Goal: Information Seeking & Learning: Find specific page/section

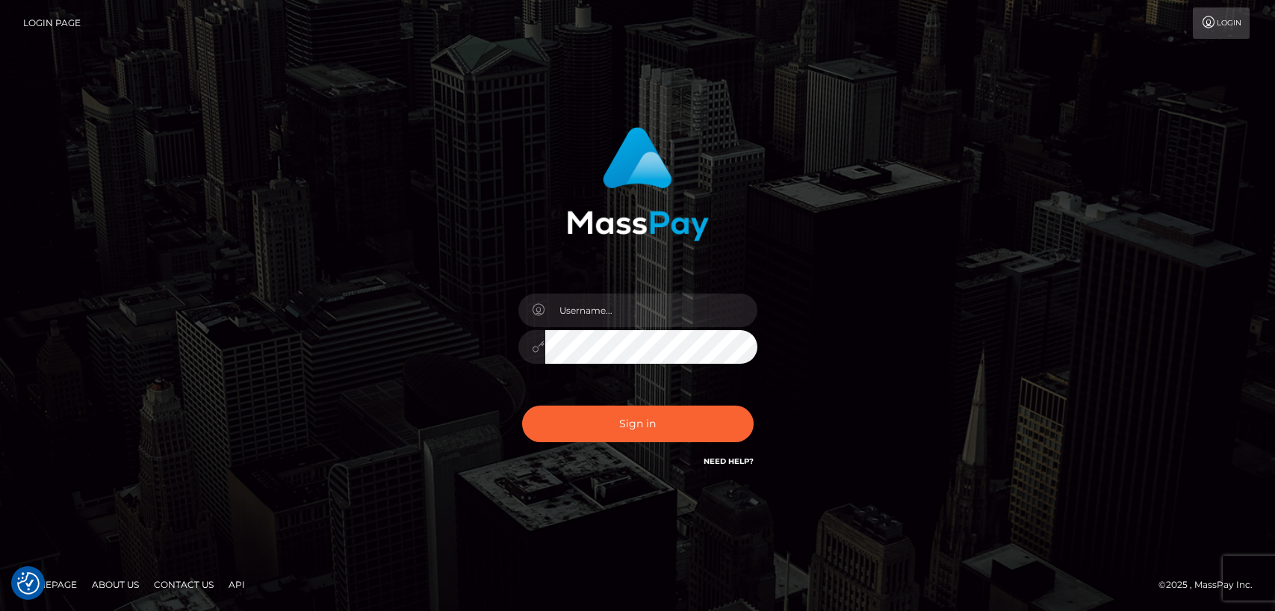
checkbox input "true"
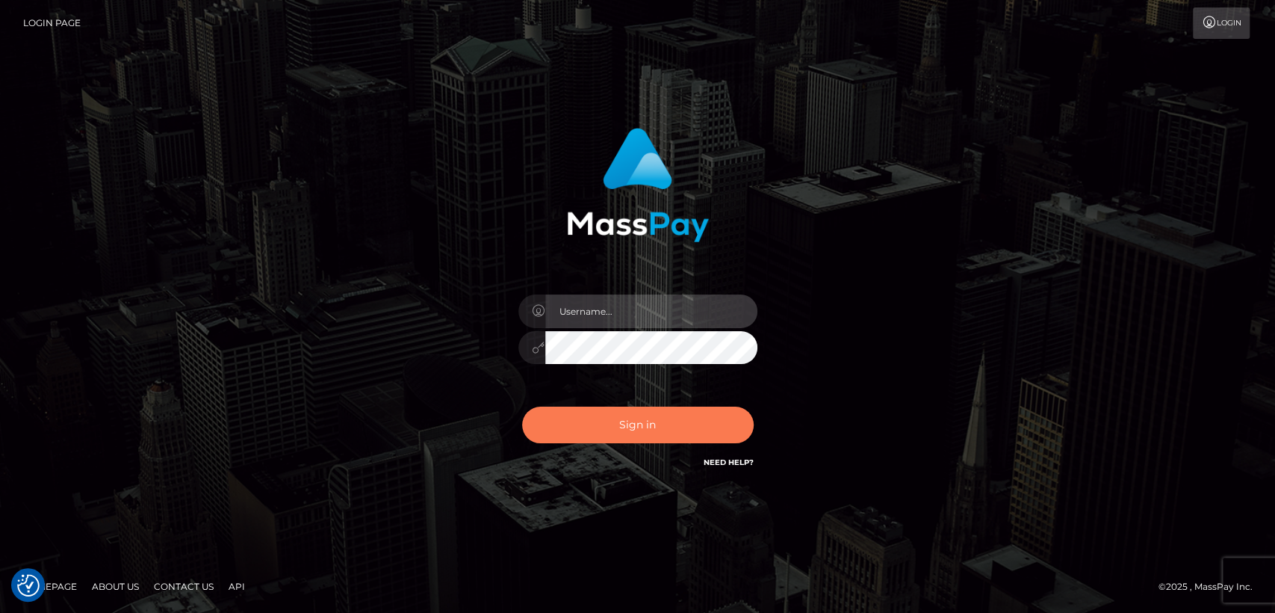
type input "nt.es"
click at [590, 435] on button "Sign in" at bounding box center [638, 424] width 232 height 37
type input "nt.es"
click at [591, 434] on button "Sign in" at bounding box center [638, 424] width 232 height 37
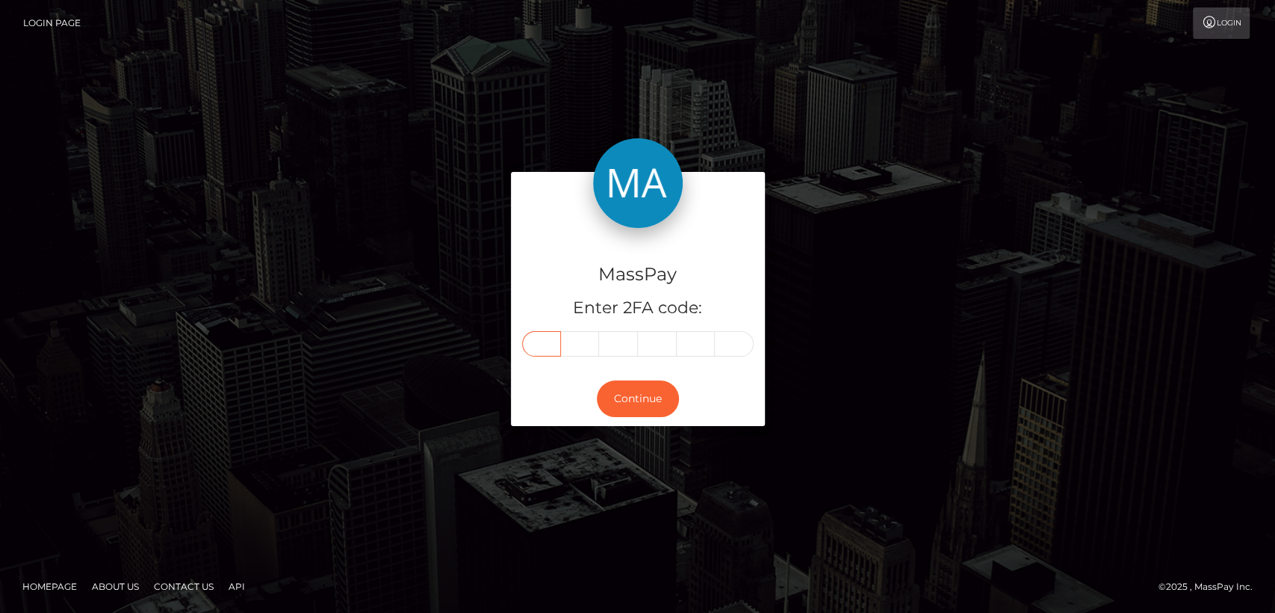
click at [557, 340] on input "text" at bounding box center [541, 343] width 39 height 25
paste input "0"
type input "0"
type input "5"
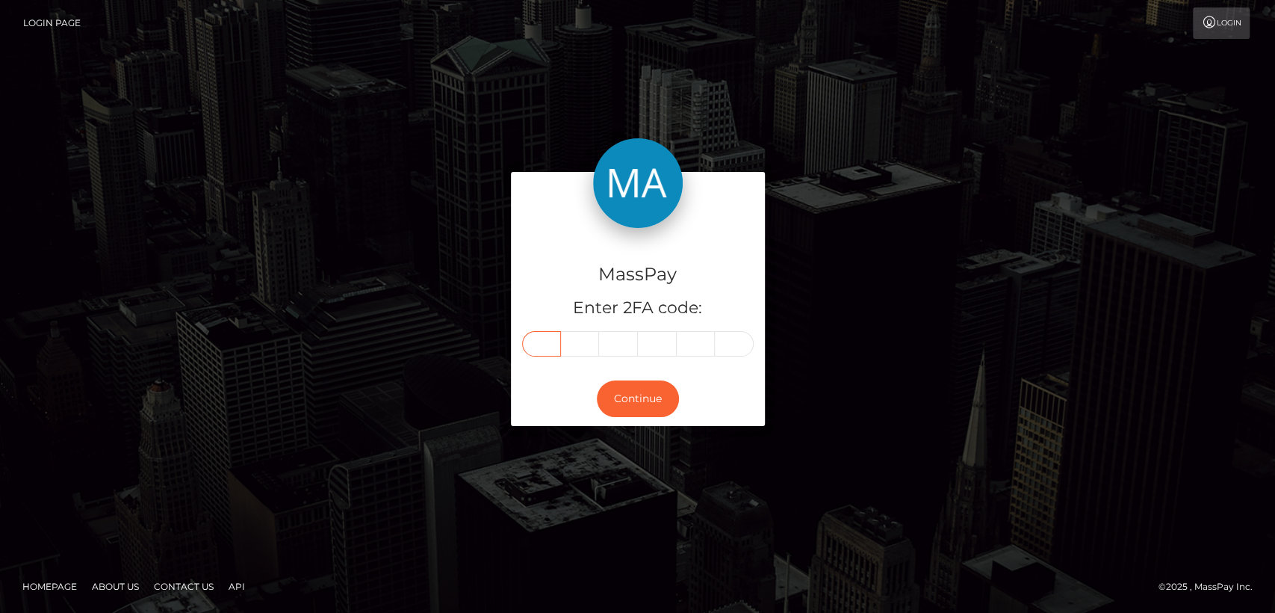
type input "8"
type input "2"
type input "8"
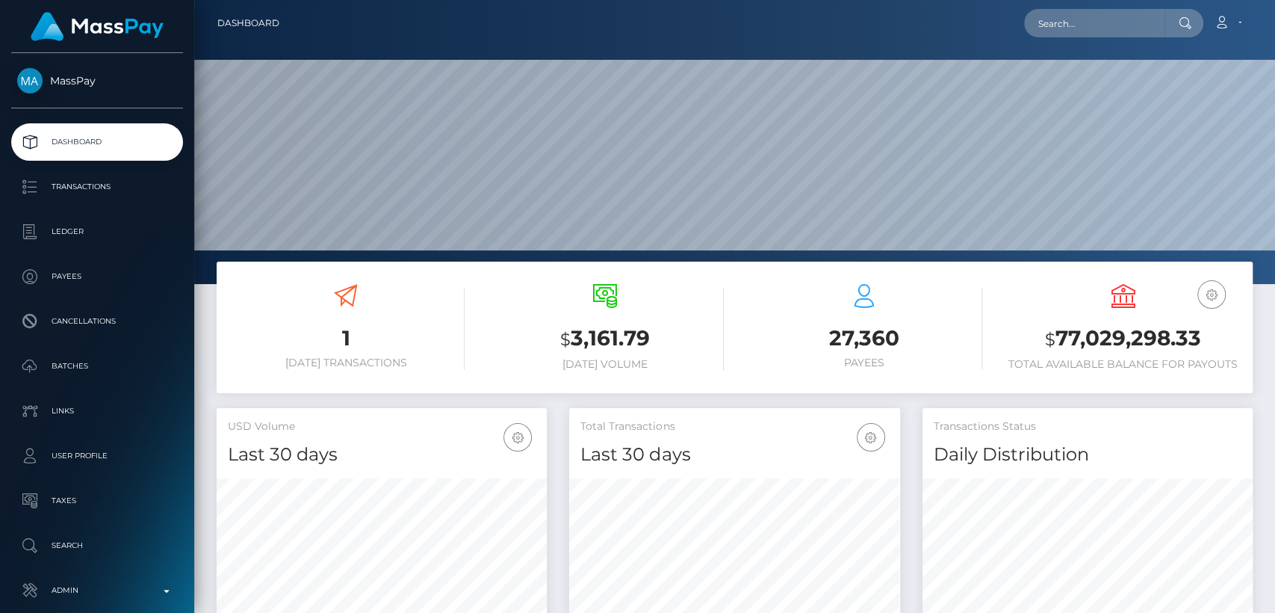
scroll to position [283, 1080]
click at [1132, 25] on input "text" at bounding box center [1094, 23] width 140 height 28
paste input "reemkhalel65@gmail.com"
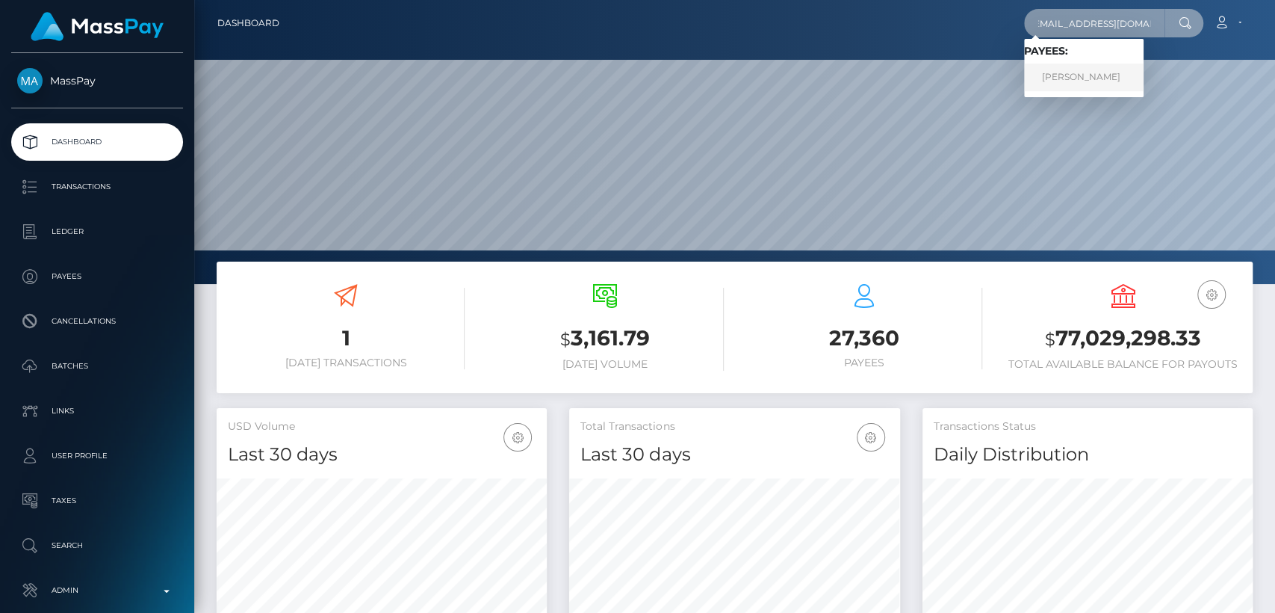
type input "reemkhalel65@gmail.com"
click at [1111, 77] on link "Reem Al-Jassim Al-Muhammad" at bounding box center [1084, 78] width 120 height 28
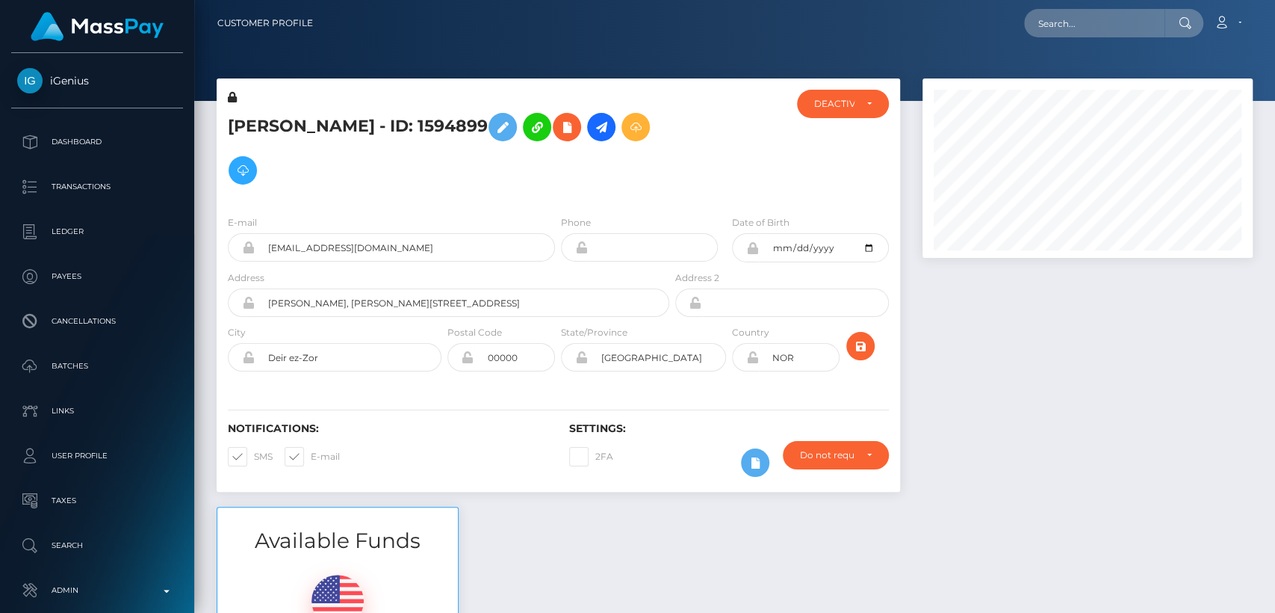
scroll to position [179, 330]
click at [253, 122] on h5 "Reem Al-Jassim Al-Muhammad - ID: 1594899" at bounding box center [444, 148] width 433 height 87
copy h5 "Reem"
click at [1056, 21] on input "text" at bounding box center [1094, 23] width 140 height 28
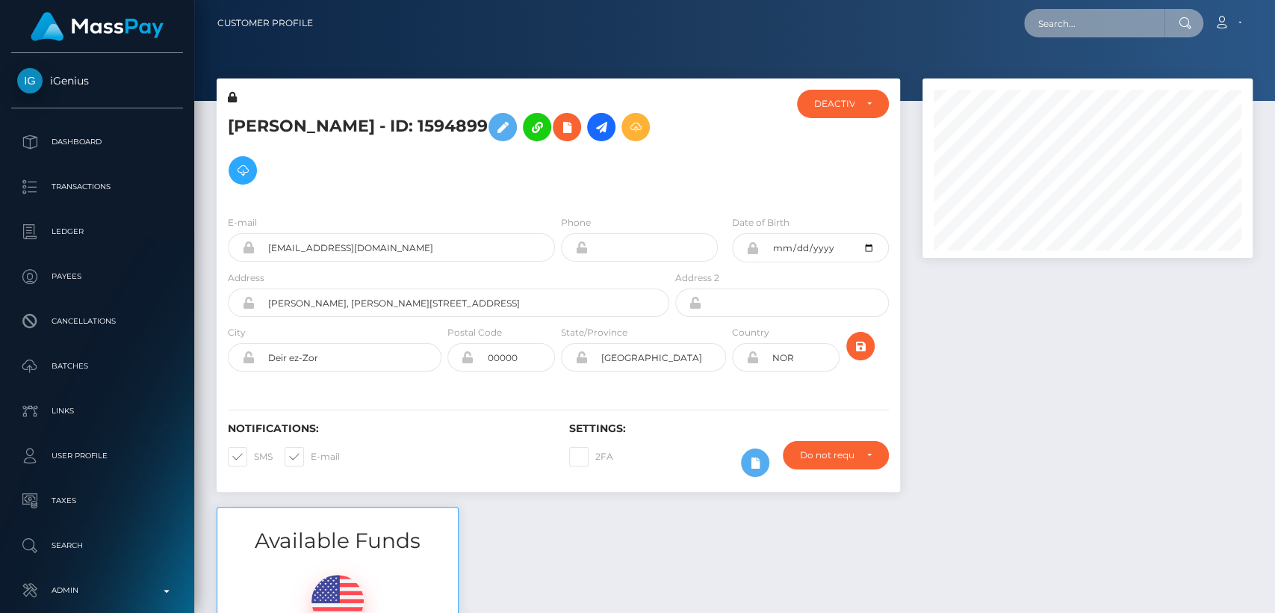
paste input "igenius@mycashflows.de"
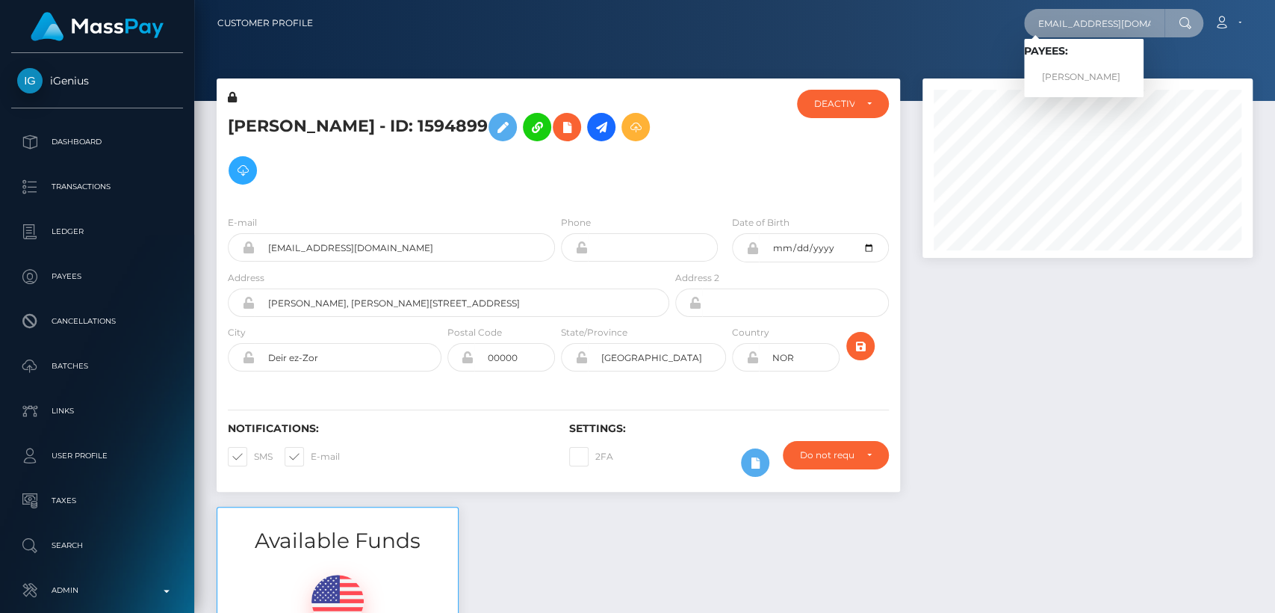
type input "igenius@mycashflows.de"
click at [1048, 91] on div "Loading... Loading... Payees: Patrick Fischer" at bounding box center [1084, 68] width 120 height 58
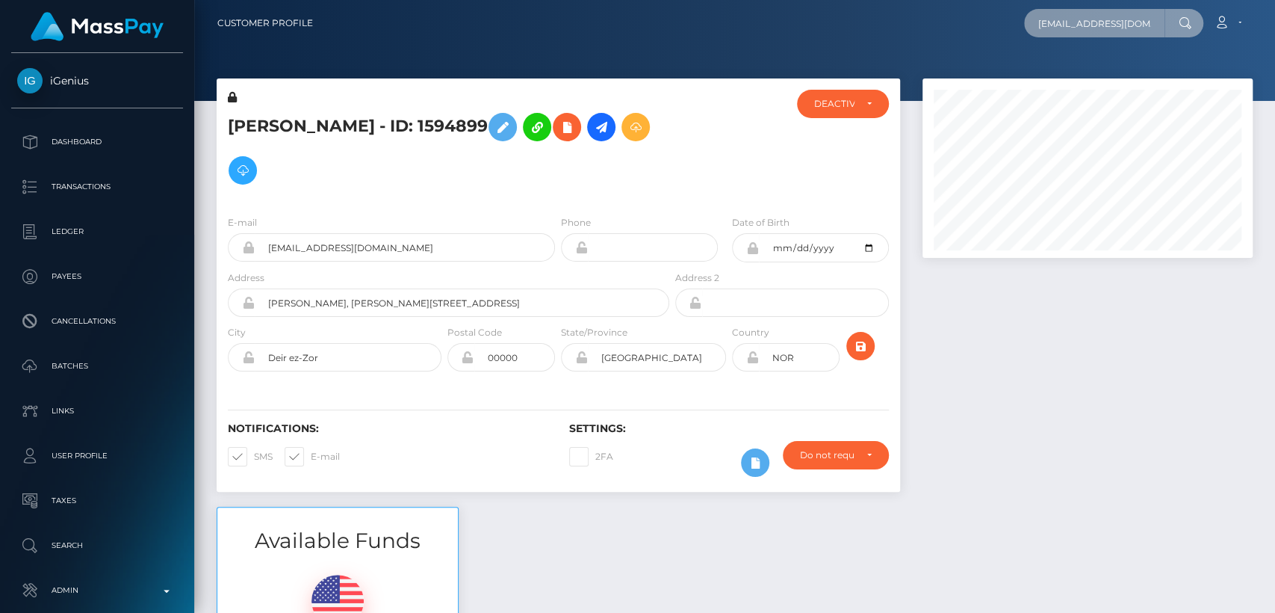
click at [1148, 15] on input "igenius@mycashflows.de" at bounding box center [1094, 23] width 140 height 28
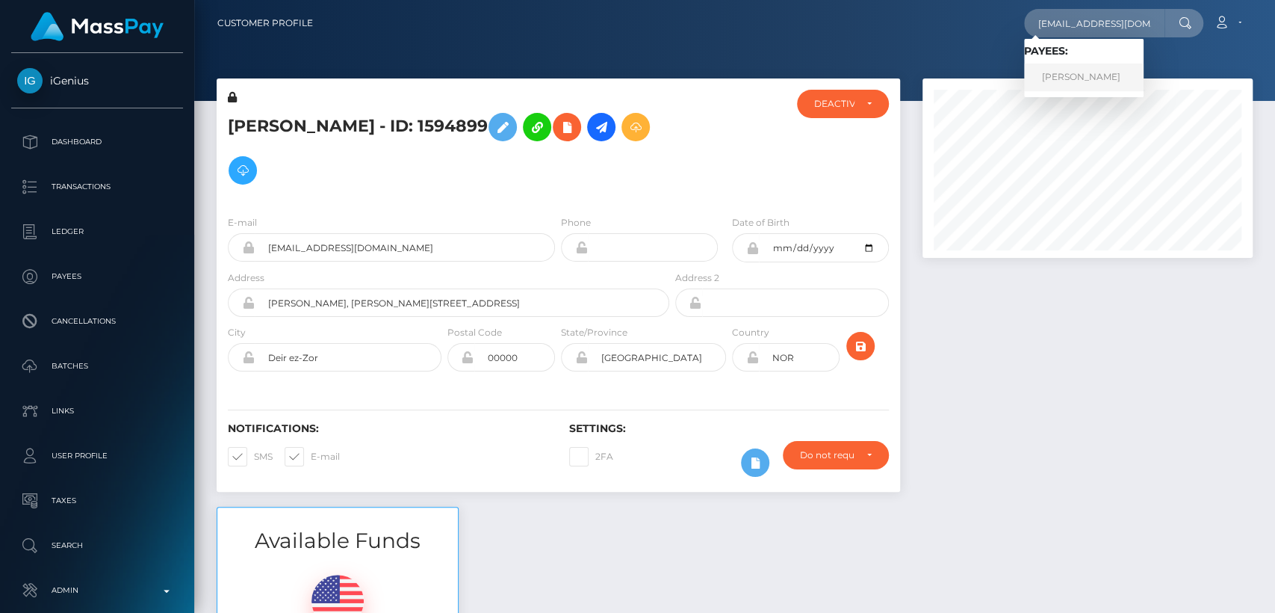
click at [1096, 82] on link "Patrick Fischer" at bounding box center [1084, 78] width 120 height 28
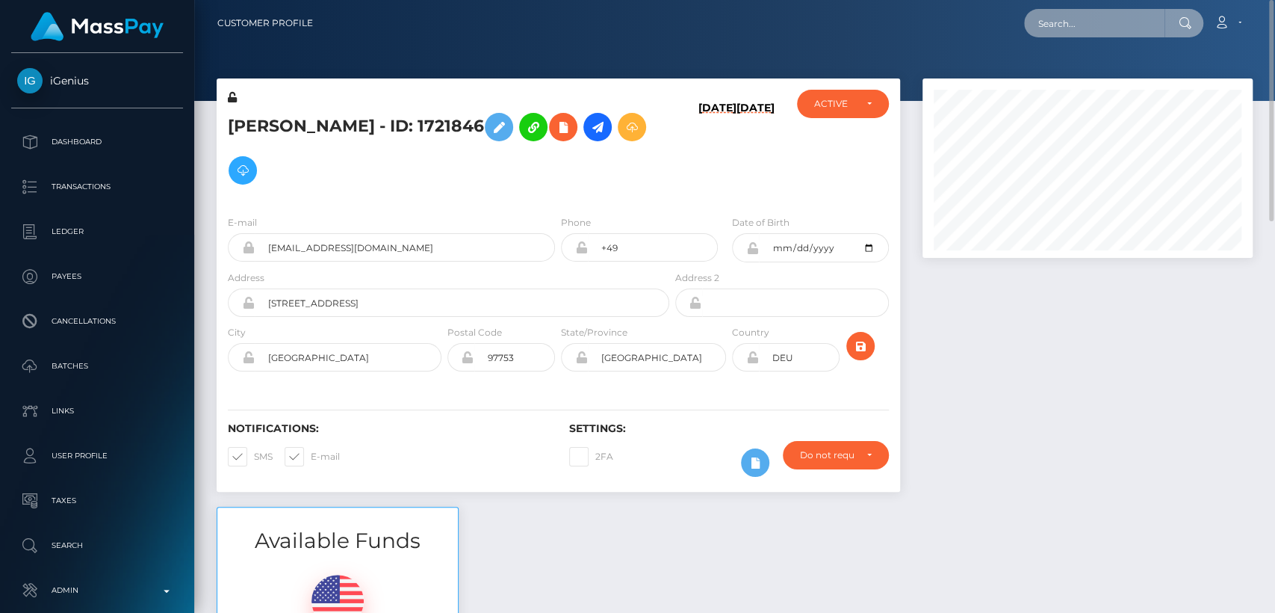
click at [1106, 30] on input "text" at bounding box center [1094, 23] width 140 height 28
paste input "[EMAIL_ADDRESS][DOMAIN_NAME]"
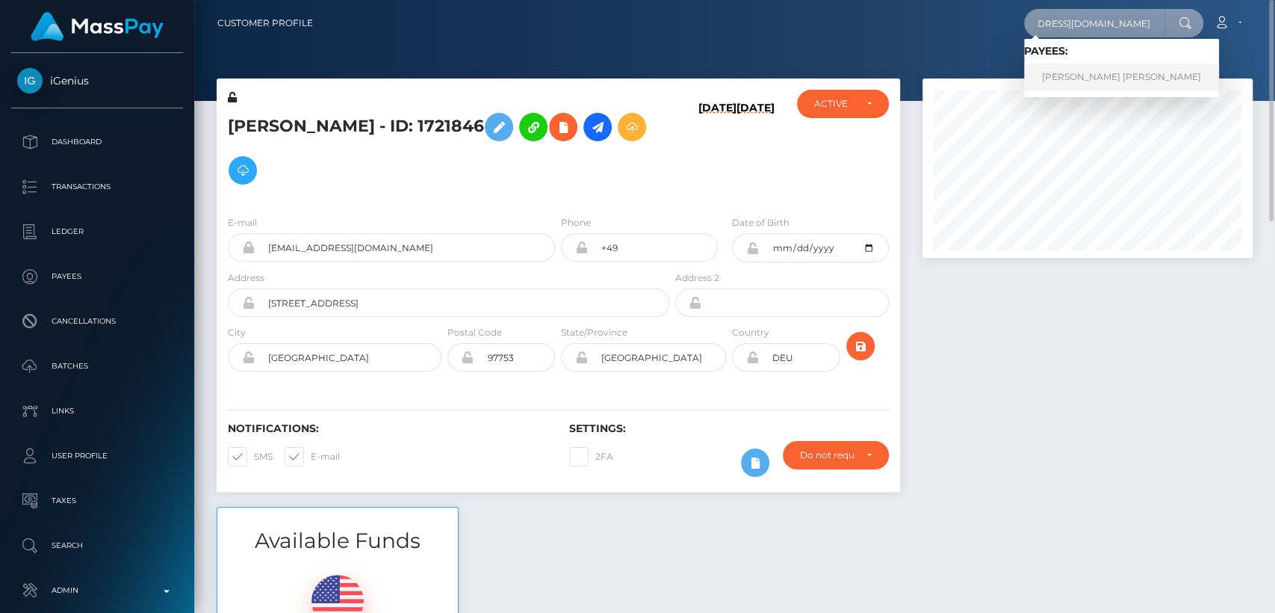
type input "[EMAIL_ADDRESS][DOMAIN_NAME]"
click at [1100, 71] on link "[PERSON_NAME] [PERSON_NAME]" at bounding box center [1121, 78] width 195 height 28
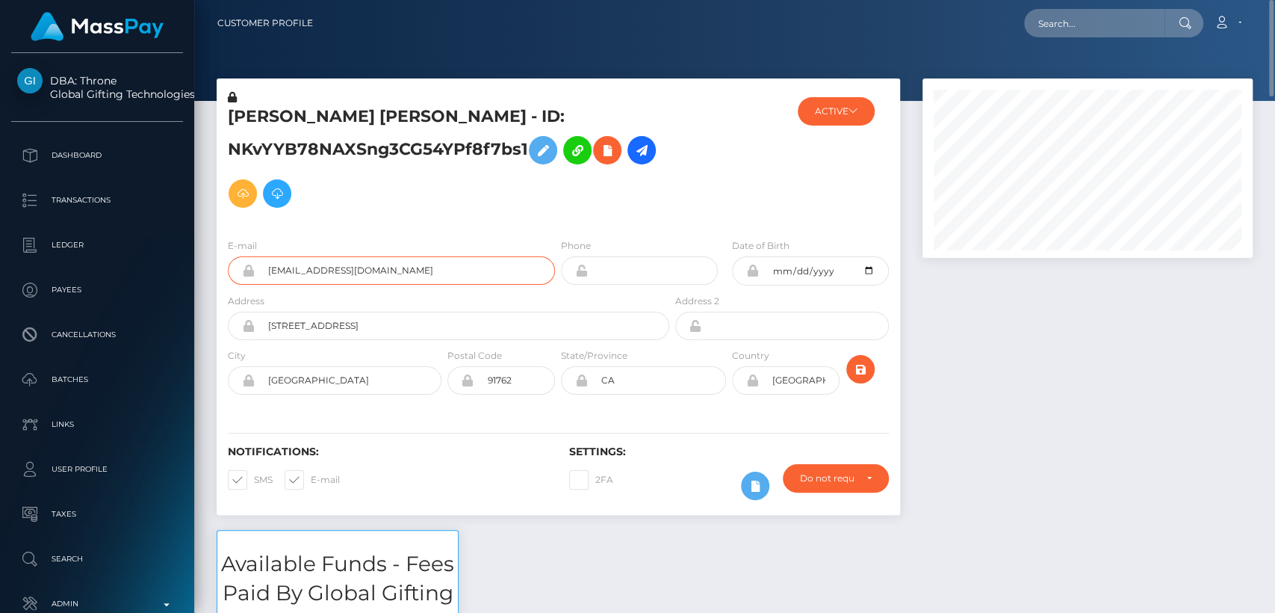
drag, startPoint x: 454, startPoint y: 277, endPoint x: 264, endPoint y: 270, distance: 189.9
click at [264, 270] on input "vc44r6qfpq@privaterelay.appleid.com" at bounding box center [405, 270] width 300 height 28
click at [1124, 35] on input "text" at bounding box center [1094, 23] width 140 height 28
paste input "uniquewilliams1557@gmail.com"
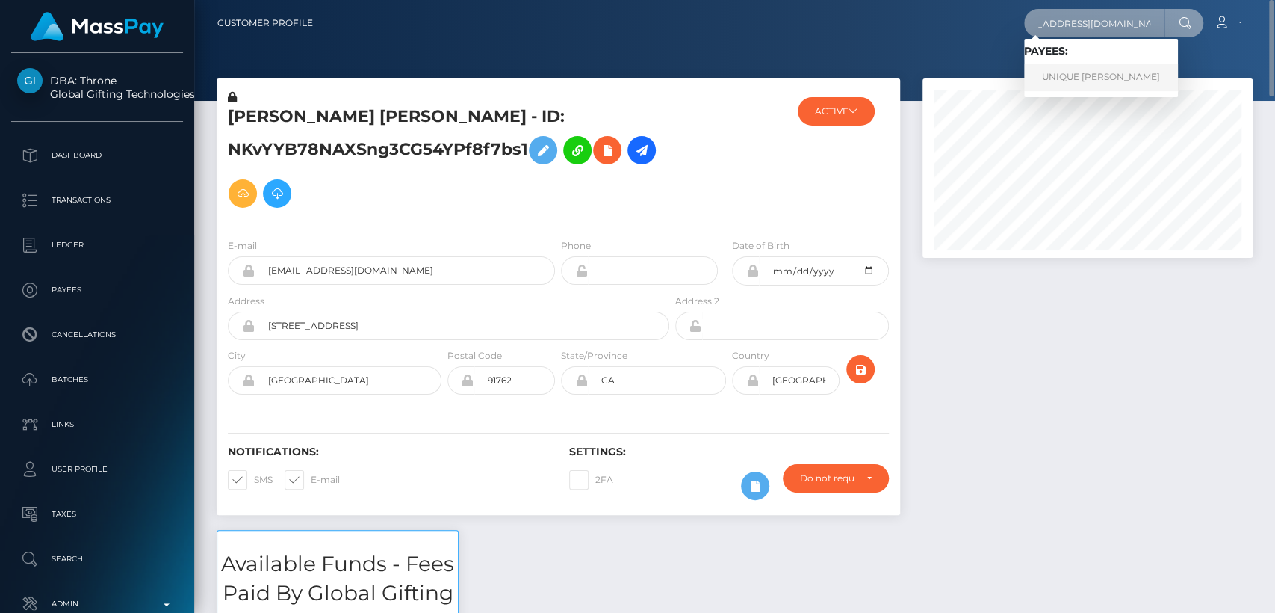
type input "uniquewilliams1557@gmail.com"
click at [1128, 75] on link "UNIQUE TERRY CASTILLO" at bounding box center [1101, 78] width 154 height 28
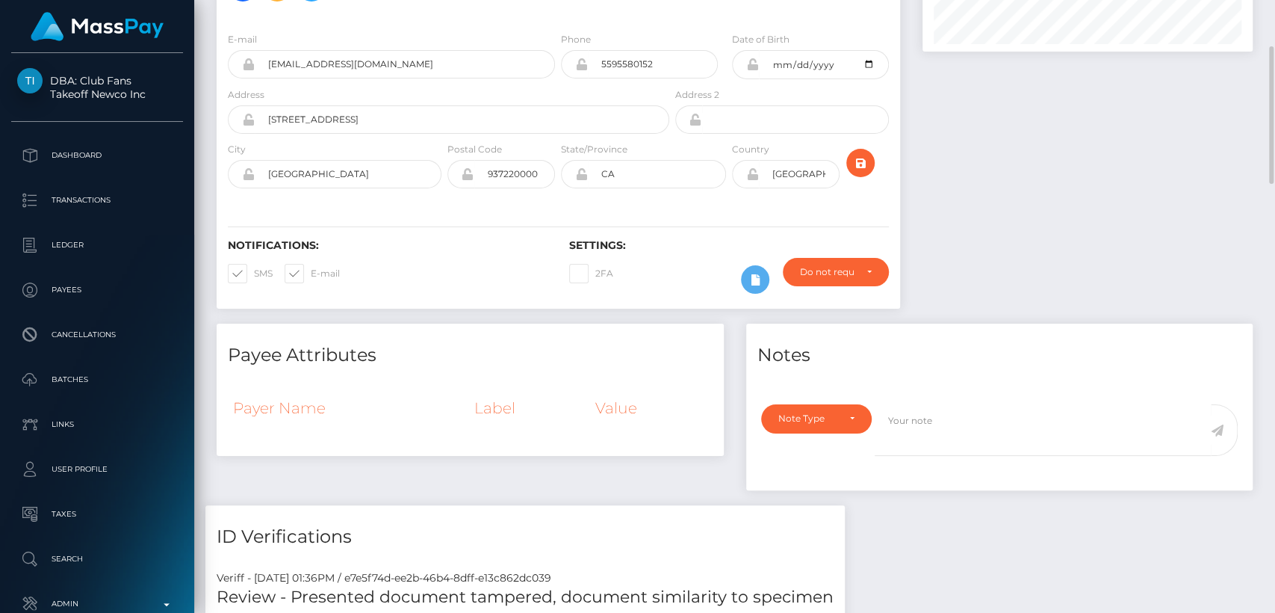
scroll to position [204, 0]
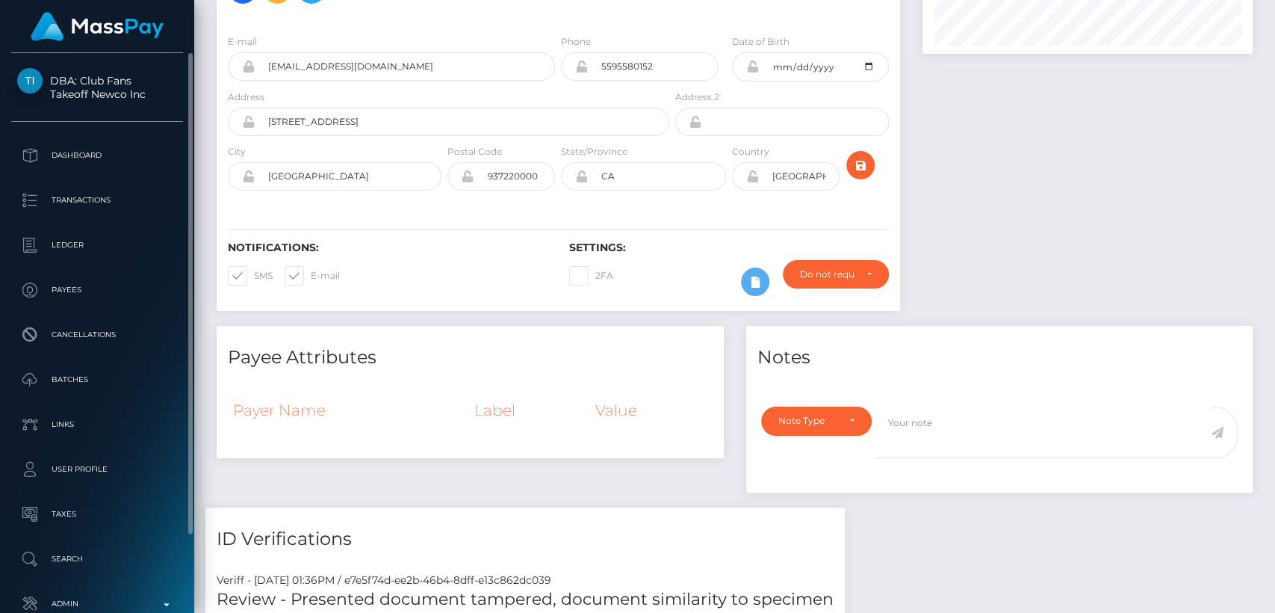
drag, startPoint x: 50, startPoint y: 67, endPoint x: 144, endPoint y: 99, distance: 99.5
click at [144, 99] on div "DBA: Club Fans Takeoff Newco Inc Dashboard Transactions Ledger Payees" at bounding box center [97, 331] width 194 height 557
copy span "DBA: Club Fans Takeoff Newco Inc"
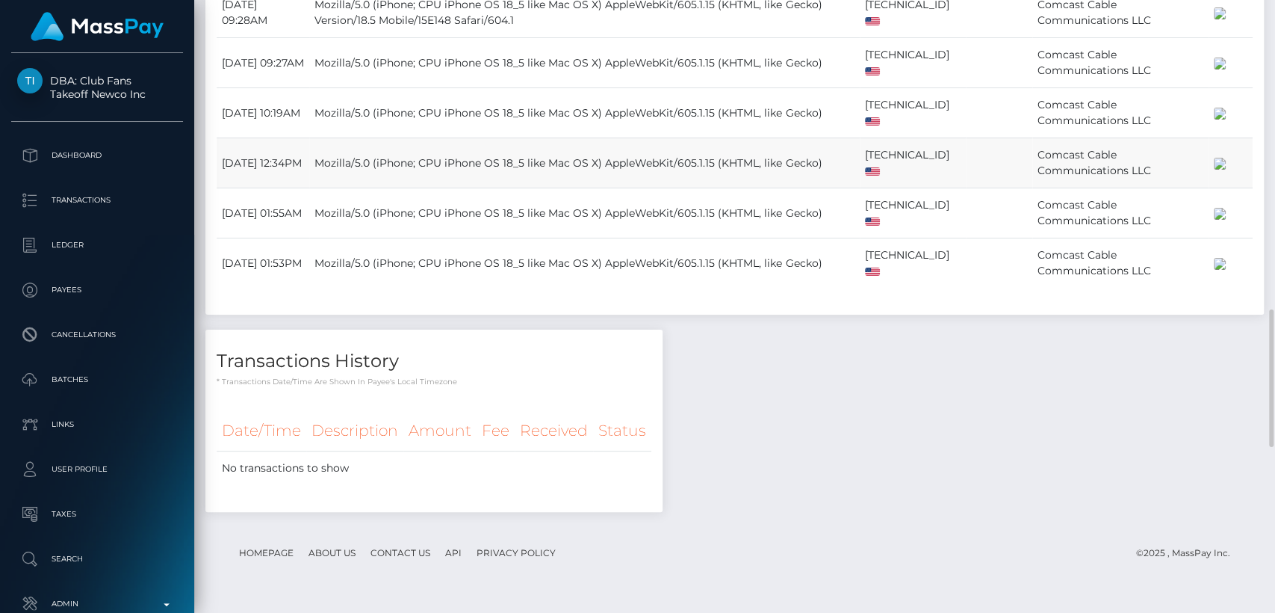
scroll to position [0, 0]
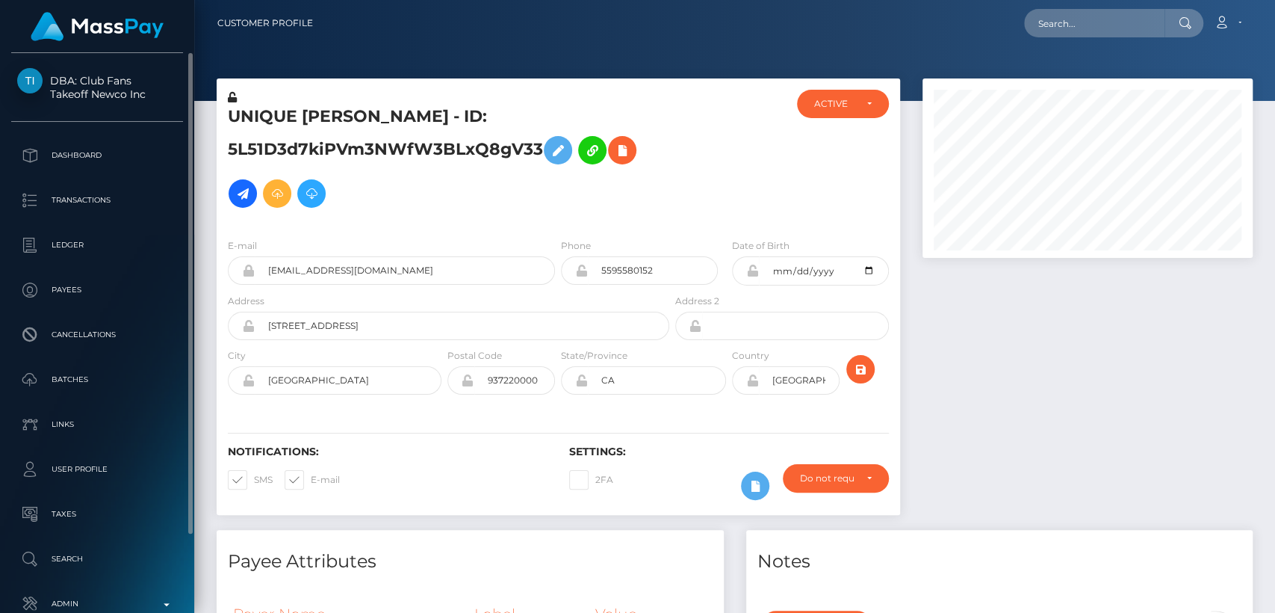
click at [164, 224] on ul "Dashboard Transactions Ledger Payees Cancellations Batches Links User Profile" at bounding box center [97, 380] width 194 height 486
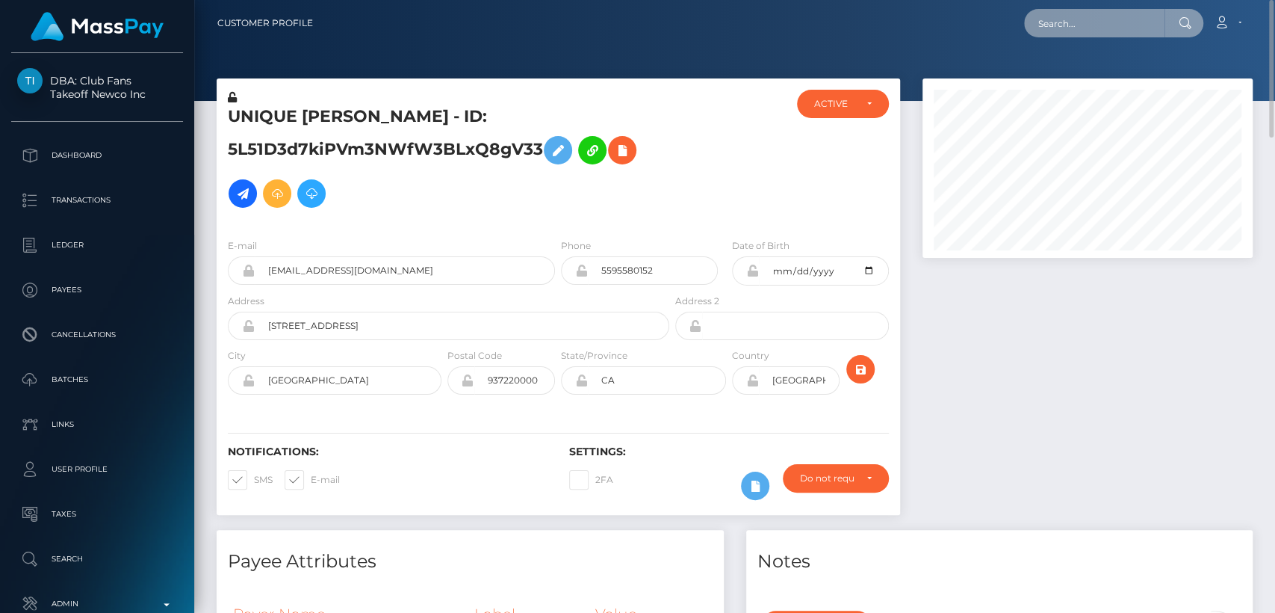
click at [1084, 25] on input "text" at bounding box center [1094, 23] width 140 height 28
paste input "vlukulu@gmail.com"
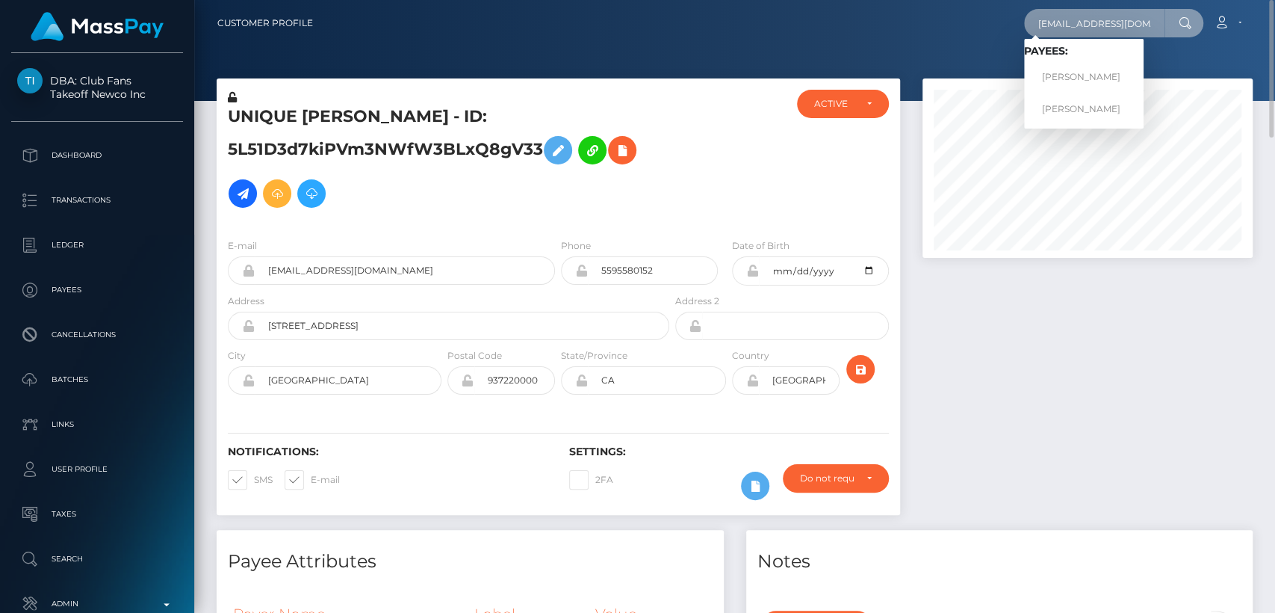
type input "vlukulu@gmail.com"
click at [1098, 80] on link "Valentine Lukulu" at bounding box center [1084, 78] width 120 height 28
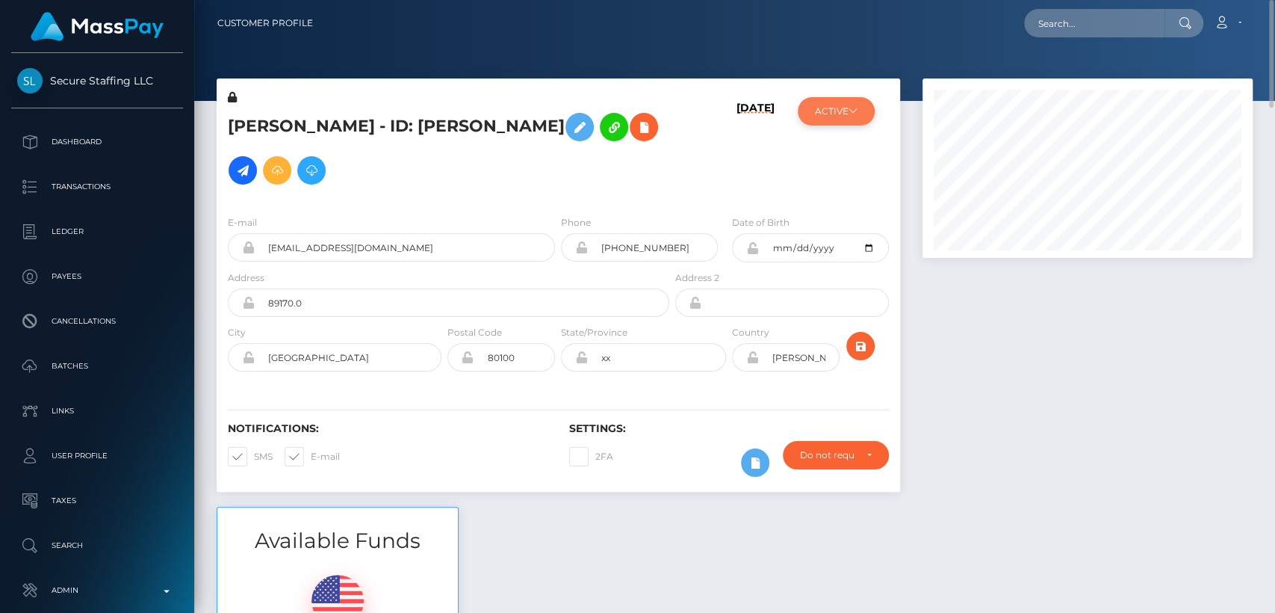
click at [861, 113] on button "ACTIVE" at bounding box center [836, 111] width 77 height 28
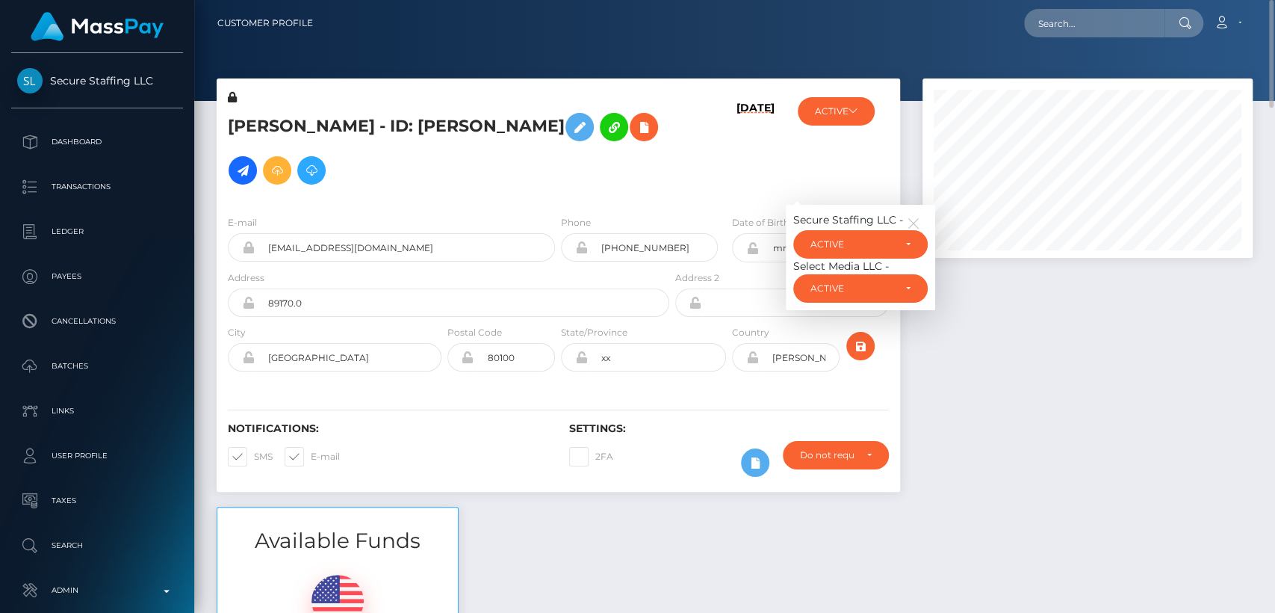
click at [691, 188] on div "04/07/25" at bounding box center [729, 147] width 114 height 114
click at [1080, 27] on input "text" at bounding box center [1094, 23] width 140 height 28
click at [1105, 25] on input "text" at bounding box center [1094, 23] width 140 height 28
paste input "[EMAIL_ADDRESS][DOMAIN_NAME]"
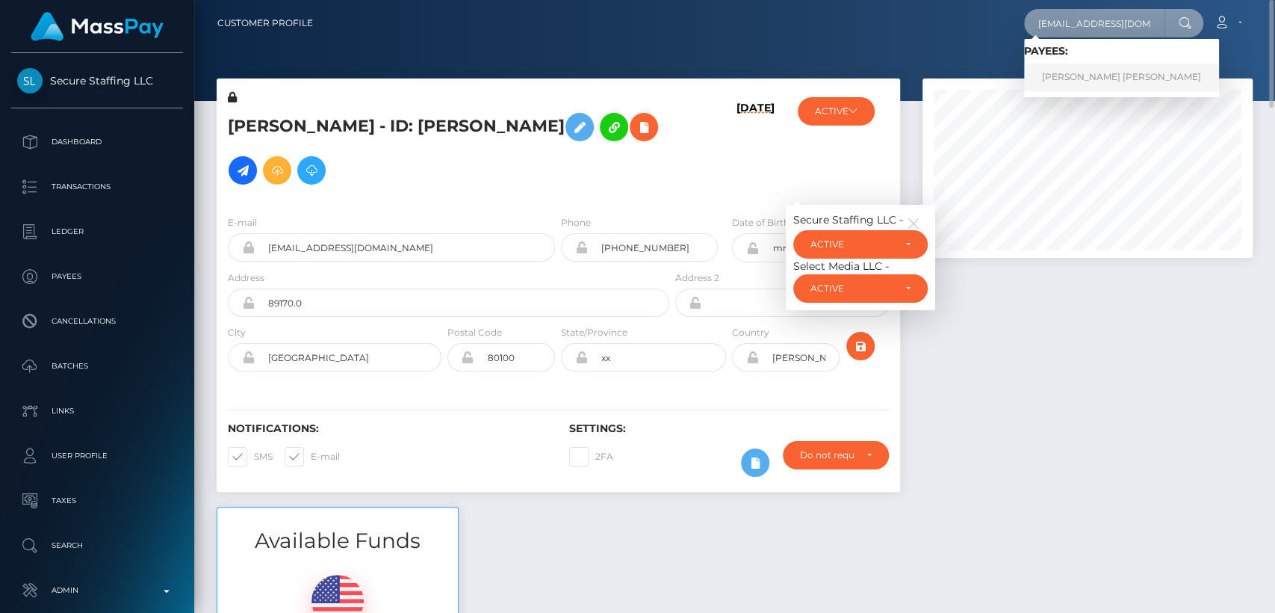
type input "isata6927@gmail.com"
click at [1101, 76] on link "ISATA FATIMA SEISAY" at bounding box center [1121, 78] width 195 height 28
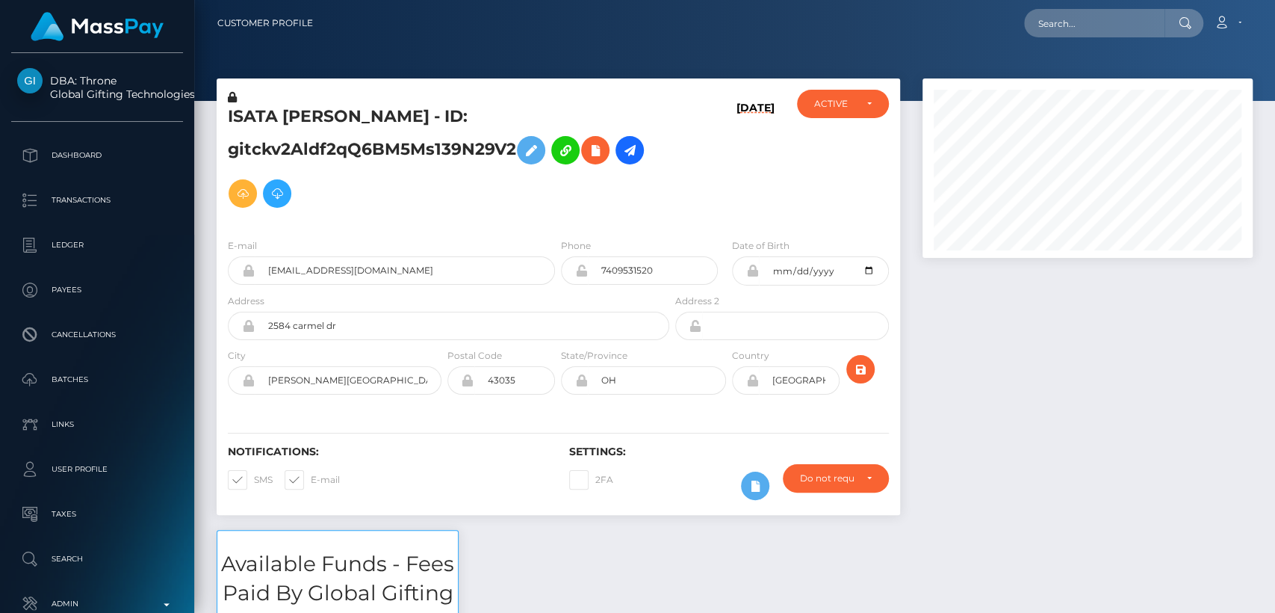
scroll to position [179, 330]
click at [1181, 406] on div at bounding box center [1088, 303] width 353 height 451
click at [240, 112] on h5 "ISATA [PERSON_NAME] - ID: gitckv2Aldf2qQ6BM5Ms139N29V2" at bounding box center [444, 160] width 433 height 110
copy h5 "ISATA"
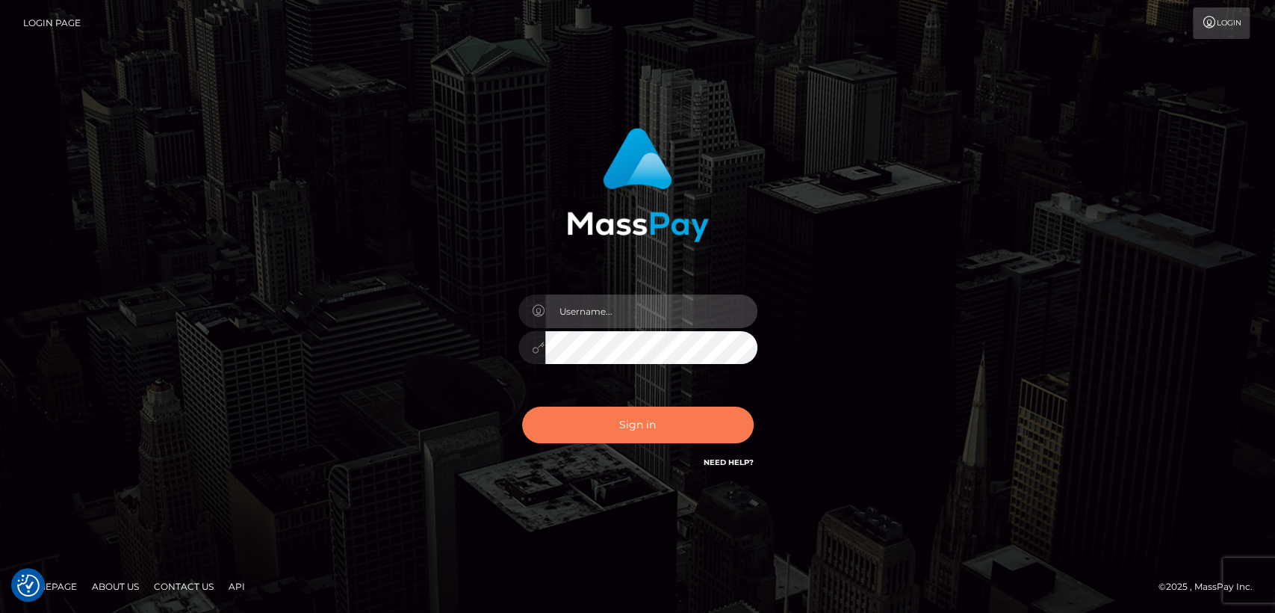
type input "[DOMAIN_NAME]"
click at [637, 417] on button "Sign in" at bounding box center [638, 424] width 232 height 37
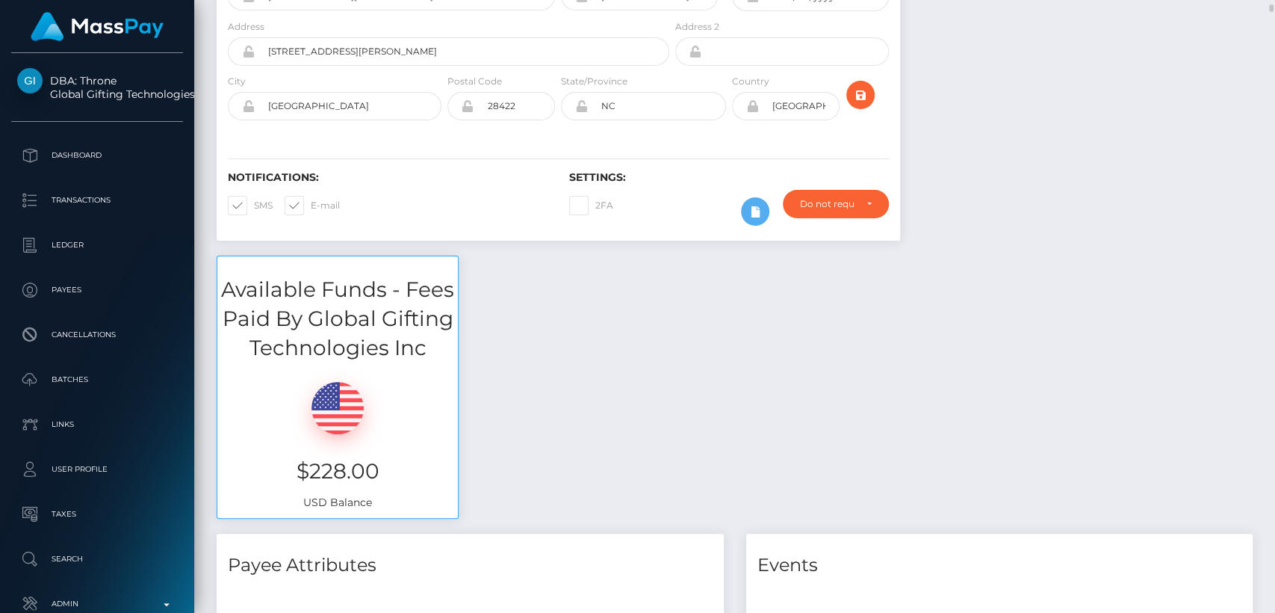
scroll to position [278, 0]
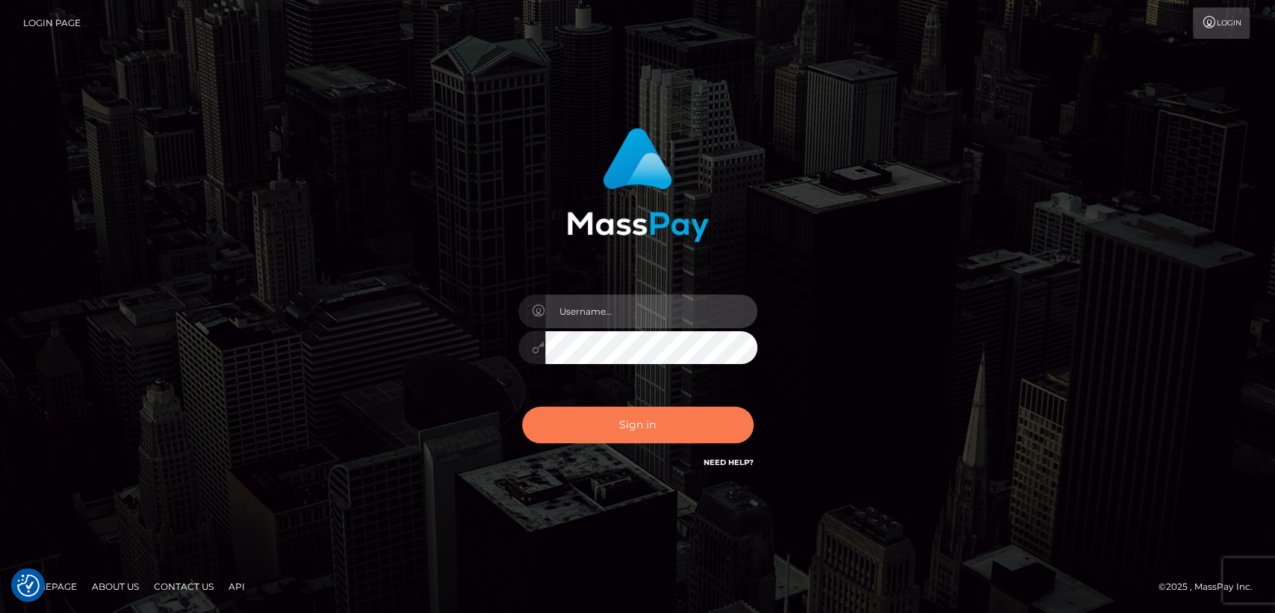
type input "nt.es"
click at [637, 432] on button "Sign in" at bounding box center [638, 424] width 232 height 37
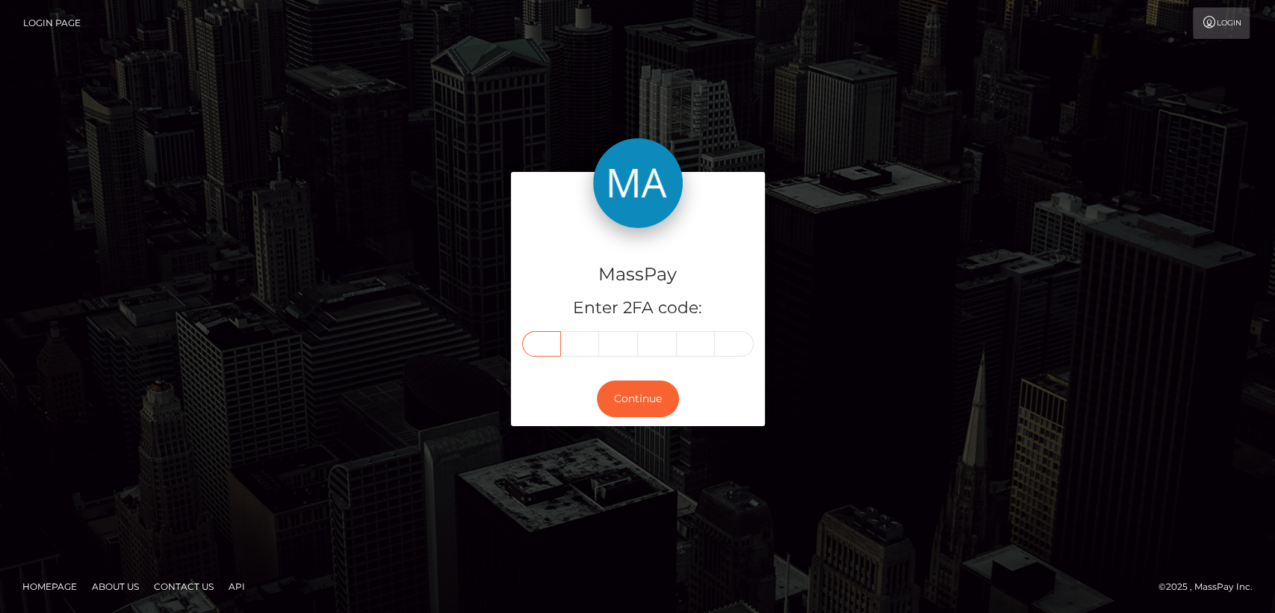
click at [538, 346] on input "text" at bounding box center [541, 343] width 39 height 25
paste input "5"
type input "5"
type input "4"
type input "0"
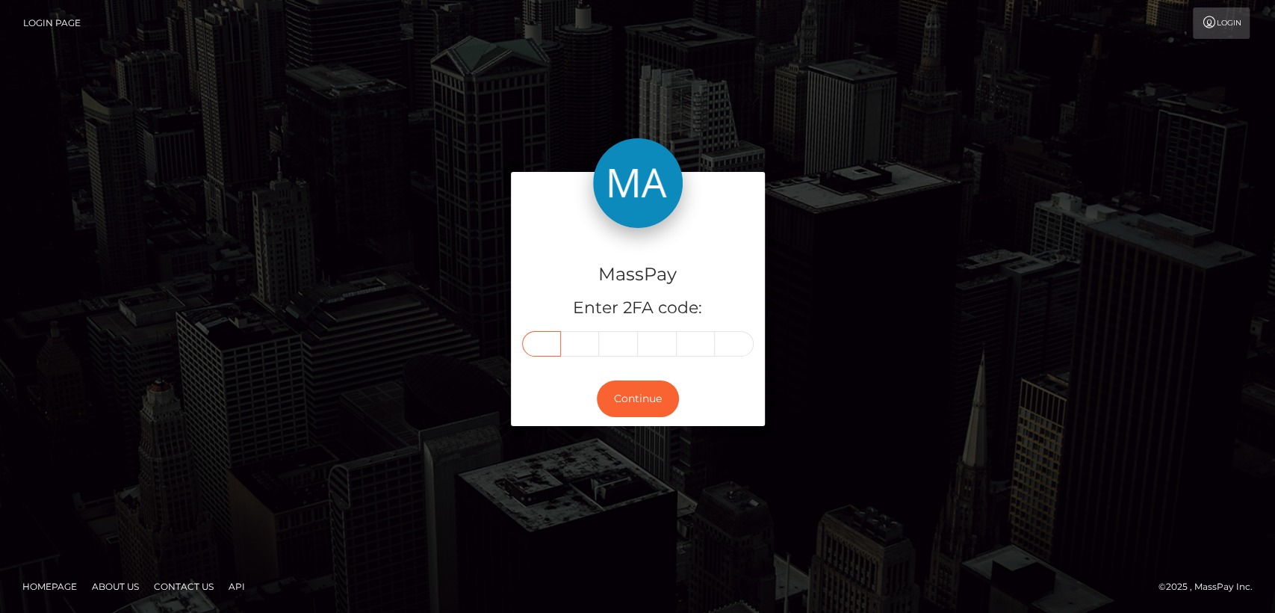
type input "1"
type input "5"
type input "2"
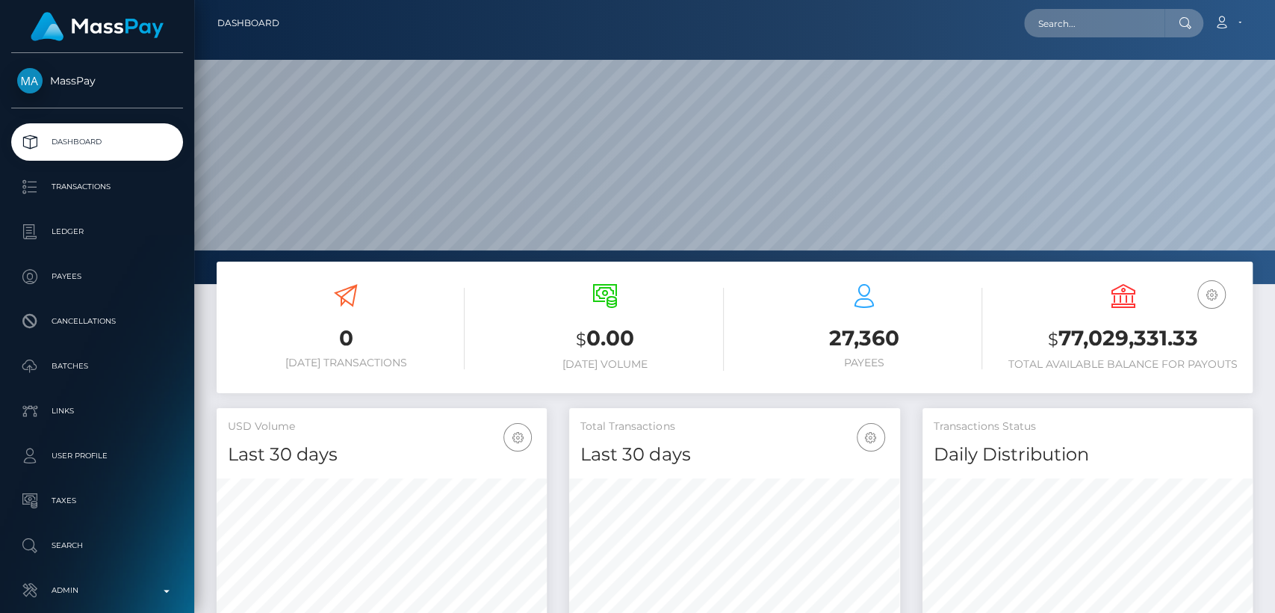
scroll to position [264, 330]
click at [1086, 22] on input "text" at bounding box center [1094, 23] width 140 height 28
paste input "[EMAIL_ADDRESS][DOMAIN_NAME]"
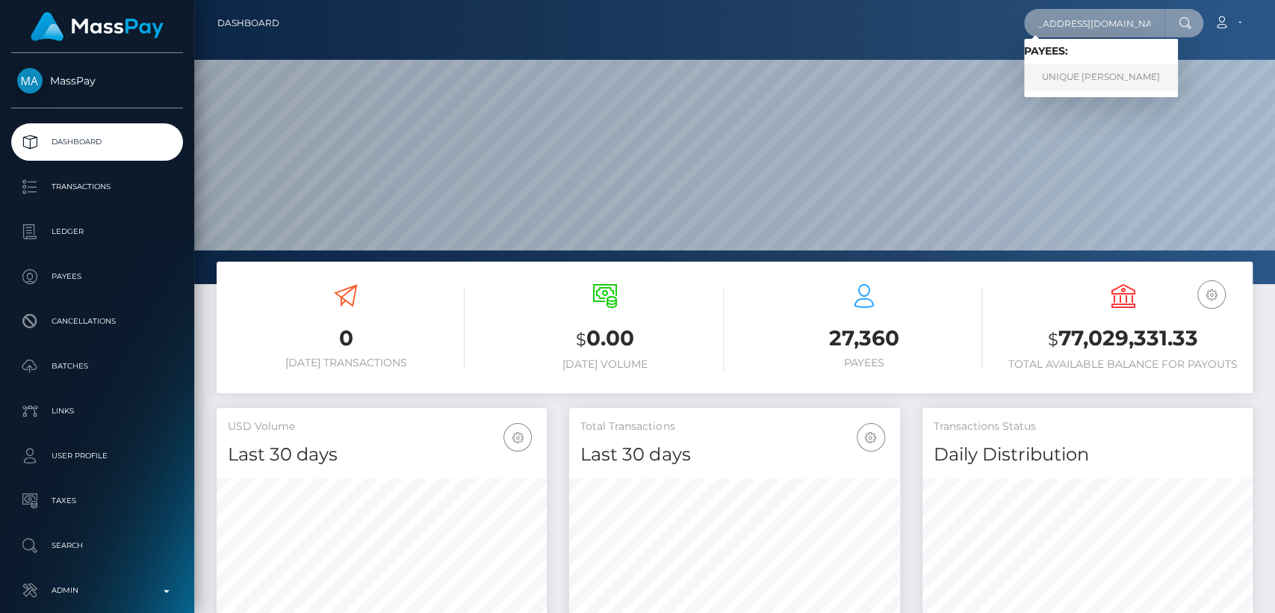
type input "[EMAIL_ADDRESS][DOMAIN_NAME]"
click at [1099, 70] on link "UNIQUE TERRY CASTILLO" at bounding box center [1101, 78] width 154 height 28
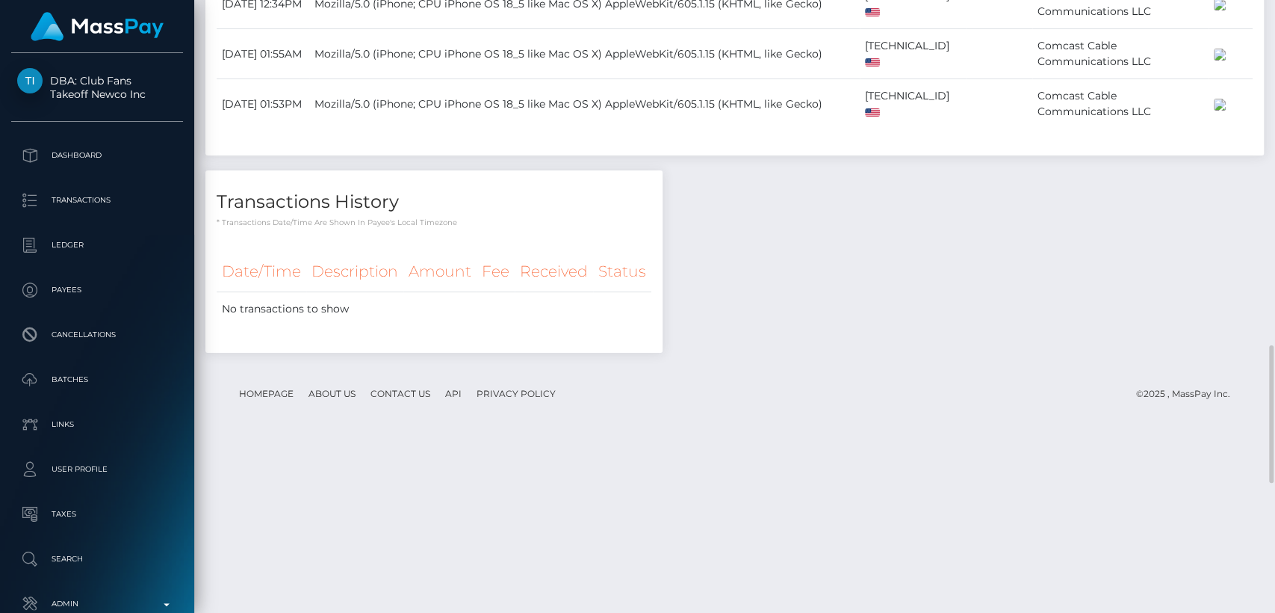
scroll to position [2110, 0]
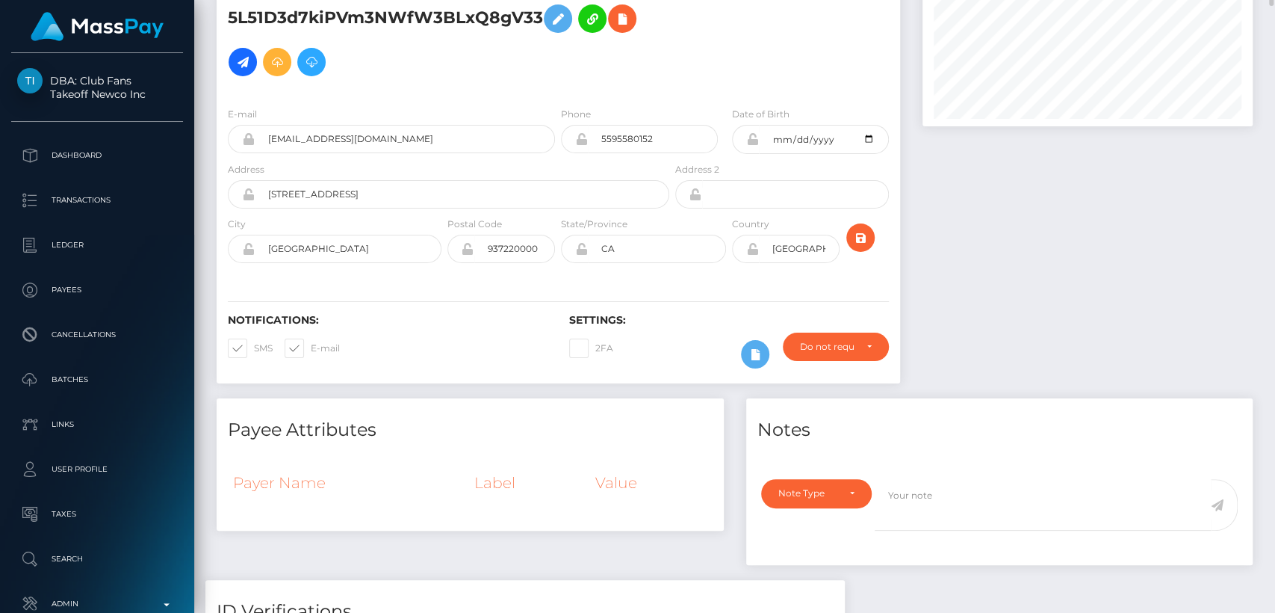
scroll to position [0, 0]
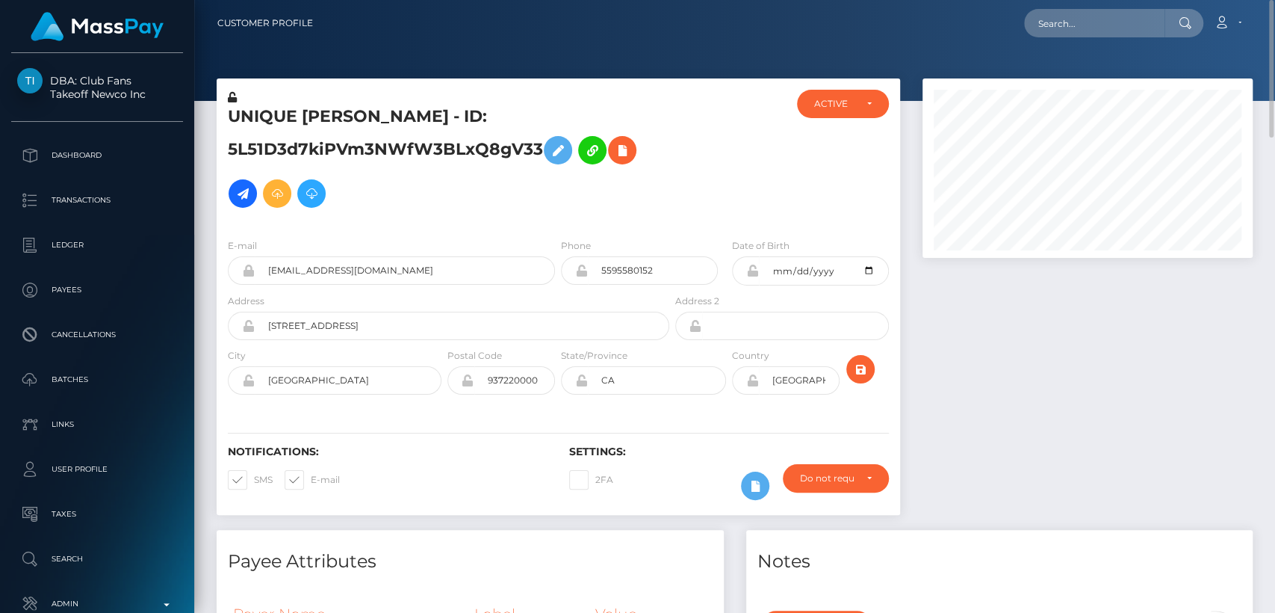
drag, startPoint x: 359, startPoint y: 200, endPoint x: 350, endPoint y: 179, distance: 22.1
click at [350, 179] on h5 "UNIQUE TERRY CASTILLO - ID: 5L51D3d7kiPVm3NWfW3BLxQ8gV33" at bounding box center [444, 160] width 433 height 110
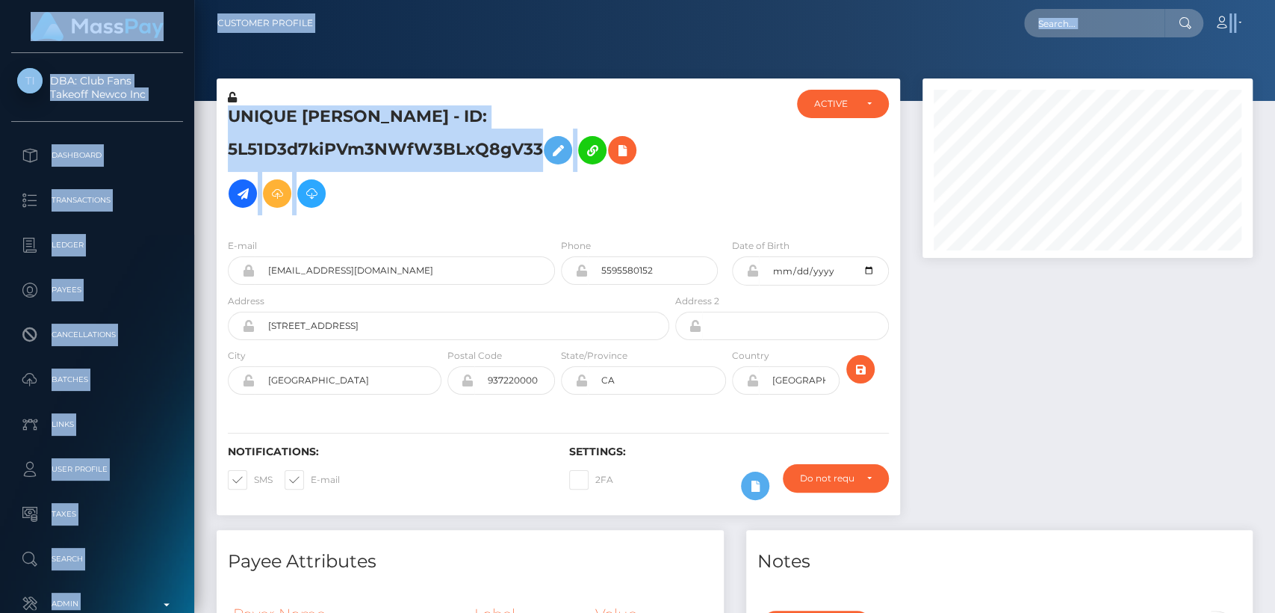
drag, startPoint x: 350, startPoint y: 176, endPoint x: 246, endPoint y: -72, distance: 269.9
click at [246, 0] on html "DBA: Club Fans Takeoff Newco Inc Dashboard Transactions Ledger Payees" at bounding box center [637, 306] width 1275 height 613
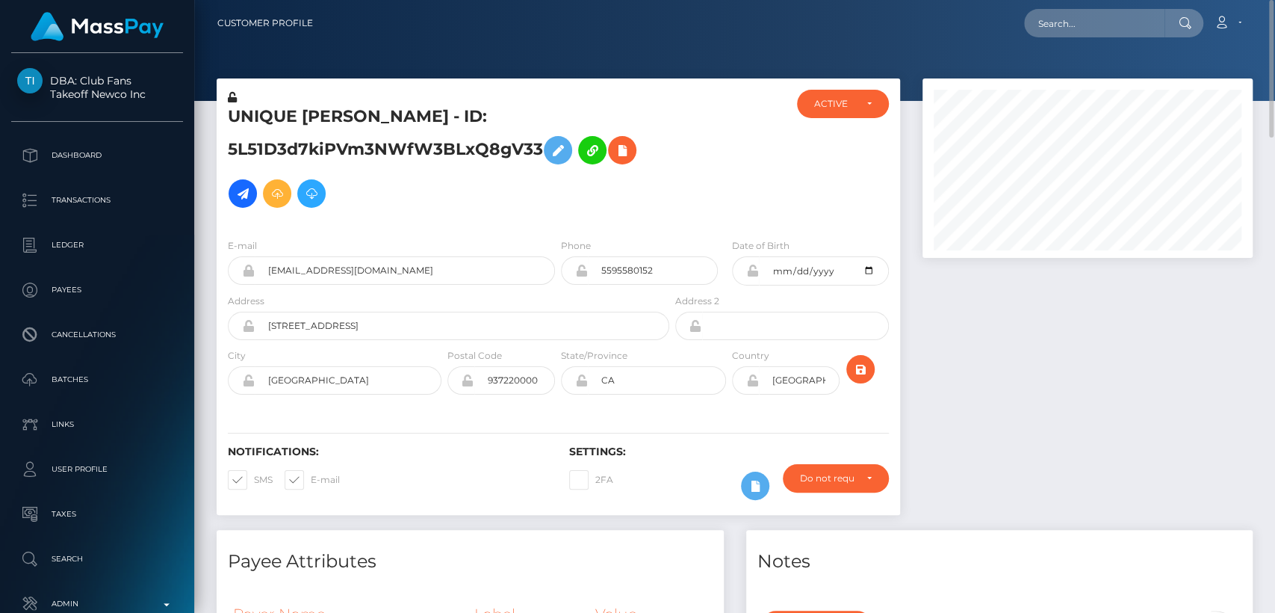
click at [913, 276] on div at bounding box center [1088, 303] width 353 height 451
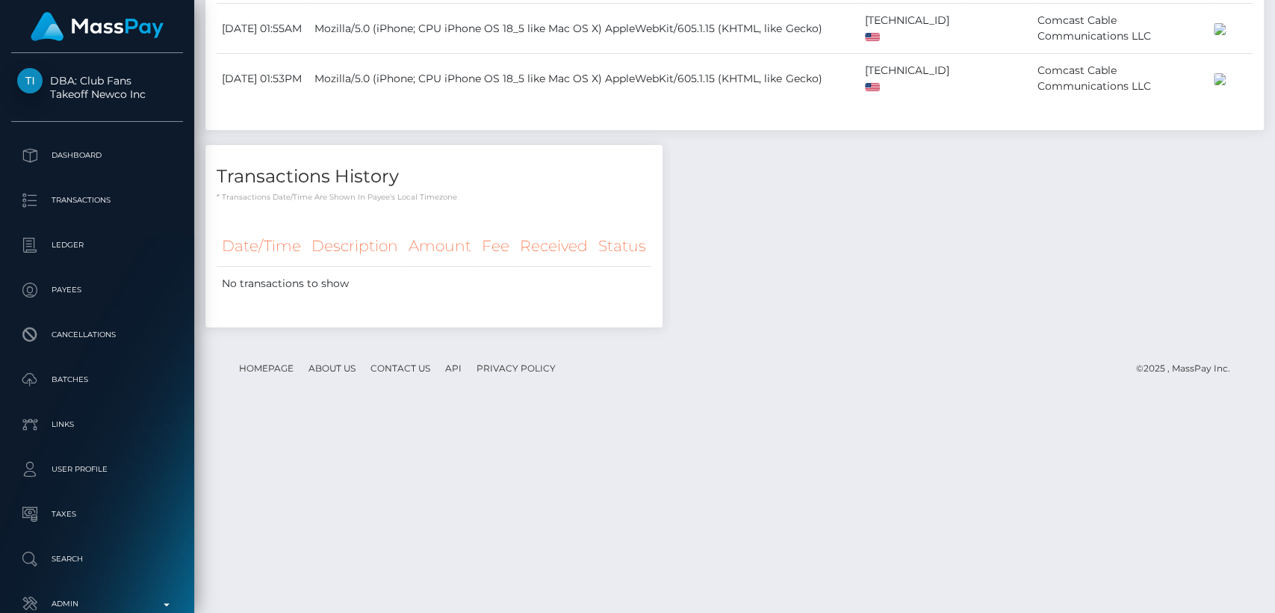
scroll to position [2110, 0]
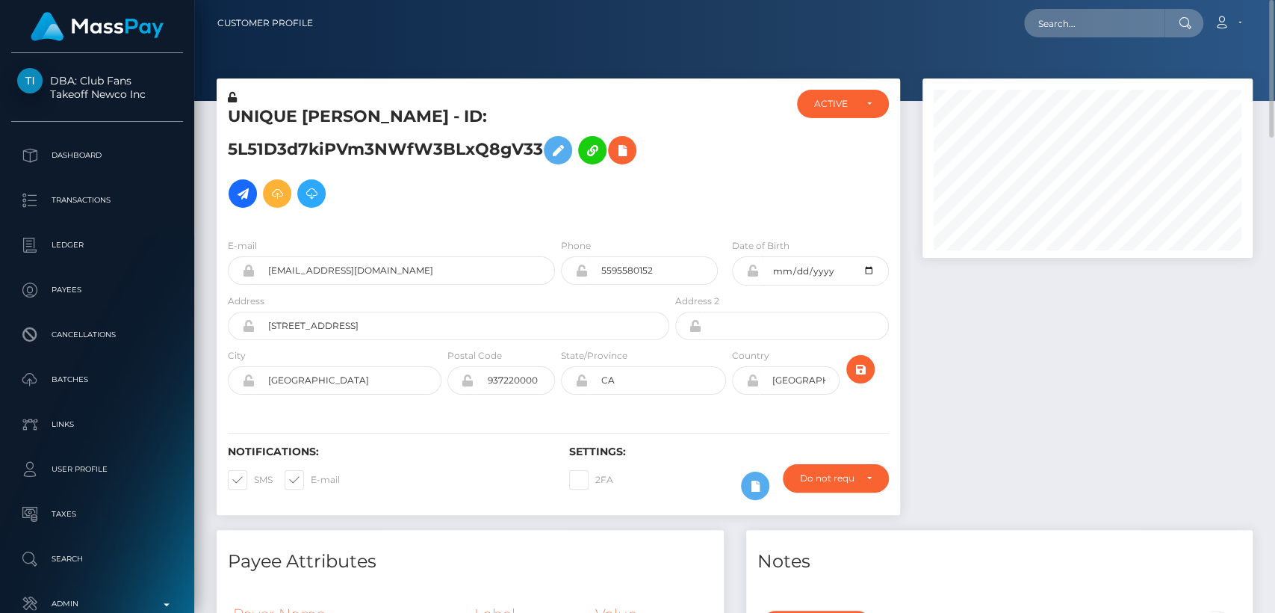
scroll to position [0, 0]
click at [967, 364] on div at bounding box center [1088, 303] width 353 height 451
click at [1061, 17] on input "text" at bounding box center [1094, 23] width 140 height 28
paste input "paige_green@hotmail.com"
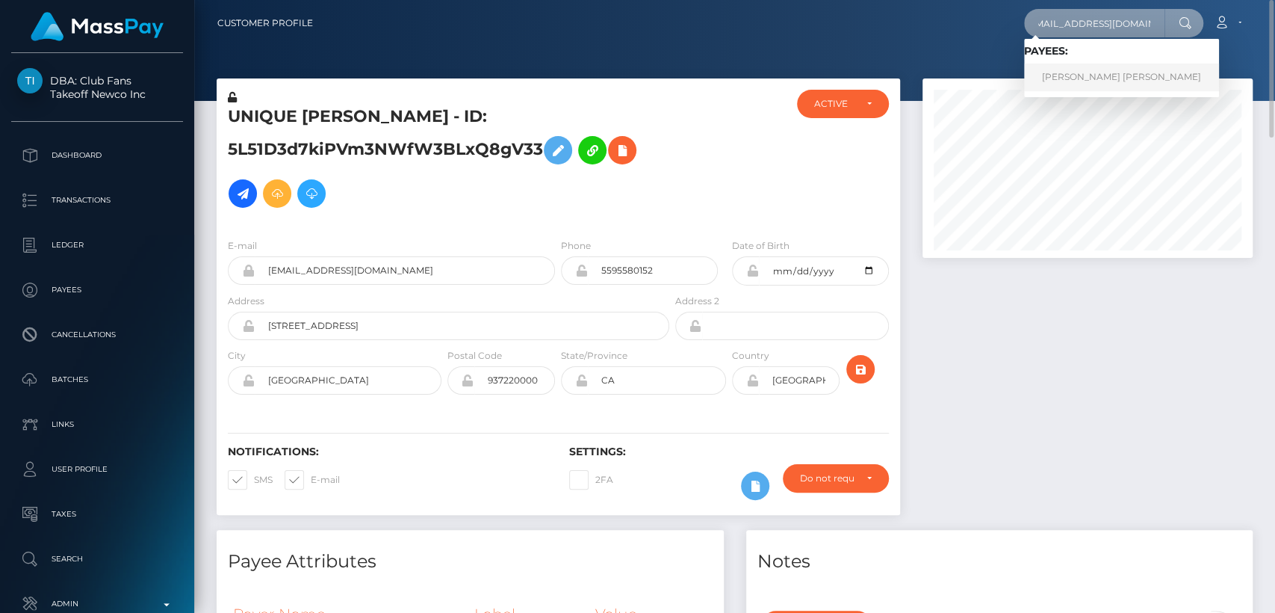
type input "paige_green@hotmail.com"
click at [1058, 78] on link "PAIGE ELIZABETH EVANS" at bounding box center [1121, 78] width 195 height 28
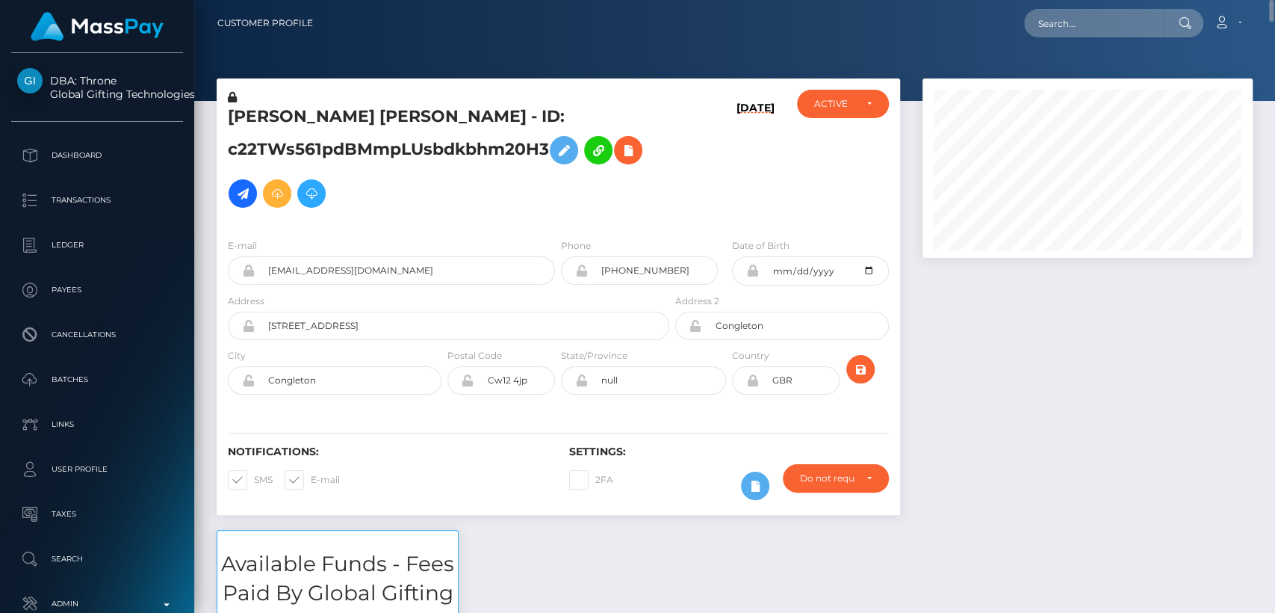
click at [256, 114] on h5 "PAIGE ELIZABETH EVANS - ID: c22TWs561pdBMmpLUsbdkbhm20H3" at bounding box center [444, 160] width 433 height 110
copy h5 "PAIGE"
click at [446, 468] on div "Notifications: SMS E-mail" at bounding box center [387, 476] width 341 height 62
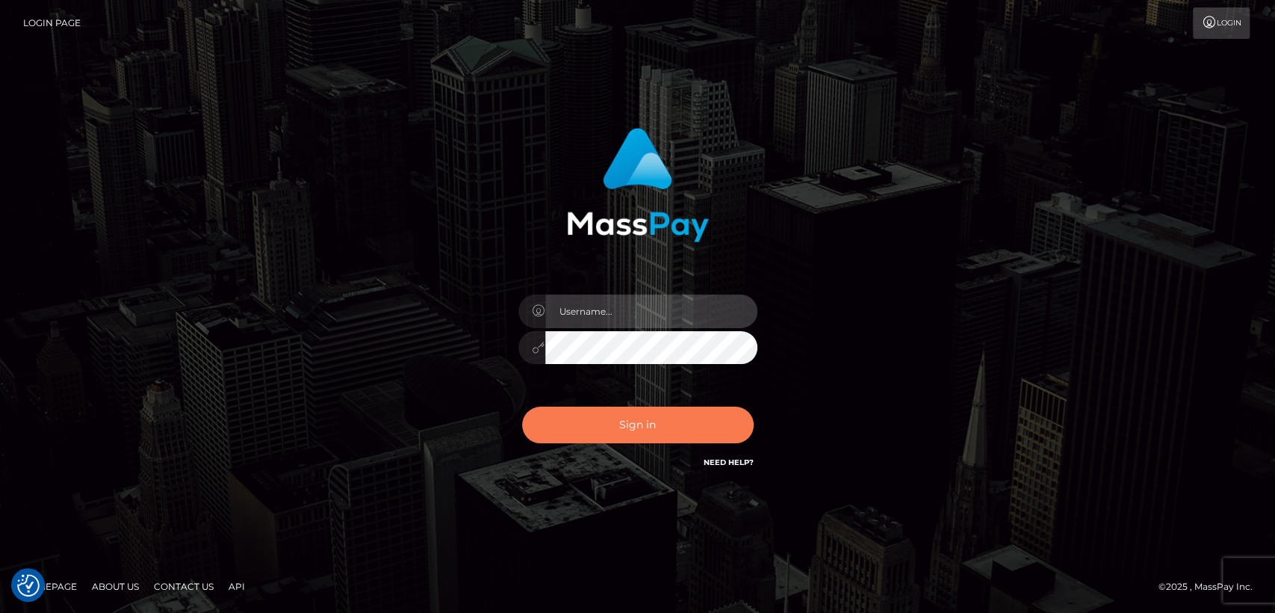
type input "[DOMAIN_NAME]"
click at [617, 425] on button "Sign in" at bounding box center [638, 424] width 232 height 37
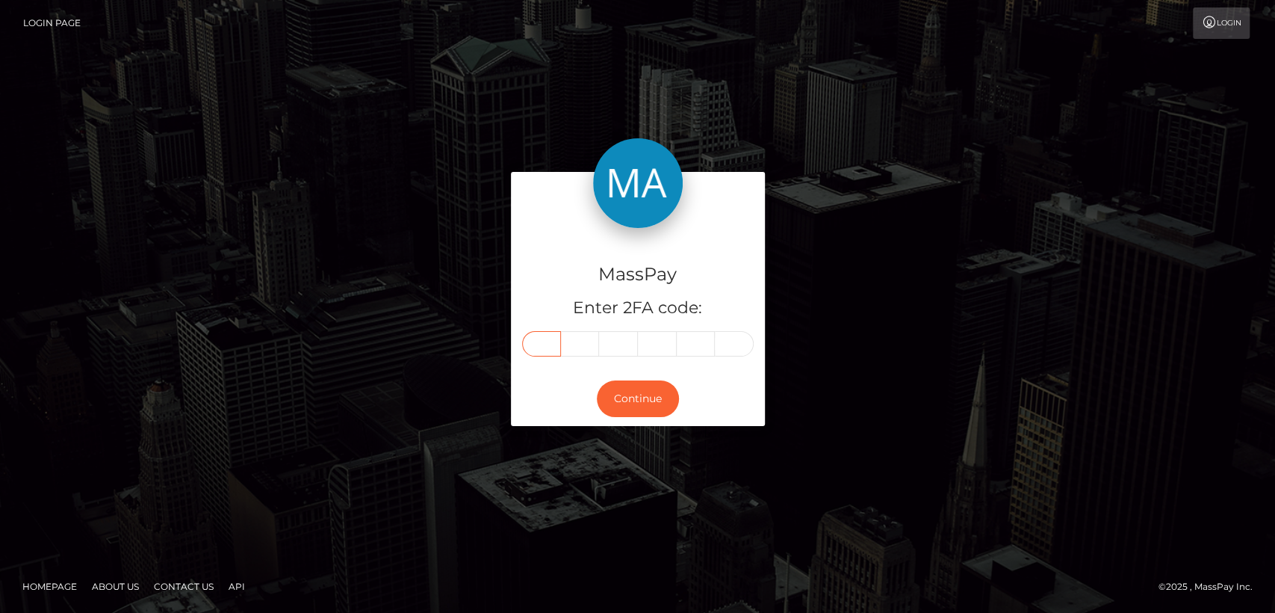
click at [531, 347] on input "text" at bounding box center [541, 343] width 39 height 25
paste input "1"
type input "1"
type input "6"
type input "9"
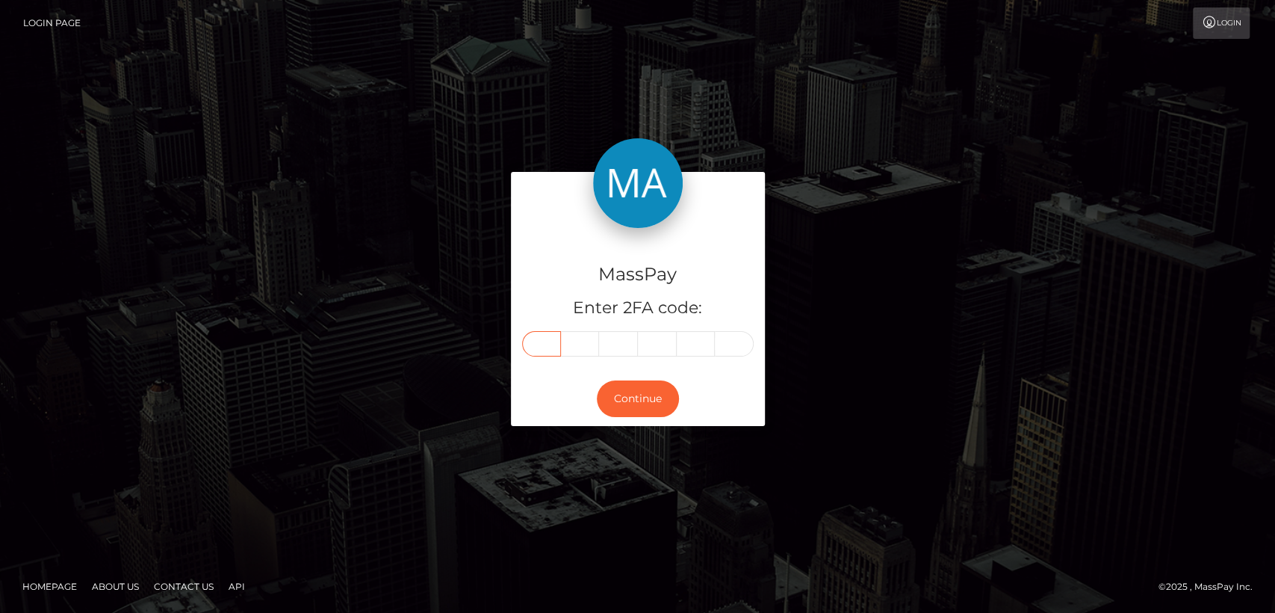
type input "6"
type input "1"
type input "0"
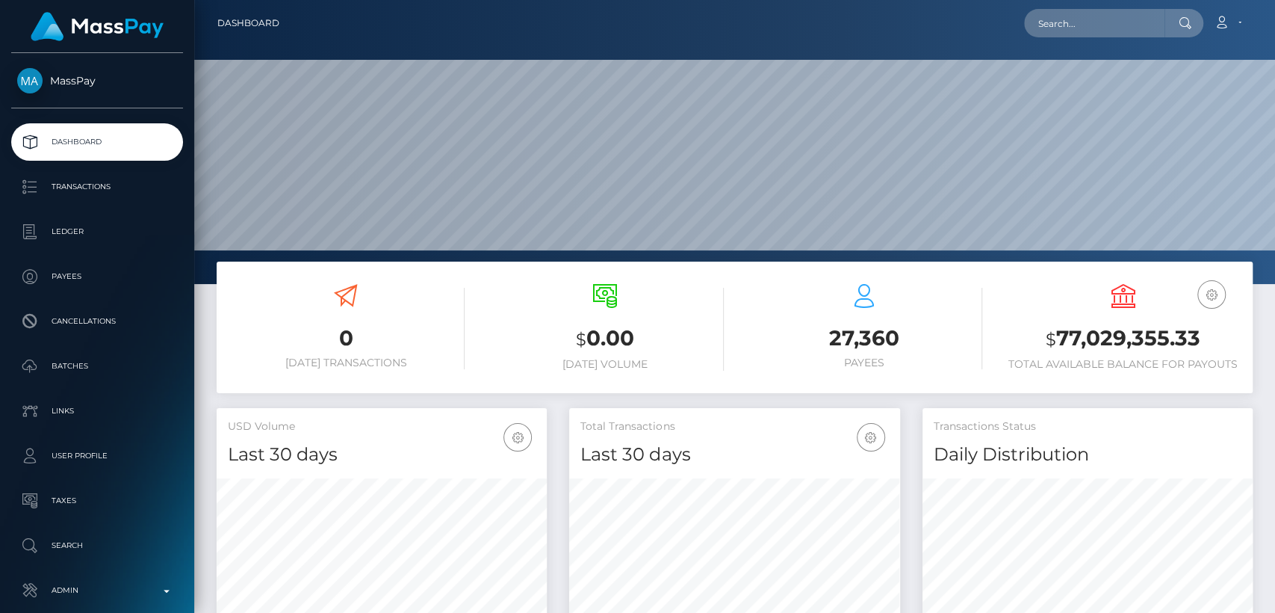
scroll to position [264, 330]
click at [1051, 26] on input "text" at bounding box center [1094, 23] width 140 height 28
paste input "lilougrc6@gmail.com"
type input "lilougrc6@gmail.com"
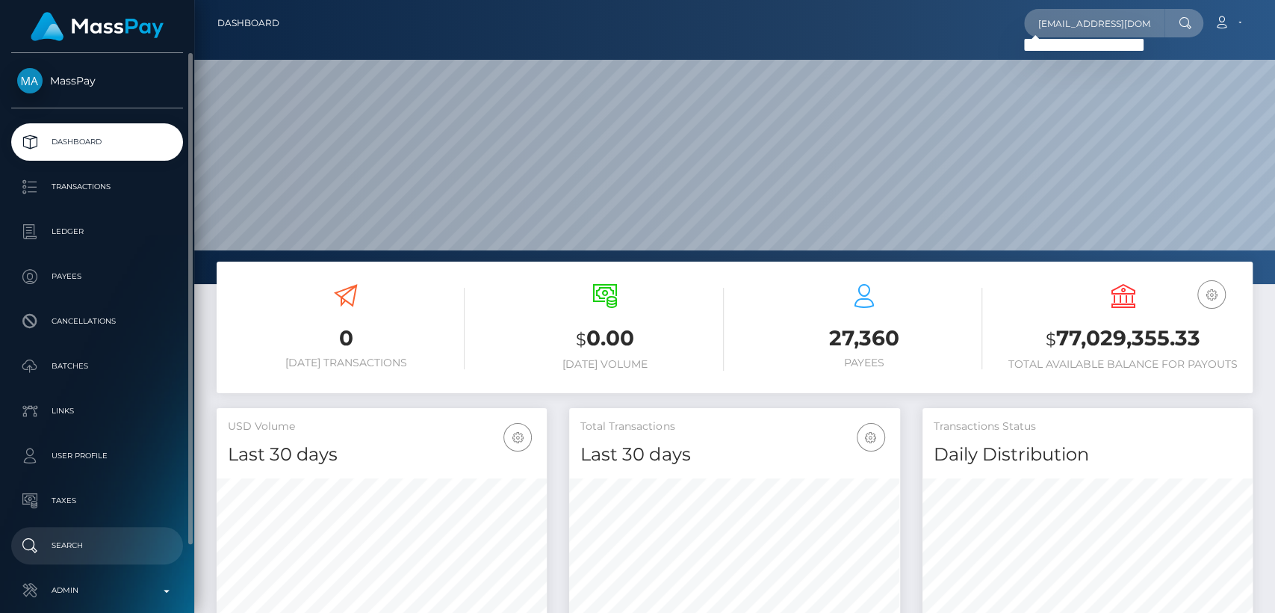
click at [74, 545] on p "Search" at bounding box center [97, 545] width 160 height 22
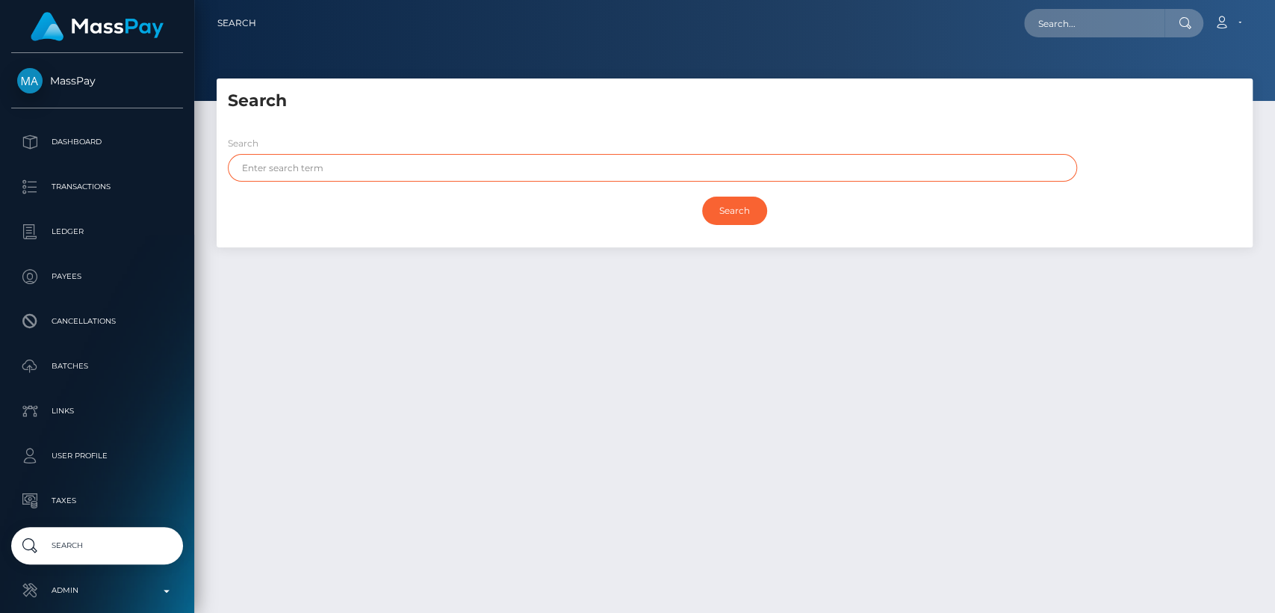
click at [443, 175] on input "text" at bounding box center [653, 168] width 850 height 28
paste input "[PERSON_NAME]"
type input "[PERSON_NAME]"
click at [702, 197] on input "Search" at bounding box center [734, 211] width 65 height 28
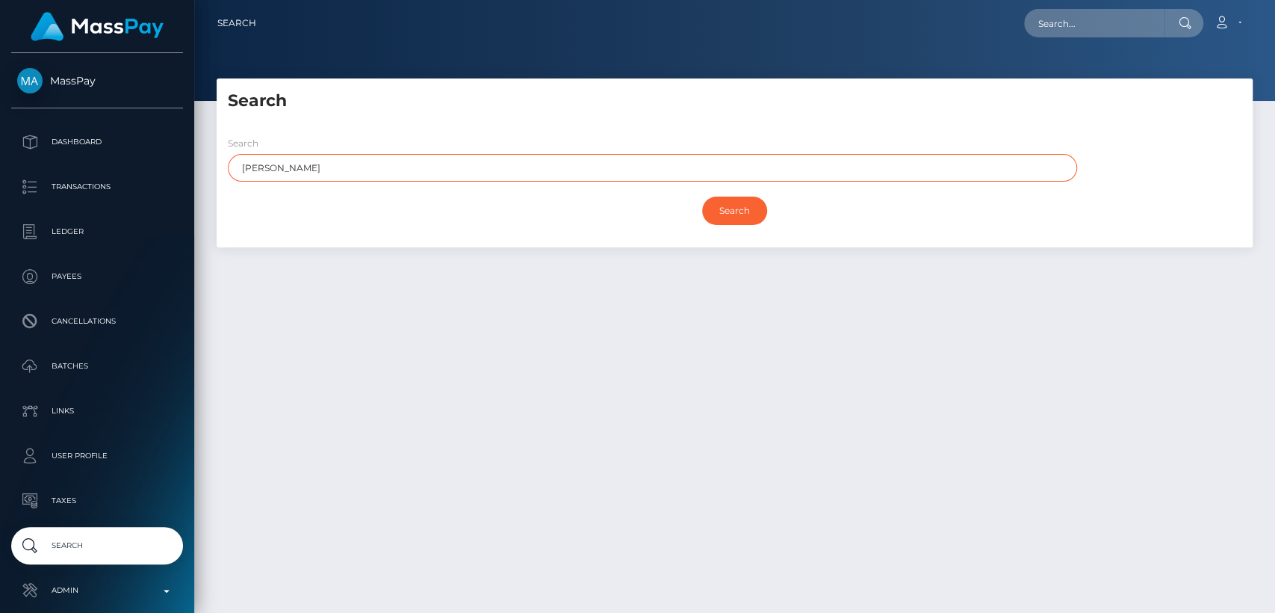
click at [702, 197] on input "Search" at bounding box center [734, 211] width 65 height 28
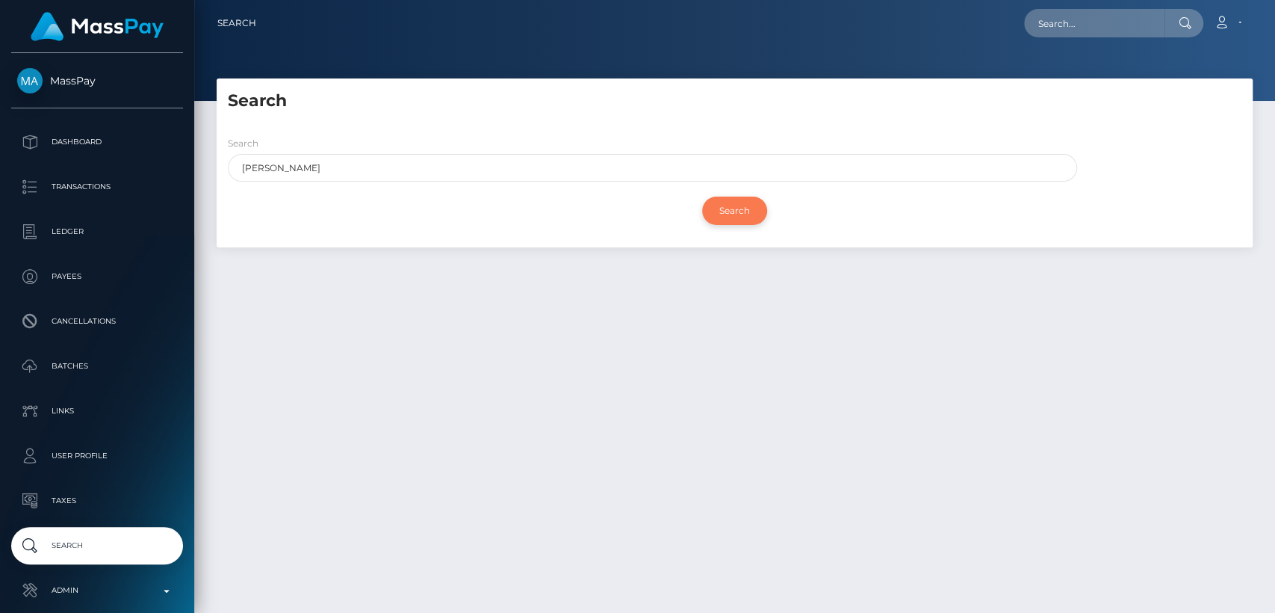
click at [726, 210] on input "Search" at bounding box center [734, 211] width 65 height 28
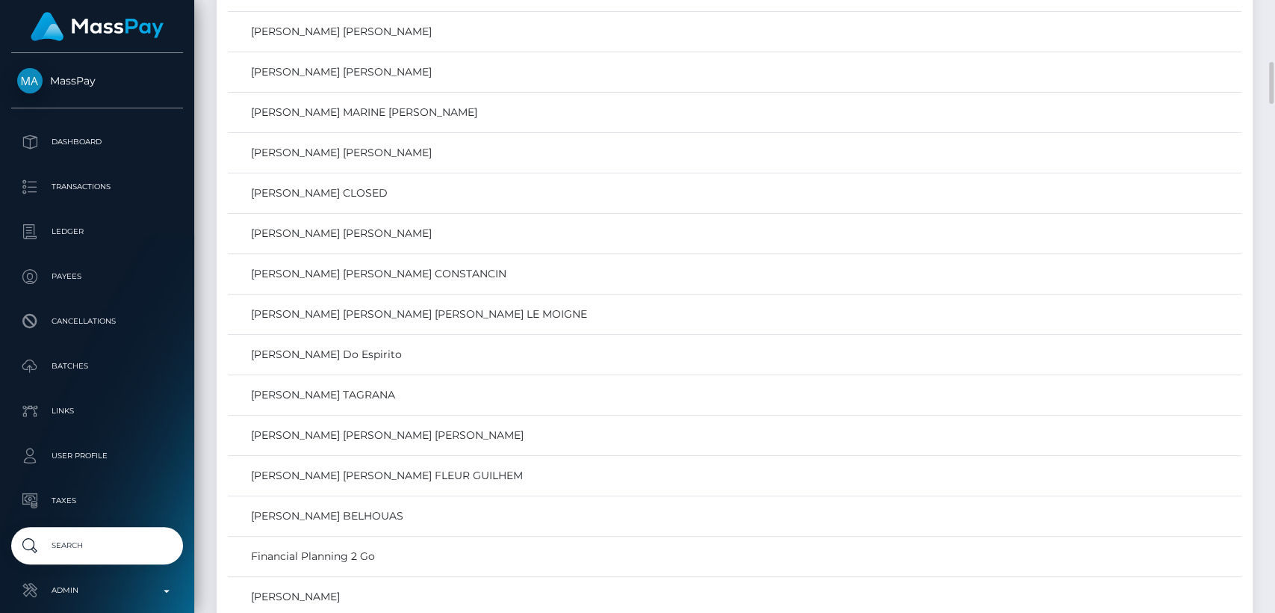
scroll to position [1095, 0]
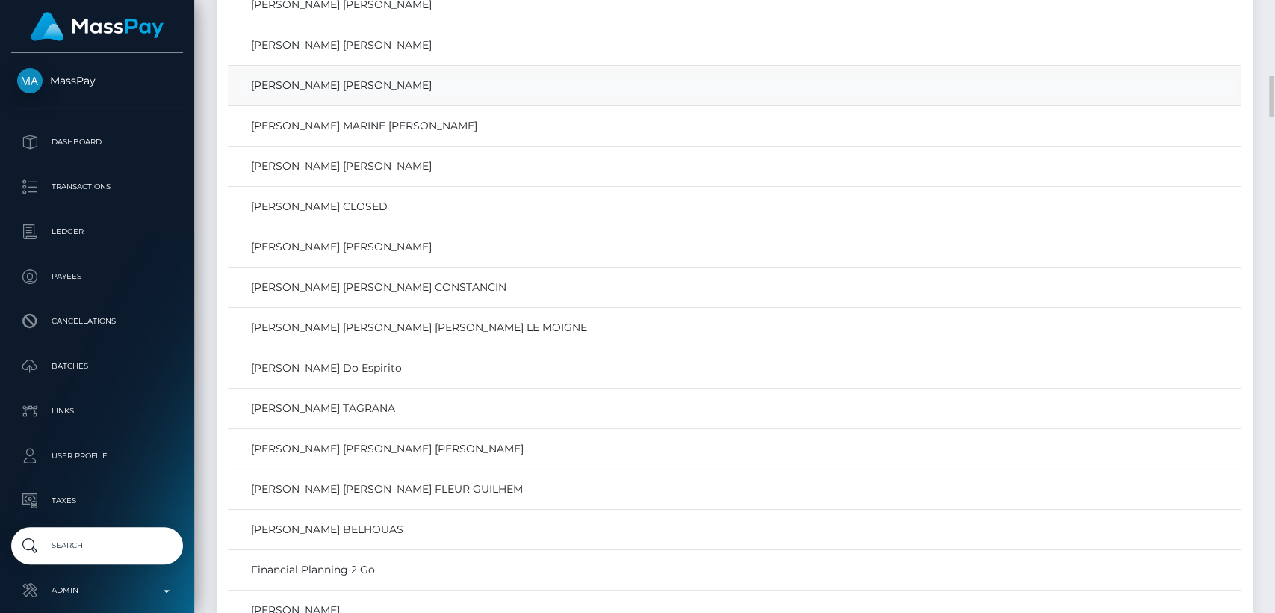
click at [401, 84] on link "LILA DOLORES SUZANNE GARCIA" at bounding box center [734, 86] width 1003 height 22
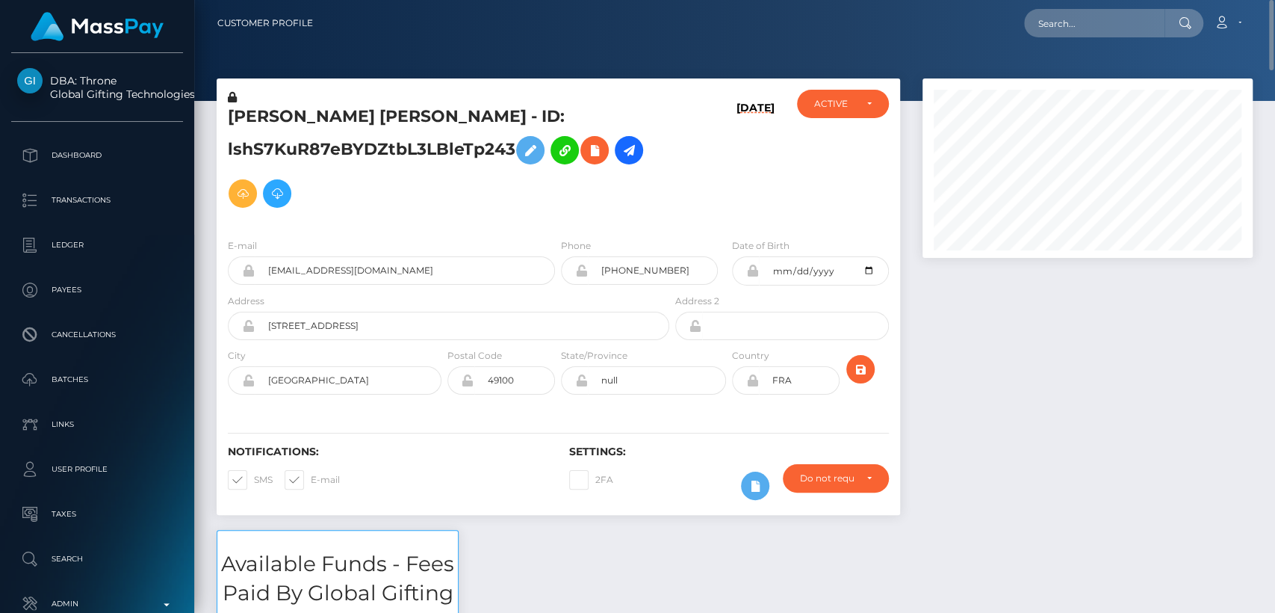
click at [244, 108] on h5 "[PERSON_NAME] [PERSON_NAME] - ID: lshS7KuR87eBYDZtbL3LBleTp243" at bounding box center [444, 160] width 433 height 110
copy h5 "[PERSON_NAME]"
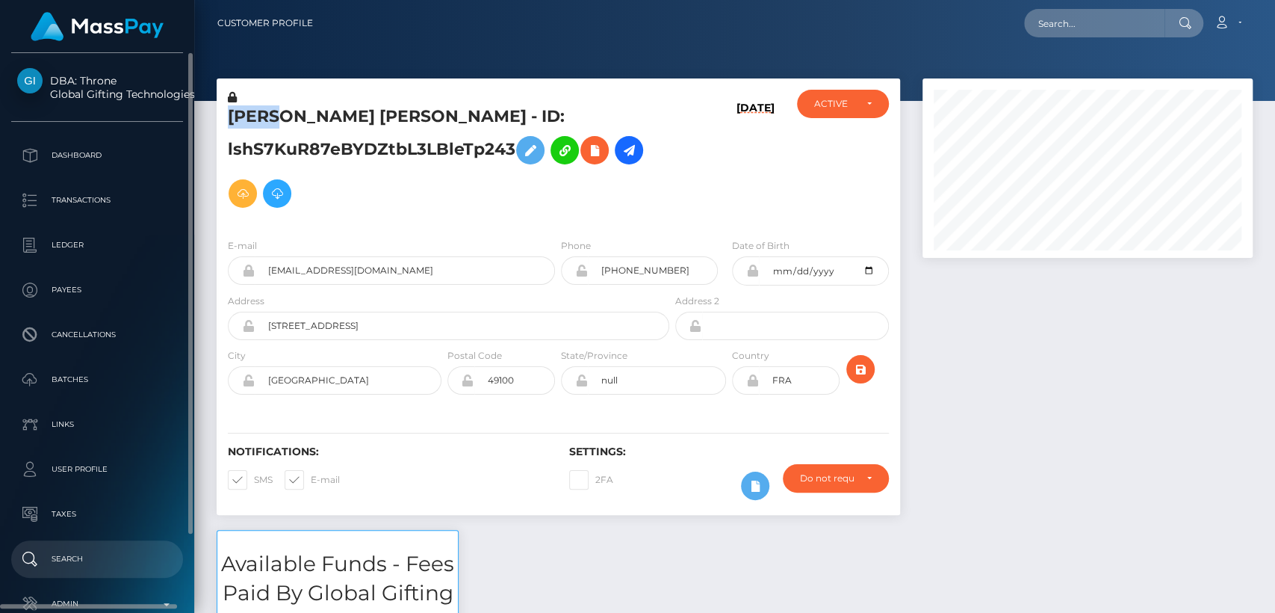
click at [102, 559] on p "Search" at bounding box center [97, 559] width 160 height 22
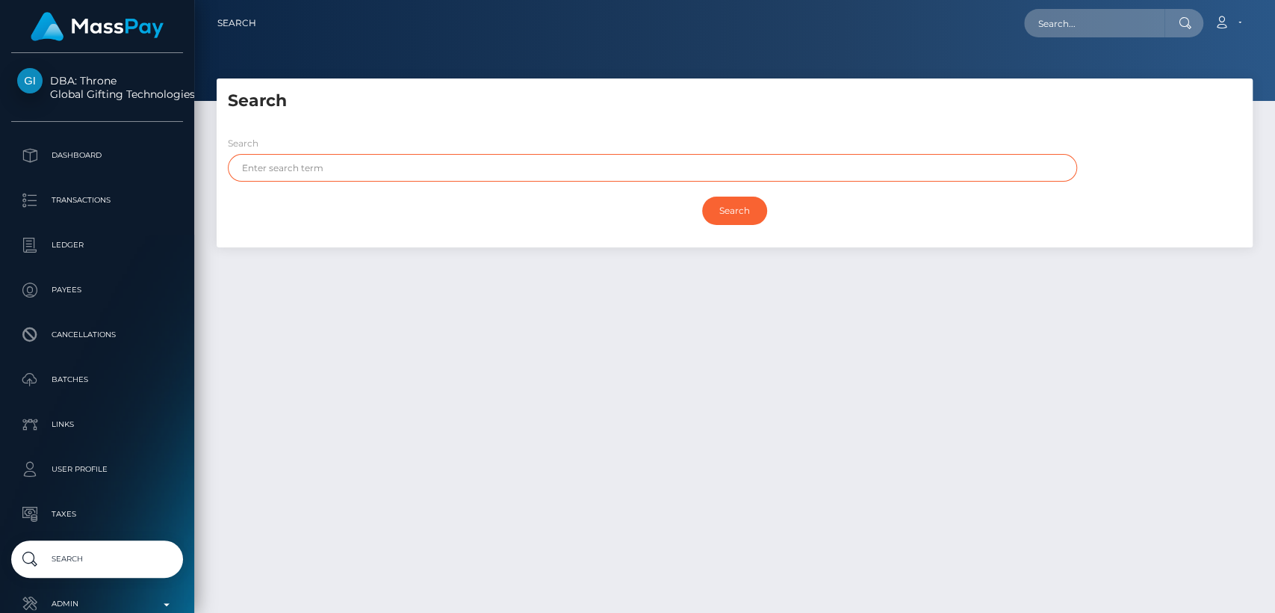
click at [474, 164] on input "text" at bounding box center [653, 168] width 850 height 28
paste input "LILA"
type input "LILA"
click at [702, 197] on input "Search" at bounding box center [734, 211] width 65 height 28
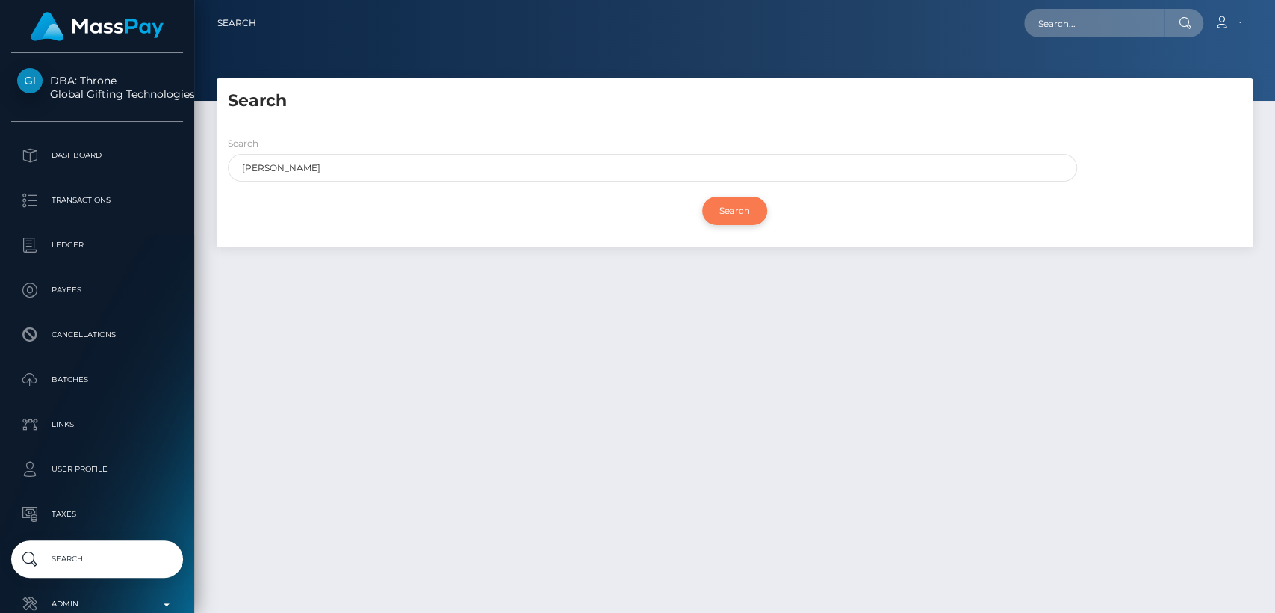
click at [741, 201] on input "Search" at bounding box center [734, 211] width 65 height 28
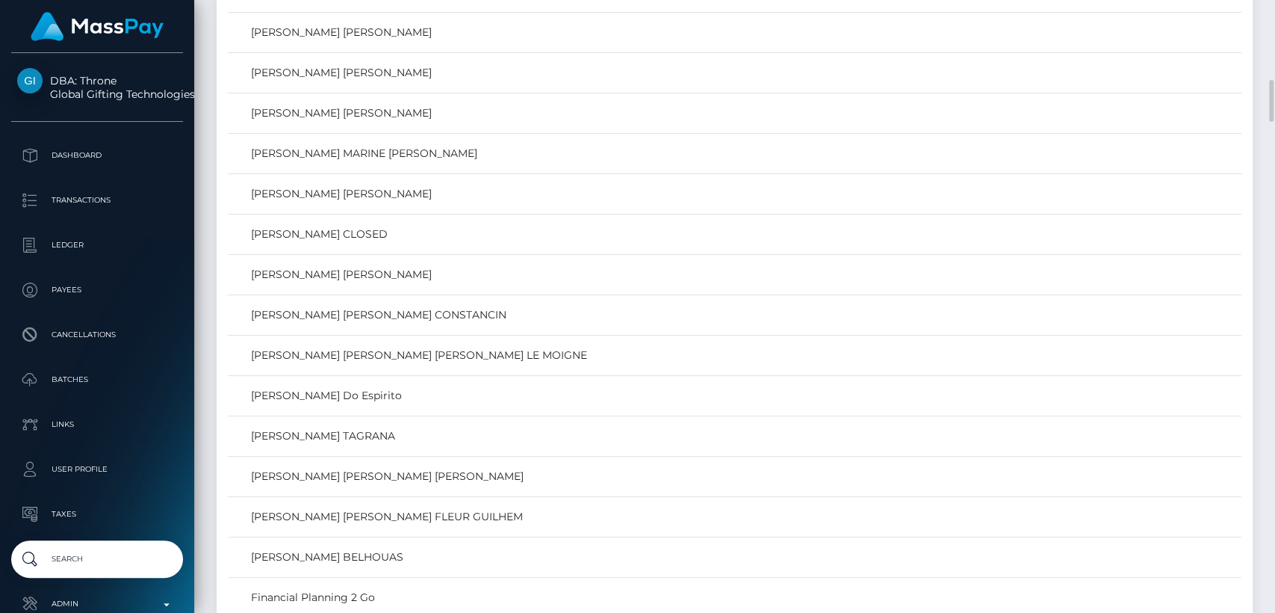
scroll to position [1064, 0]
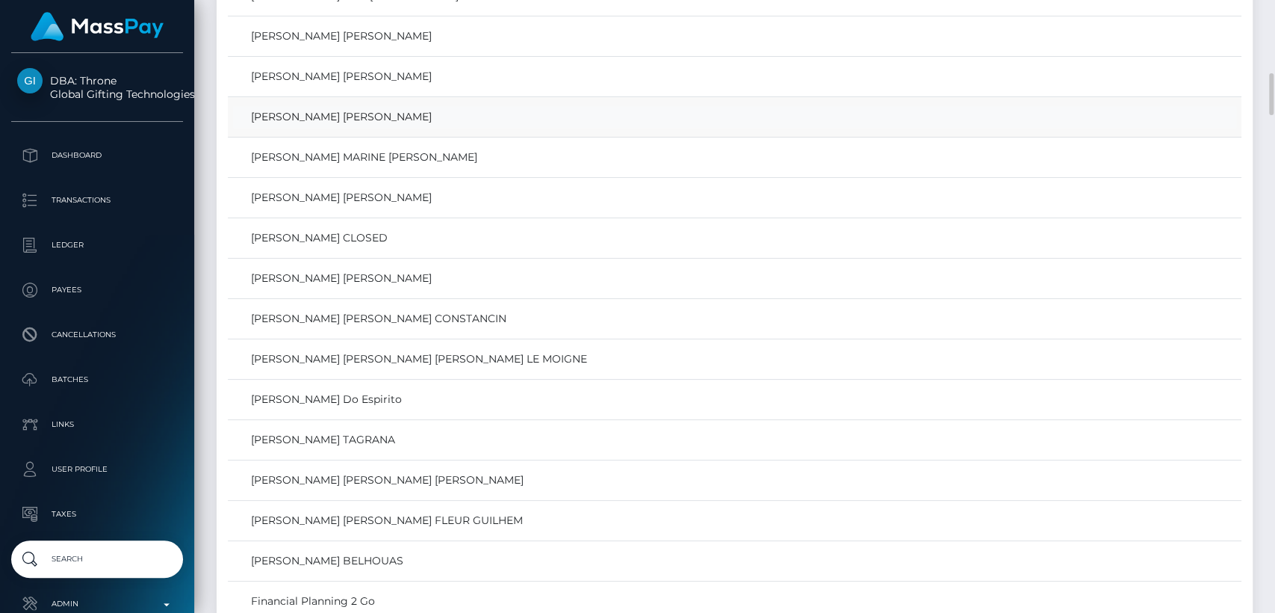
click at [491, 121] on link "LILA DOLORES SUZANNE GARCIA" at bounding box center [734, 117] width 1003 height 22
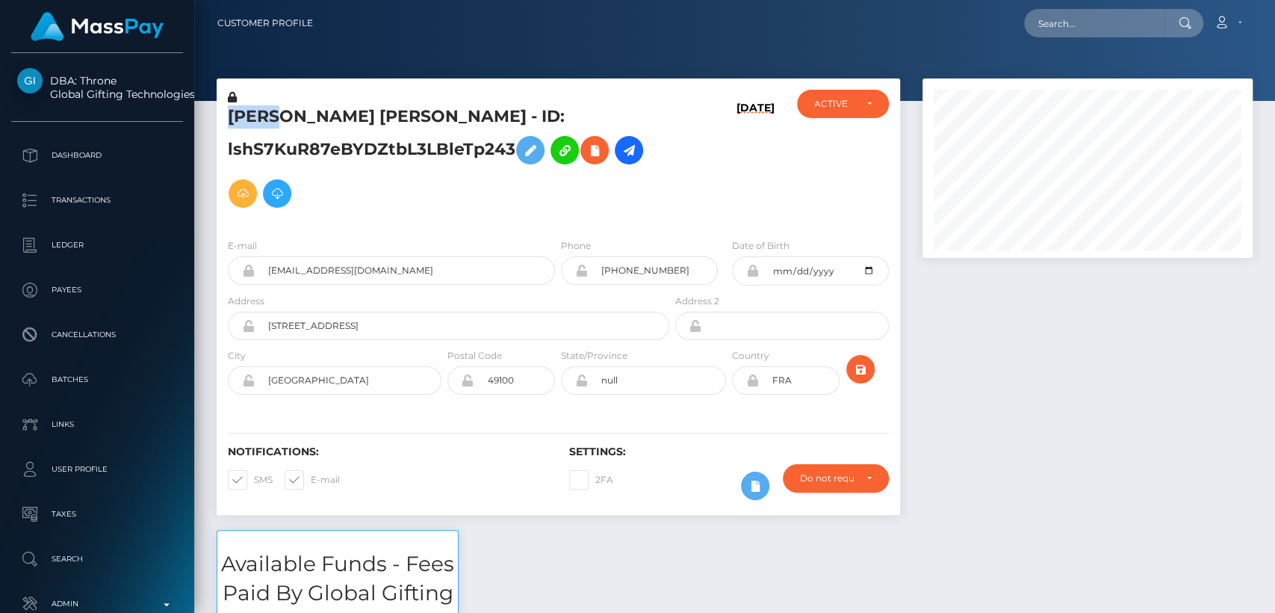
scroll to position [179, 330]
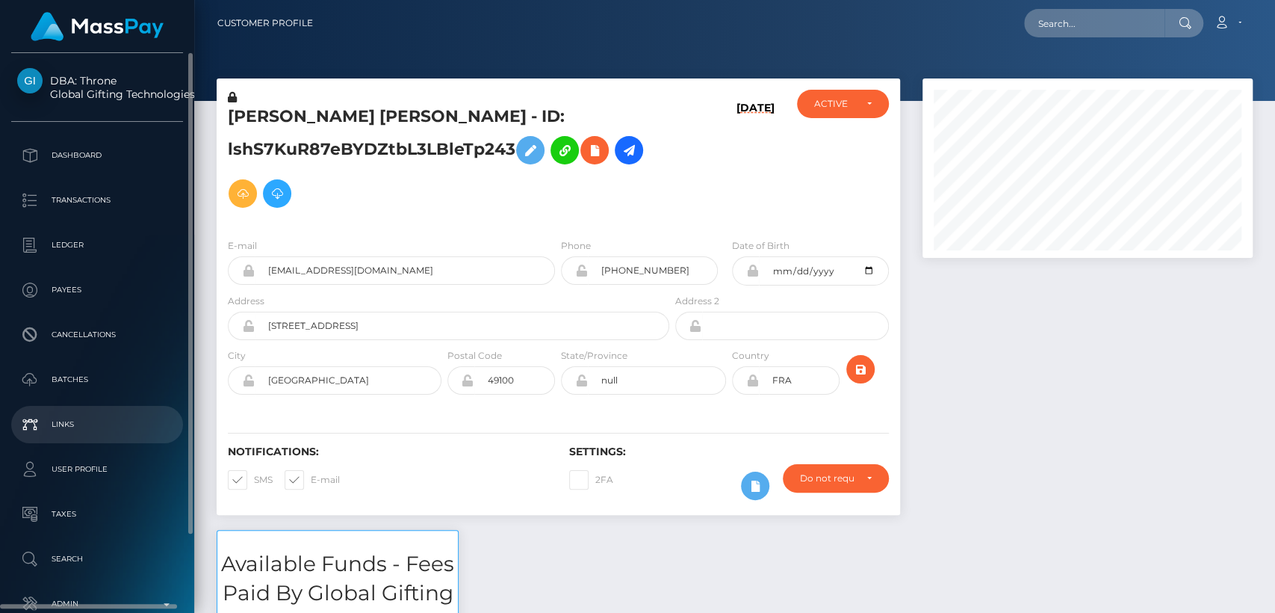
click at [0, 427] on li "Links" at bounding box center [97, 424] width 194 height 37
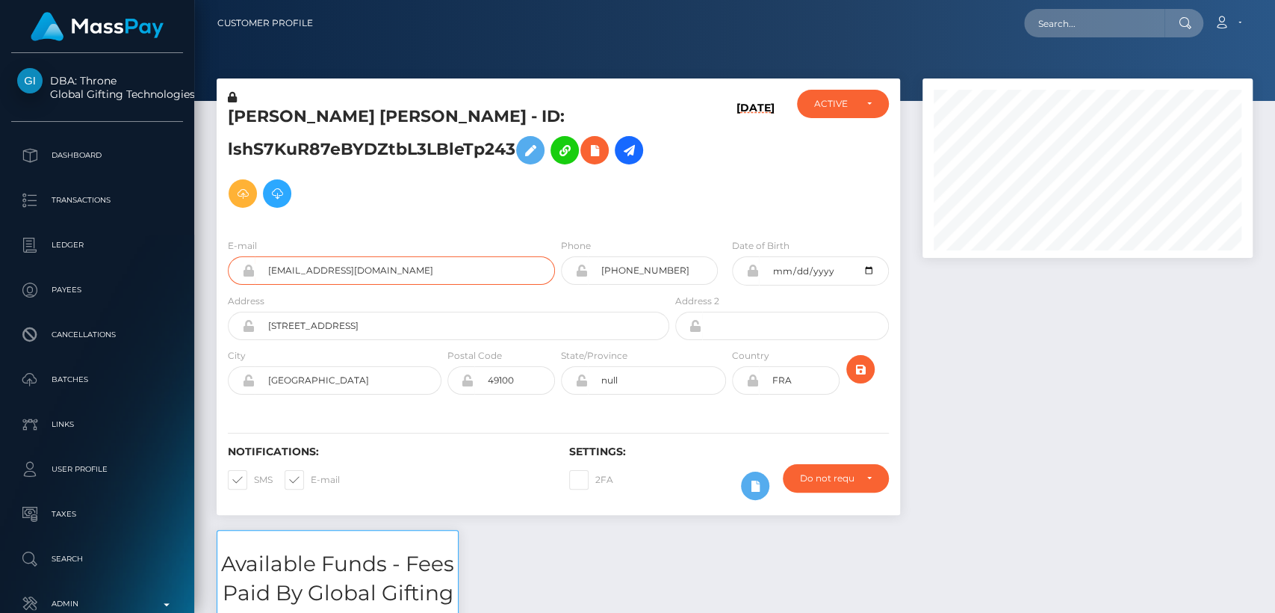
click at [345, 270] on input "albabackup30@gmail.com" at bounding box center [405, 270] width 300 height 28
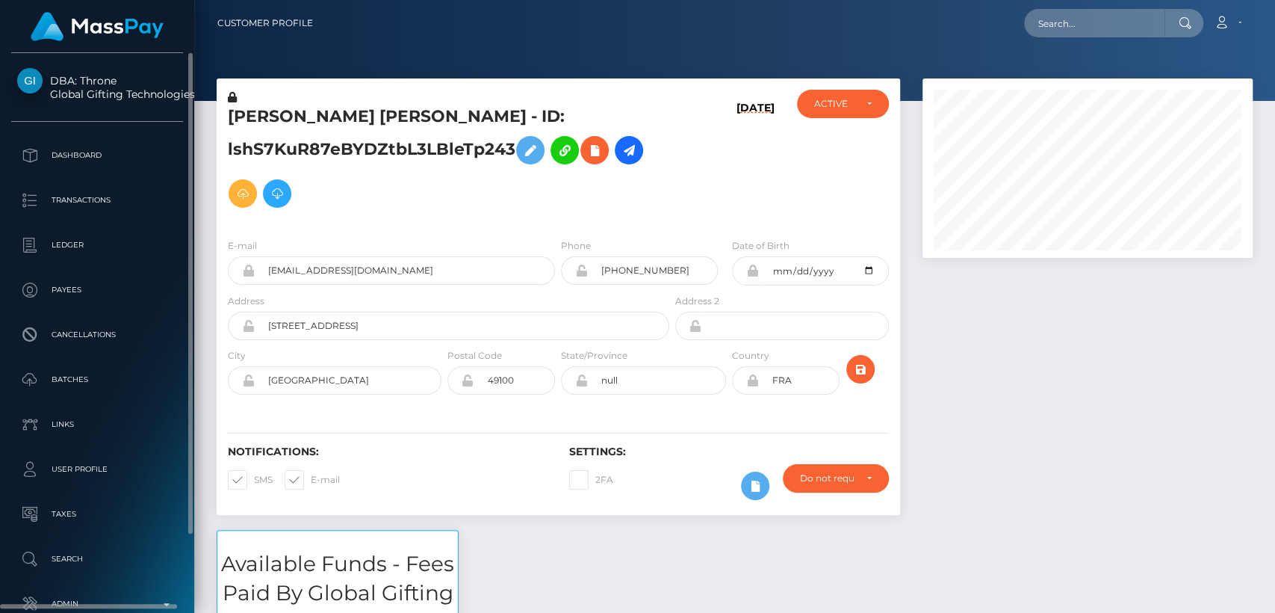
drag, startPoint x: 79, startPoint y: 64, endPoint x: 114, endPoint y: 73, distance: 35.7
click at [114, 73] on div "DBA: Throne Global Gifting Technologies Inc Dashboard Transactions Ledger Payee…" at bounding box center [97, 331] width 194 height 557
copy span "Throne"
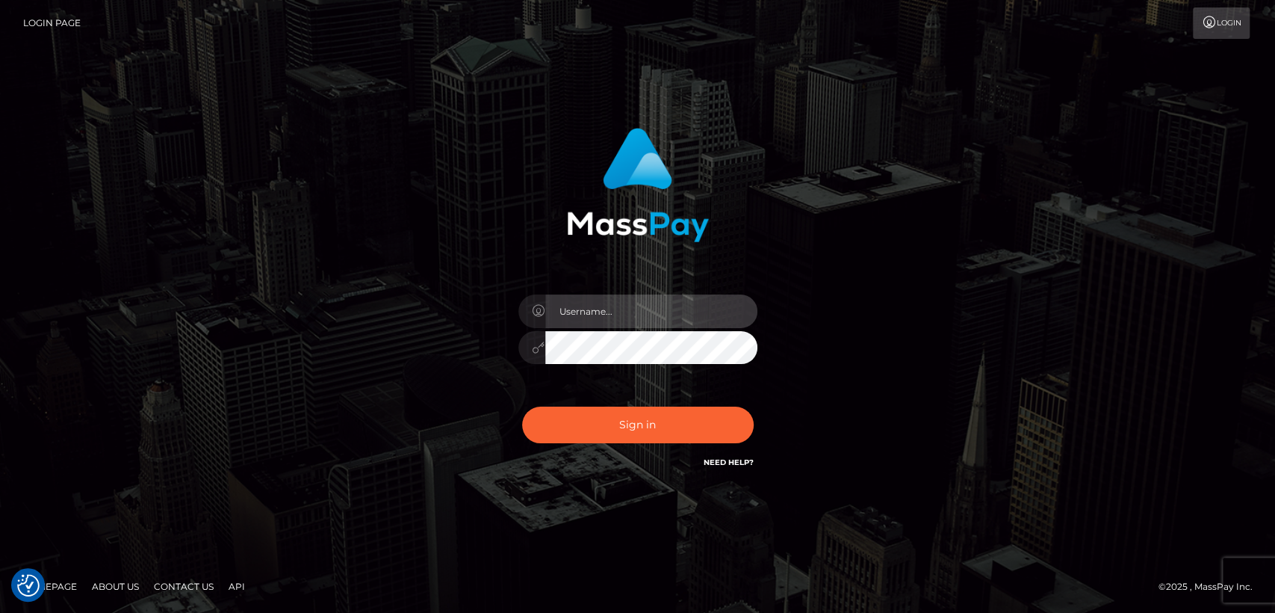
type input "[DOMAIN_NAME]"
click at [580, 447] on div "Sign in Need Help?" at bounding box center [638, 431] width 262 height 67
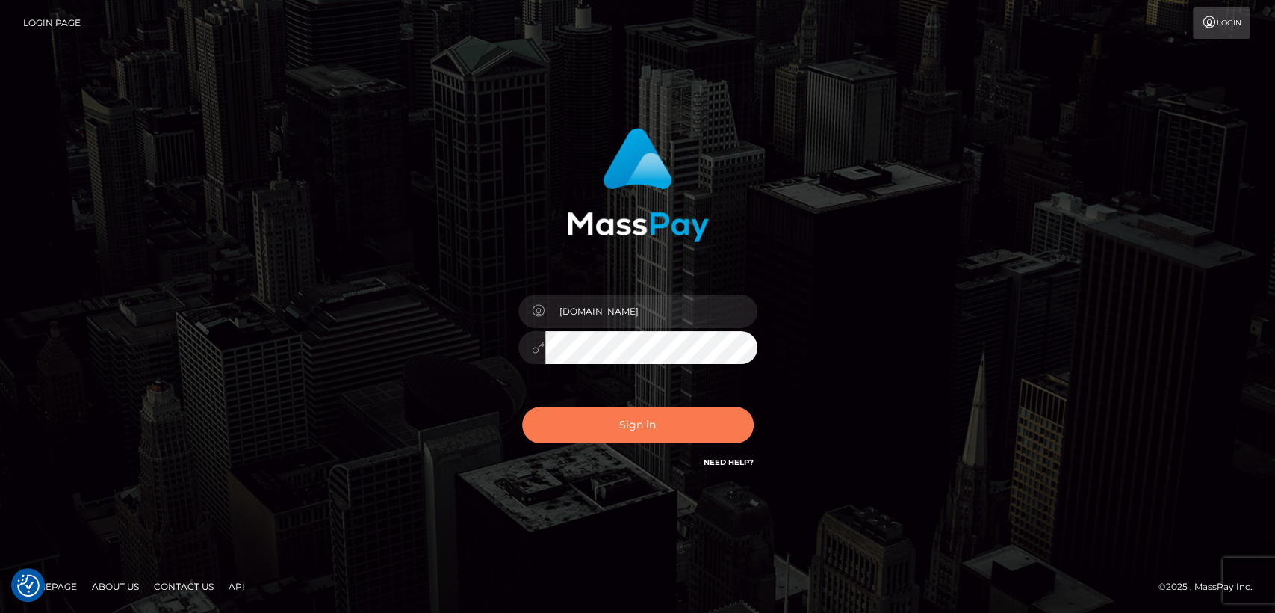
click at [683, 429] on button "Sign in" at bounding box center [638, 424] width 232 height 37
type input "nt.es"
click at [646, 423] on button "Sign in" at bounding box center [638, 424] width 232 height 37
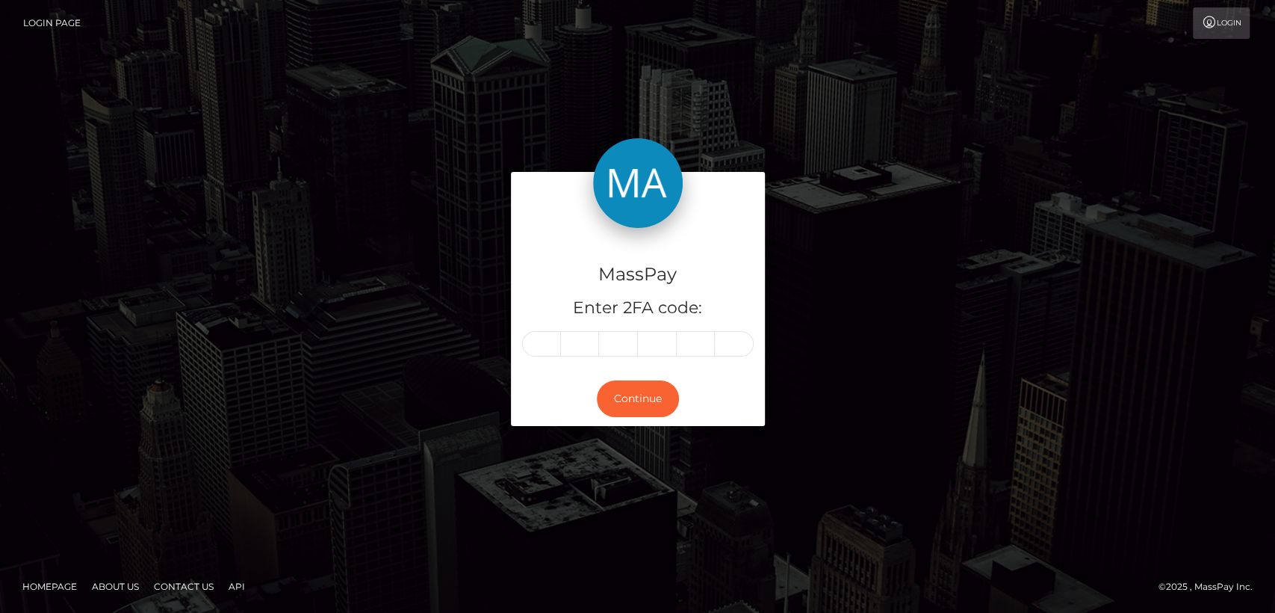
type input "9"
type input "5"
type input "4"
type input "2"
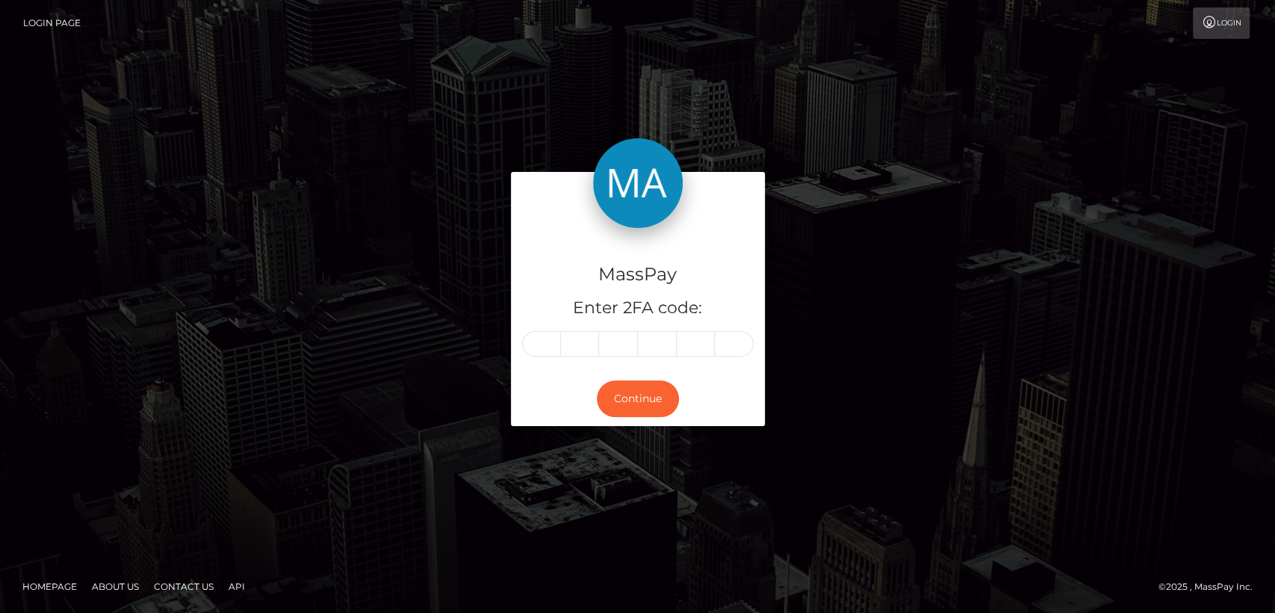
type input "8"
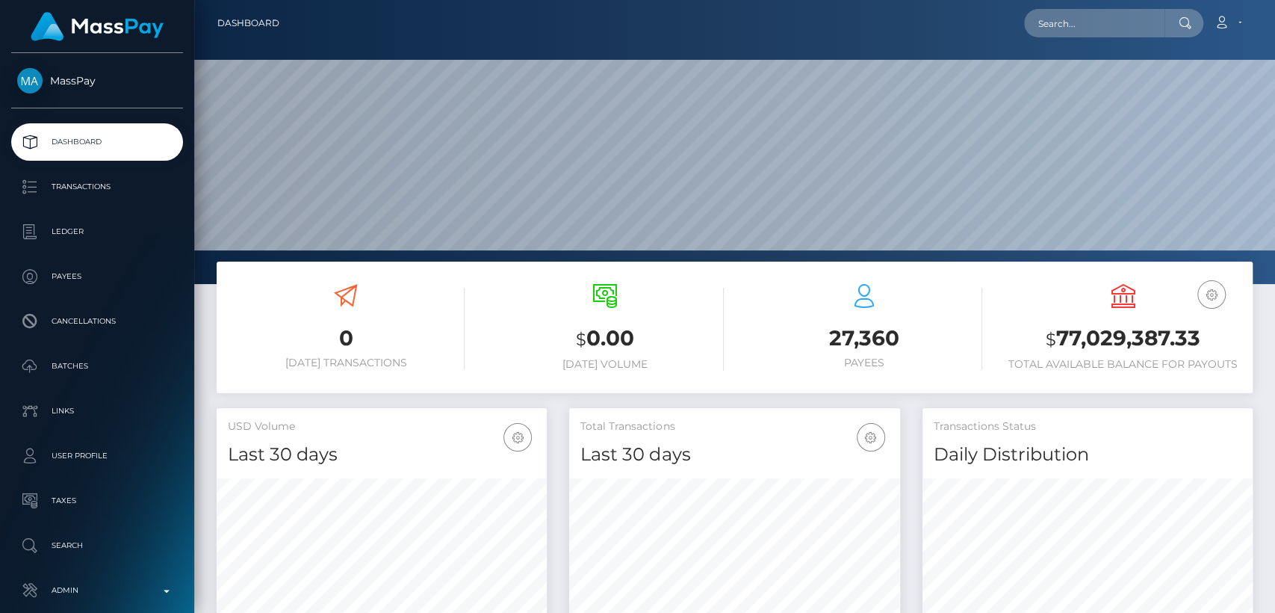
scroll to position [264, 330]
click at [1099, 36] on input "text" at bounding box center [1094, 23] width 140 height 28
paste input "musclealphabrad@gmail.com"
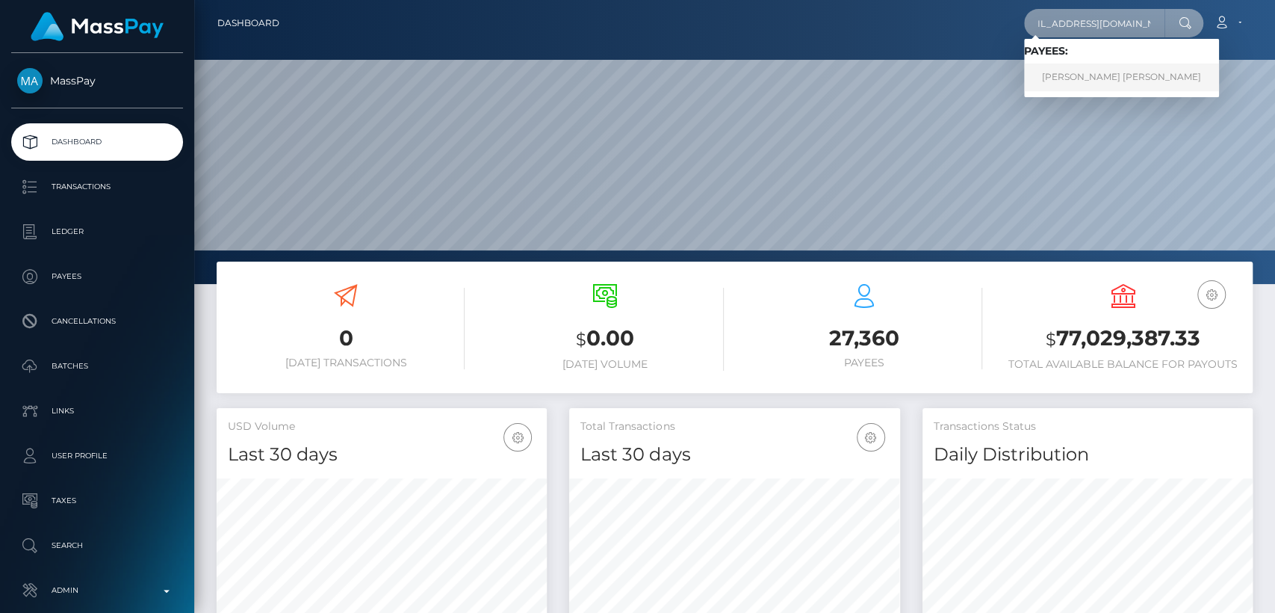
type input "musclealphabrad@gmail.com"
click at [1133, 81] on link "ROBERT MACKENZIE CLOUTIER" at bounding box center [1121, 78] width 195 height 28
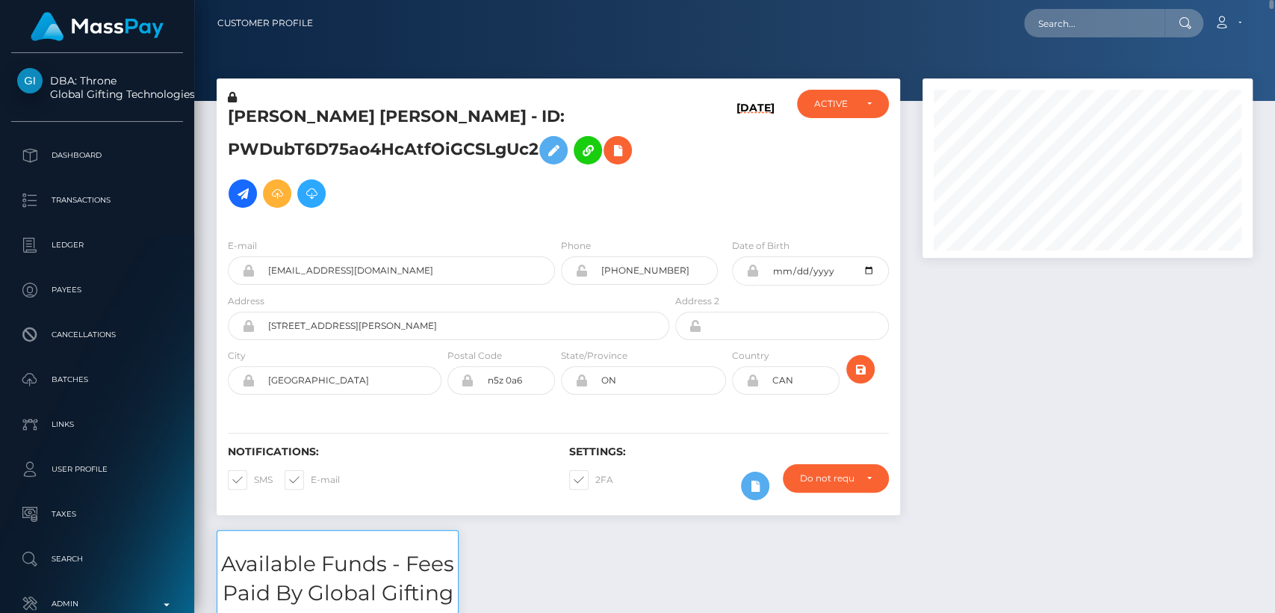
click at [272, 114] on h5 "ROBERT MACKENZIE CLOUTIER - ID: PWDubT6D75ao4HcAtfOiGCSLgUc2" at bounding box center [444, 160] width 433 height 110
copy h5 "ROBERT"
click at [1067, 26] on input "text" at bounding box center [1094, 23] width 140 height 28
paste input "piperrx82@gmail.com"
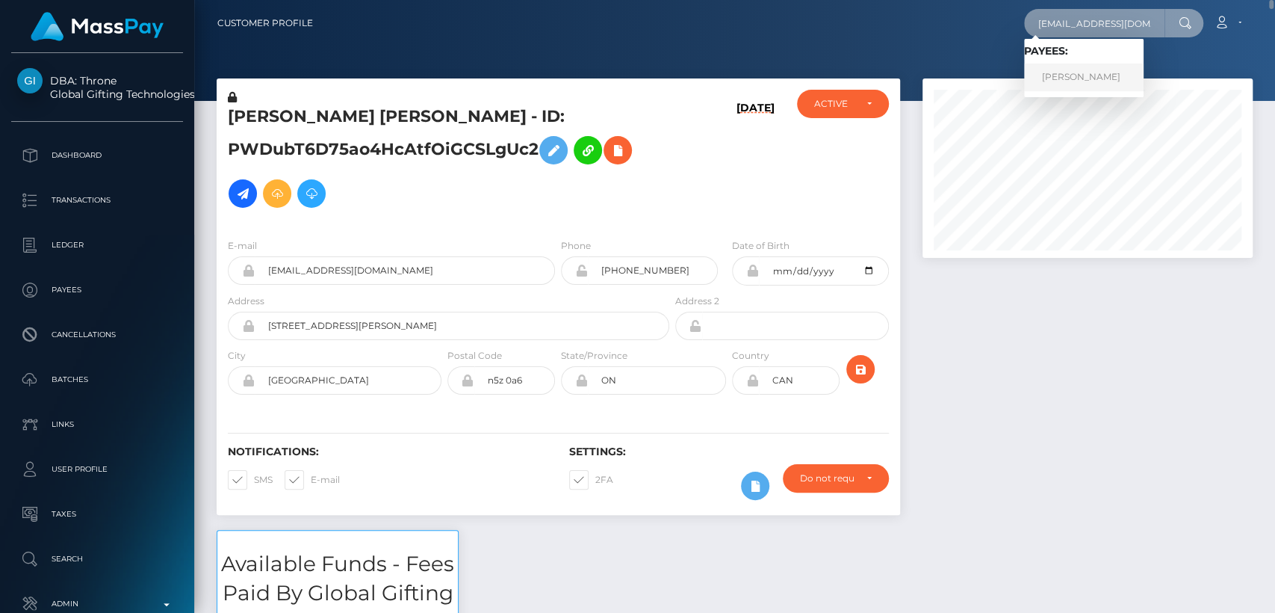
type input "piperrx82@gmail.com"
click at [1064, 75] on link "NICOLE LYNN BENNETT" at bounding box center [1084, 78] width 120 height 28
click at [1137, 25] on input "piperrx82@gmail.com" at bounding box center [1094, 23] width 140 height 28
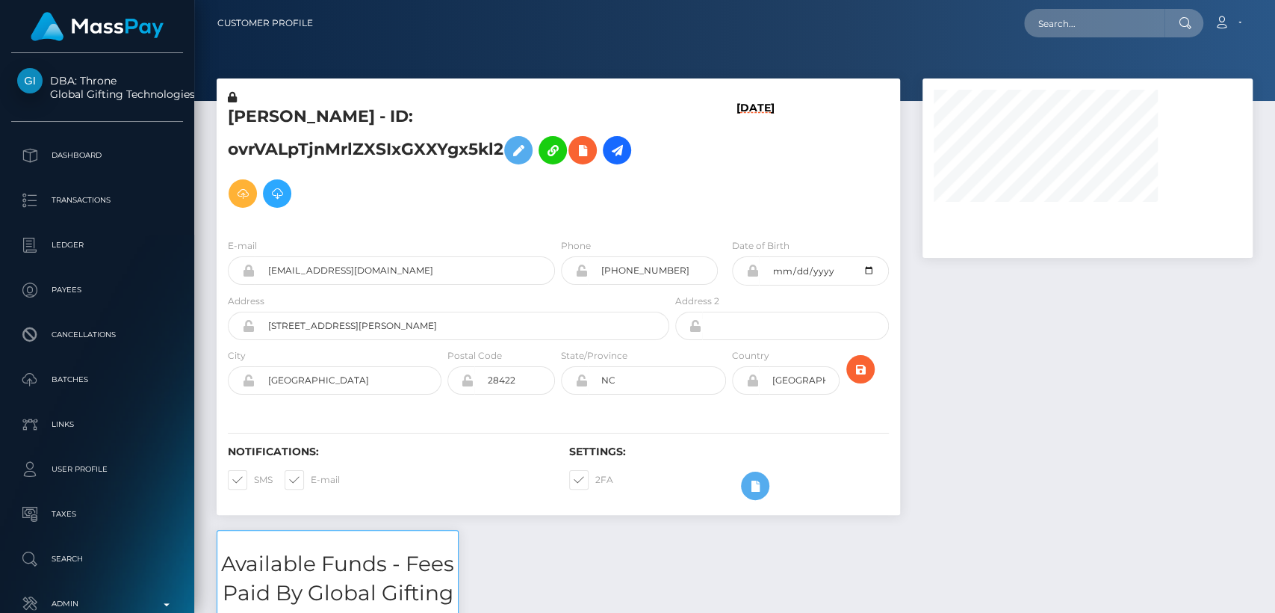
click at [856, 133] on div "ACTIVE DEACTIVE CLOSED" at bounding box center [843, 158] width 114 height 137
click at [856, 226] on div "E-mail piperrx82@gmail.com Phone +15183765825 NC" at bounding box center [559, 317] width 684 height 183
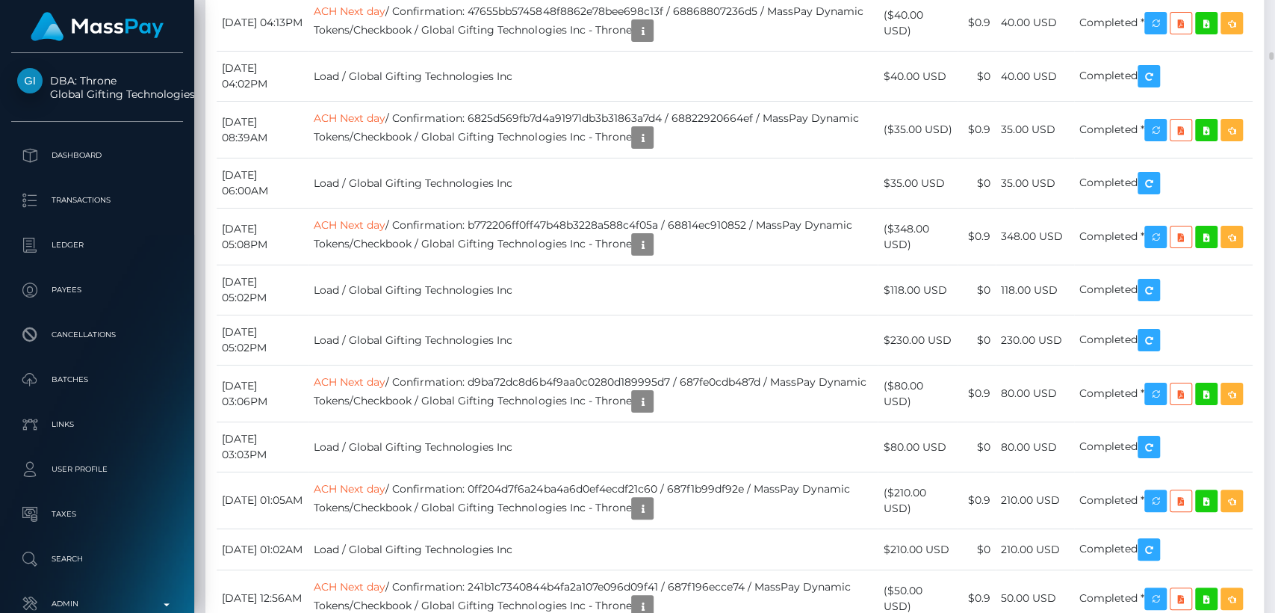
scroll to position [31495, 0]
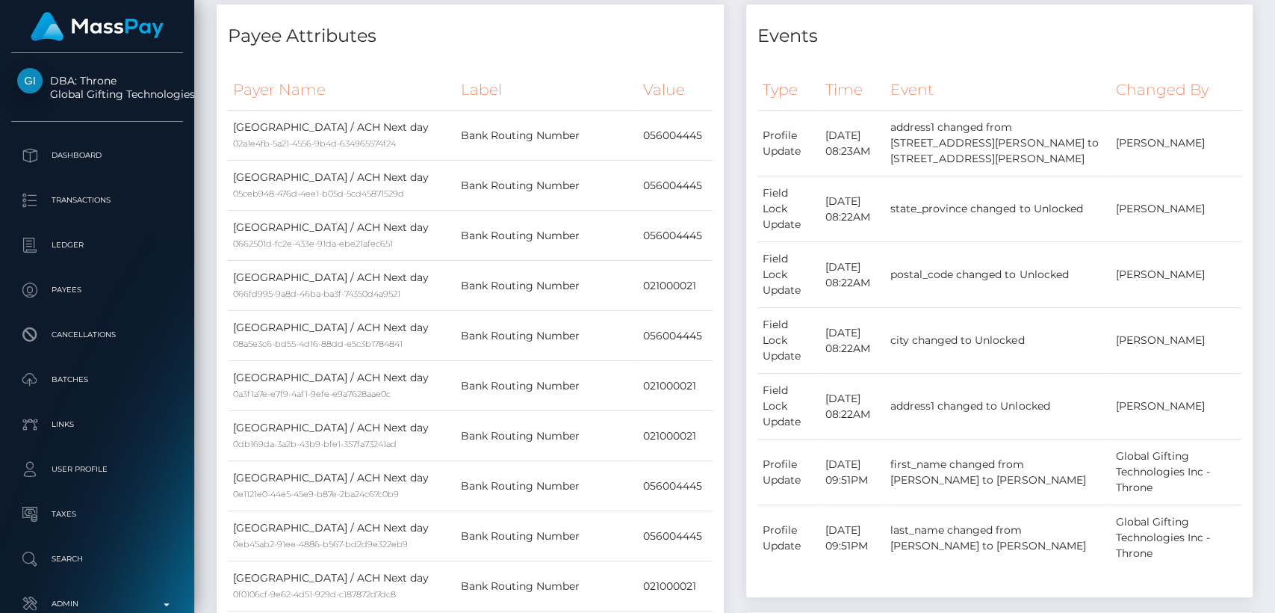
scroll to position [0, 0]
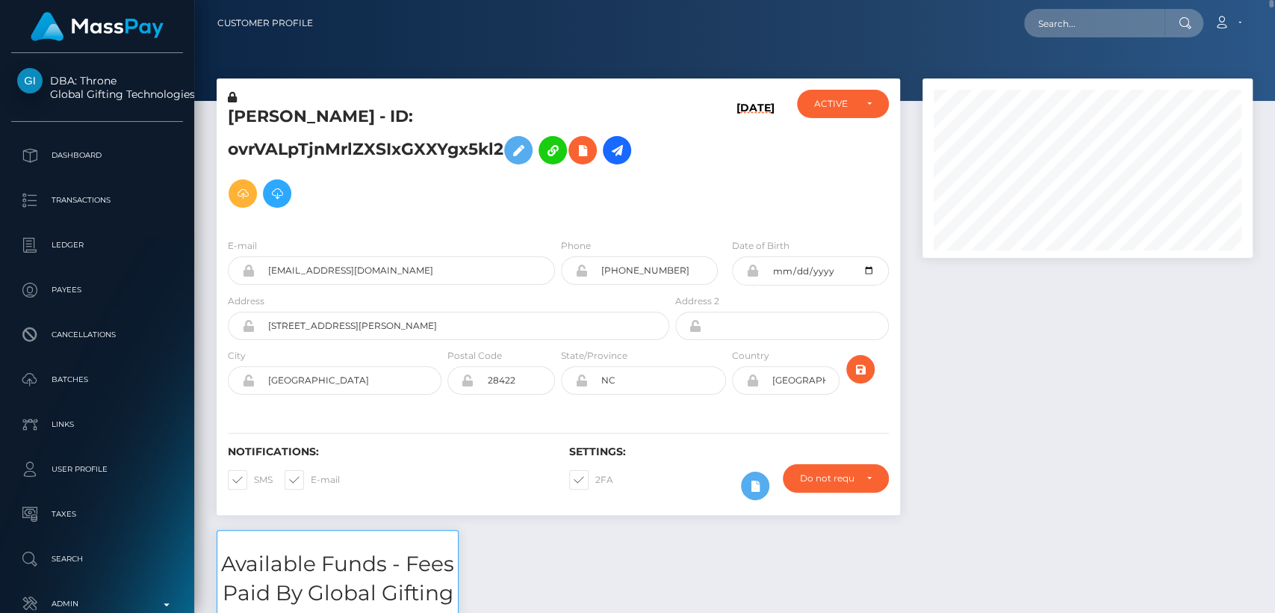
click at [262, 105] on h5 "NICOLE LYNN BENNETT - ID: ovrVALpTjnMrlZXSIxGXXYgx5kl2" at bounding box center [444, 160] width 433 height 110
copy h5 "NICOLE"
click at [402, 498] on div "Notifications: SMS E-mail" at bounding box center [387, 476] width 341 height 62
click at [522, 489] on div "Notifications: SMS E-mail" at bounding box center [387, 476] width 341 height 62
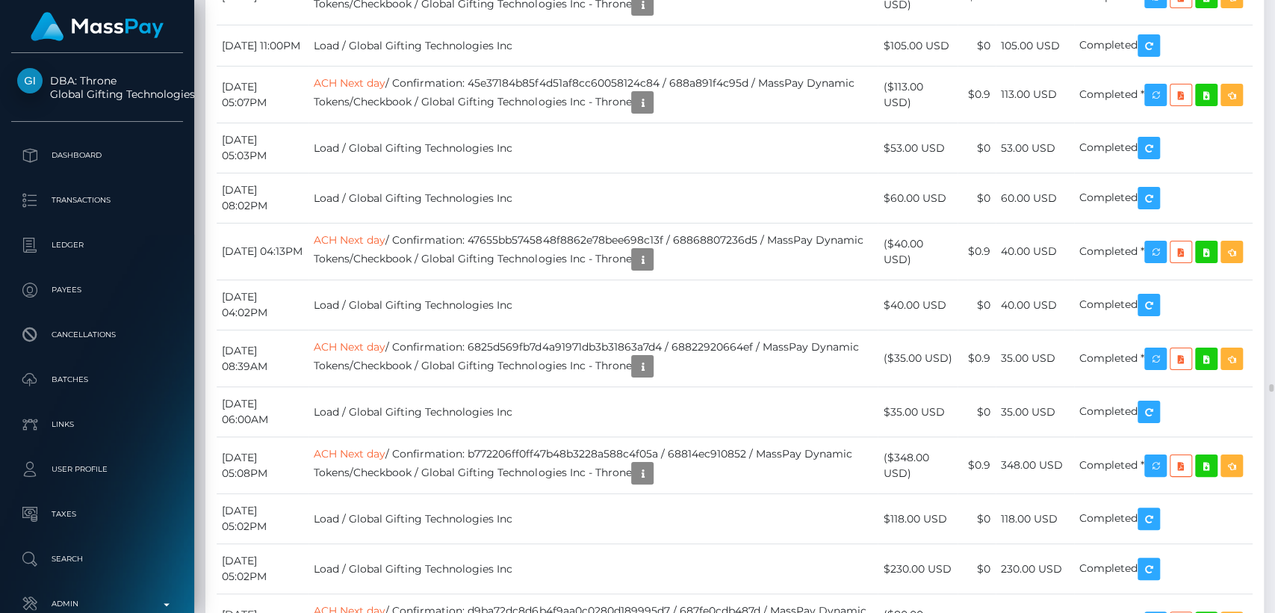
scroll to position [31109, 0]
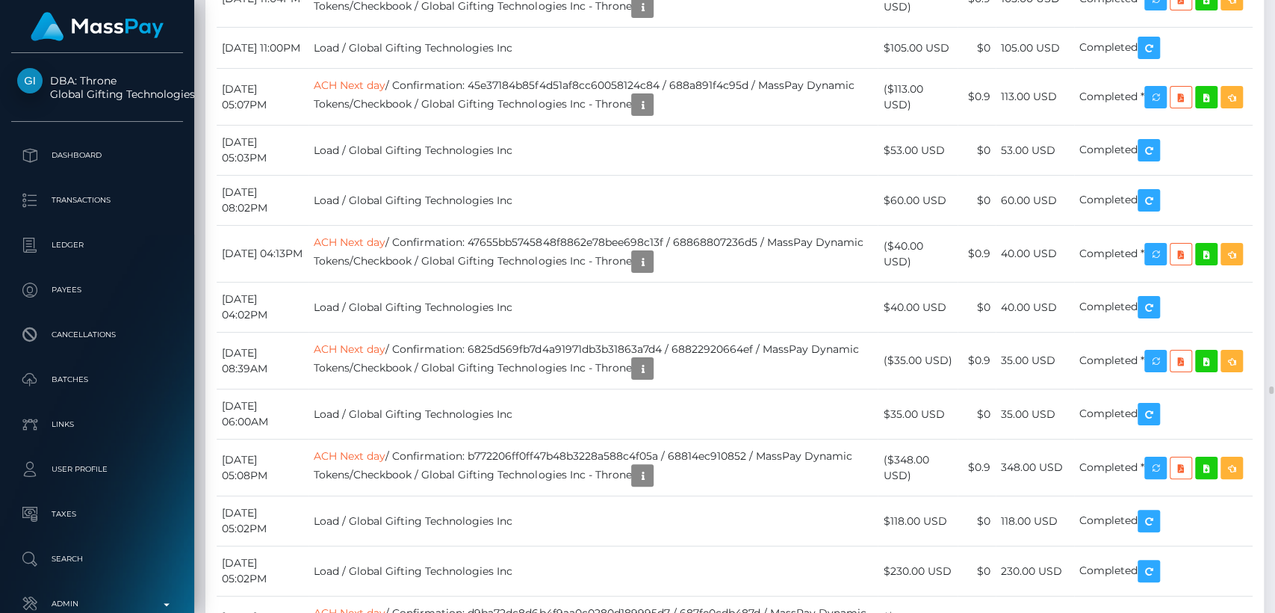
drag, startPoint x: 912, startPoint y: 201, endPoint x: 894, endPoint y: 181, distance: 26.5
copy td "$228.00 USD"
drag, startPoint x: 306, startPoint y: 184, endPoint x: 226, endPoint y: 187, distance: 79.3
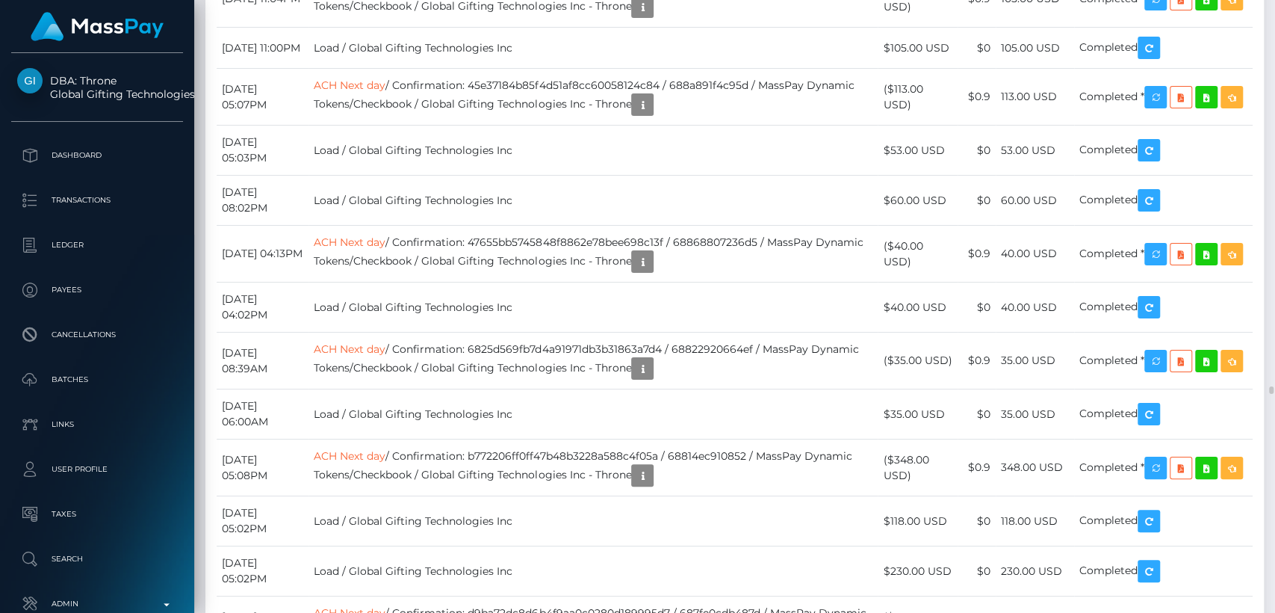
copy td "August 28, 2025"
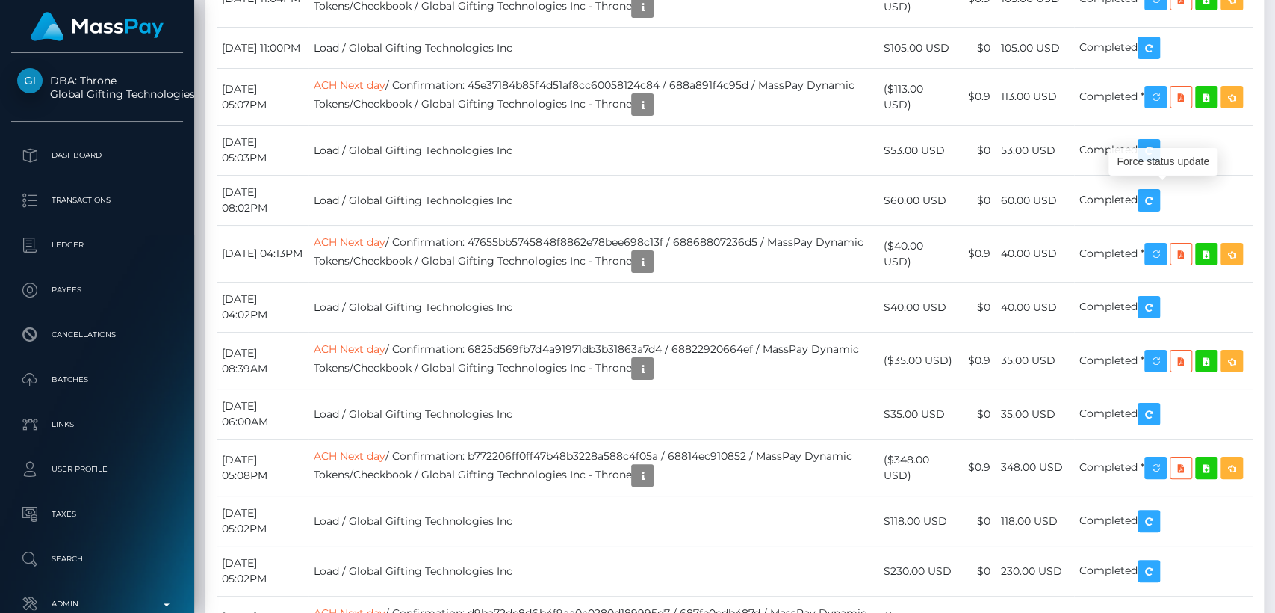
click at [1169, 158] on div "Force status update" at bounding box center [1163, 162] width 109 height 28
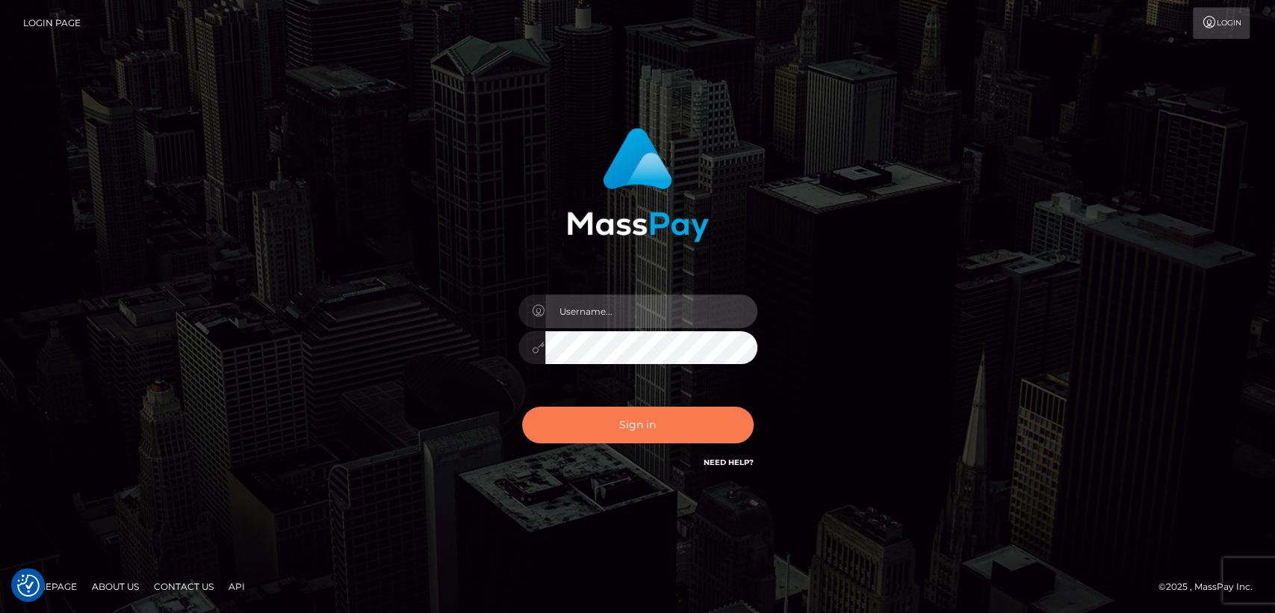
type input "[DOMAIN_NAME]"
click at [602, 434] on button "Sign in" at bounding box center [638, 424] width 232 height 37
type input "[DOMAIN_NAME]"
click at [602, 433] on button "Sign in" at bounding box center [638, 424] width 232 height 37
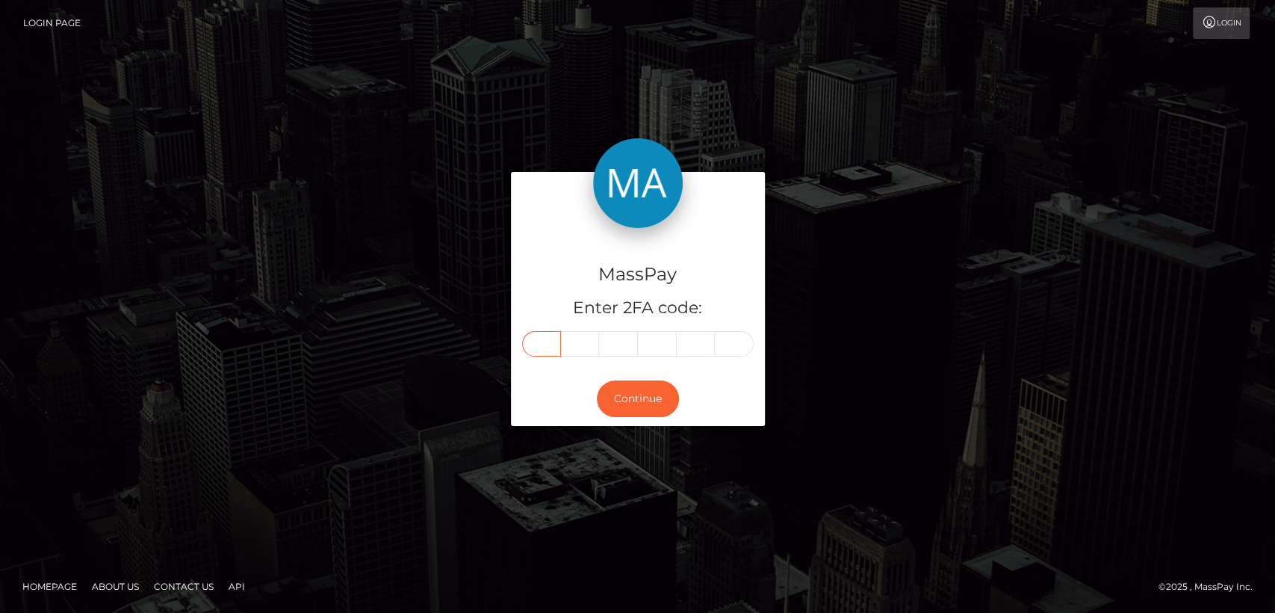
click at [542, 342] on input "text" at bounding box center [541, 343] width 39 height 25
paste input "8"
type input "8"
type input "7"
type input "9"
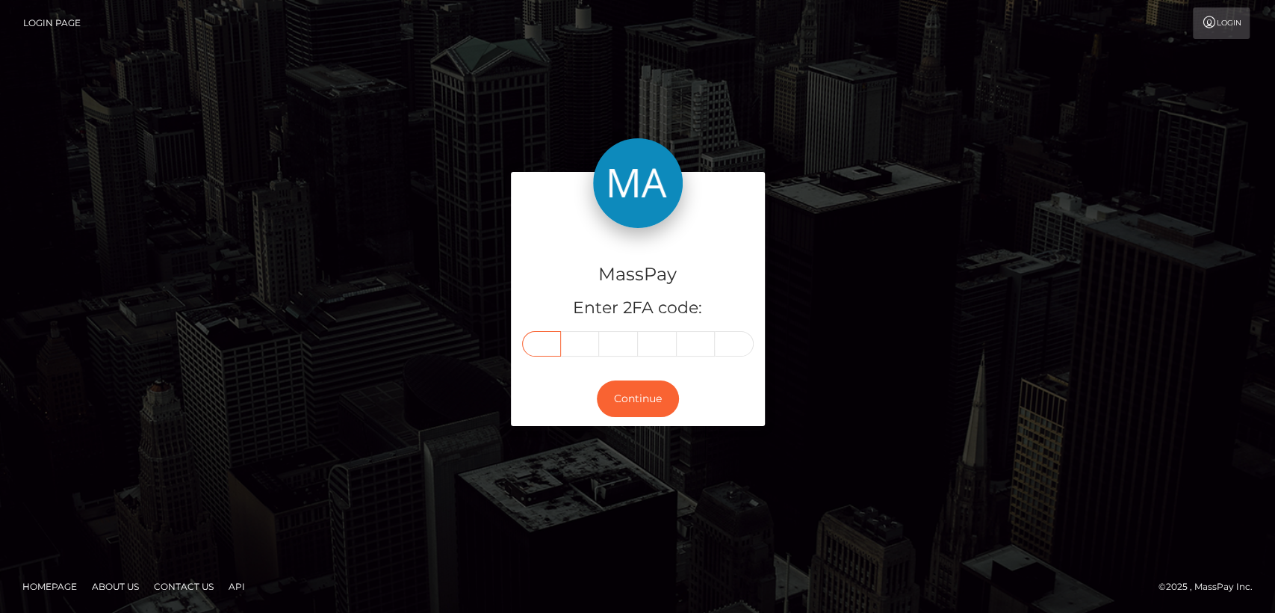
type input "1"
type input "8"
type input "6"
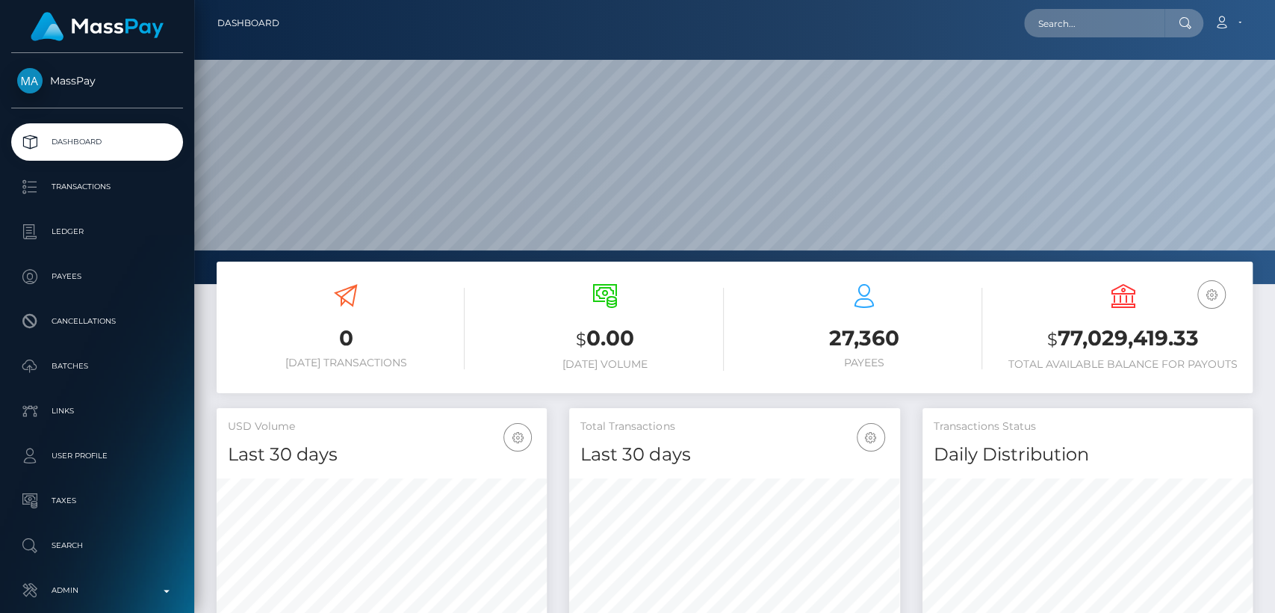
scroll to position [264, 330]
click at [1140, 25] on input "text" at bounding box center [1094, 23] width 140 height 28
paste input "[EMAIL_ADDRESS][DOMAIN_NAME]"
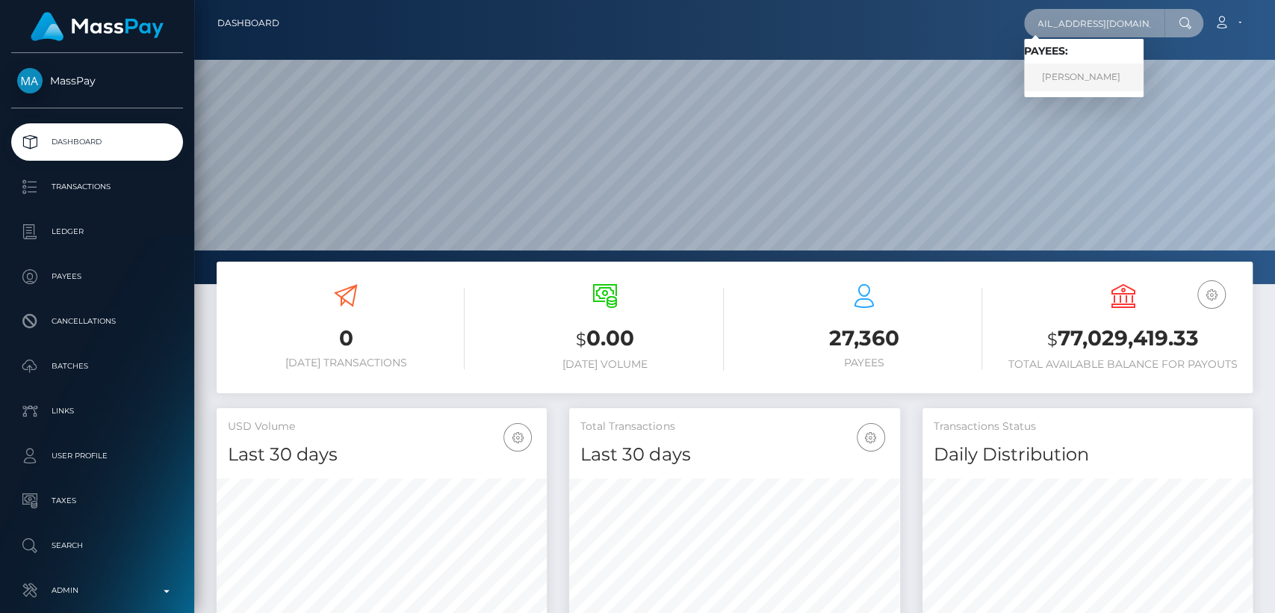
type input "[EMAIL_ADDRESS][DOMAIN_NAME]"
click at [1092, 71] on link "collin mccall" at bounding box center [1084, 78] width 120 height 28
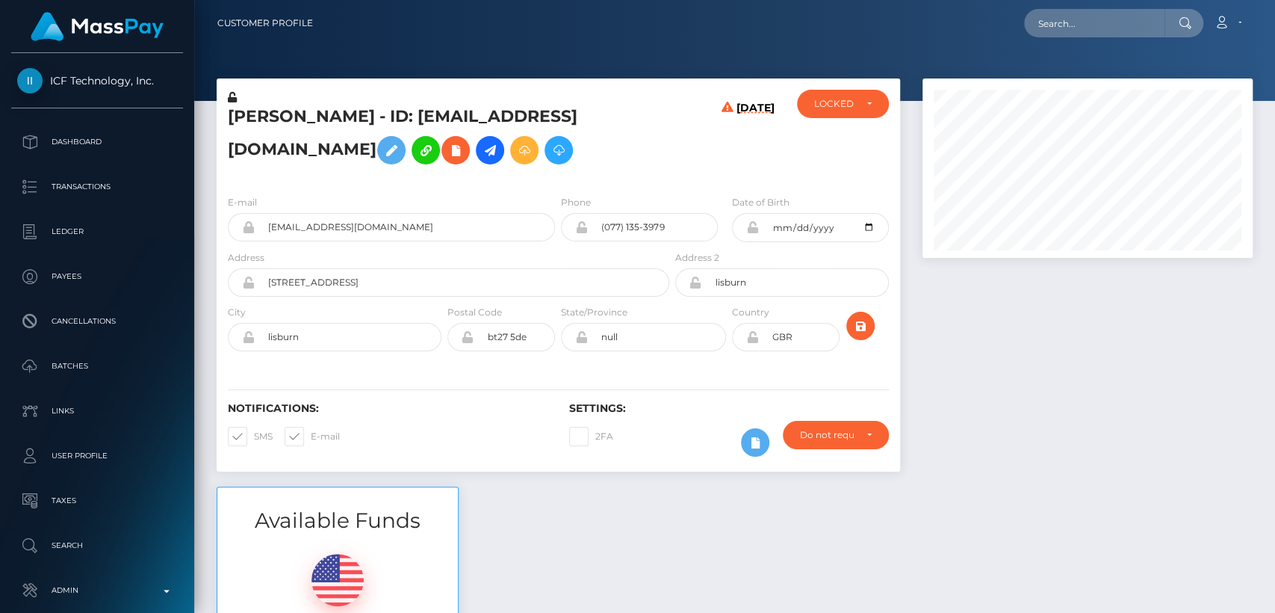
scroll to position [179, 330]
click at [252, 123] on h5 "[PERSON_NAME] - ID: [EMAIL_ADDRESS][DOMAIN_NAME]" at bounding box center [444, 138] width 433 height 67
click at [252, 123] on h5 "collin mccall - ID: admin@dailypayservice.com" at bounding box center [444, 138] width 433 height 67
copy h5 "collin"
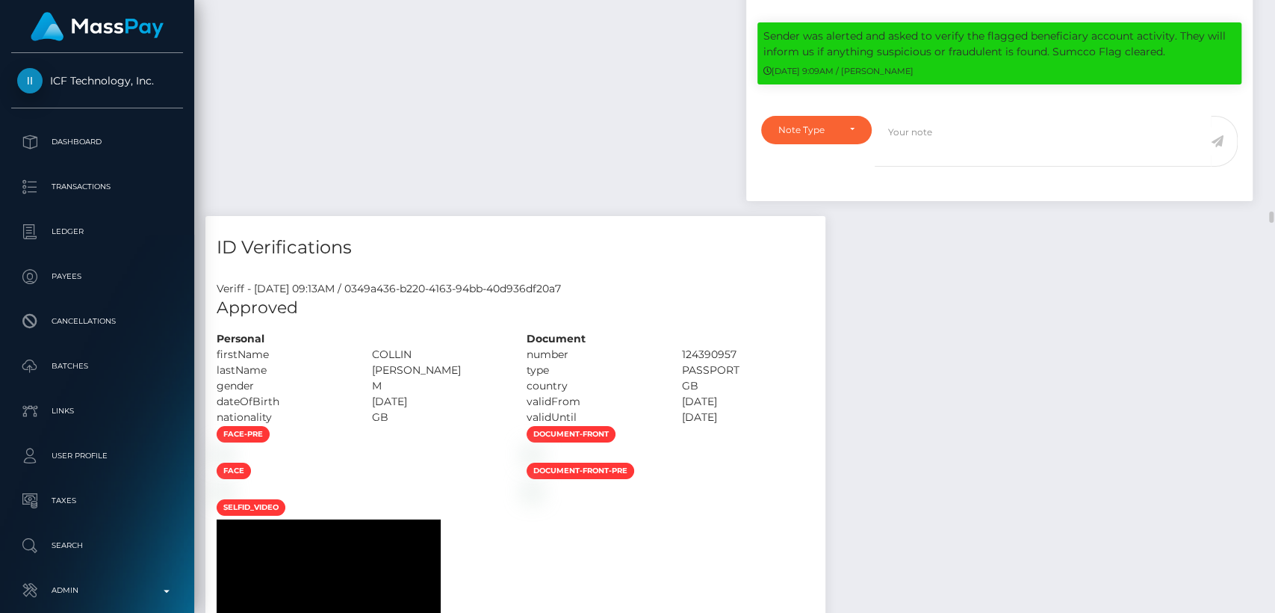
scroll to position [10906, 0]
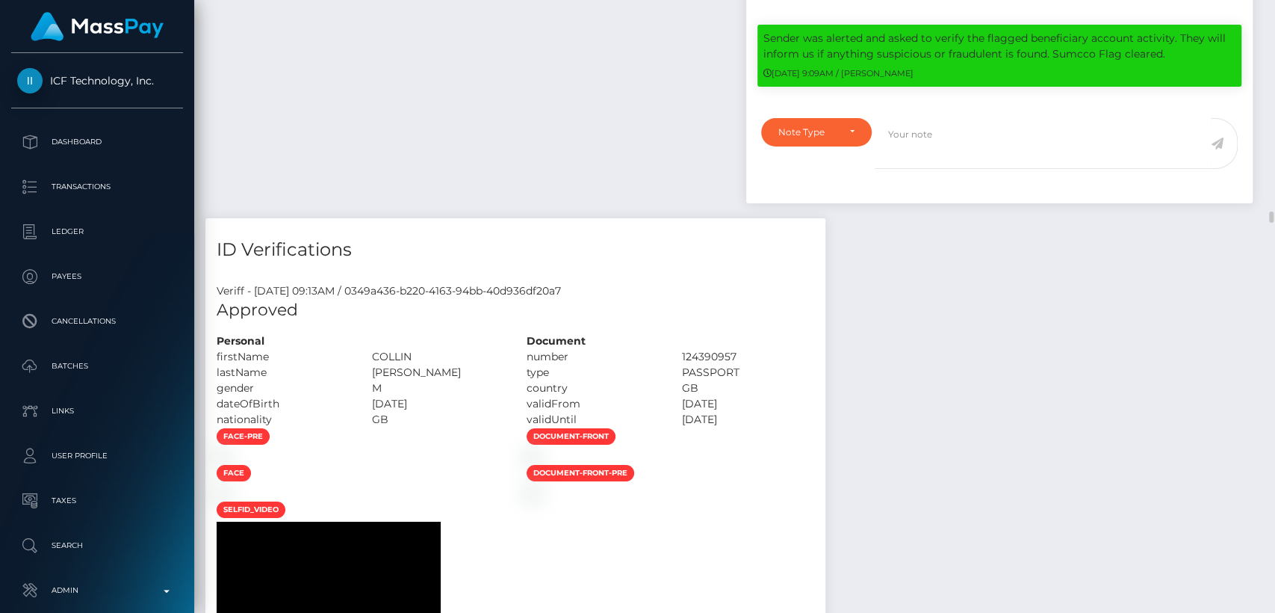
click at [509, 255] on h4 "ID Verifications" at bounding box center [516, 250] width 598 height 26
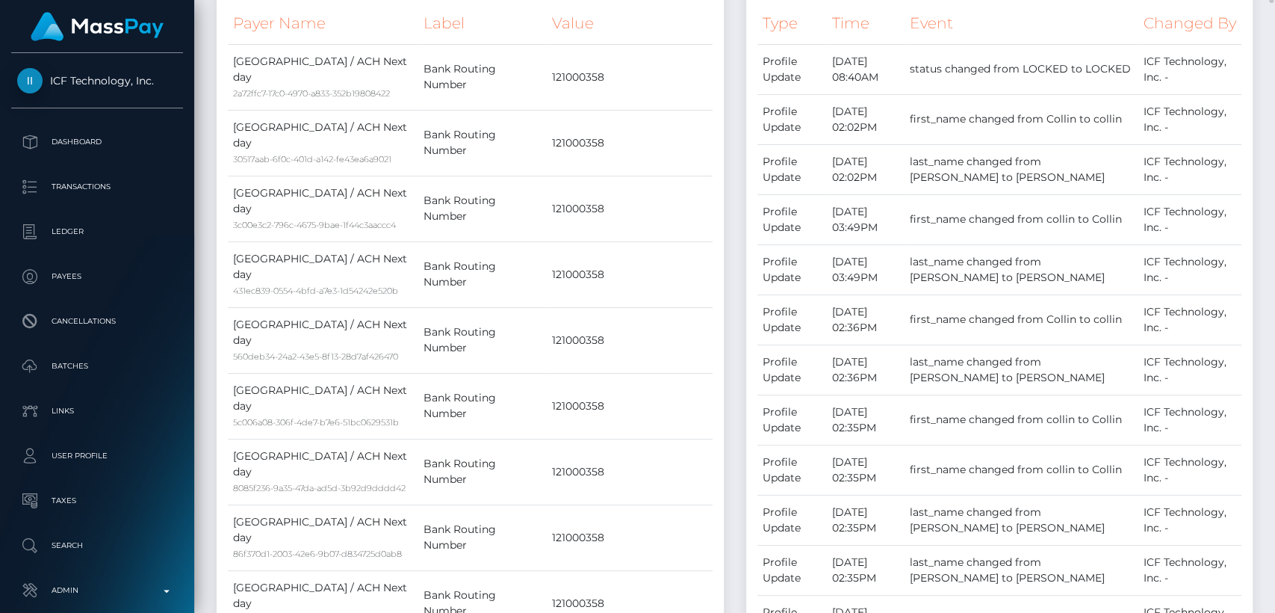
scroll to position [745, 0]
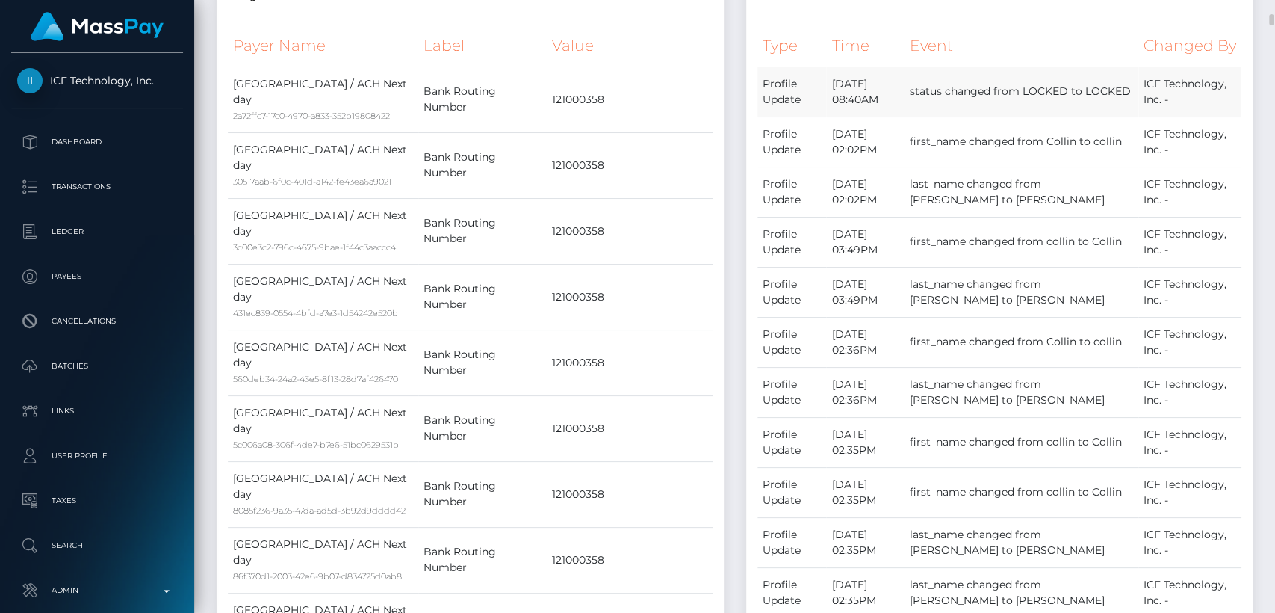
click at [1017, 111] on td "status changed from LOCKED to LOCKED" at bounding box center [1022, 92] width 234 height 50
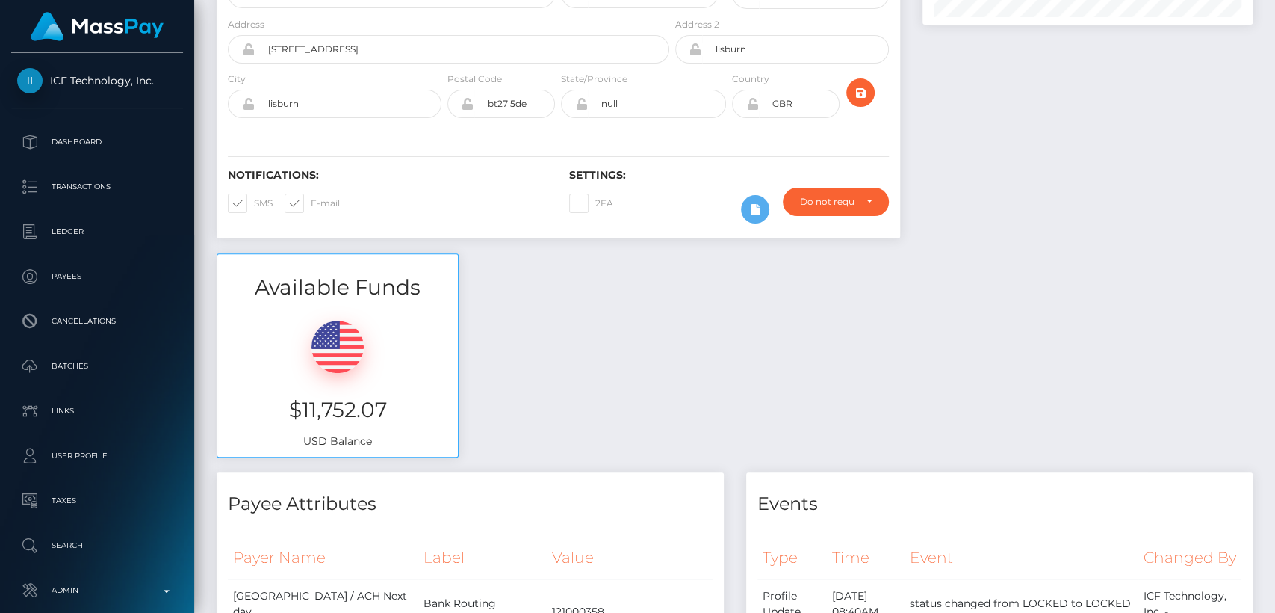
scroll to position [0, 0]
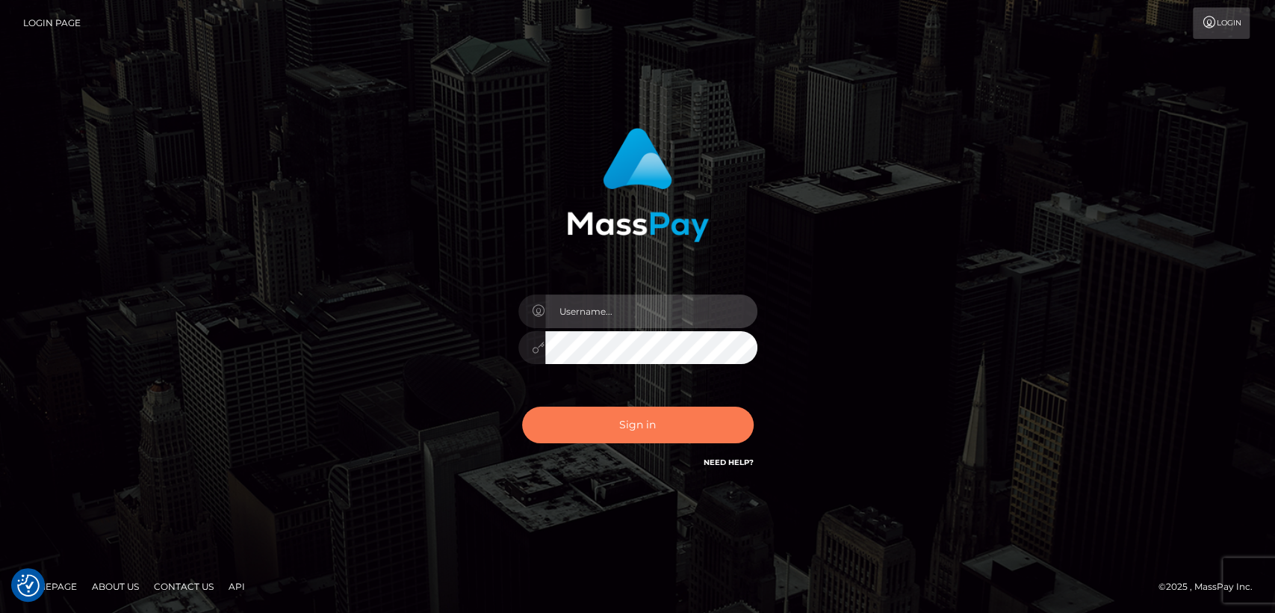
type input "[DOMAIN_NAME]"
click at [602, 420] on button "Sign in" at bounding box center [638, 424] width 232 height 37
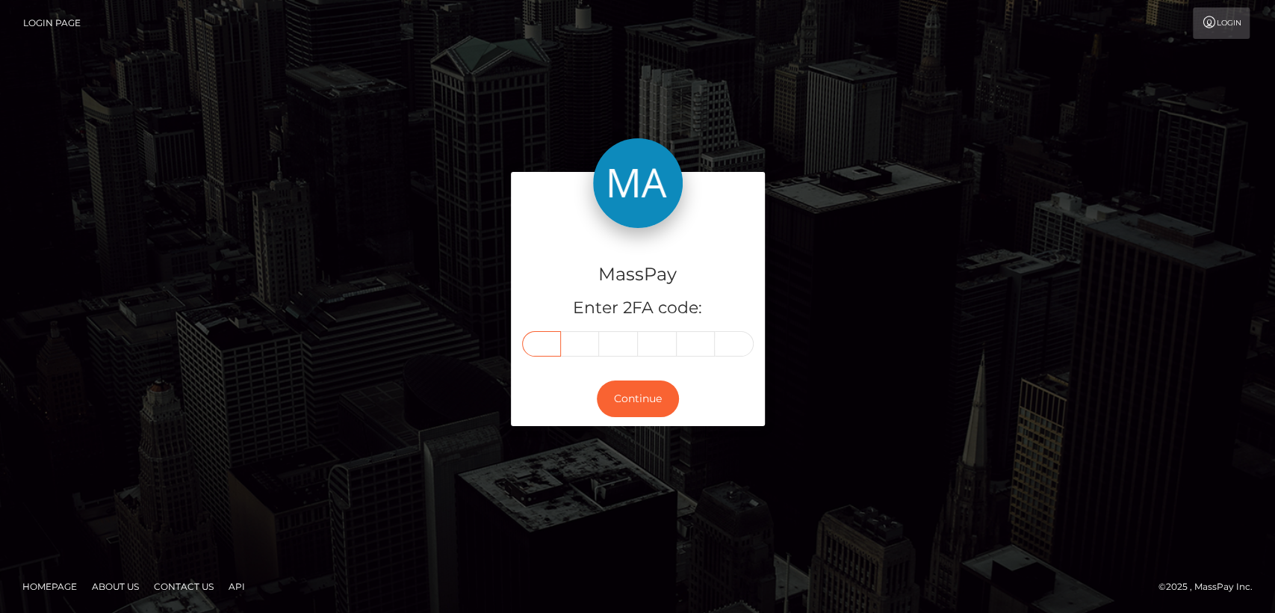
click at [533, 352] on input "text" at bounding box center [541, 343] width 39 height 25
paste input "9"
type input "9"
type input "8"
type input "4"
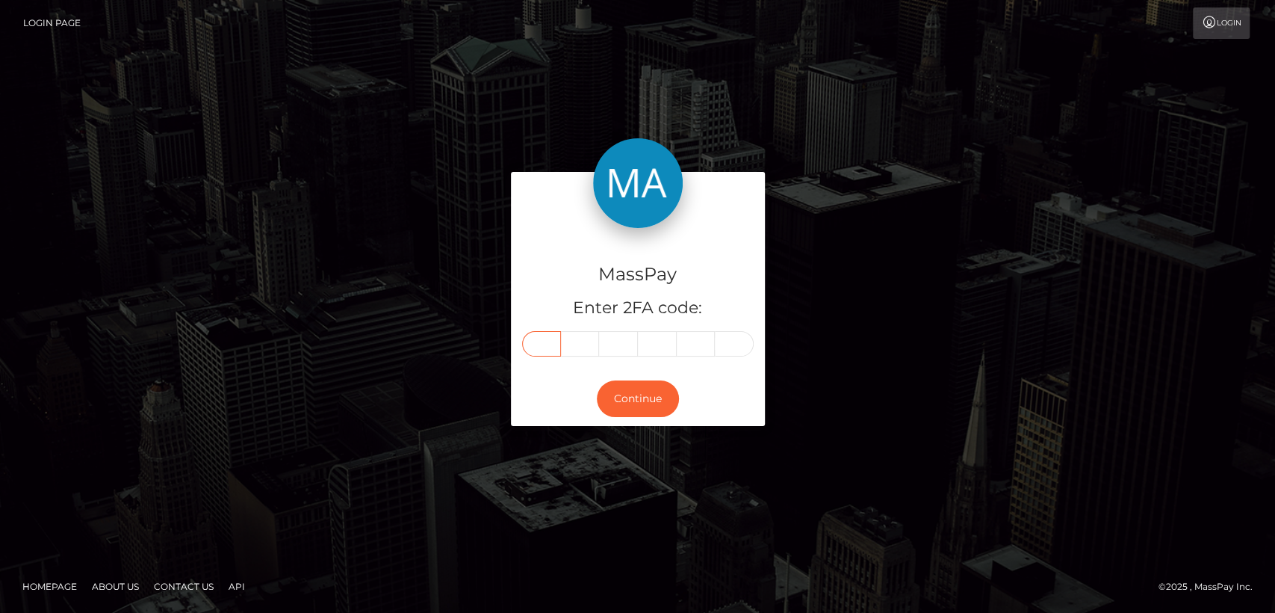
type input "5"
type input "7"
type input "5"
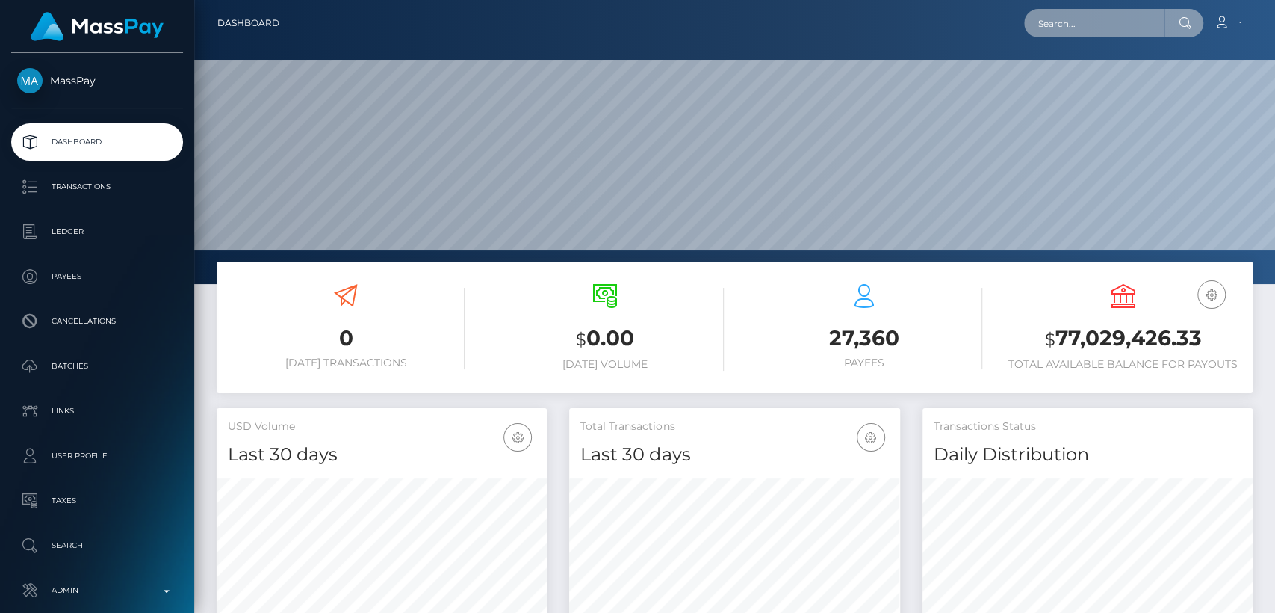
click at [1113, 26] on input "text" at bounding box center [1094, 23] width 140 height 28
paste input "[EMAIL_ADDRESS][DOMAIN_NAME]"
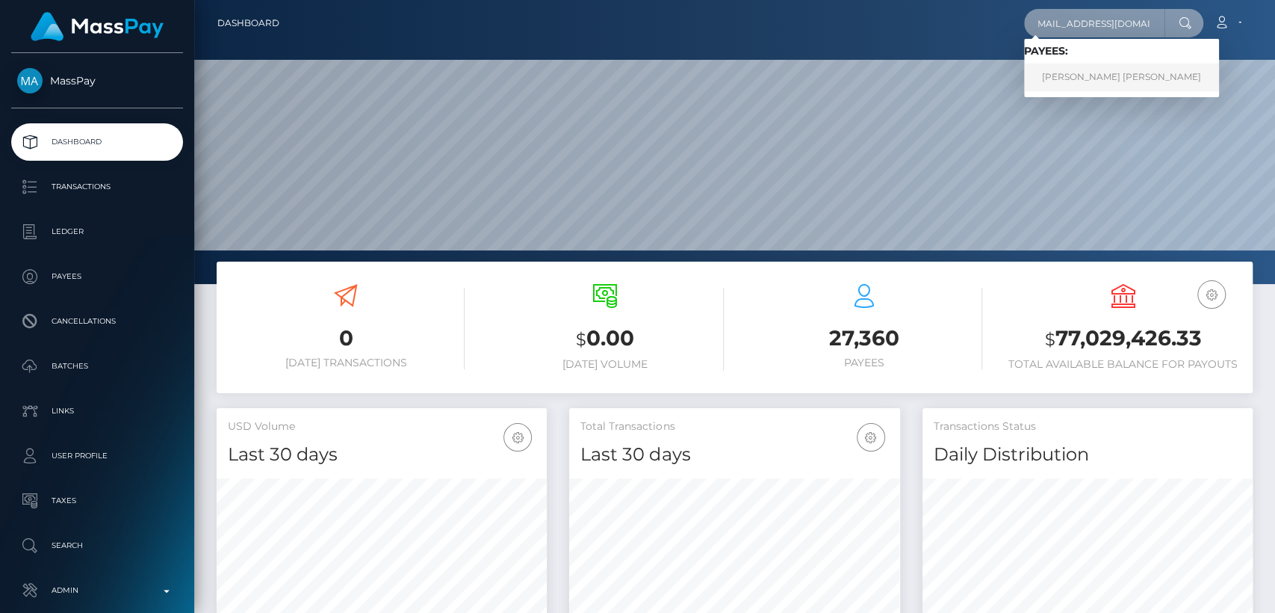
type input "[EMAIL_ADDRESS][DOMAIN_NAME]"
click at [1125, 75] on link "[PERSON_NAME] [PERSON_NAME]" at bounding box center [1121, 78] width 195 height 28
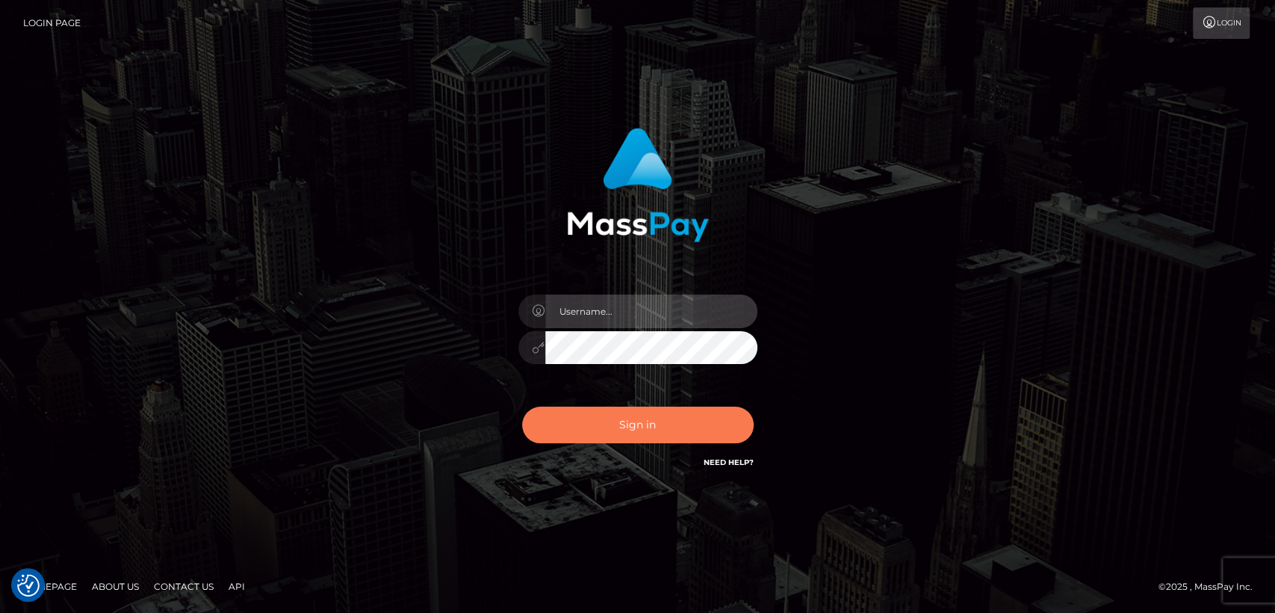
type input "[DOMAIN_NAME]"
click at [623, 433] on button "Sign in" at bounding box center [638, 424] width 232 height 37
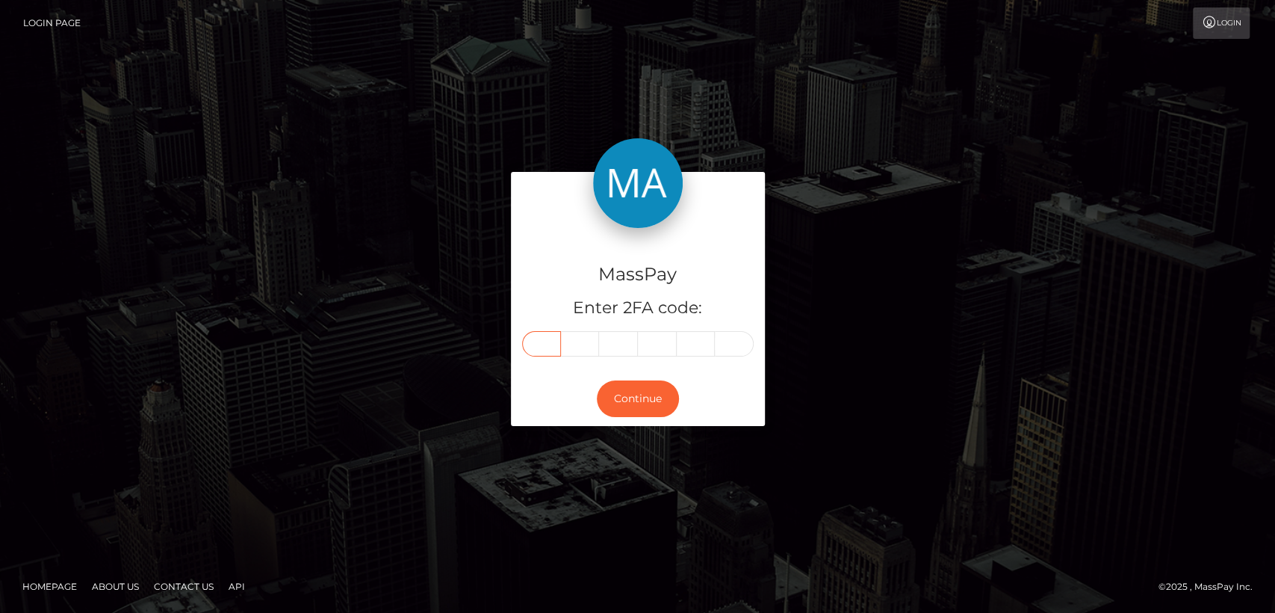
click at [554, 347] on input "text" at bounding box center [541, 343] width 39 height 25
paste input "7"
type input "7"
type input "9"
type input "4"
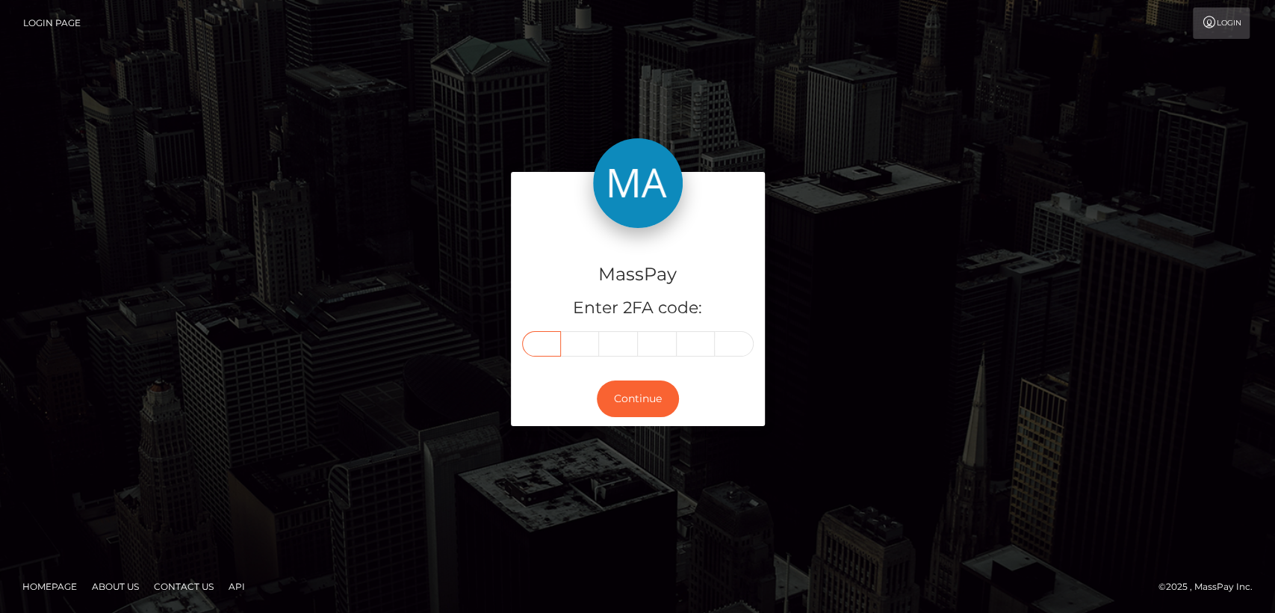
type input "8"
type input "4"
type input "7"
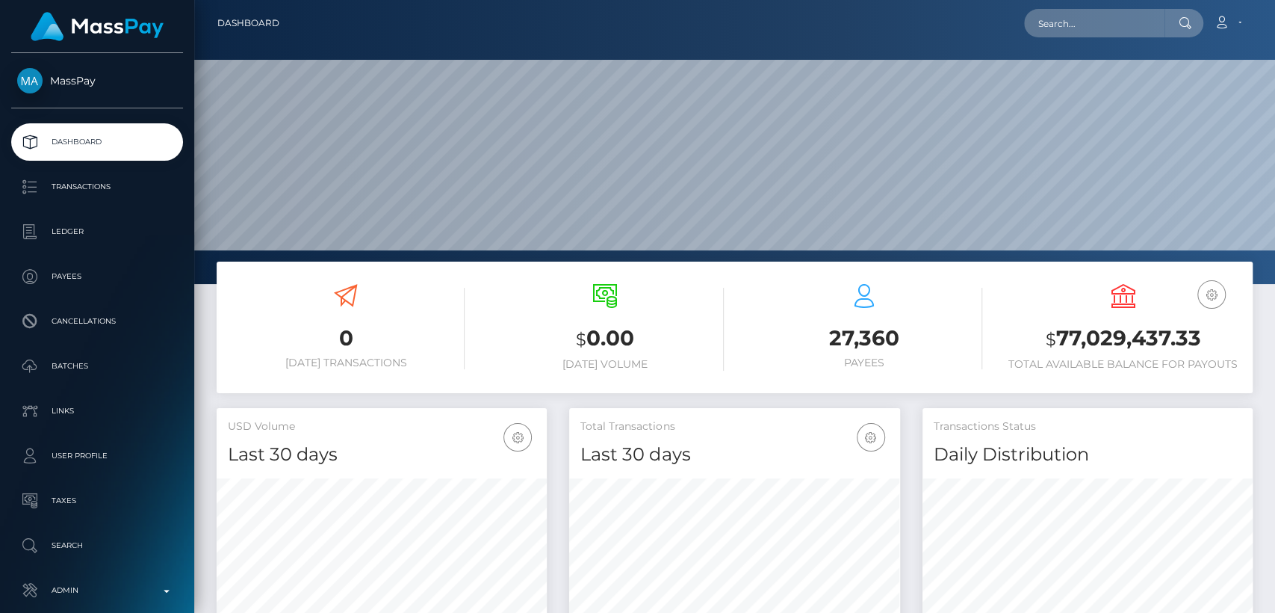
scroll to position [264, 330]
click at [1113, 27] on input "text" at bounding box center [1094, 23] width 140 height 28
paste input "[EMAIL_ADDRESS][DOMAIN_NAME]"
click at [1114, 30] on input "[EMAIL_ADDRESS][DOMAIN_NAME]" at bounding box center [1094, 23] width 140 height 28
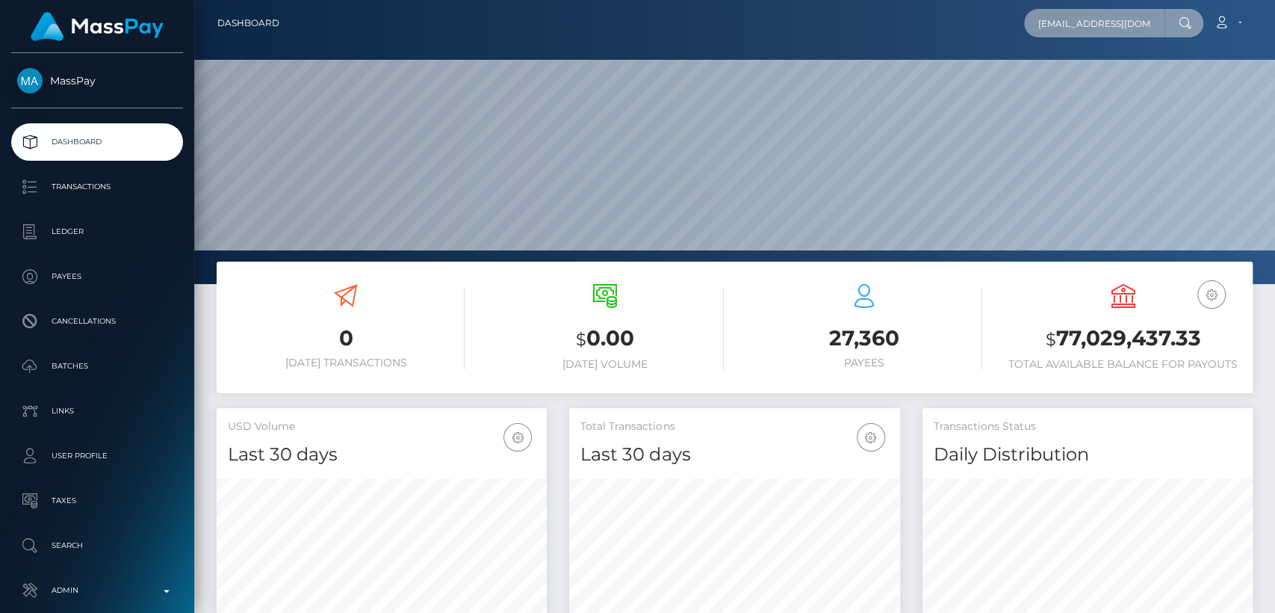
click at [1114, 30] on input "[EMAIL_ADDRESS][DOMAIN_NAME]" at bounding box center [1094, 23] width 140 height 28
click at [1114, 29] on input "serifetuz@icloud.com" at bounding box center [1094, 23] width 140 height 28
paste input "mistressmaria9898@gmail"
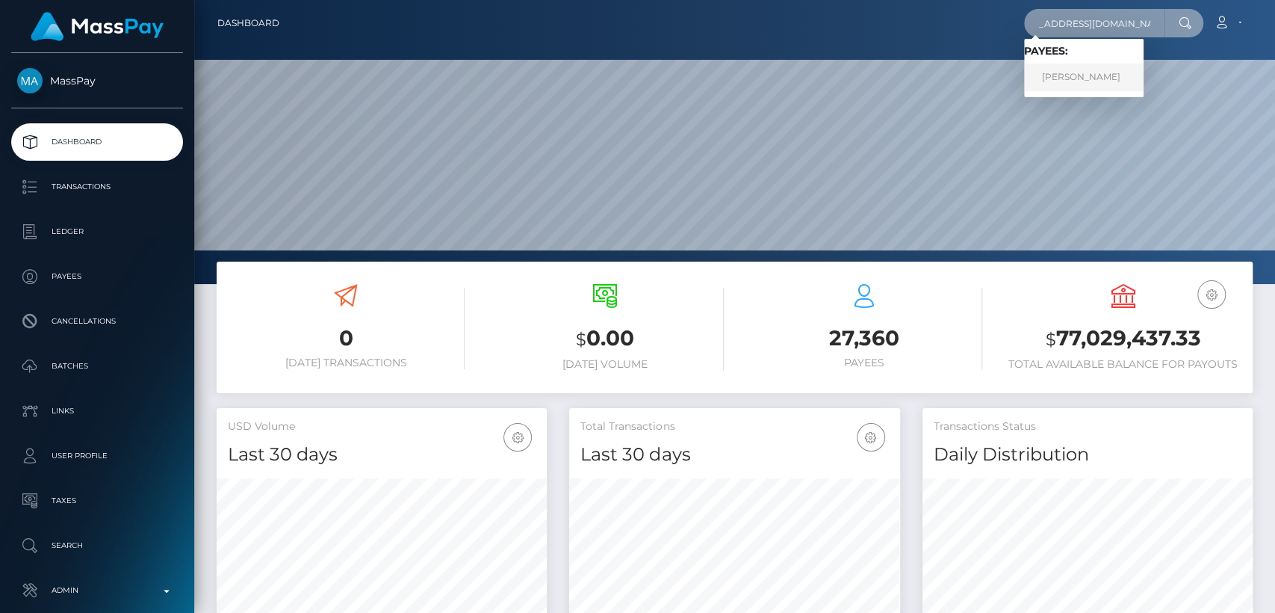
type input "[EMAIL_ADDRESS][DOMAIN_NAME]"
click at [1101, 79] on link "[PERSON_NAME]" at bounding box center [1084, 78] width 120 height 28
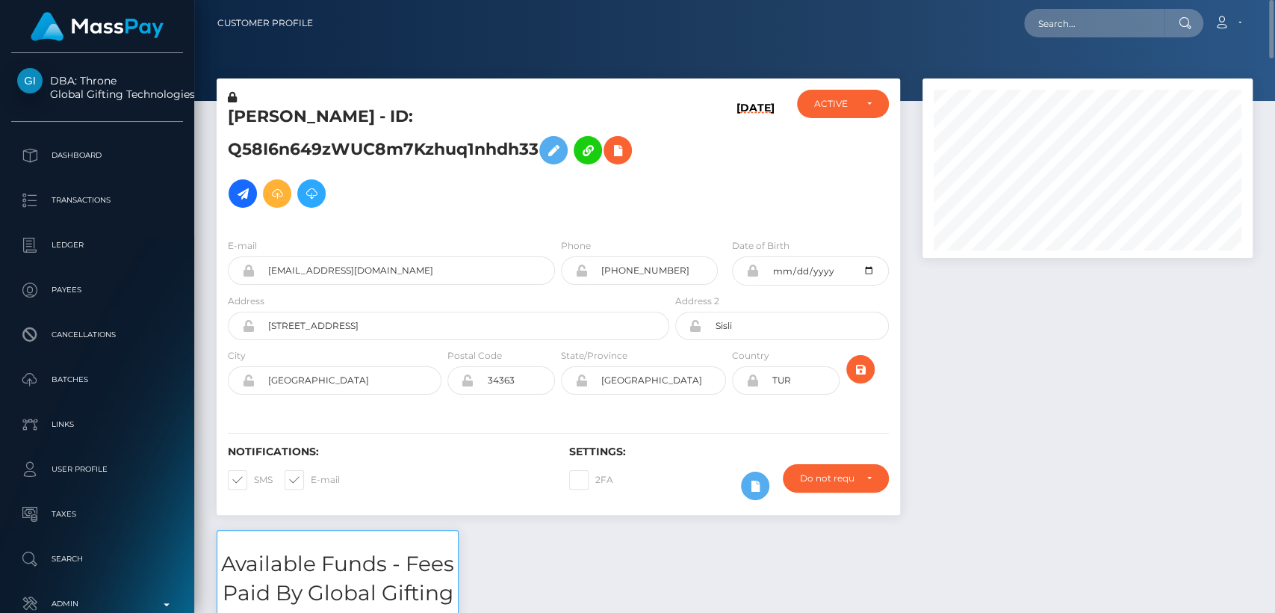
click at [257, 116] on h5 "[PERSON_NAME] - ID: Q58I6n649zWUC8m7Kzhuq1nhdh33" at bounding box center [444, 160] width 433 height 110
copy h5 "ŞERİFE"
click at [1080, 25] on input "text" at bounding box center [1094, 23] width 140 height 28
paste input "[EMAIL_ADDRESS][DOMAIN_NAME]"
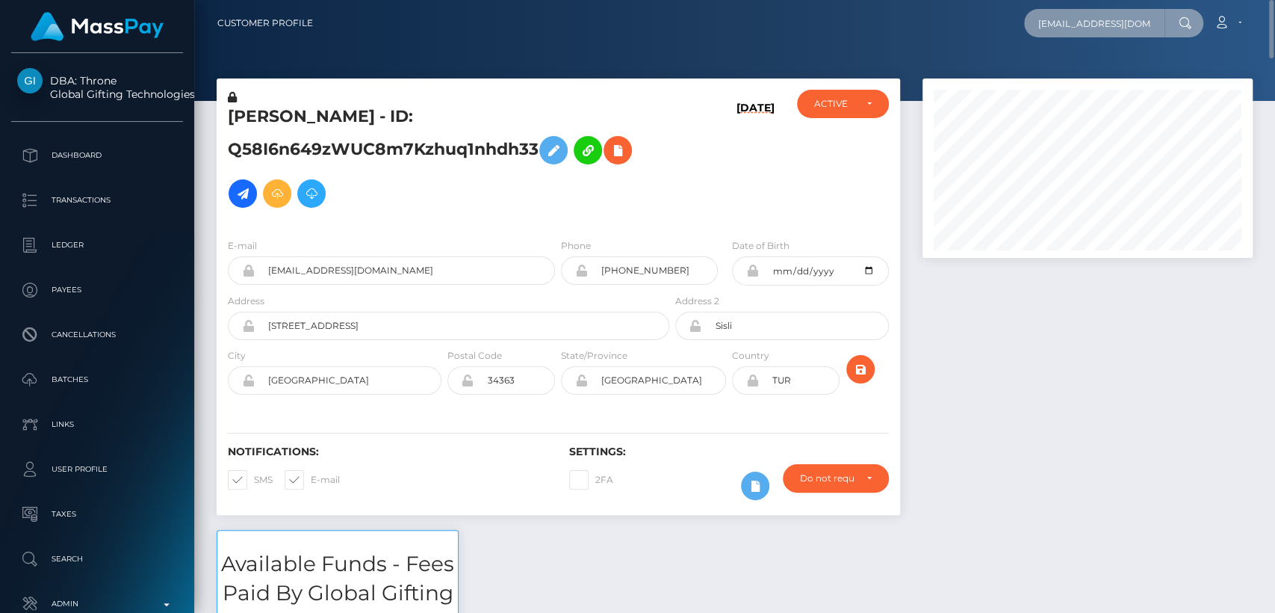
scroll to position [0, 32]
type input "[EMAIL_ADDRESS][DOMAIN_NAME]"
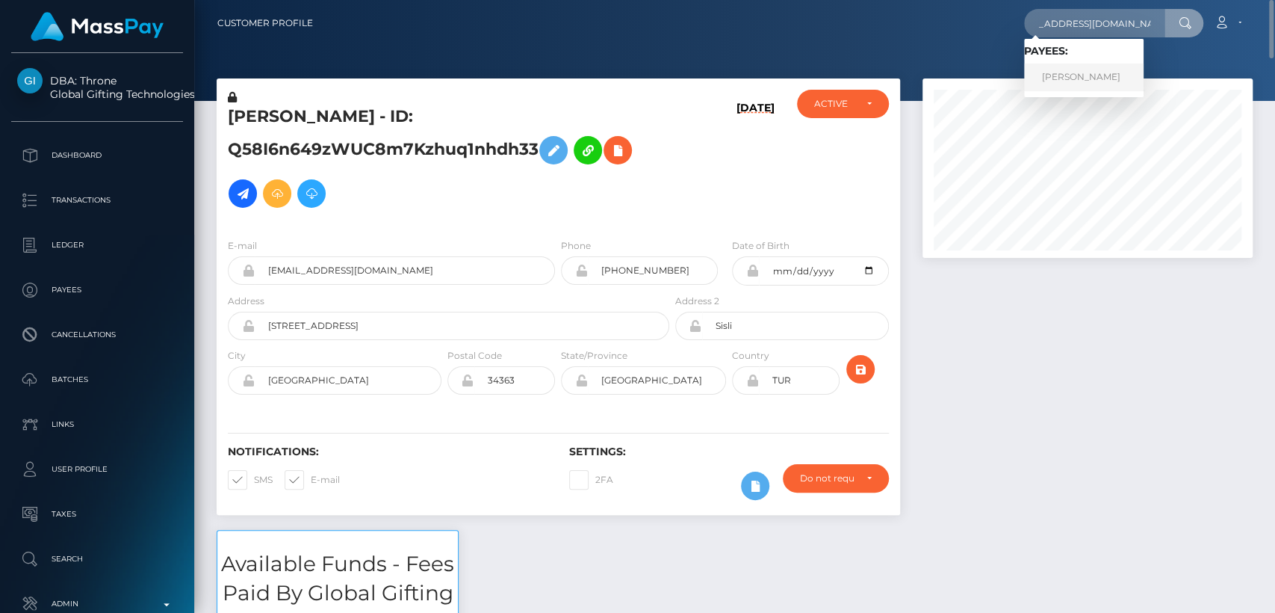
scroll to position [0, 0]
click at [1052, 82] on link "ŞERİFE TUZ" at bounding box center [1084, 78] width 120 height 28
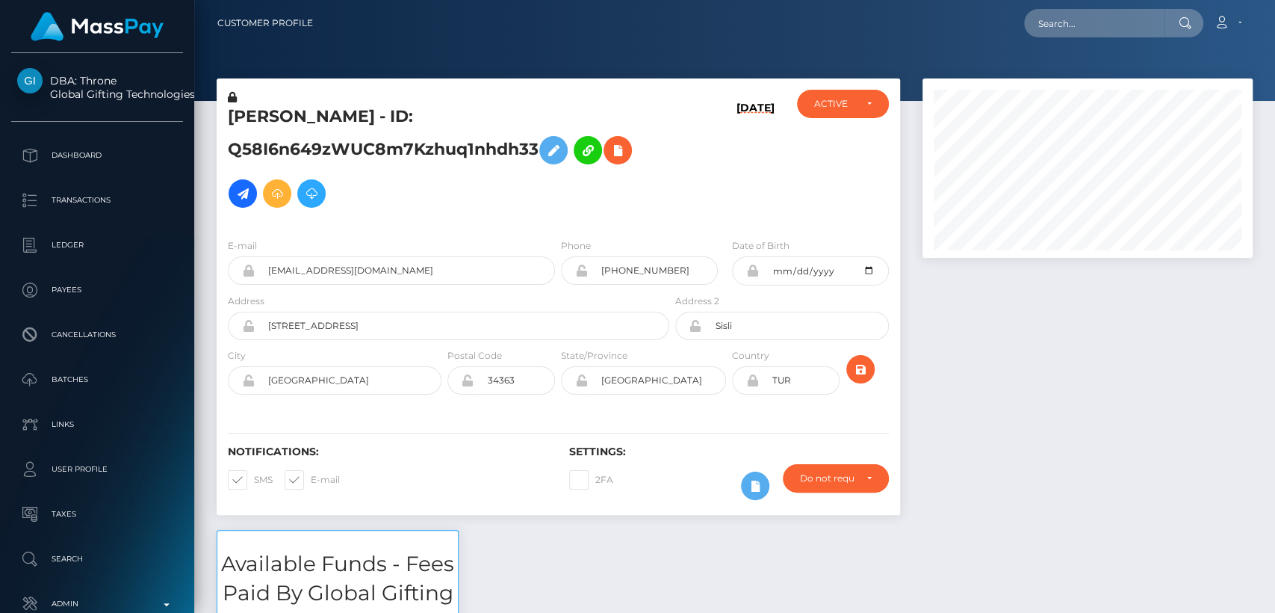
scroll to position [179, 330]
click at [253, 123] on h5 "ŞERİFE TUZ - ID: Q58I6n649zWUC8m7Kzhuq1nhdh33" at bounding box center [444, 160] width 433 height 110
copy h5 "ŞERİFE"
click at [315, 606] on h3 "Available Funds - Fees Paid By Global Gifting Technologies Inc" at bounding box center [337, 593] width 241 height 88
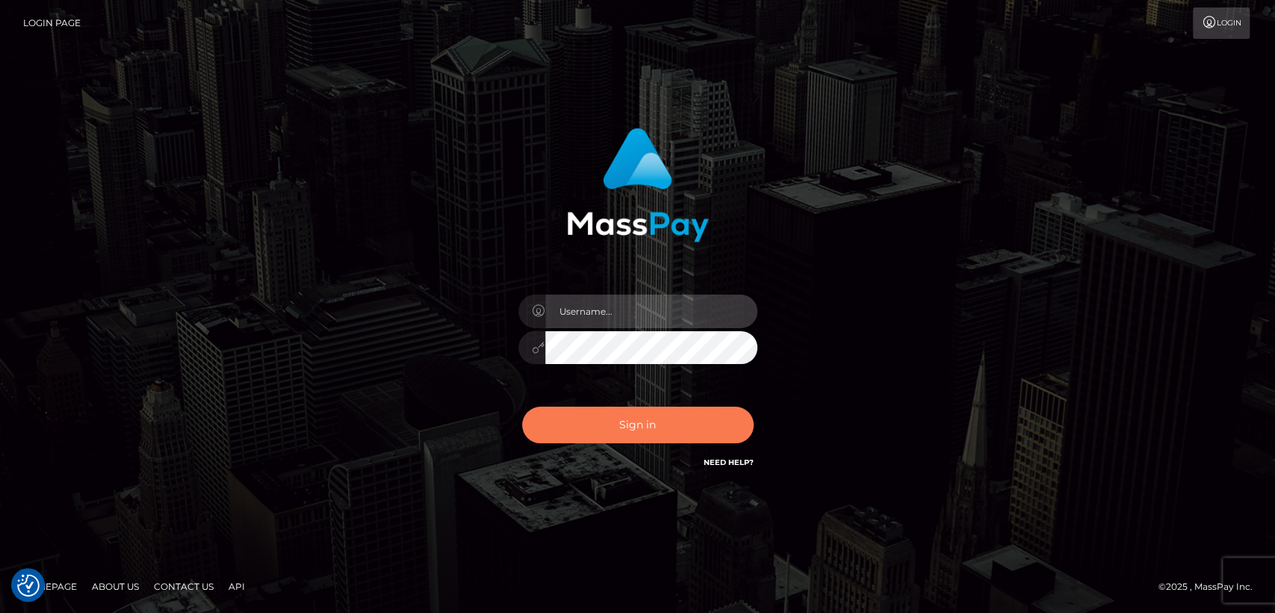
type input "[DOMAIN_NAME]"
click at [578, 432] on button "Sign in" at bounding box center [638, 424] width 232 height 37
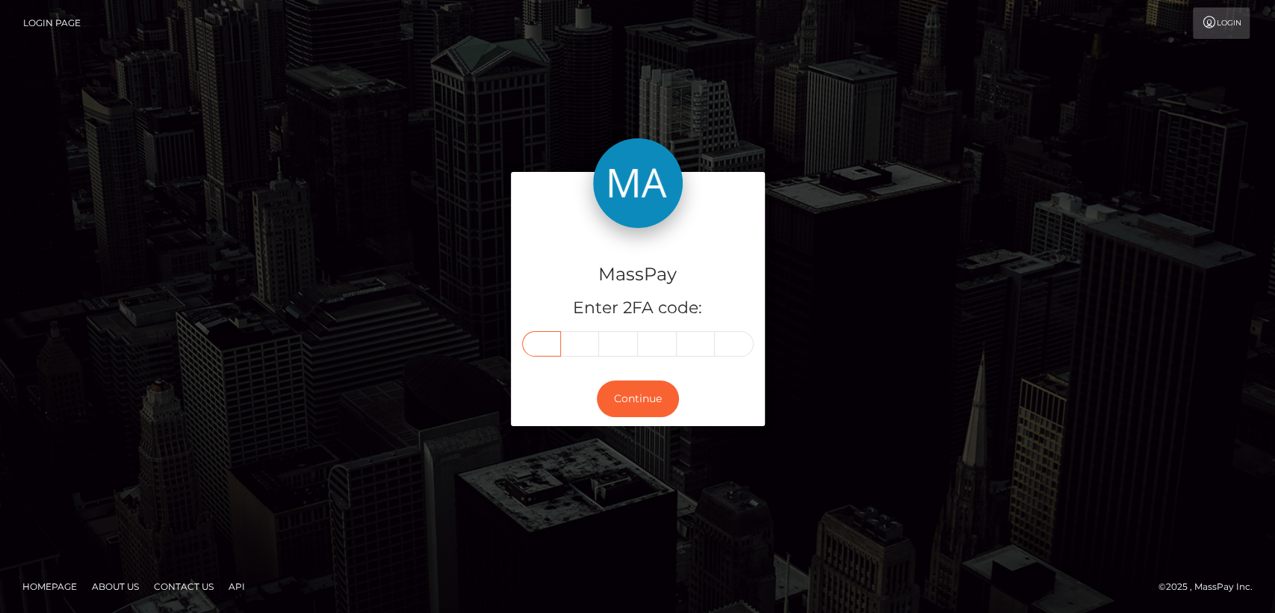
click at [542, 354] on input "text" at bounding box center [541, 343] width 39 height 25
paste input "6"
type input "6"
type input "3"
type input "2"
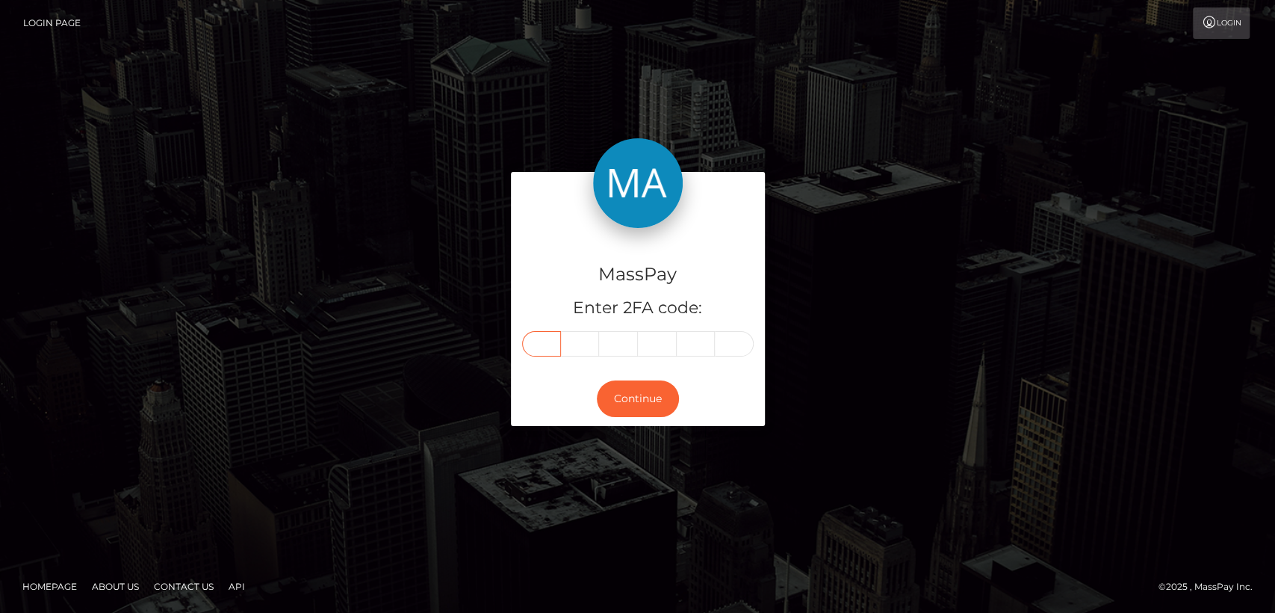
type input "6"
type input "7"
type input "0"
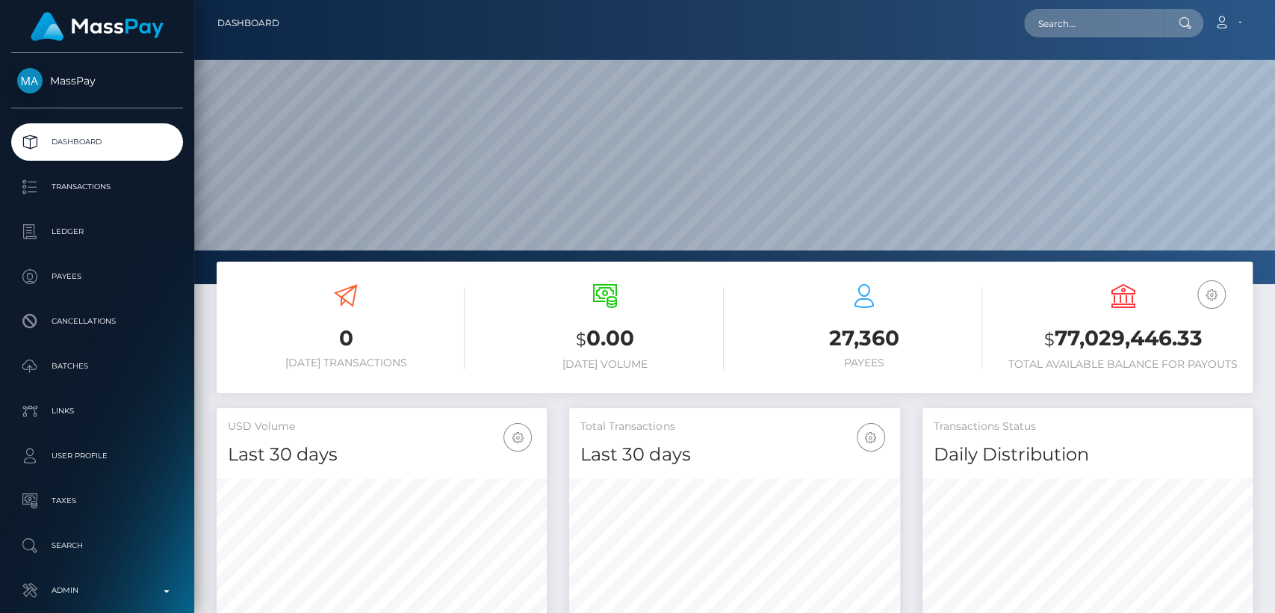
scroll to position [264, 330]
click at [1130, 35] on input "text" at bounding box center [1094, 23] width 140 height 28
paste input "[EMAIL_ADDRESS][DOMAIN_NAME]"
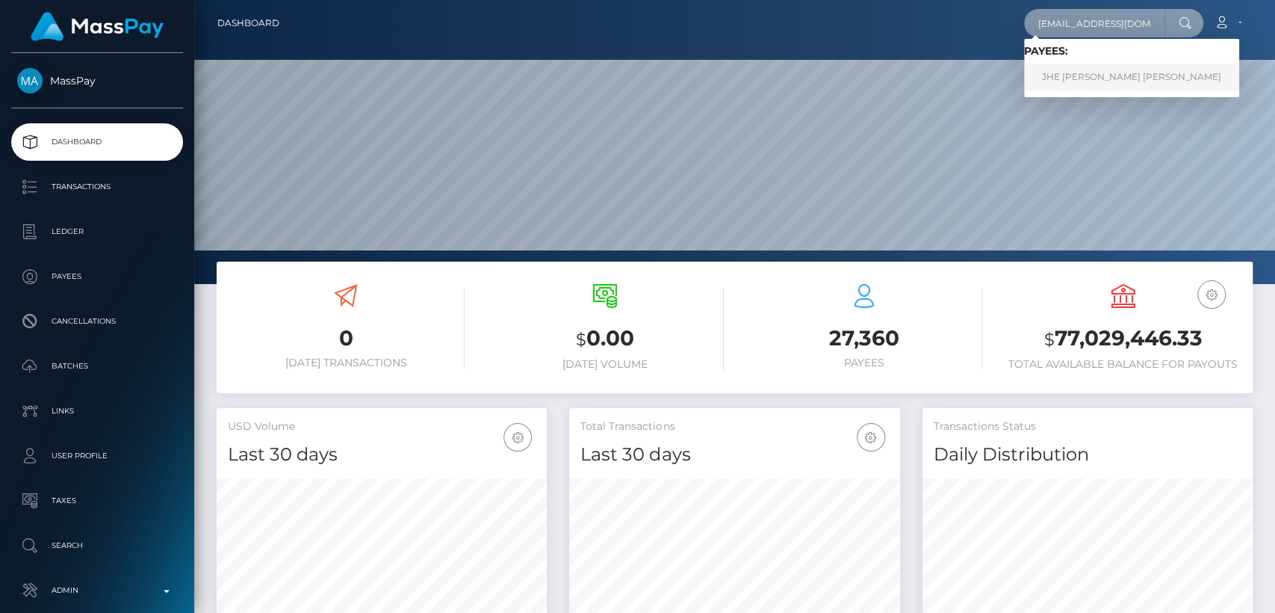
type input "laykish68@gmail.com"
click at [1112, 87] on link "JHE ANNE MILCA YANGA VIRAY" at bounding box center [1131, 78] width 215 height 28
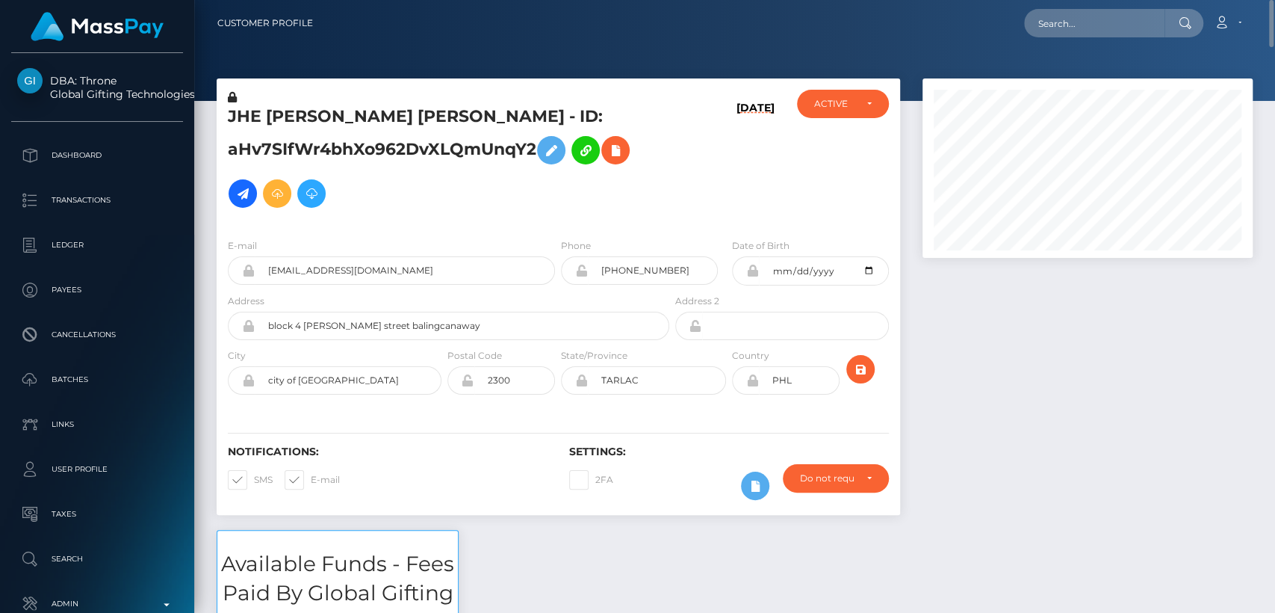
click at [244, 123] on h5 "JHE ANNE MILCA YANGA VIRAY - ID: aHv7SIfWr4bhXo962DvXLQmUnqY2" at bounding box center [444, 160] width 433 height 110
copy h5 "JHE"
click at [1075, 19] on input "text" at bounding box center [1094, 23] width 140 height 28
paste input "goddessgracedivine@outlook.com"
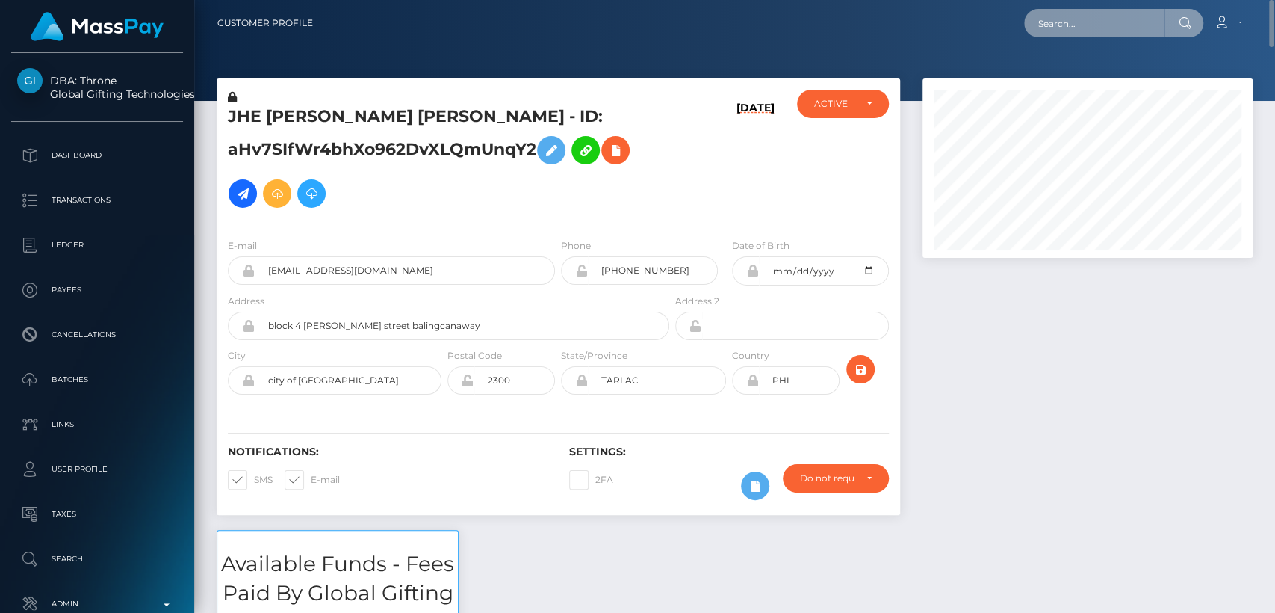
type input "goddessgracedivine@outlook.com"
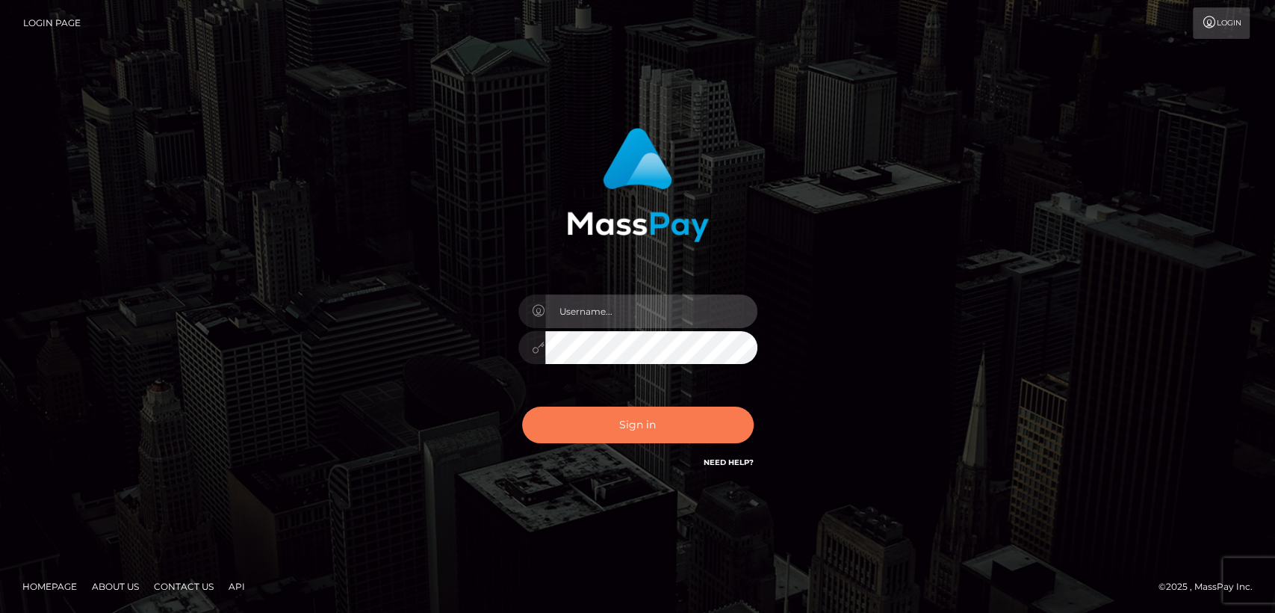
type input "nt.es"
click at [631, 416] on button "Sign in" at bounding box center [638, 424] width 232 height 37
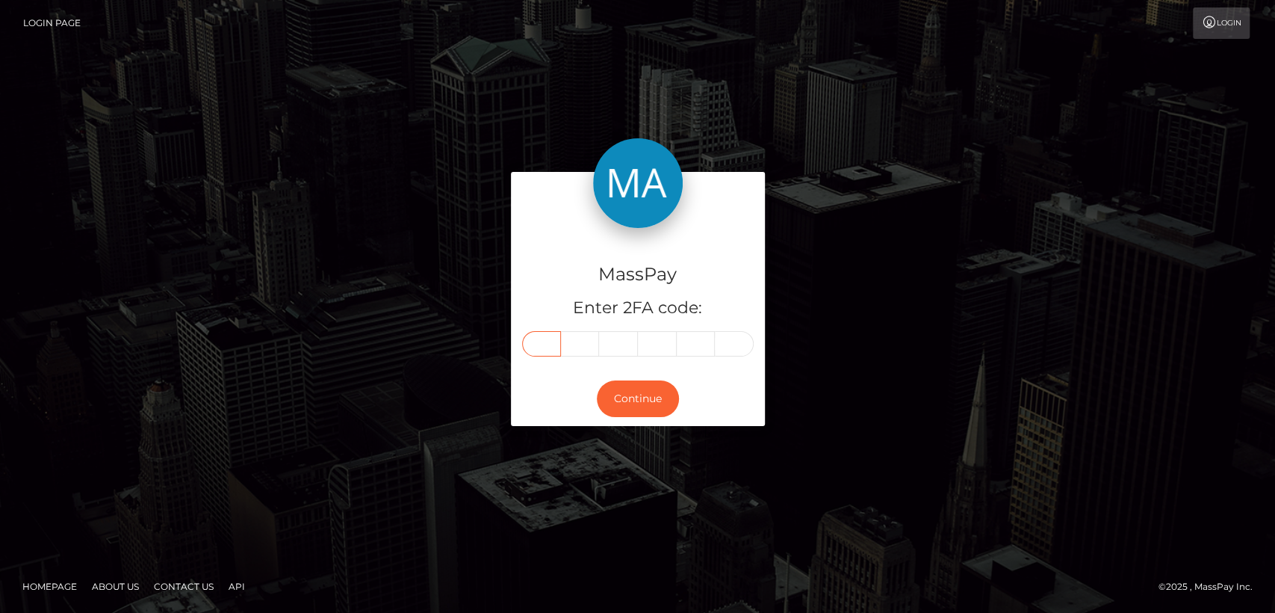
click at [536, 347] on input "text" at bounding box center [541, 343] width 39 height 25
paste input "7"
type input "7"
type input "6"
type input "3"
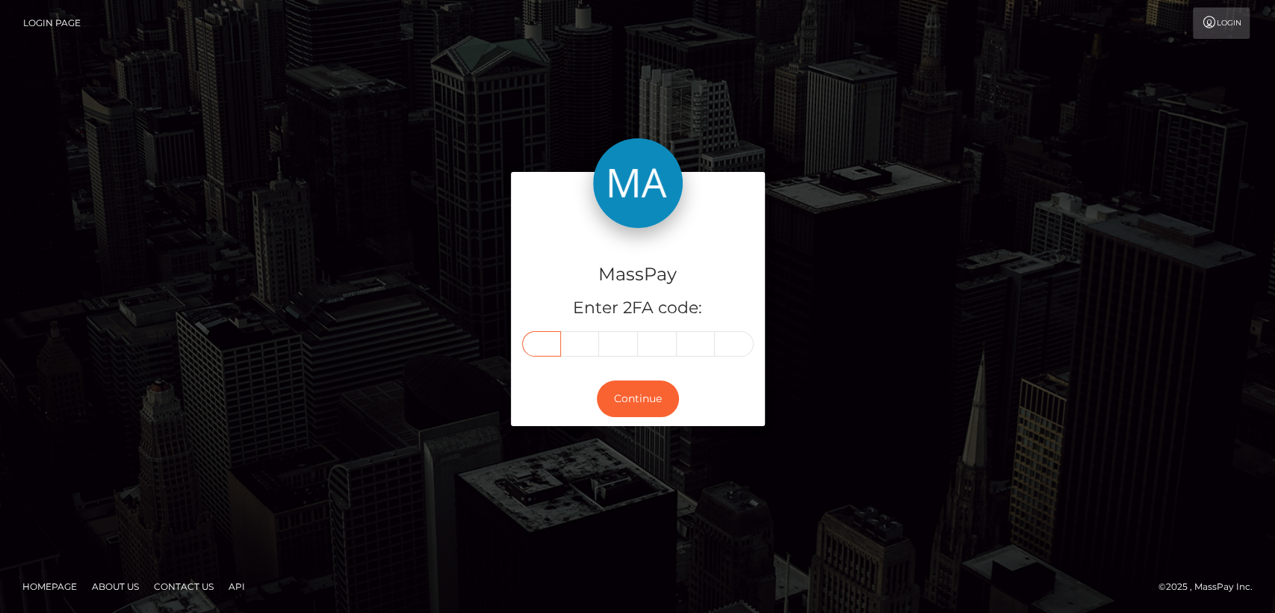
type input "1"
type input "2"
type input "8"
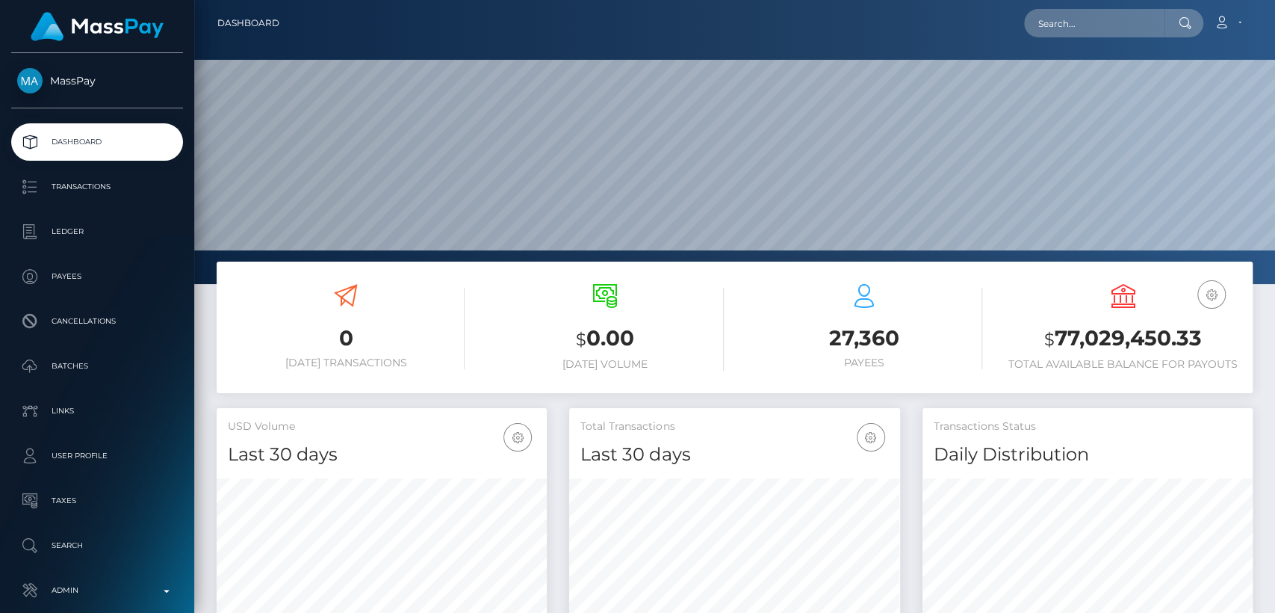
scroll to position [264, 330]
click at [1086, 21] on input "text" at bounding box center [1094, 23] width 140 height 28
paste input "[EMAIL_ADDRESS][DOMAIN_NAME]"
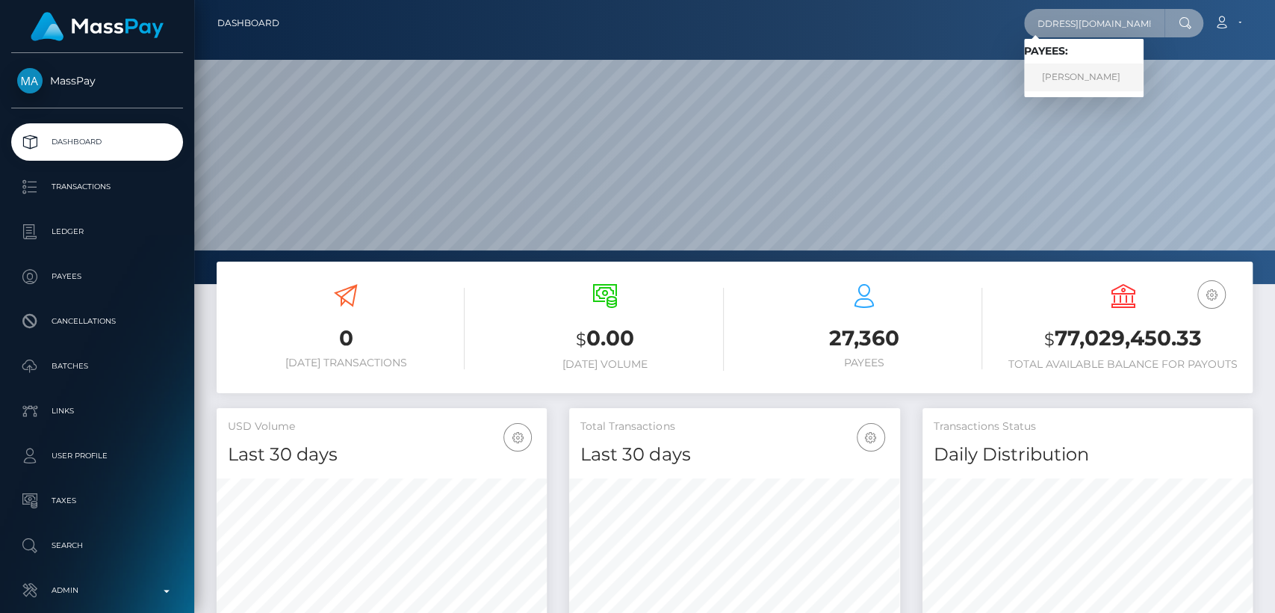
type input "[EMAIL_ADDRESS][DOMAIN_NAME]"
click at [1144, 69] on link "MELISSA GRACE DELYSER" at bounding box center [1084, 78] width 120 height 28
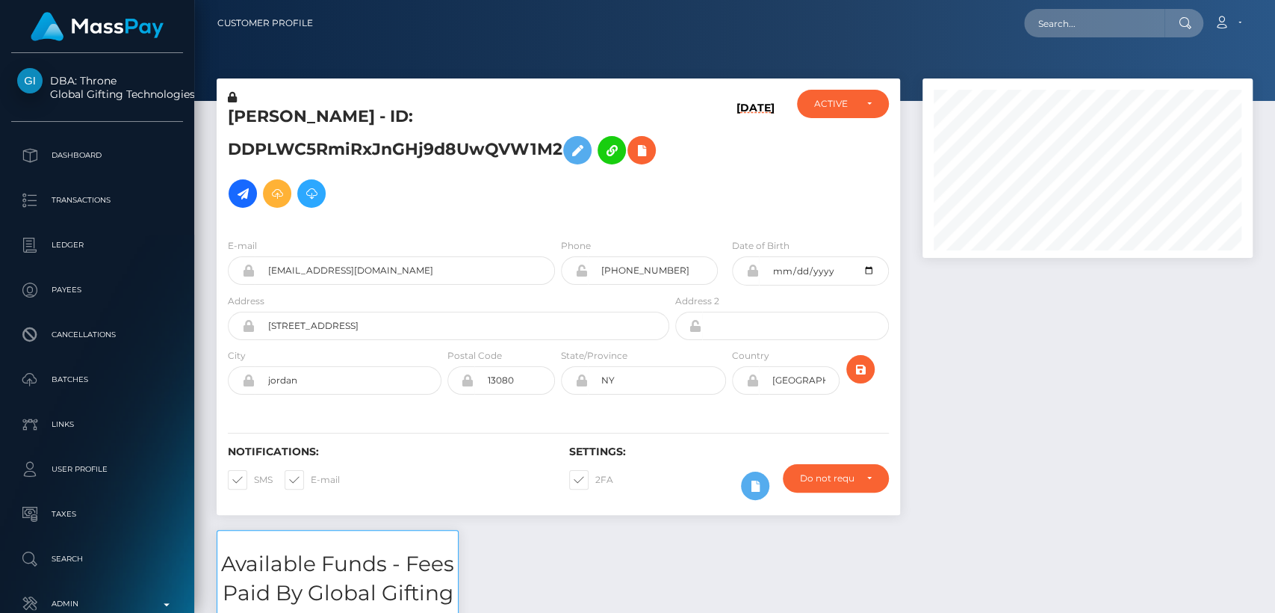
scroll to position [179, 330]
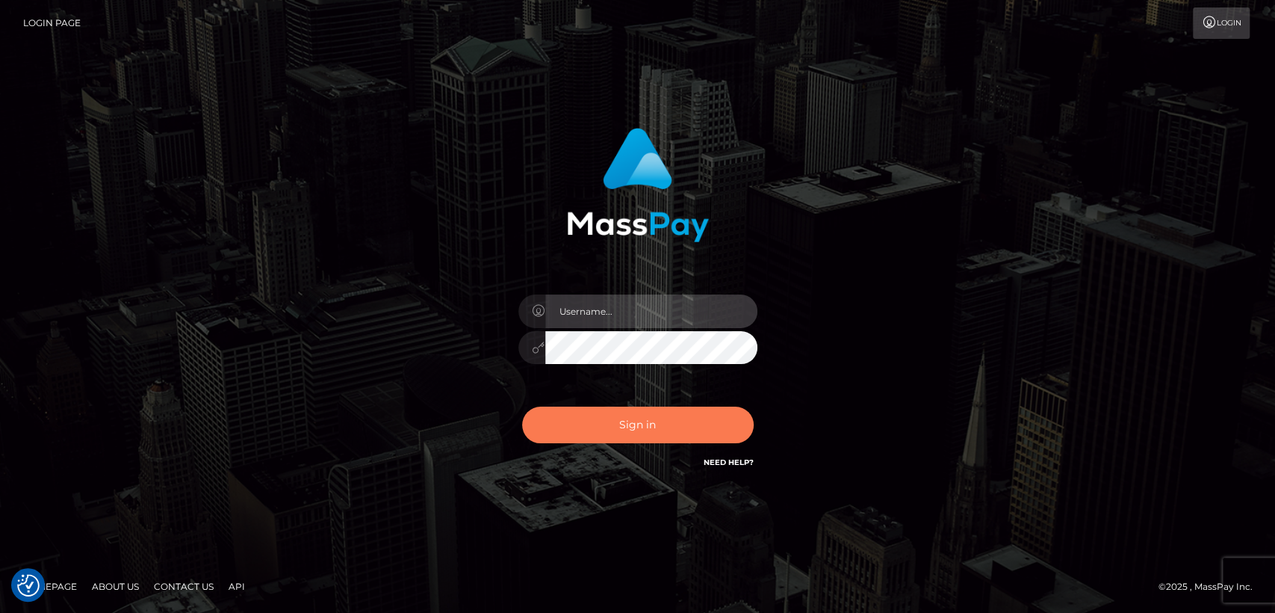
type input "nt.es"
click at [564, 414] on button "Sign in" at bounding box center [638, 424] width 232 height 37
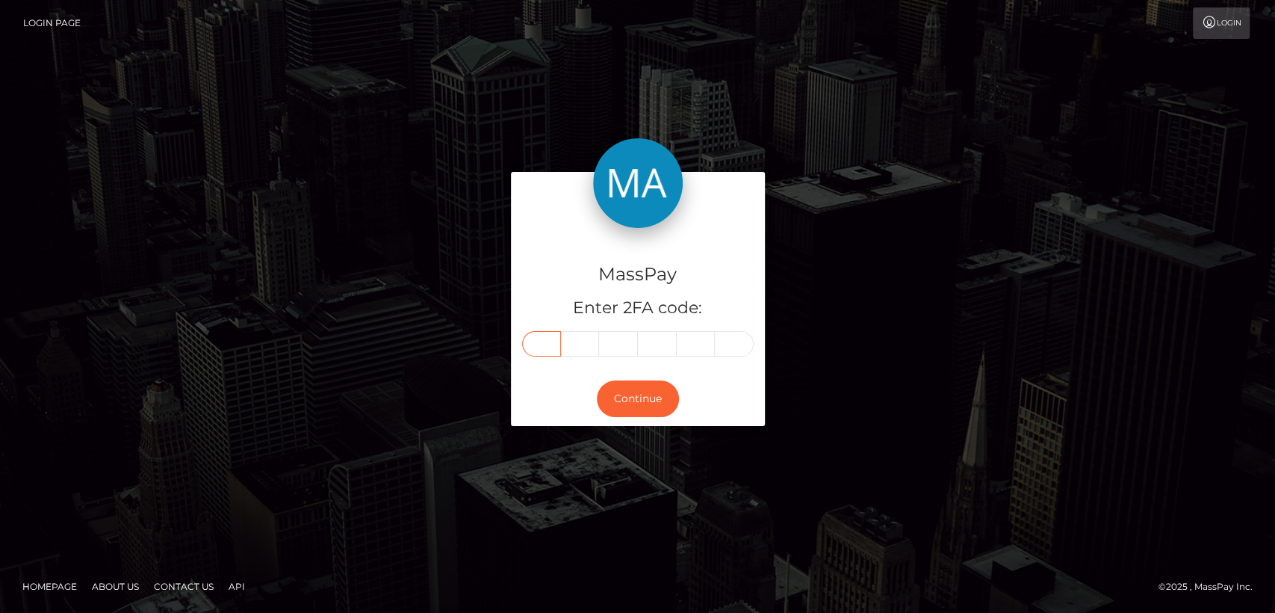
click at [549, 344] on input "text" at bounding box center [541, 343] width 39 height 25
paste input "5"
type input "5"
type input "1"
type input "2"
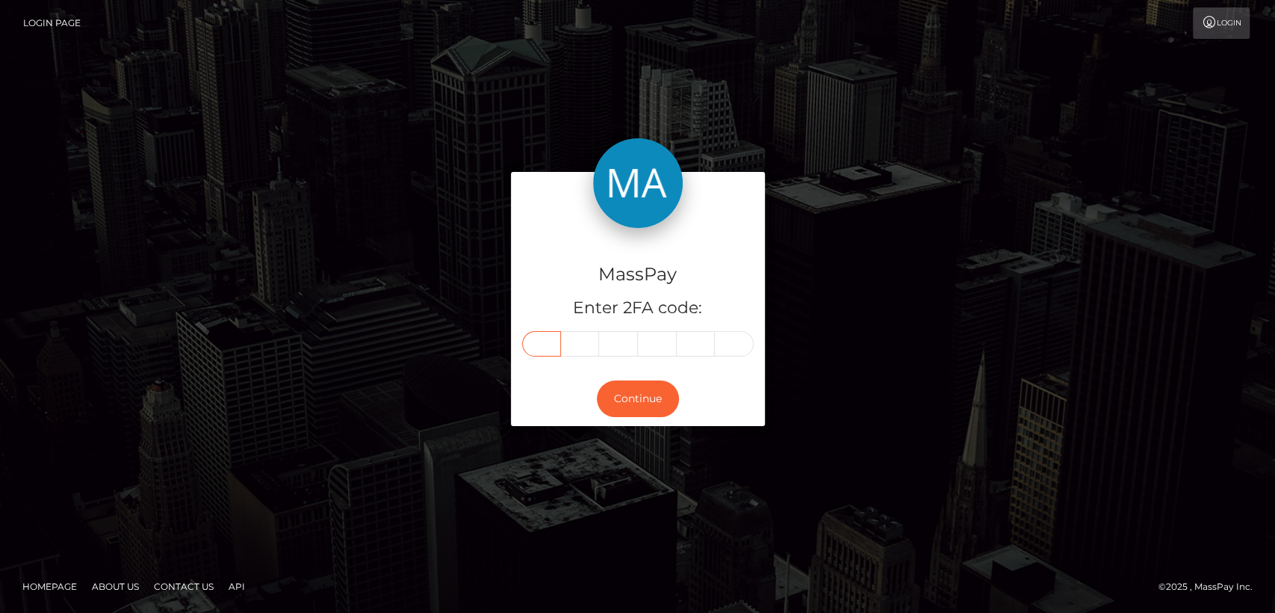
type input "0"
type input "5"
type input "4"
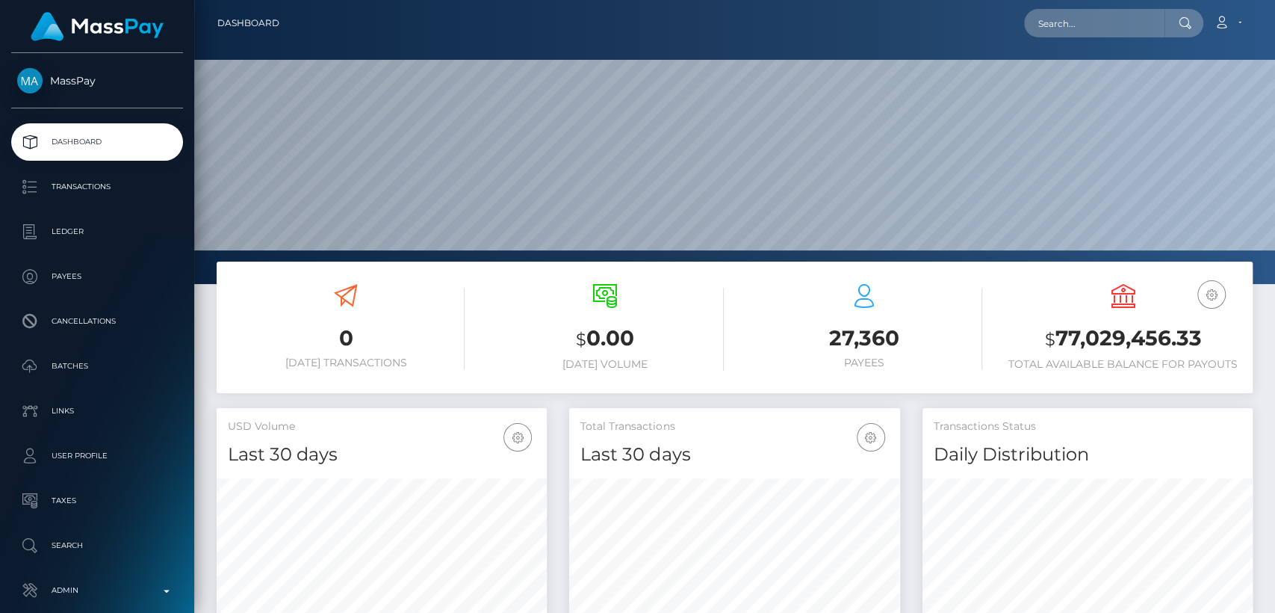
scroll to position [264, 330]
click at [1107, 28] on input "text" at bounding box center [1094, 23] width 140 height 28
paste input "[EMAIL_ADDRESS][DOMAIN_NAME]"
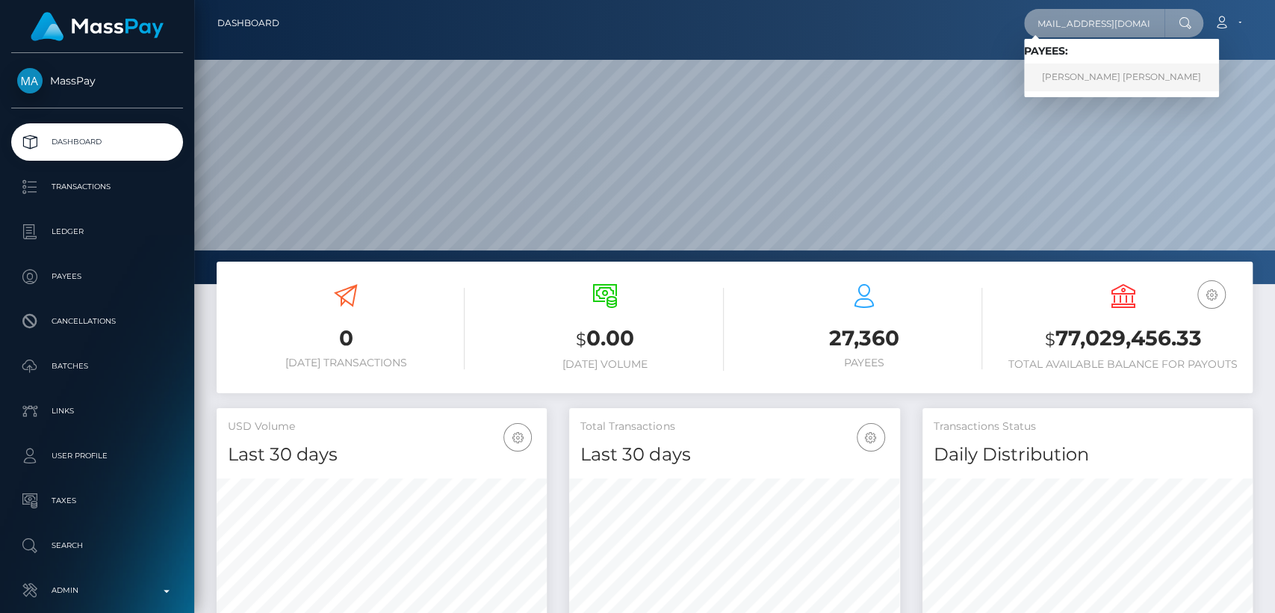
type input "[EMAIL_ADDRESS][DOMAIN_NAME]"
click at [1125, 86] on link "LILA DOLORES SUZANNE GARCIA" at bounding box center [1121, 78] width 195 height 28
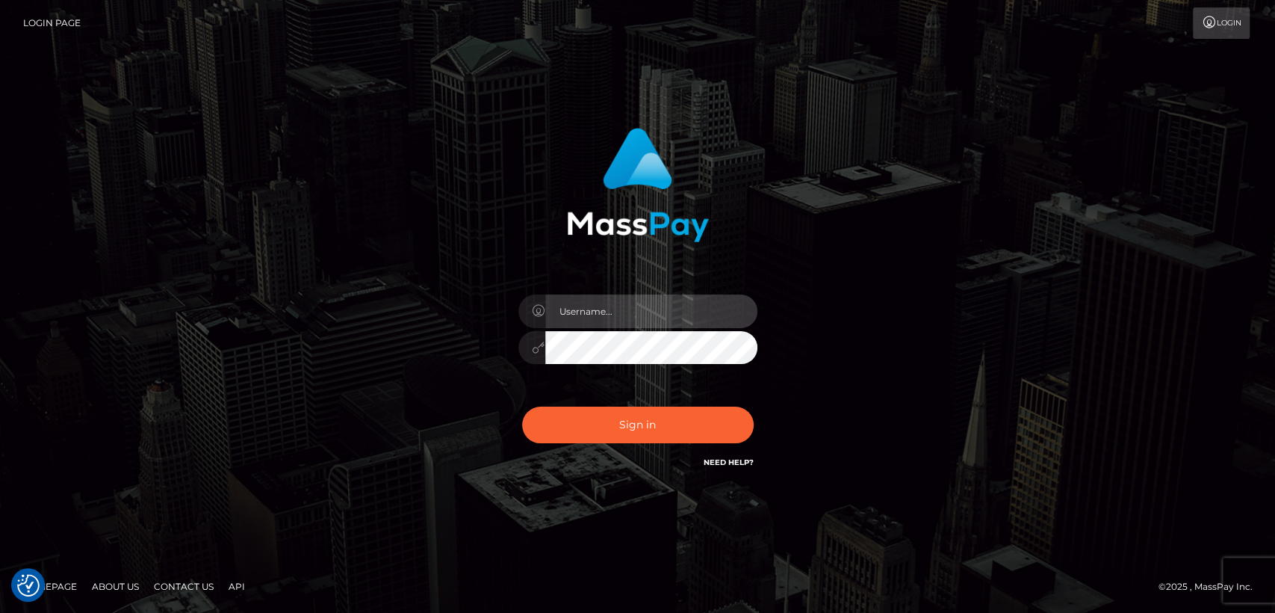
type input "[DOMAIN_NAME]"
click at [598, 457] on div "Sign in Need Help?" at bounding box center [638, 431] width 262 height 67
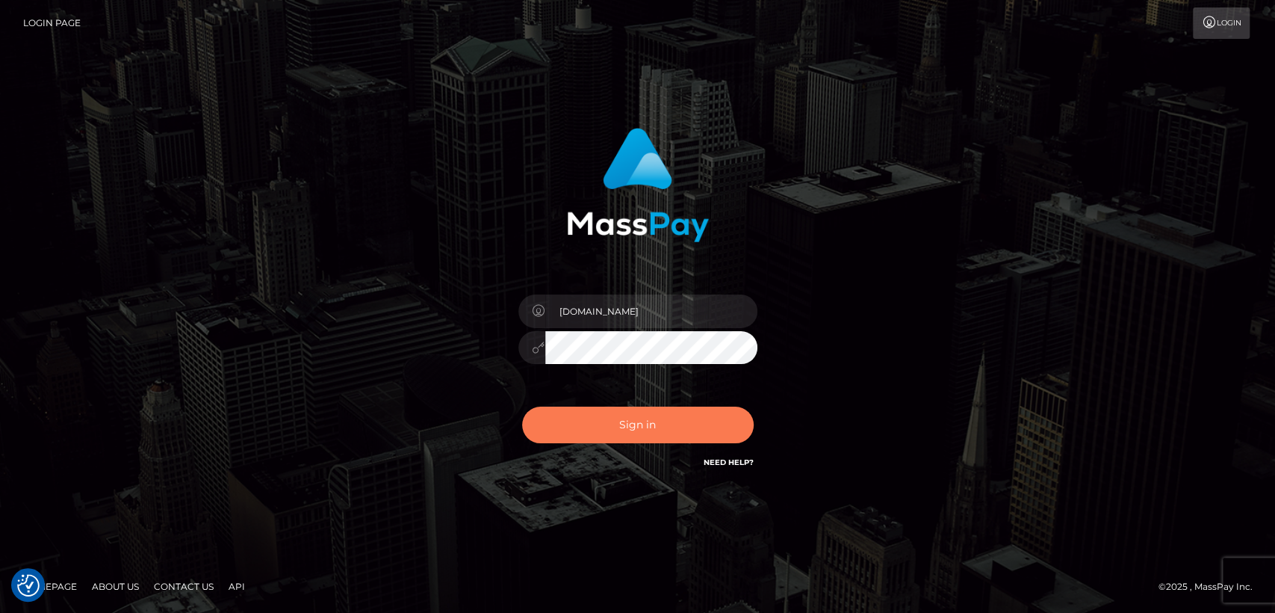
click at [594, 432] on button "Sign in" at bounding box center [638, 424] width 232 height 37
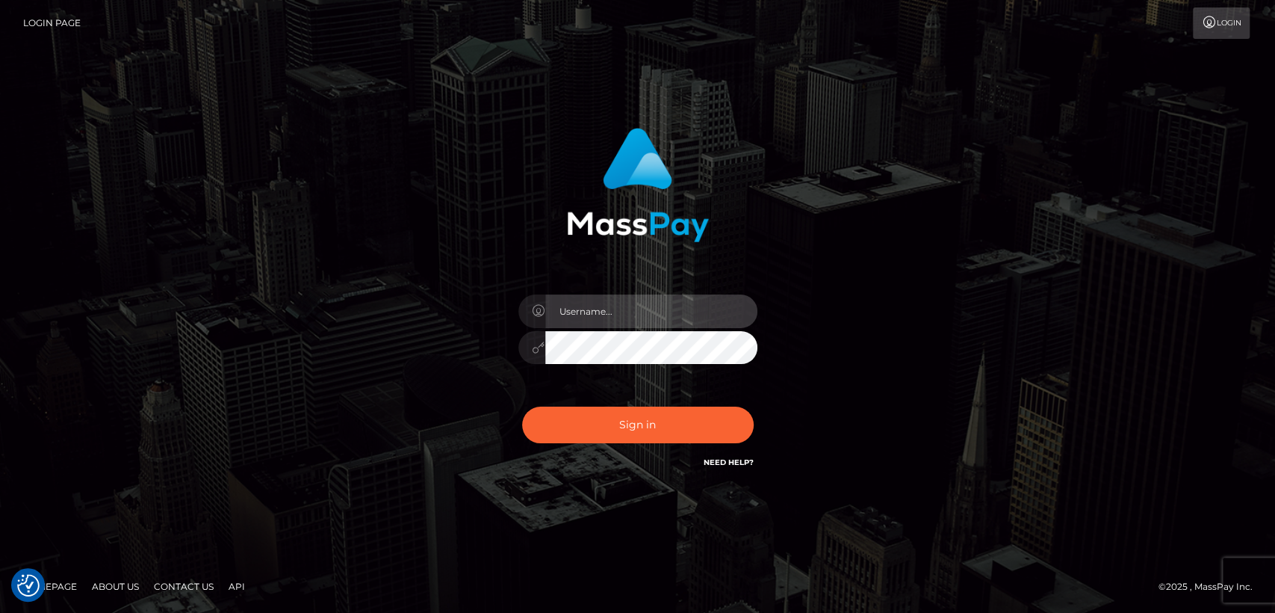
type input "nt.es"
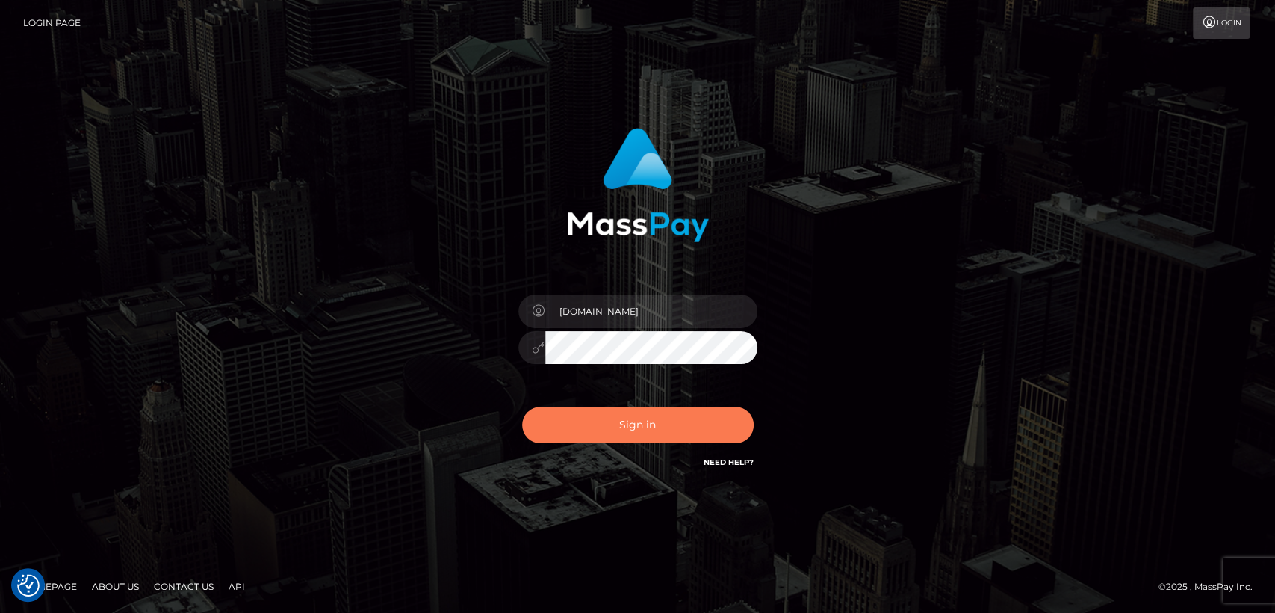
click at [594, 432] on button "Sign in" at bounding box center [638, 424] width 232 height 37
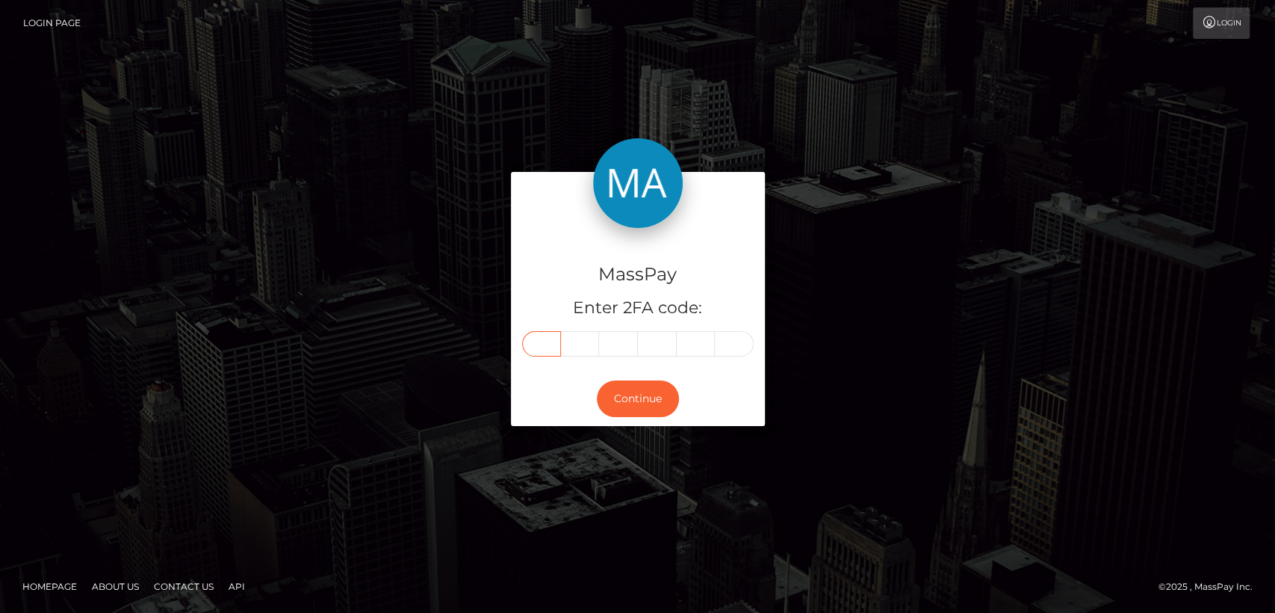
click at [541, 348] on input "text" at bounding box center [541, 343] width 39 height 25
paste input "3"
type input "3"
type input "1"
type input "9"
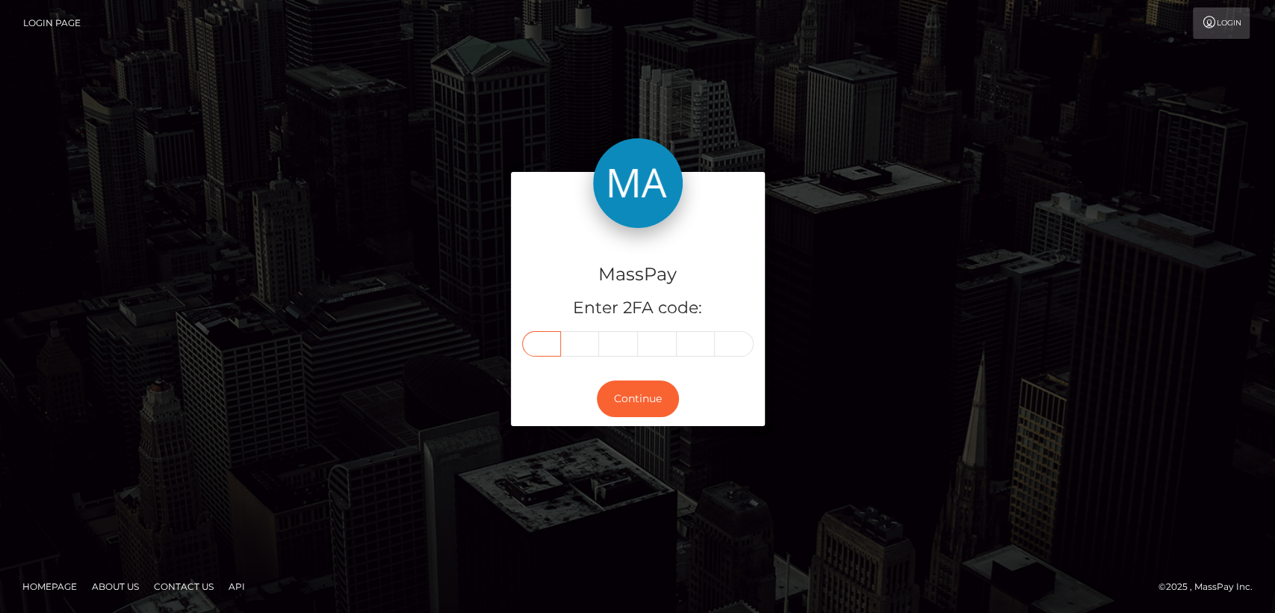
type input "7"
type input "2"
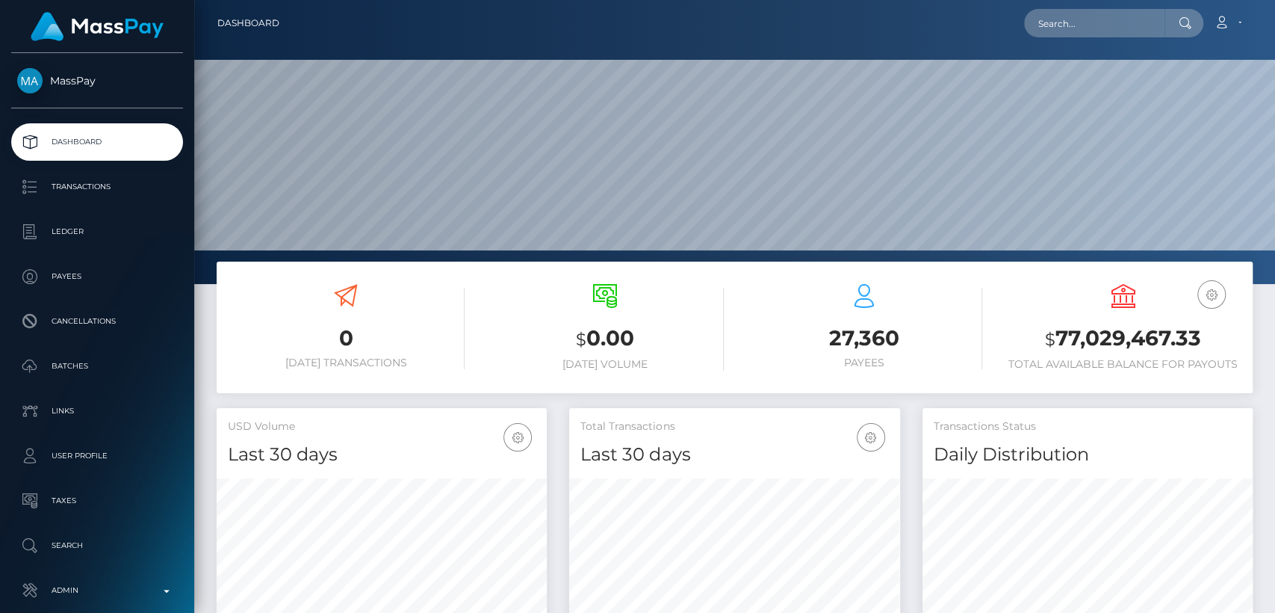
scroll to position [264, 330]
click at [1069, 34] on input "text" at bounding box center [1094, 23] width 140 height 28
paste input "kbussersxx@gmail.com"
click at [1051, 21] on input "kbussersxx@gmail.com" at bounding box center [1094, 23] width 140 height 28
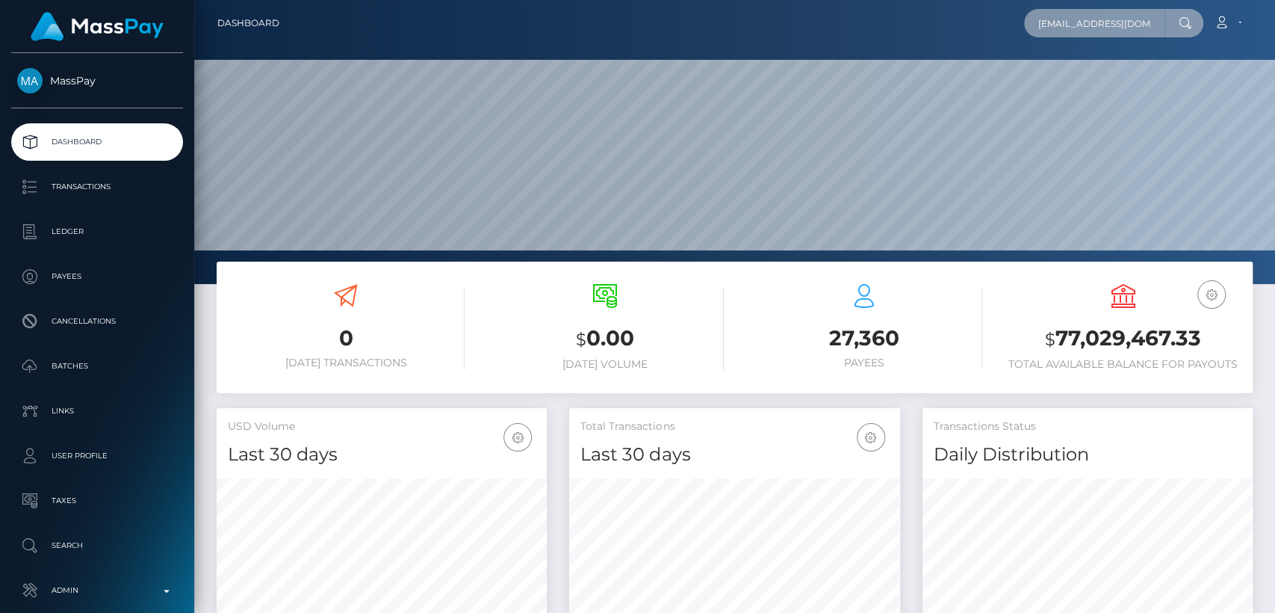
click at [1051, 21] on input "kbussersxx@gmail.com" at bounding box center [1094, 23] width 140 height 28
paste input "(laikaflowerss"
click at [1041, 19] on input "(laikaflowerss@gmail.com" at bounding box center [1094, 23] width 140 height 28
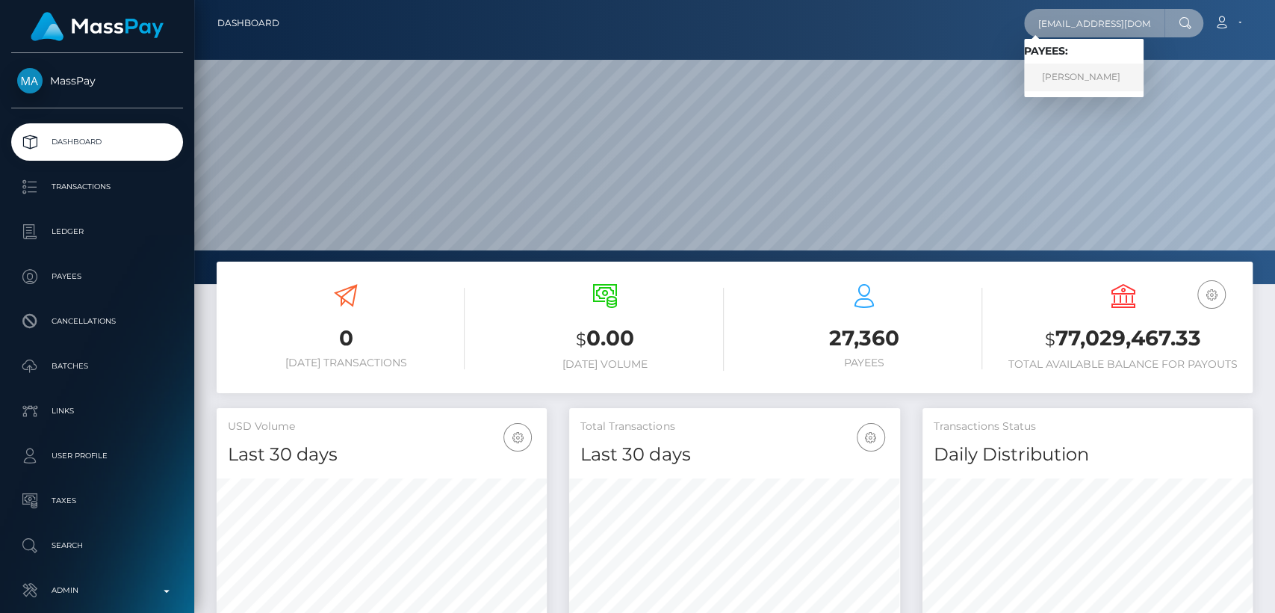
type input "laikaflowerss@gmail.com"
click at [1100, 80] on link "KAYLEE BUSSERS" at bounding box center [1084, 78] width 120 height 28
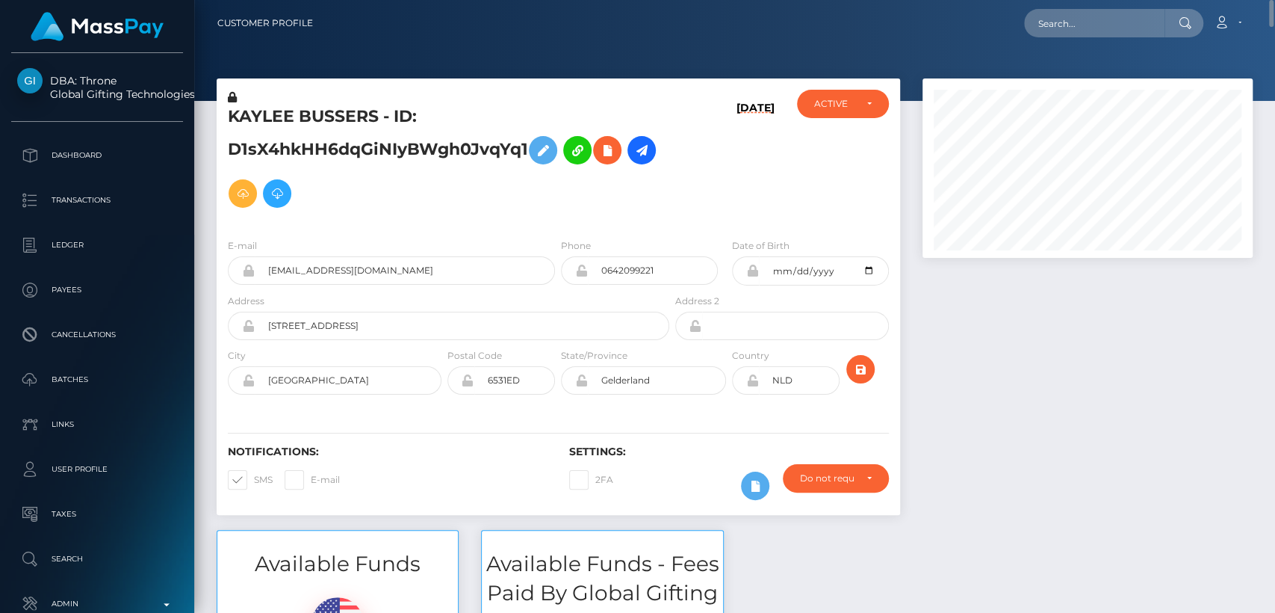
click at [279, 126] on h5 "KAYLEE BUSSERS - ID: D1sX4hkHH6dqGiNIyBWgh0JvqYq1" at bounding box center [444, 160] width 433 height 110
copy h5 "KAYLEE"
click at [873, 102] on div "ACTIVE" at bounding box center [842, 104] width 91 height 28
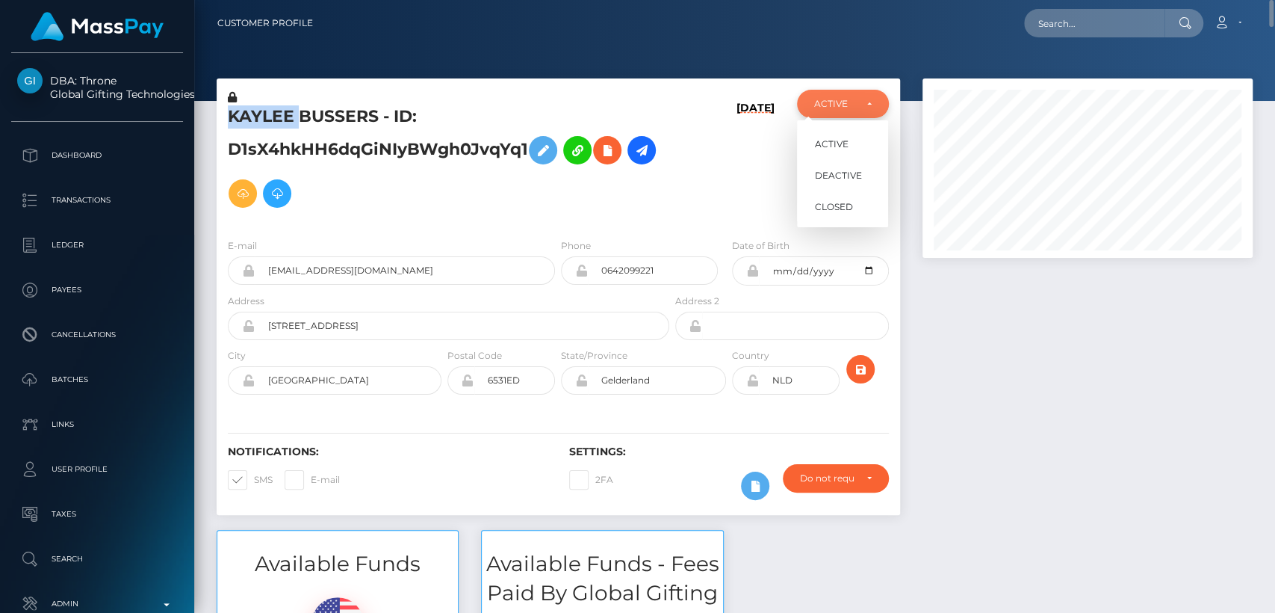
scroll to position [179, 330]
click at [737, 174] on h6 "07/27/25" at bounding box center [756, 161] width 38 height 119
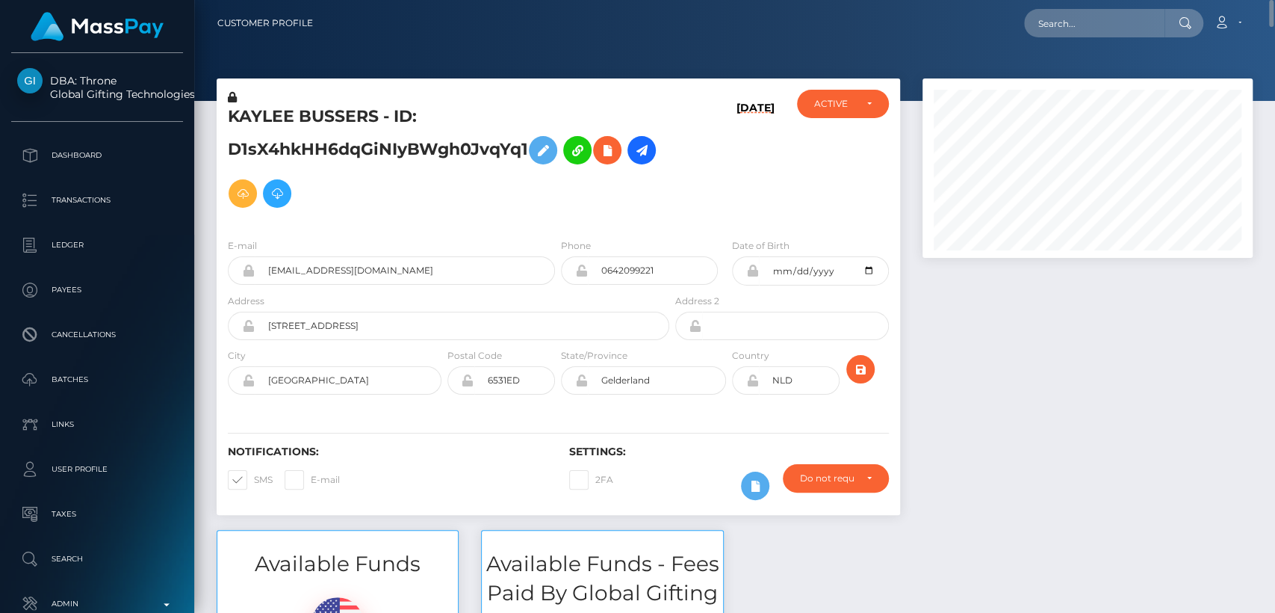
click at [500, 478] on div "Notifications: SMS E-mail" at bounding box center [387, 476] width 341 height 62
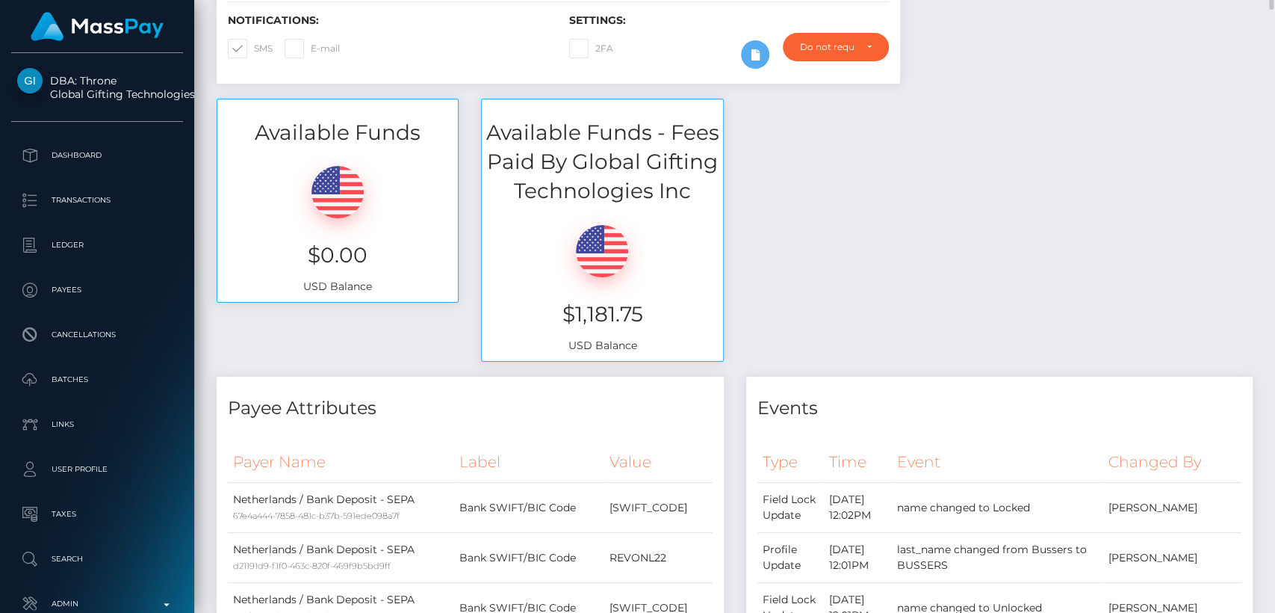
scroll to position [437, 0]
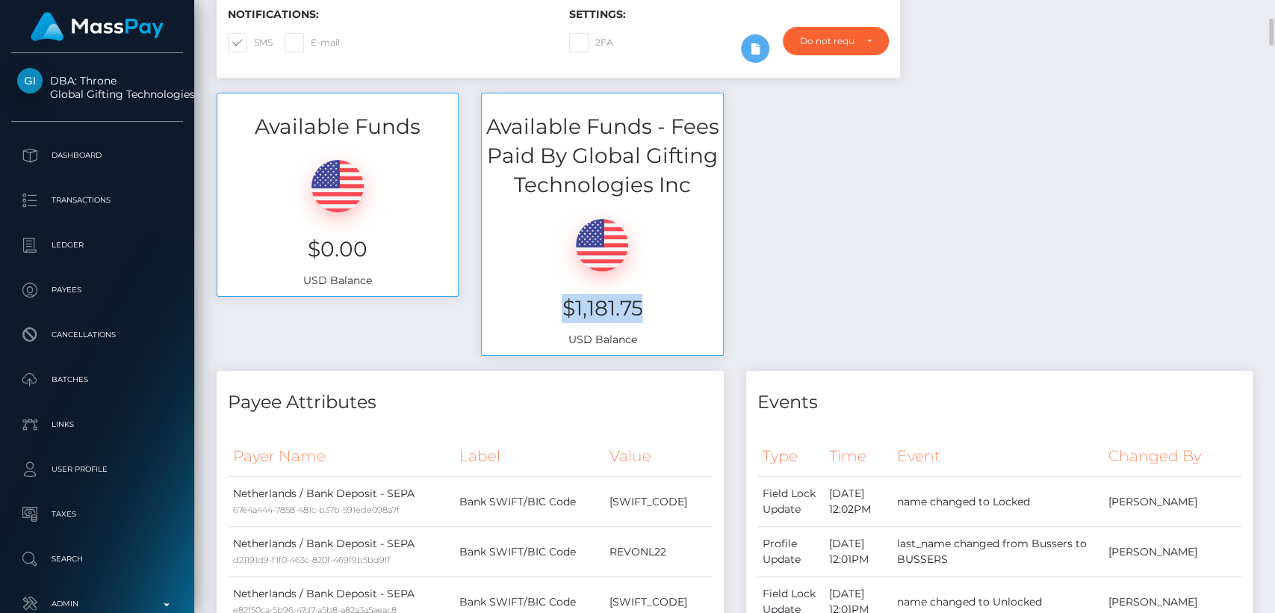
drag, startPoint x: 650, startPoint y: 300, endPoint x: 564, endPoint y: 300, distance: 85.9
click at [564, 300] on h3 "$1,181.75" at bounding box center [602, 308] width 218 height 29
copy h3 "$1,181.75"
drag, startPoint x: 80, startPoint y: 65, endPoint x: 114, endPoint y: 70, distance: 34.0
click at [114, 69] on div "DBA: Throne Global Gifting Technologies Inc Dashboard Transactions Ledger Payee…" at bounding box center [97, 331] width 194 height 557
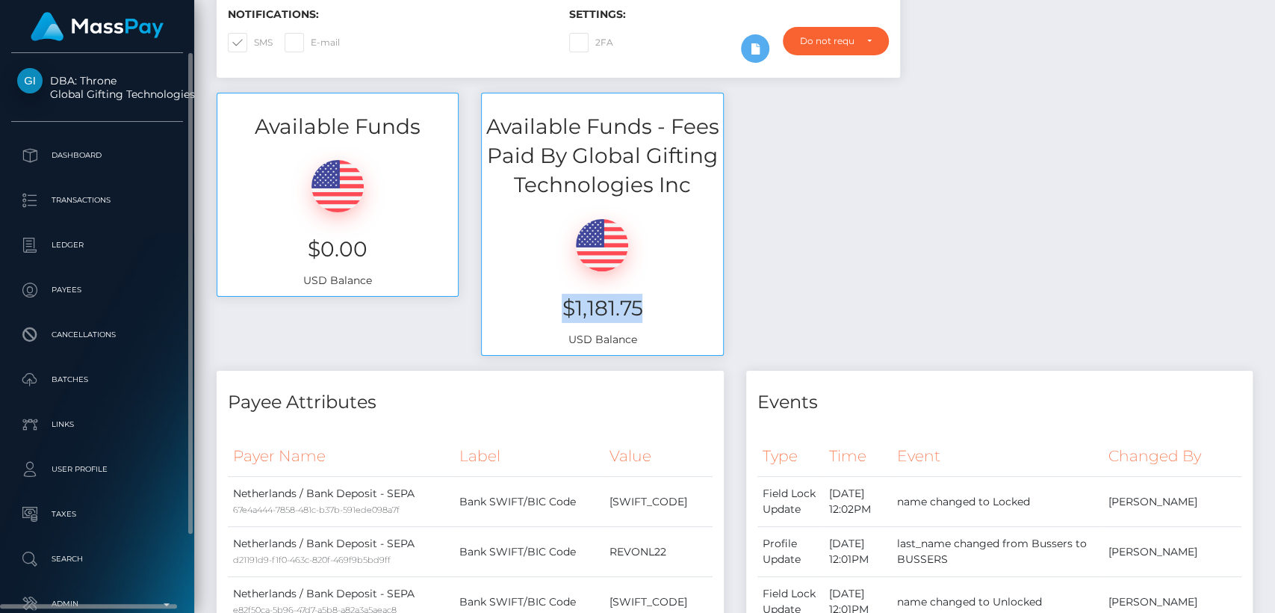
copy span "Throne"
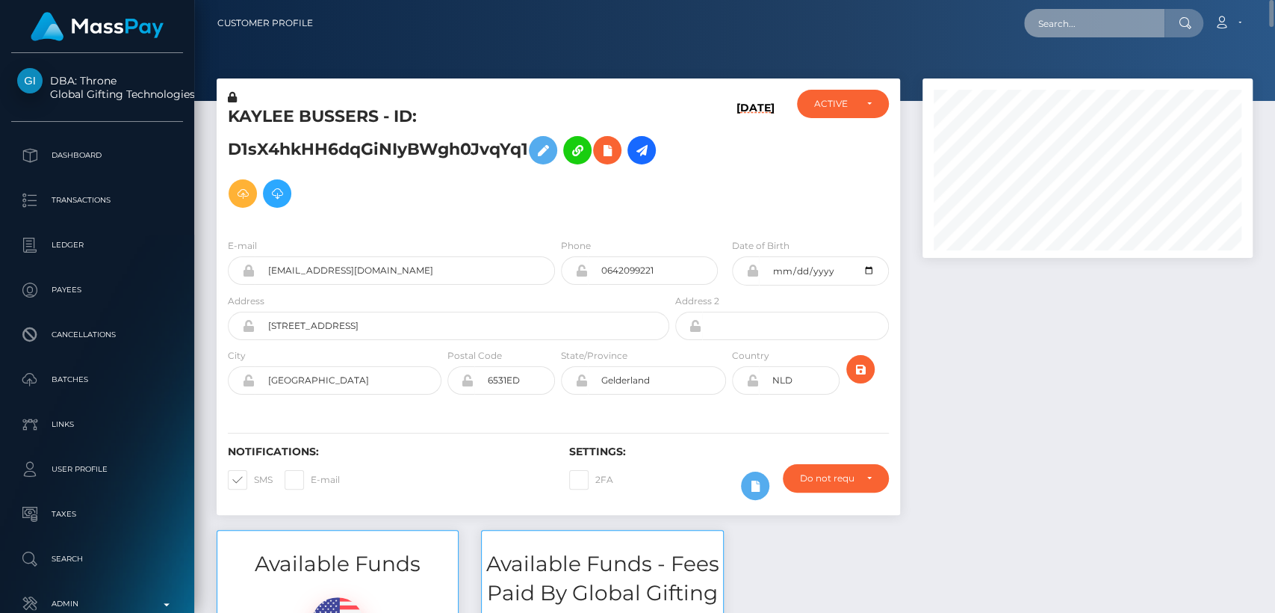
click at [1077, 25] on input "text" at bounding box center [1094, 23] width 140 height 28
paste input "pleaseolivia@proton.me"
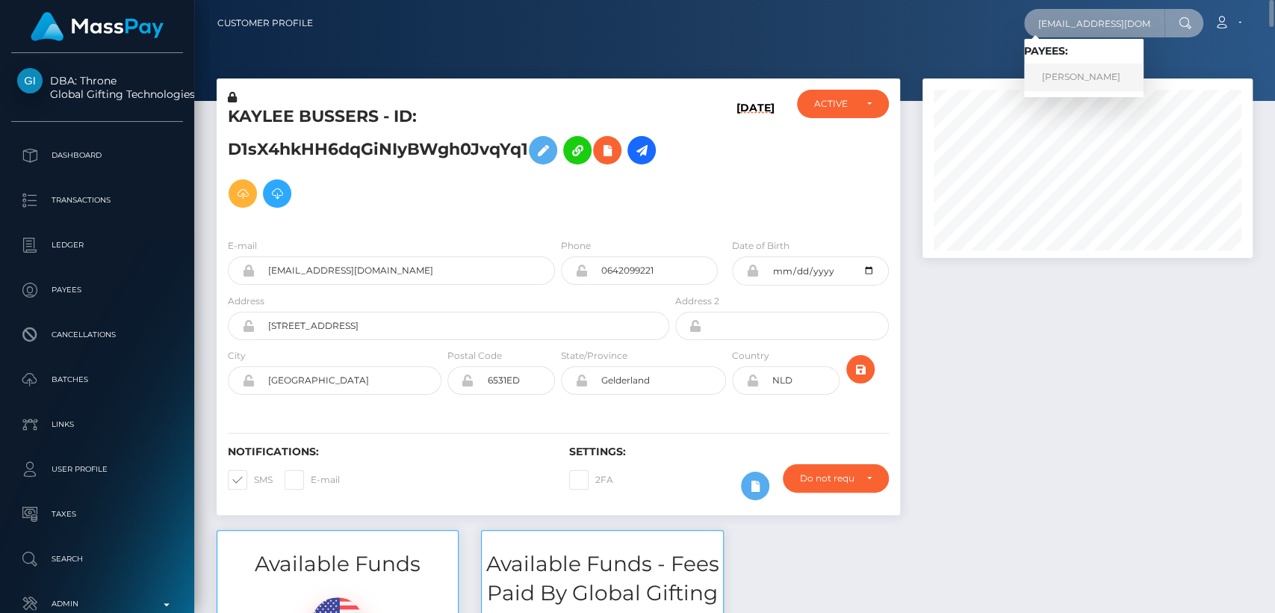
type input "pleaseolivia@proton.me"
click at [1079, 69] on link "NICOLETA-ALEXANDRA IONESCU" at bounding box center [1084, 78] width 120 height 28
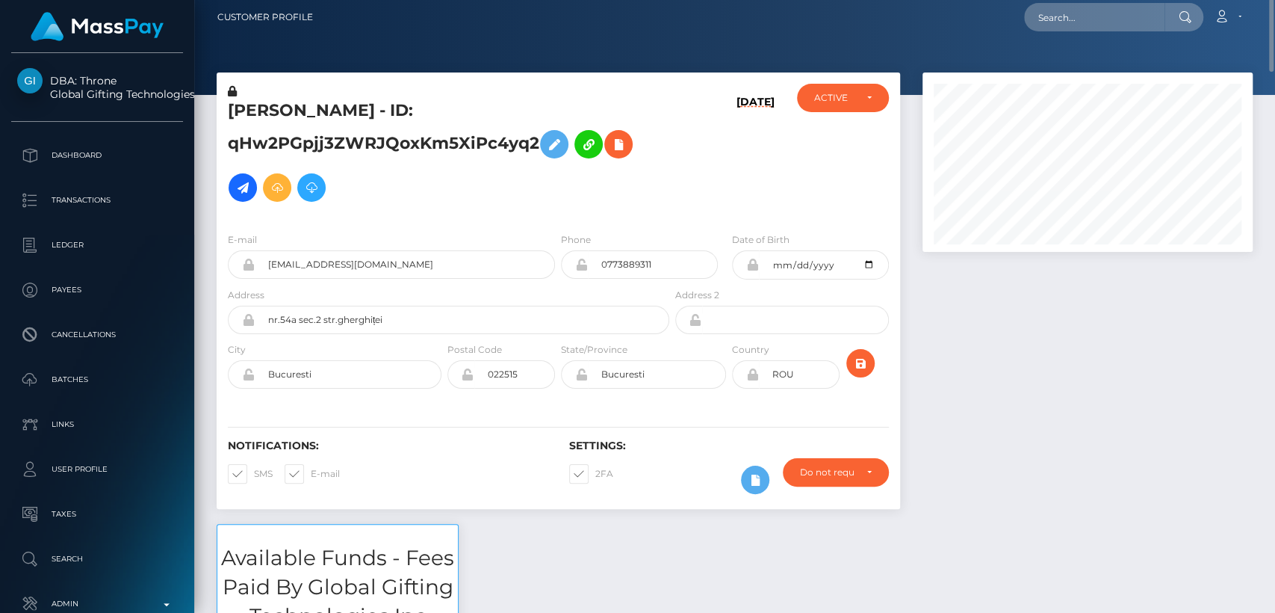
scroll to position [4, 0]
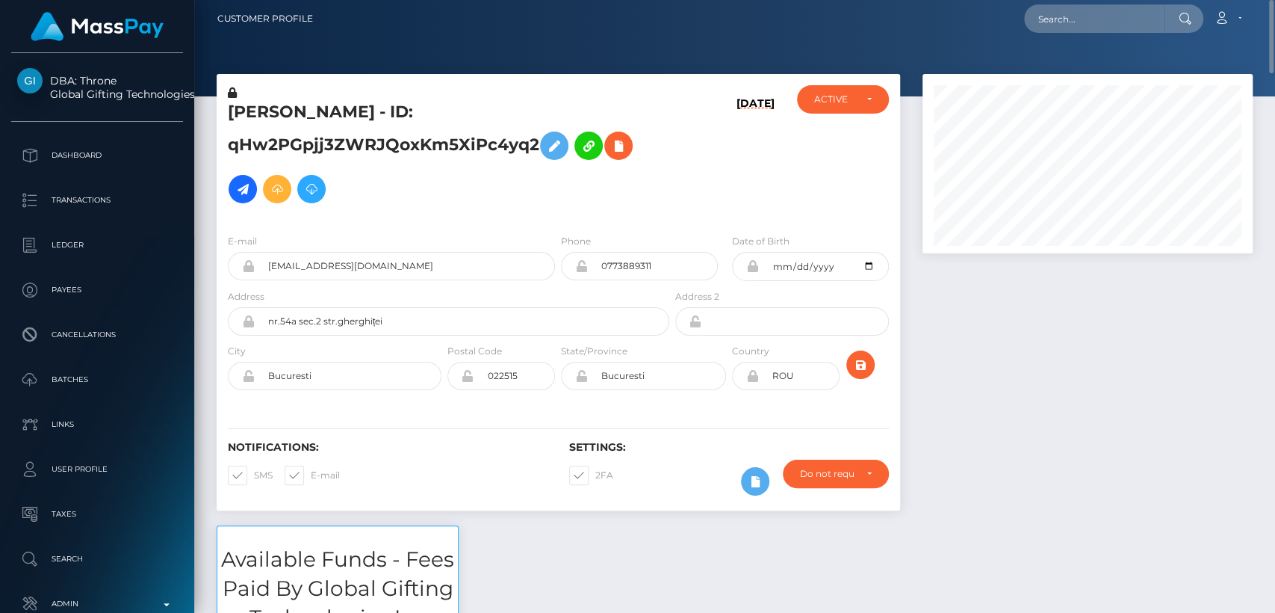
click at [257, 98] on div "[PERSON_NAME] - ID: qHw2PGpjj3ZWRJQoxKm5XiPc4yq2" at bounding box center [445, 153] width 456 height 137
click at [257, 98] on div "NICOLETA-ALEXANDRA IONESCU - ID: qHw2PGpjj3ZWRJQoxKm5XiPc4yq2" at bounding box center [445, 153] width 456 height 137
click at [262, 109] on h5 "NICOLETA-ALEXANDRA IONESCU - ID: qHw2PGpjj3ZWRJQoxKm5XiPc4yq2" at bounding box center [444, 156] width 433 height 110
copy h5 "NICOLETA"
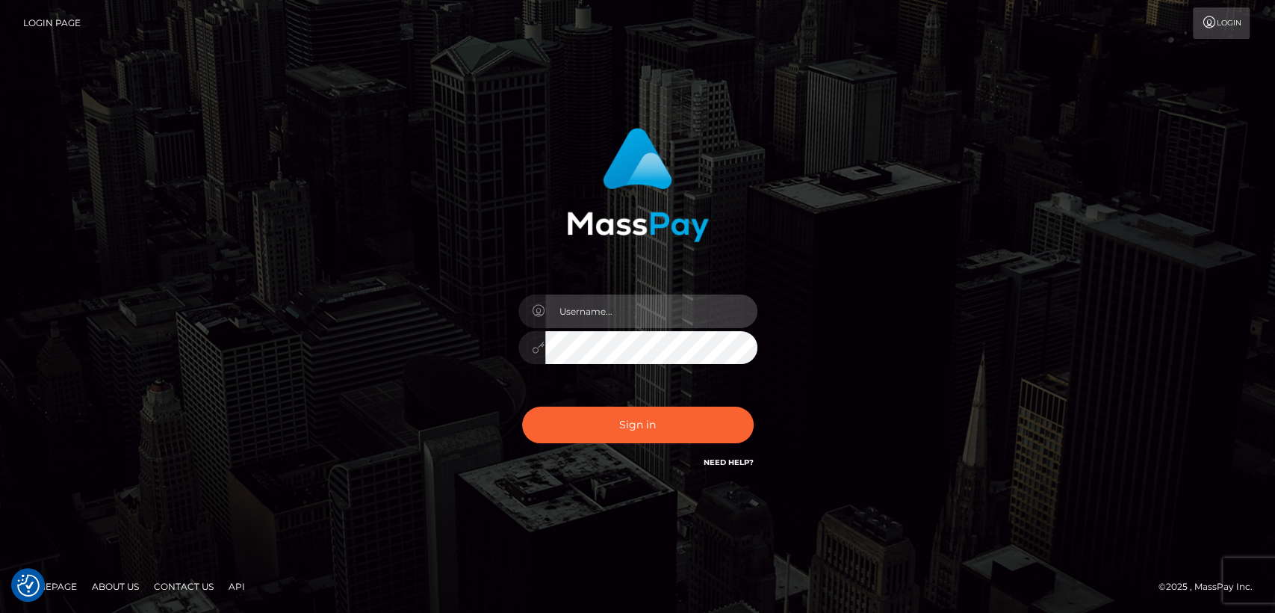
type input "[DOMAIN_NAME]"
click at [655, 398] on div "Sign in Need Help?" at bounding box center [638, 431] width 262 height 67
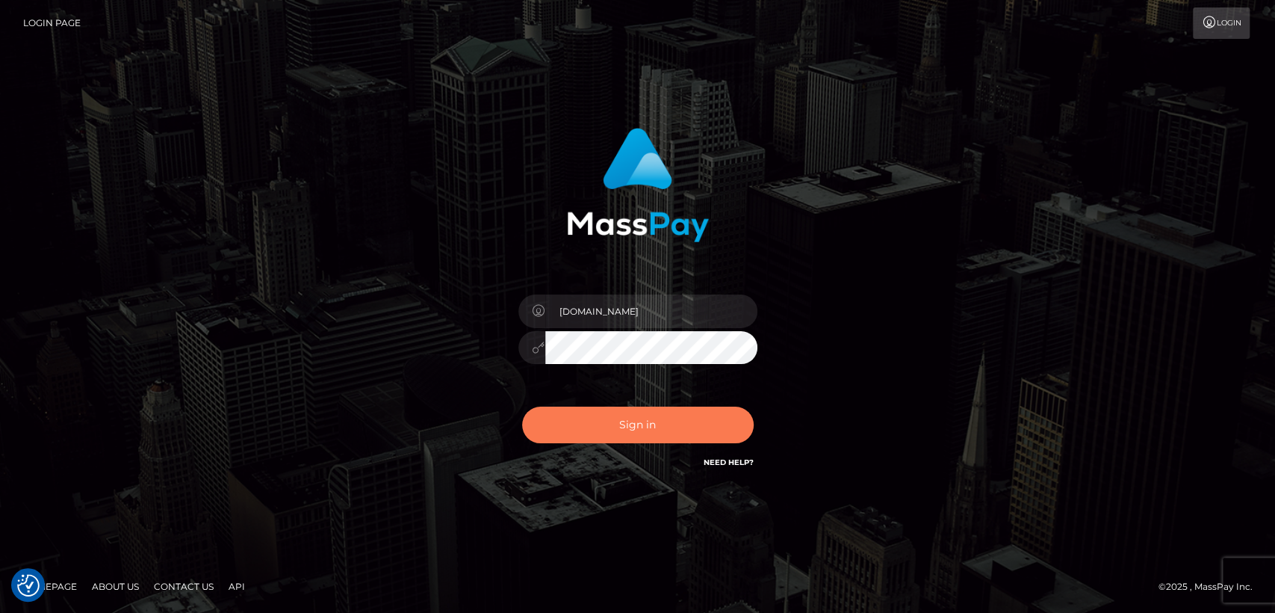
click at [637, 427] on button "Sign in" at bounding box center [638, 424] width 232 height 37
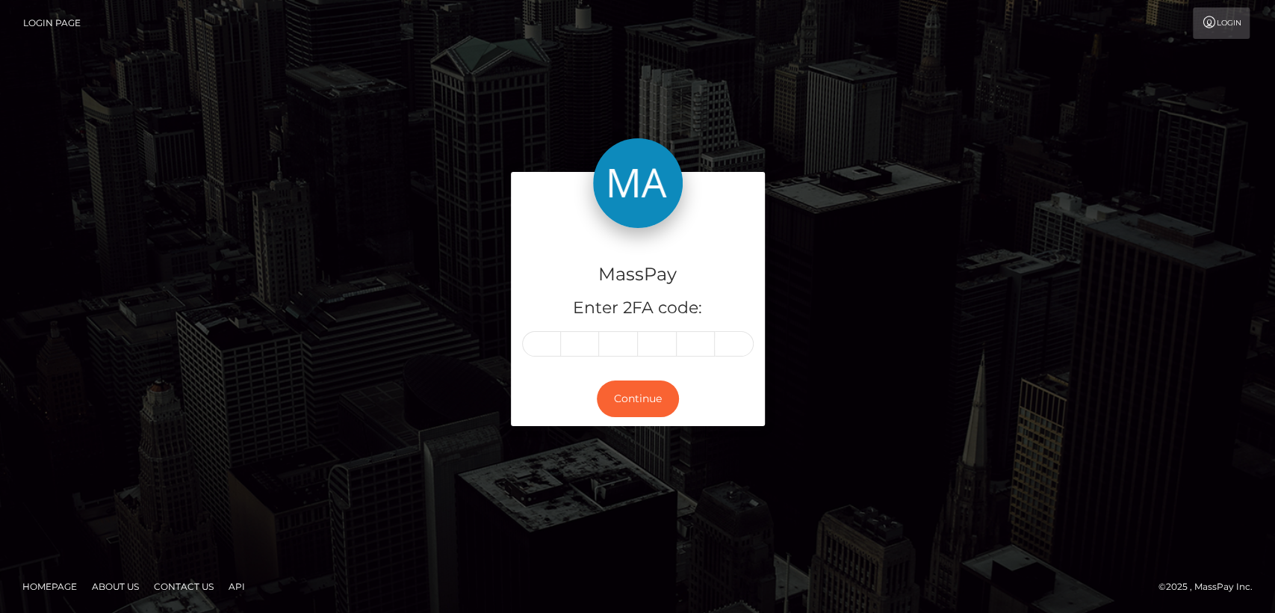
click at [637, 427] on form "MassPay Enter 2FA code: Continue" at bounding box center [638, 306] width 254 height 268
click at [535, 344] on input "text" at bounding box center [541, 343] width 39 height 25
paste input "2"
type input "2"
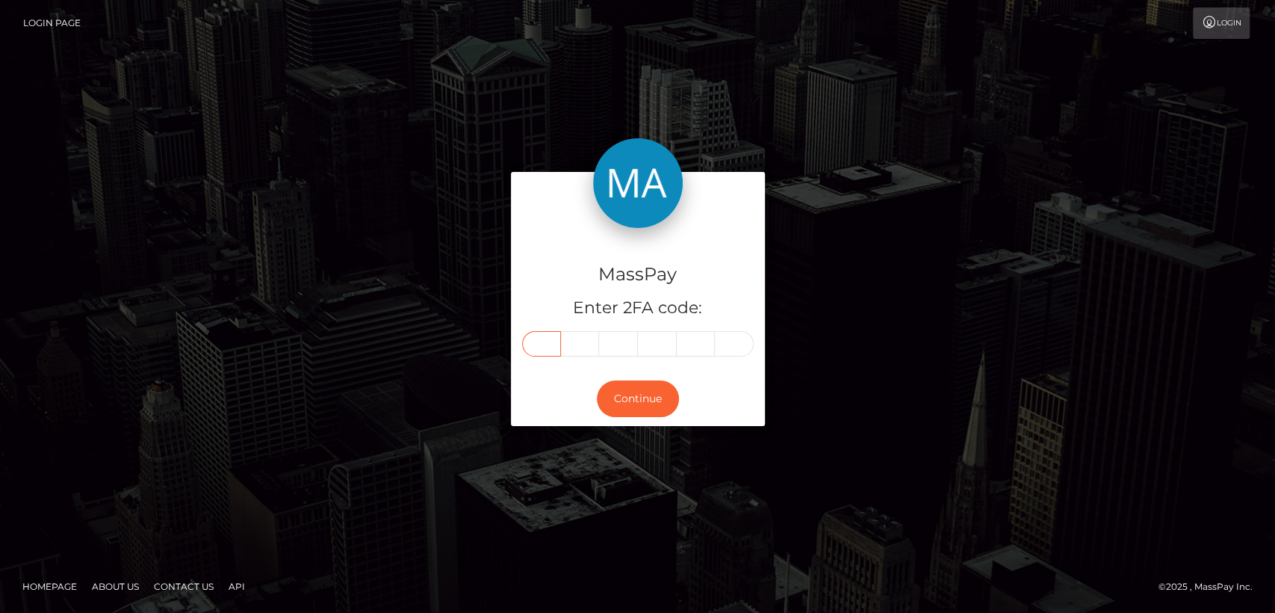
type input "8"
type input "6"
type input "0"
type input "4"
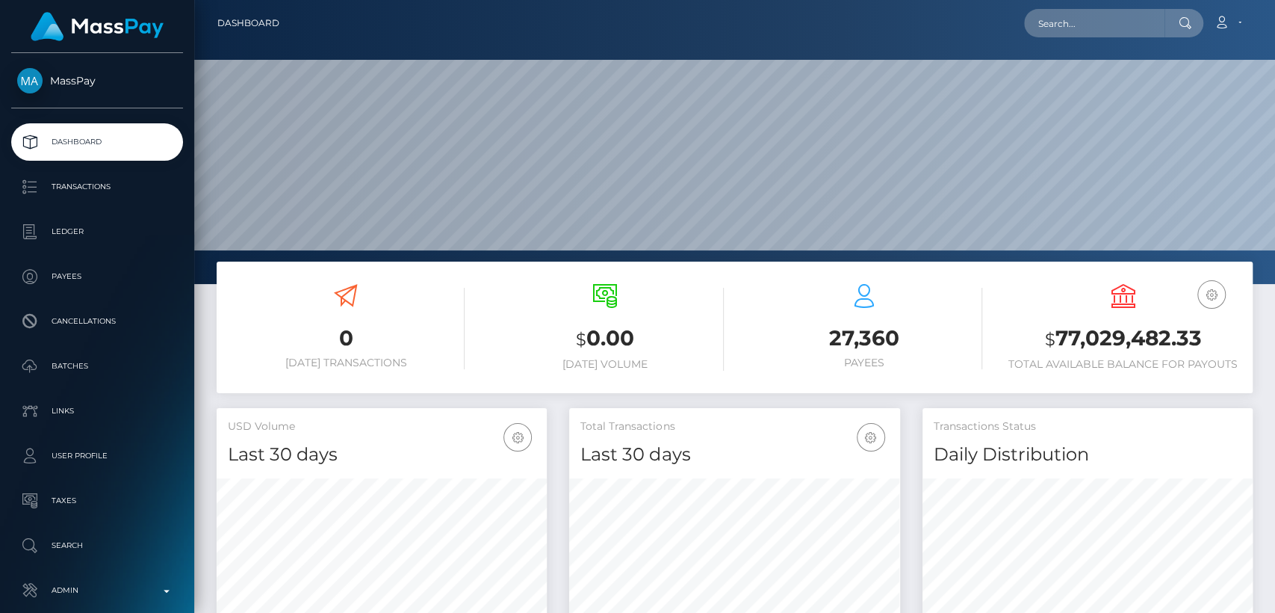
scroll to position [264, 330]
click at [1131, 34] on input "text" at bounding box center [1094, 23] width 140 height 28
paste input "[EMAIL_ADDRESS][DOMAIN_NAME]"
type input "[EMAIL_ADDRESS][DOMAIN_NAME]"
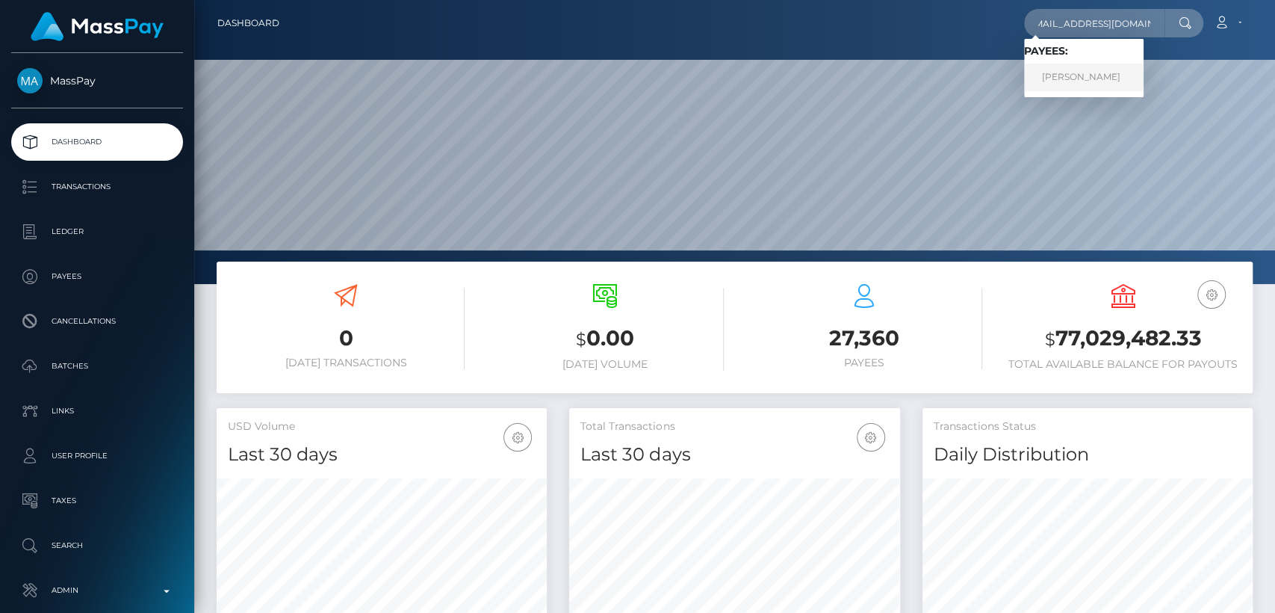
scroll to position [0, 0]
click at [1091, 76] on link "Daniele MI Longo" at bounding box center [1084, 78] width 120 height 28
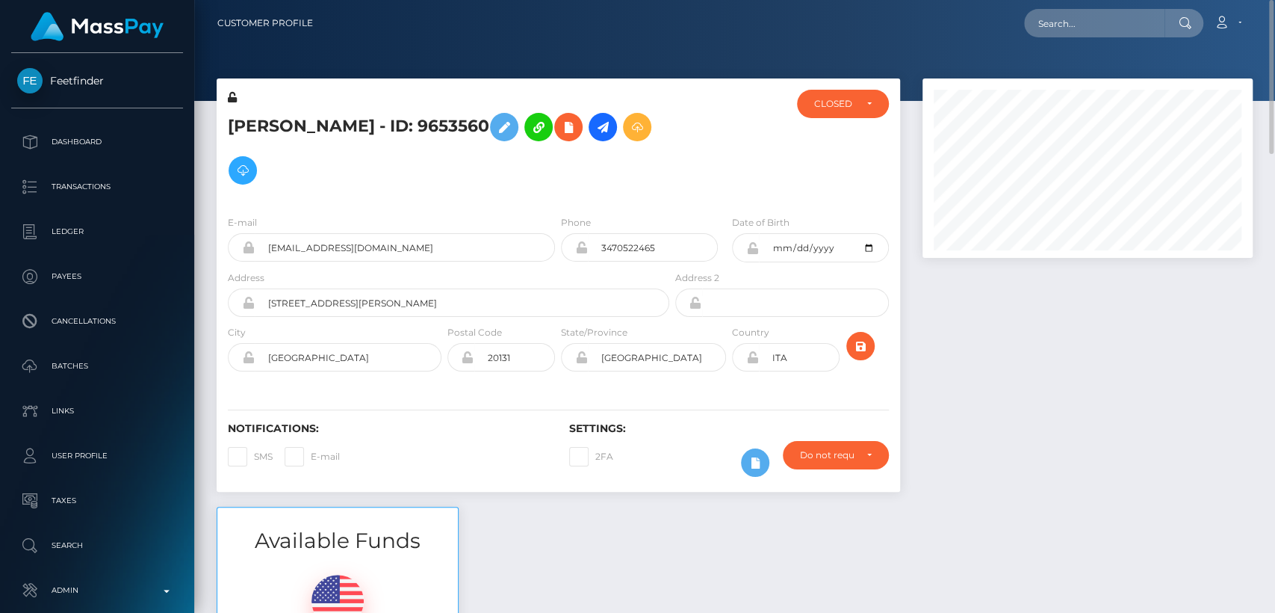
click at [265, 122] on h5 "[PERSON_NAME] - ID: 9653560" at bounding box center [444, 148] width 433 height 87
click at [265, 122] on h5 "Daniele MI Longo - ID: 9653560" at bounding box center [444, 148] width 433 height 87
copy h5 "Daniele"
click at [1053, 16] on input "text" at bounding box center [1094, 23] width 140 height 28
paste input "sminx.summer@gmail.com"
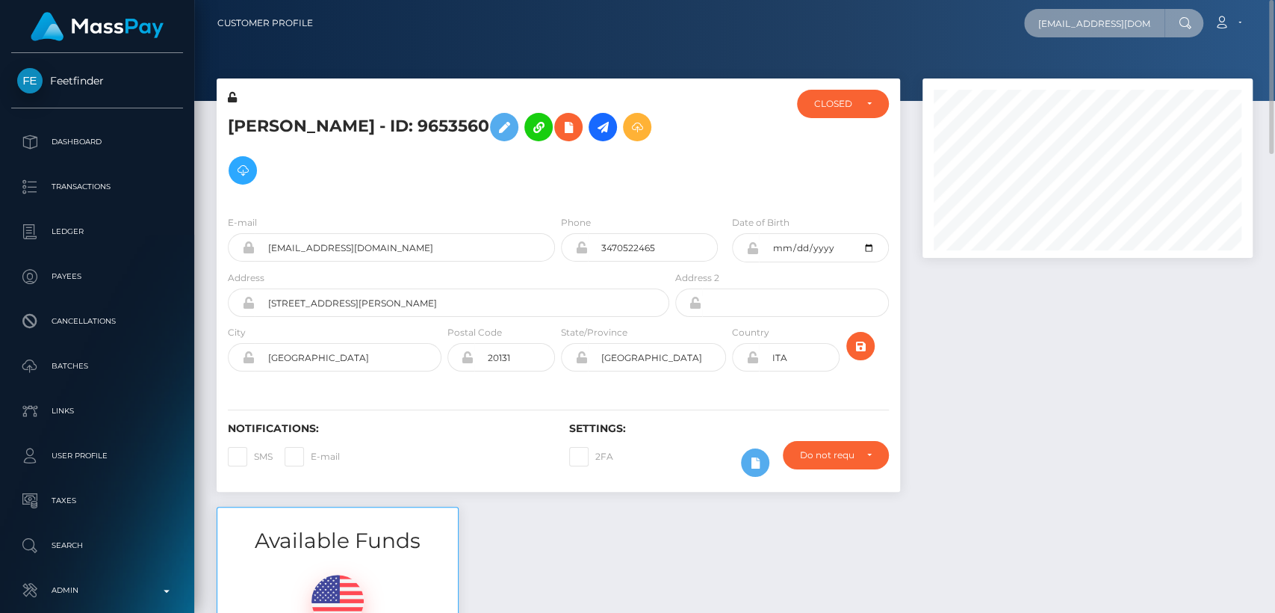
scroll to position [0, 13]
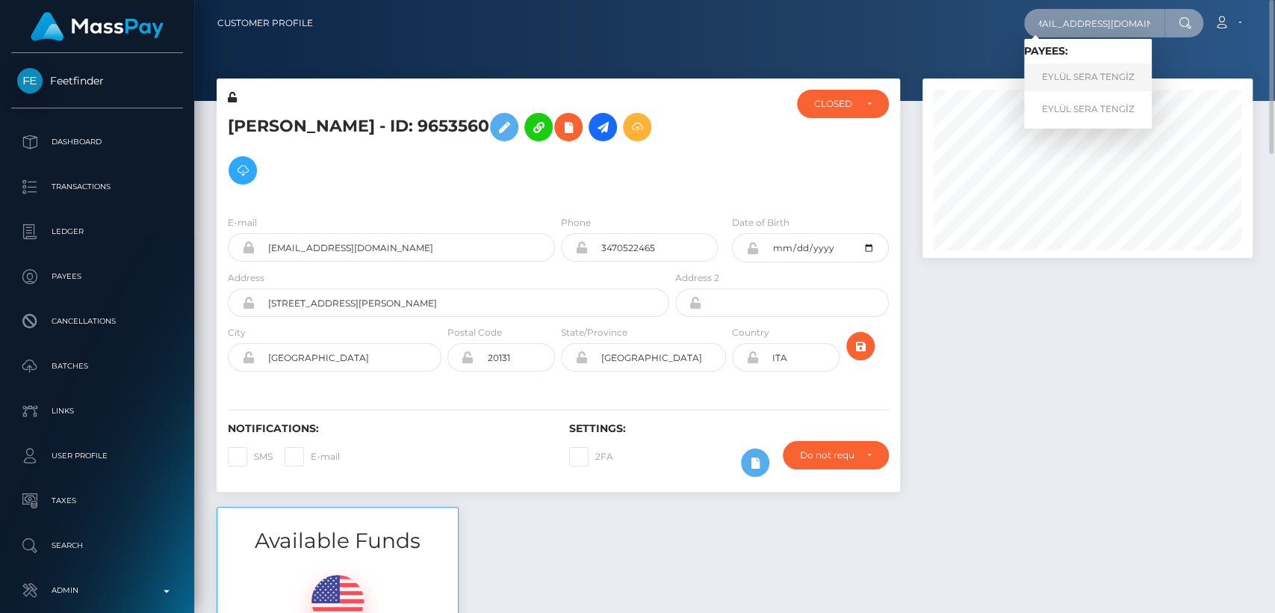
type input "sminx.summer@gmail.com"
click at [1034, 73] on link "EYLÜL SERA TENGİZ" at bounding box center [1088, 78] width 128 height 28
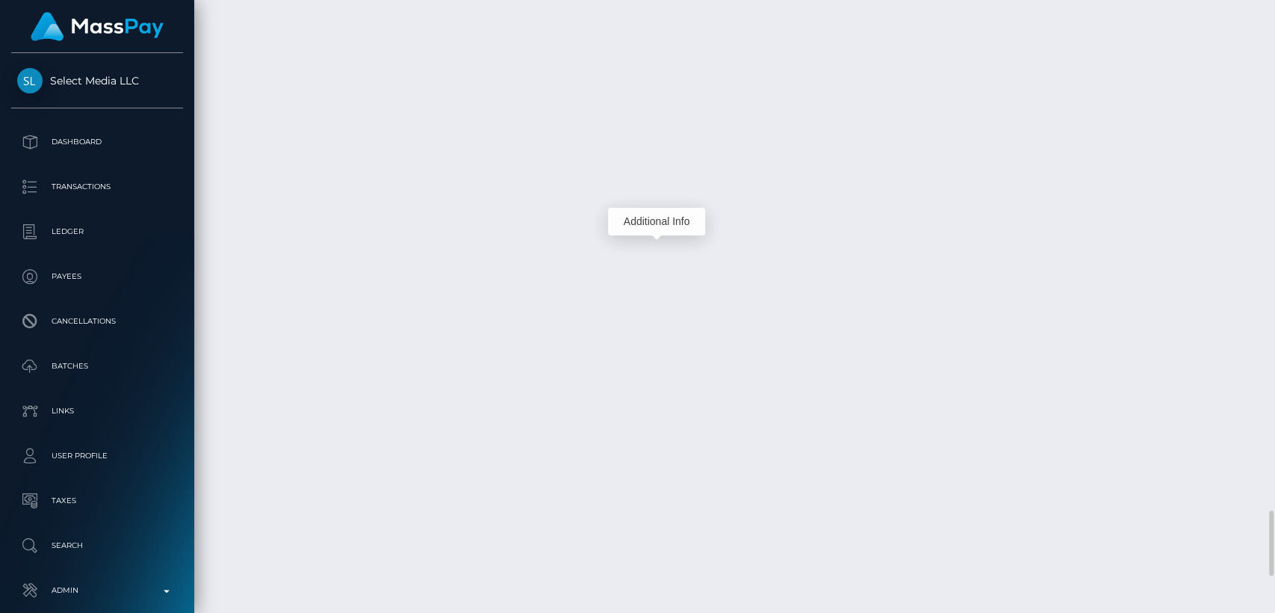
scroll to position [179, 330]
drag, startPoint x: 661, startPoint y: 259, endPoint x: 661, endPoint y: 219, distance: 40.3
click at [661, 219] on div "Additional Info" at bounding box center [656, 222] width 97 height 28
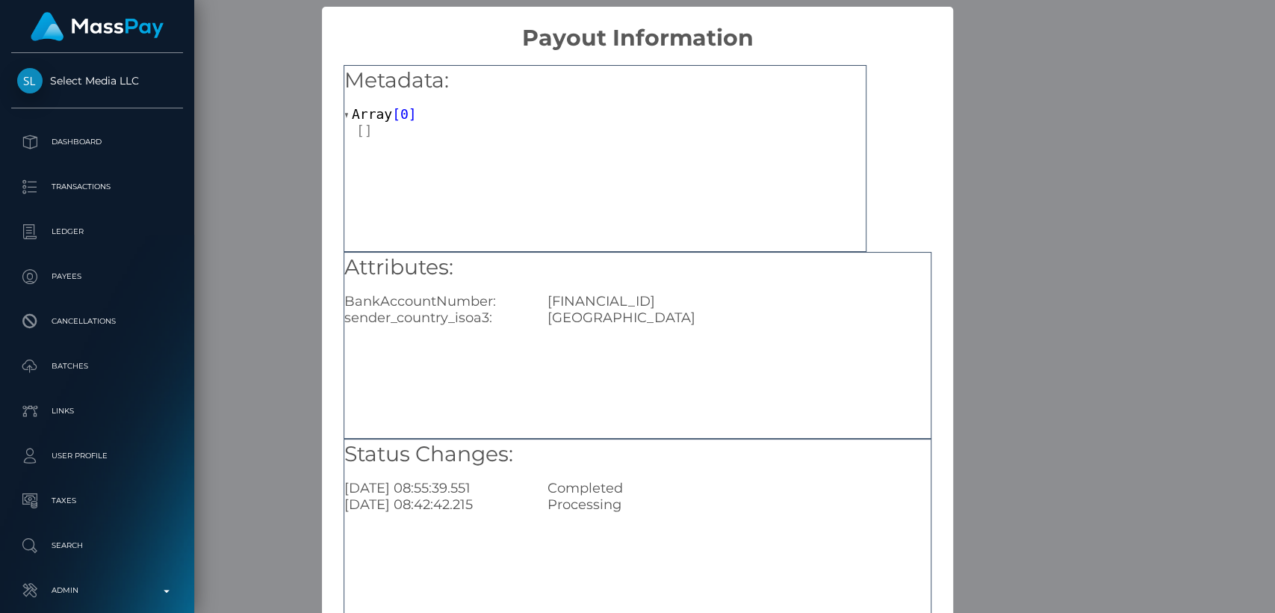
click at [998, 155] on div "× Payout Information Metadata: Array [ 0 ] Attributes: BankAccountNumber: TR680…" at bounding box center [637, 306] width 1275 height 613
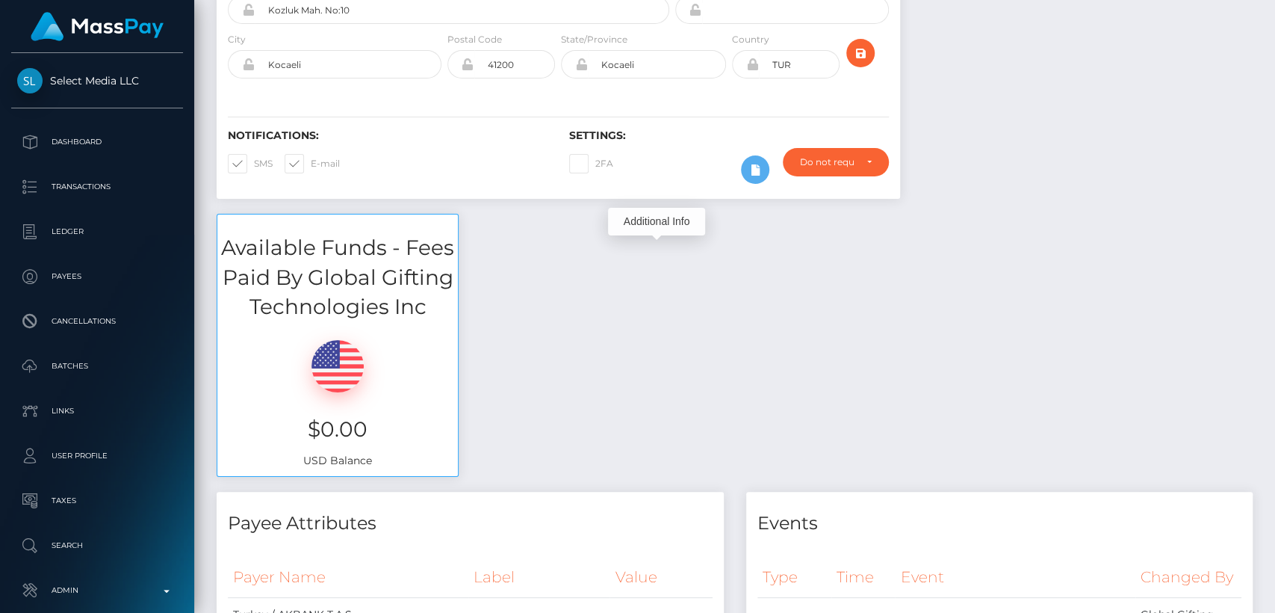
scroll to position [0, 0]
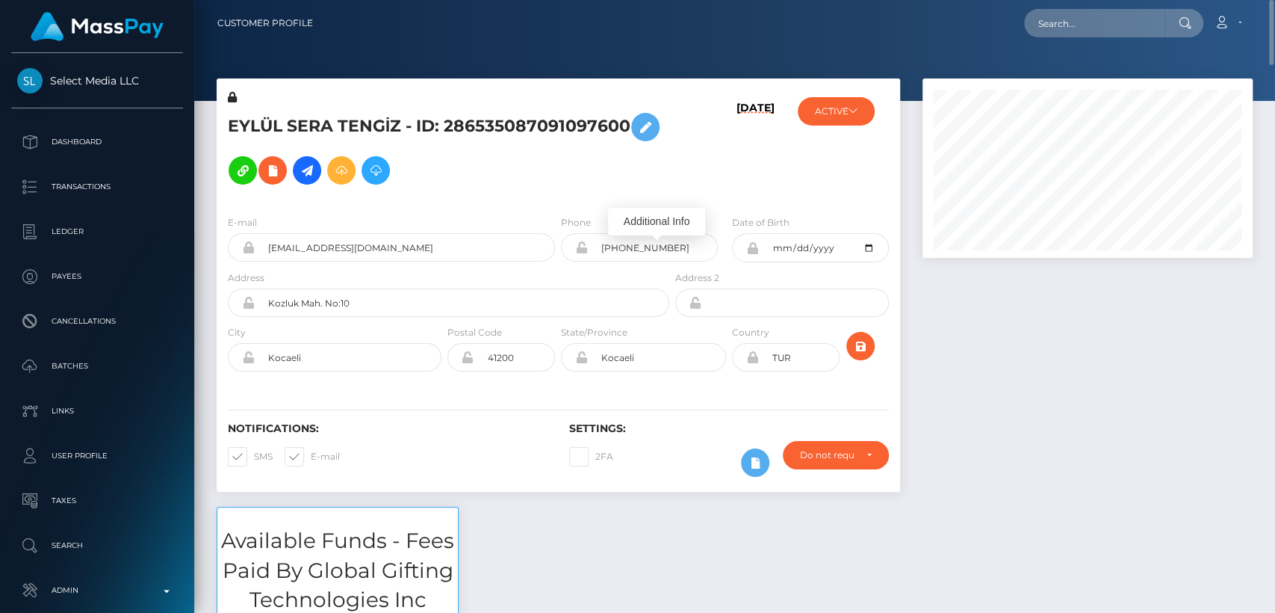
click at [265, 105] on h5 "EYLÜL SERA TENGİZ - ID: 286535087091097600" at bounding box center [444, 148] width 433 height 87
click at [267, 113] on h5 "EYLÜL SERA TENGİZ - ID: 286535087091097600" at bounding box center [444, 148] width 433 height 87
copy h5 "EYLÜL"
click at [1045, 25] on input "text" at bounding box center [1094, 23] width 140 height 28
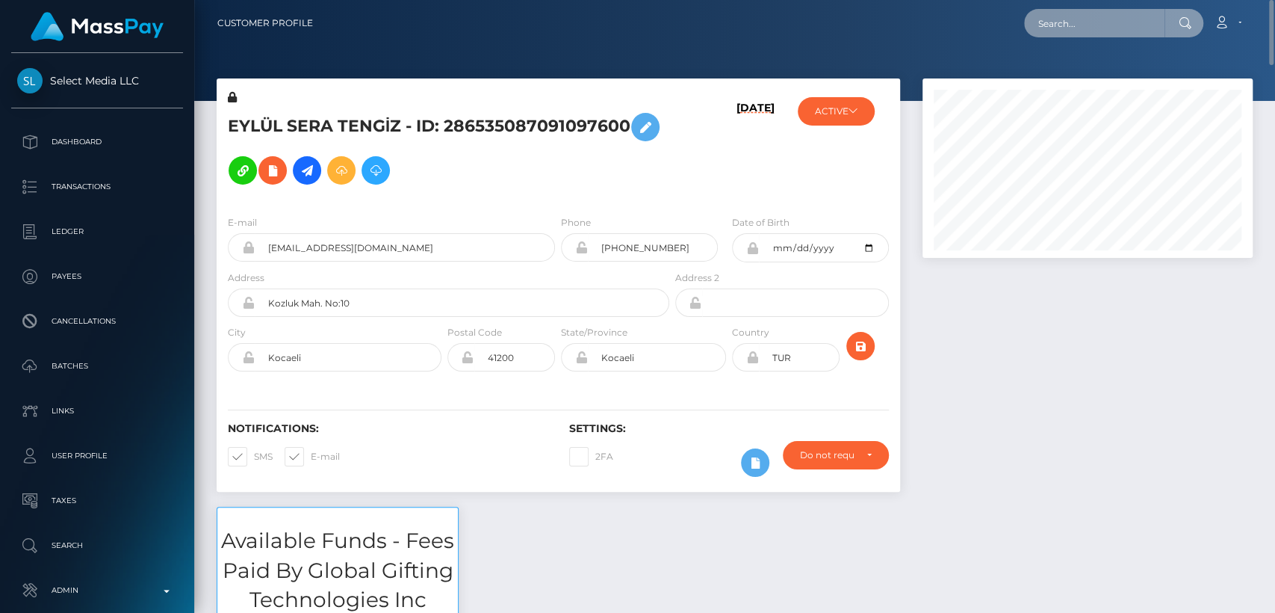
paste input "fancycat.inc@gmail.com"
type input "fancycat.inc@gmail.com"
click at [1179, 18] on icon at bounding box center [1185, 23] width 13 height 12
click at [1149, 25] on input "fancycat.inc@gmail.com" at bounding box center [1094, 23] width 140 height 28
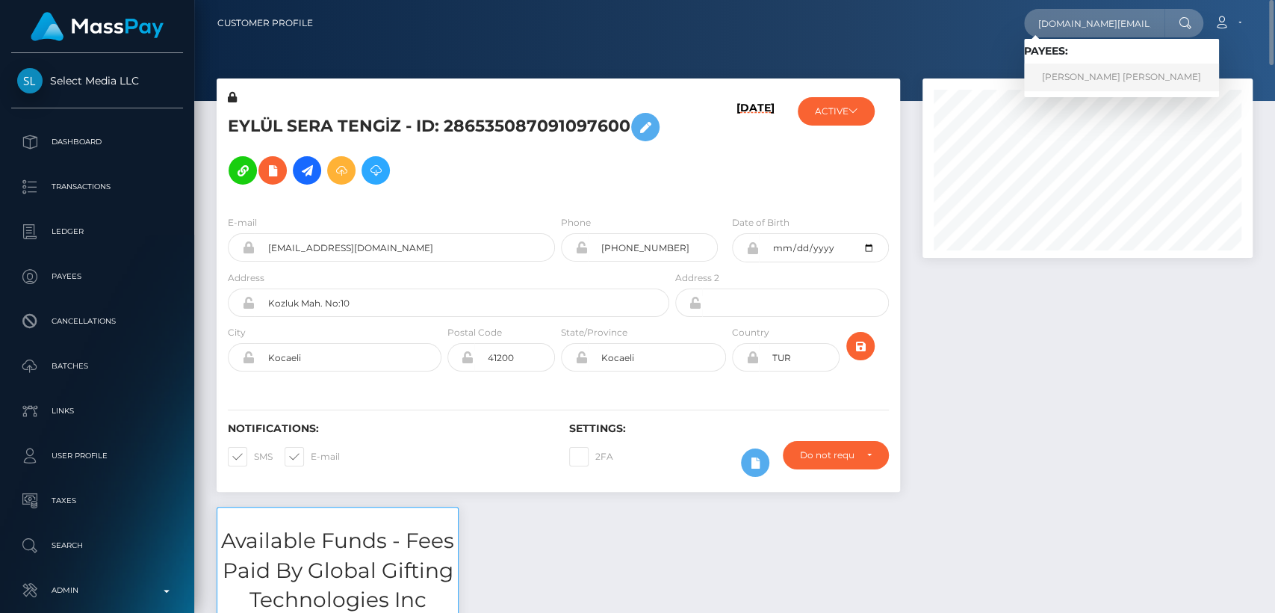
click at [1125, 74] on link "PASCALE GABRIELLE RIEL" at bounding box center [1121, 78] width 195 height 28
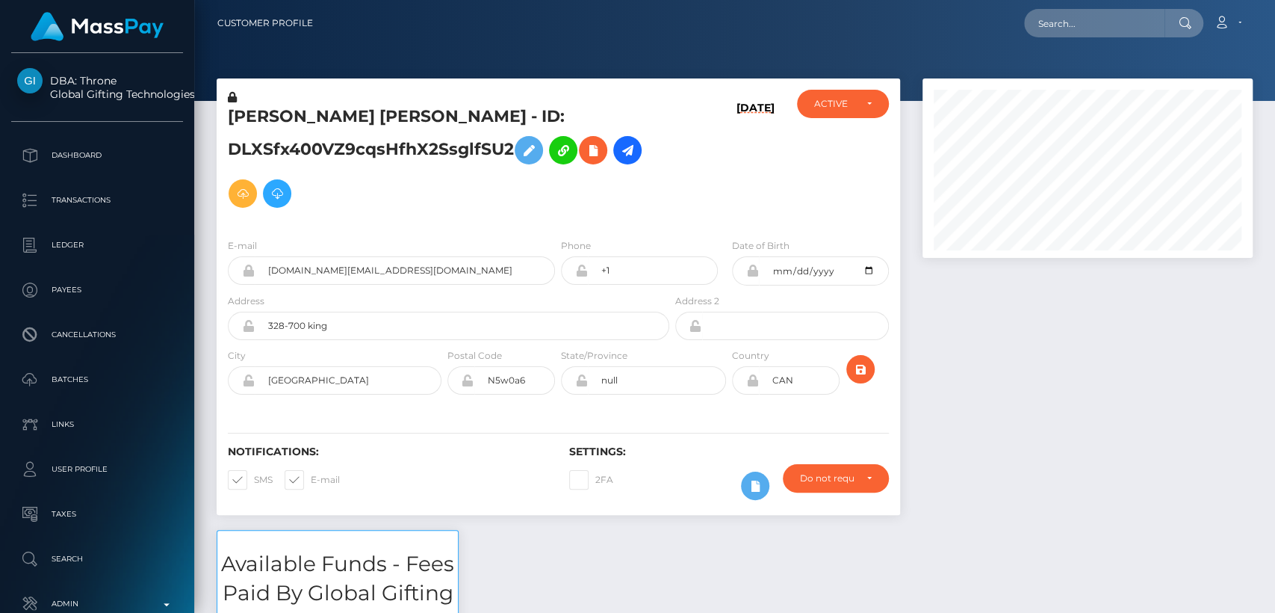
scroll to position [179, 330]
click at [287, 123] on h5 "[PERSON_NAME] [PERSON_NAME] - ID: DLXSfx400VZ9cqsHfhX2SsglfSU2" at bounding box center [444, 160] width 433 height 110
copy h5 "[PERSON_NAME]"
click at [333, 611] on h3 "Available Funds - Fees Paid By Global Gifting Technologies Inc" at bounding box center [337, 593] width 241 height 88
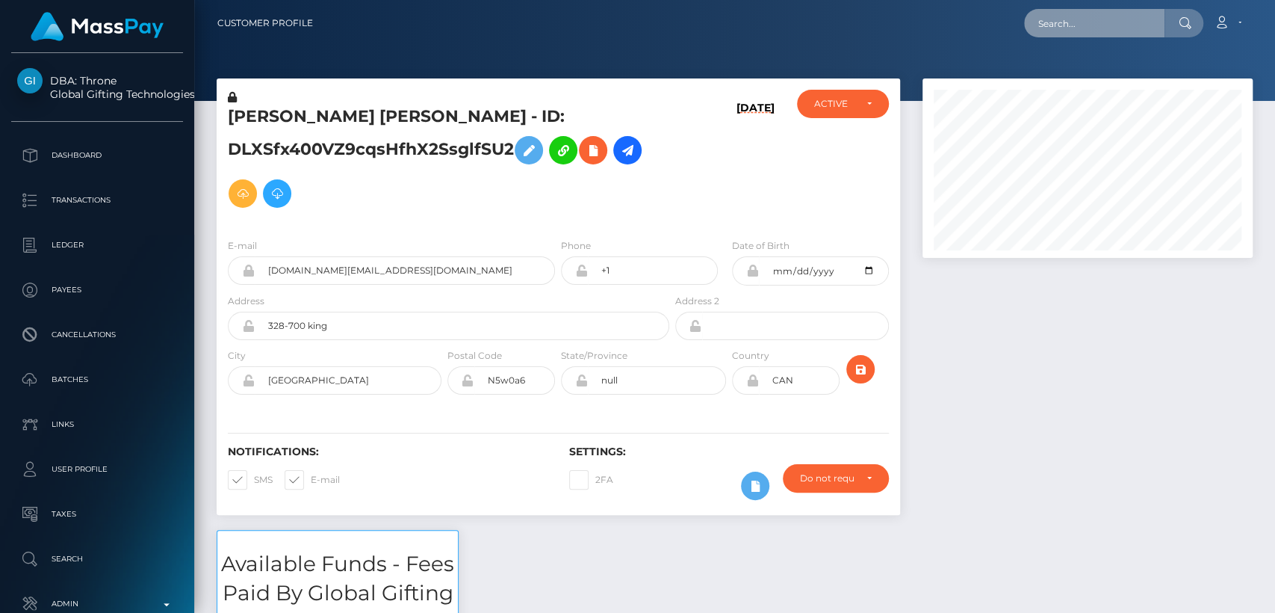
click at [1051, 30] on input "text" at bounding box center [1094, 23] width 140 height 28
paste input "[DOMAIN_NAME][EMAIL_ADDRESS][PERSON_NAME][DOMAIN_NAME]"
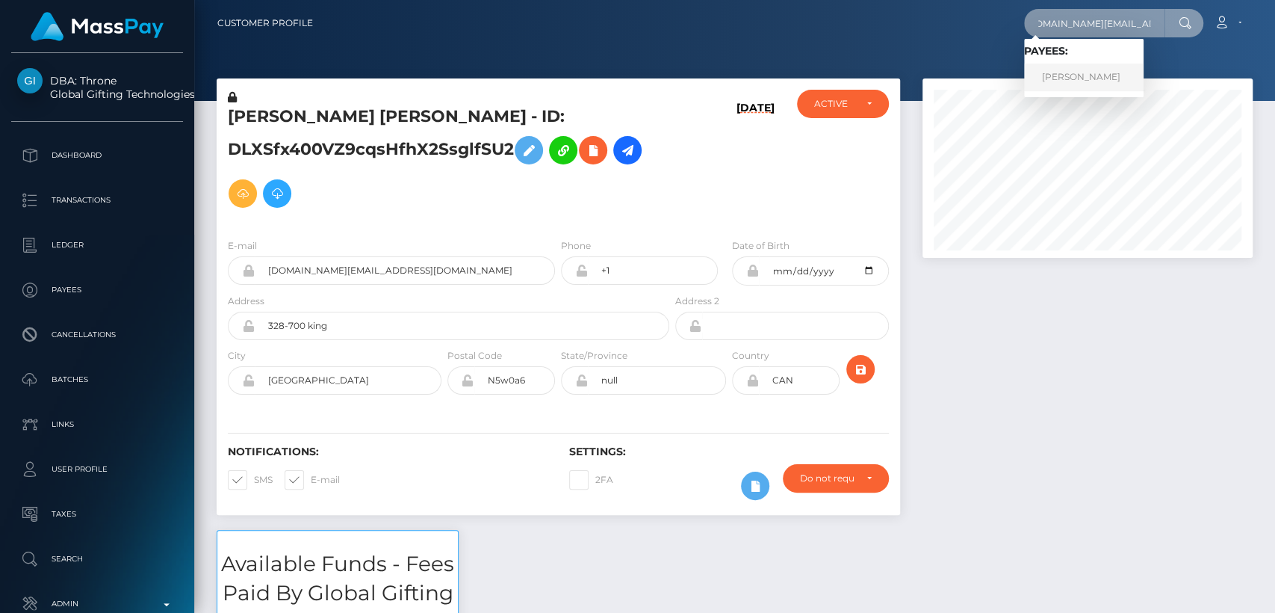
type input "[DOMAIN_NAME][EMAIL_ADDRESS][PERSON_NAME][DOMAIN_NAME]"
click at [1057, 78] on link "KIAN LEWIS GORDON" at bounding box center [1084, 78] width 120 height 28
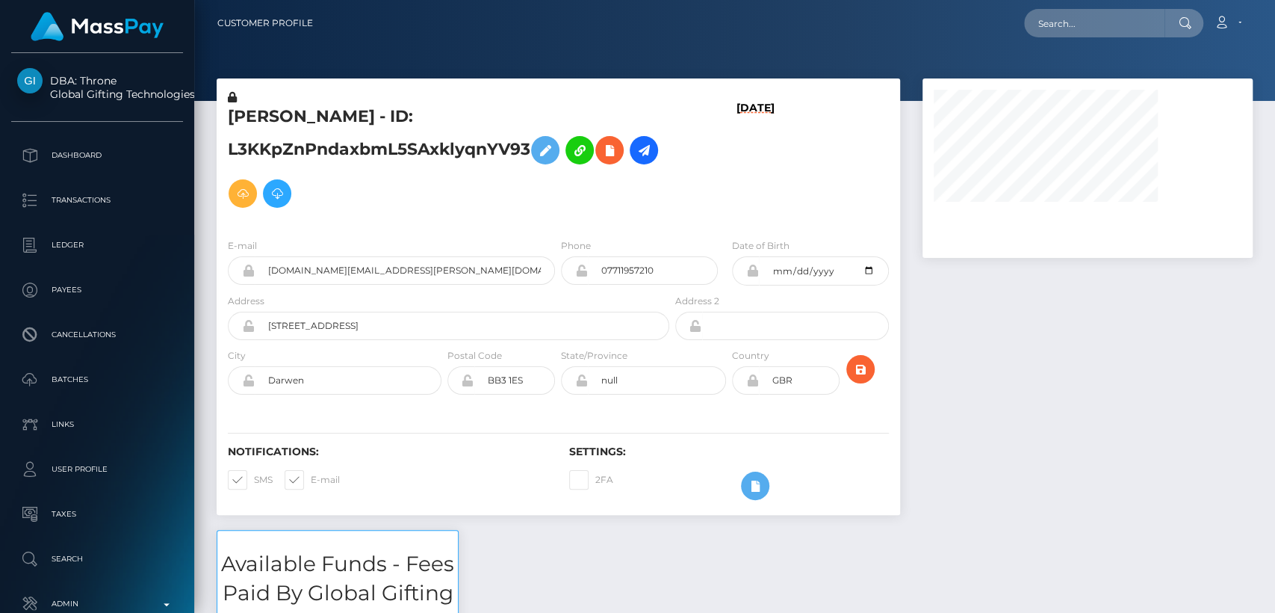
click at [247, 114] on h5 "[PERSON_NAME] - ID: L3KKpZnPndaxbmL5SAxklyqnYV93" at bounding box center [444, 160] width 433 height 110
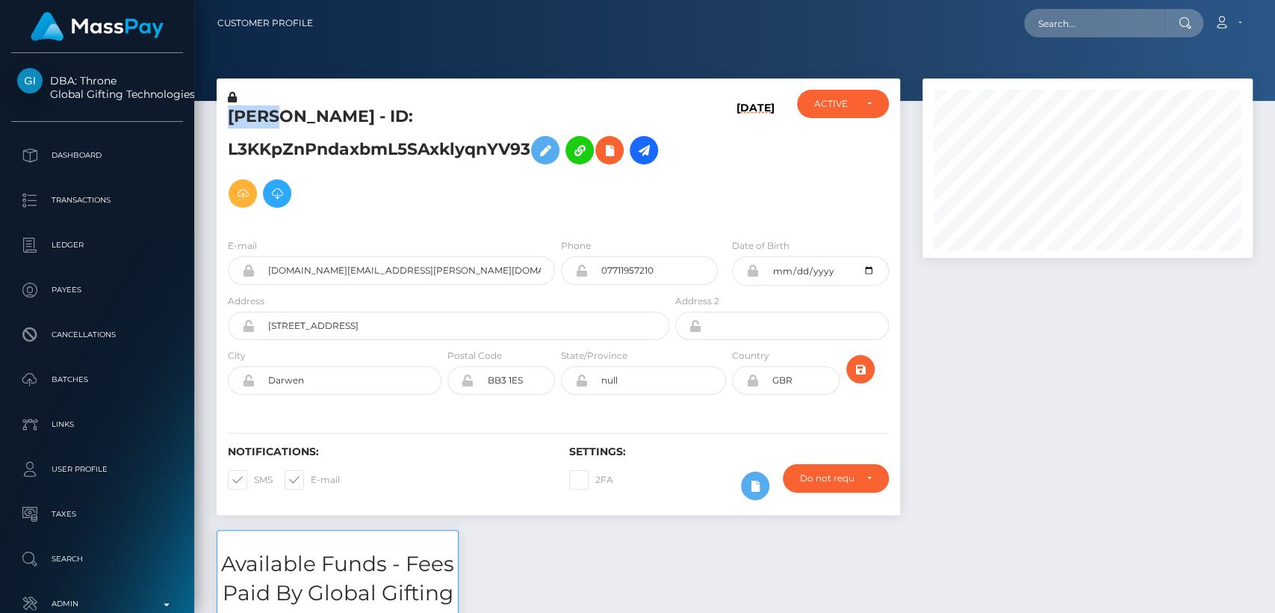
scroll to position [179, 330]
copy h5 "KIAN"
click at [1064, 24] on input "text" at bounding box center [1094, 23] width 140 height 28
paste input "[EMAIL_ADDRESS][DOMAIN_NAME]"
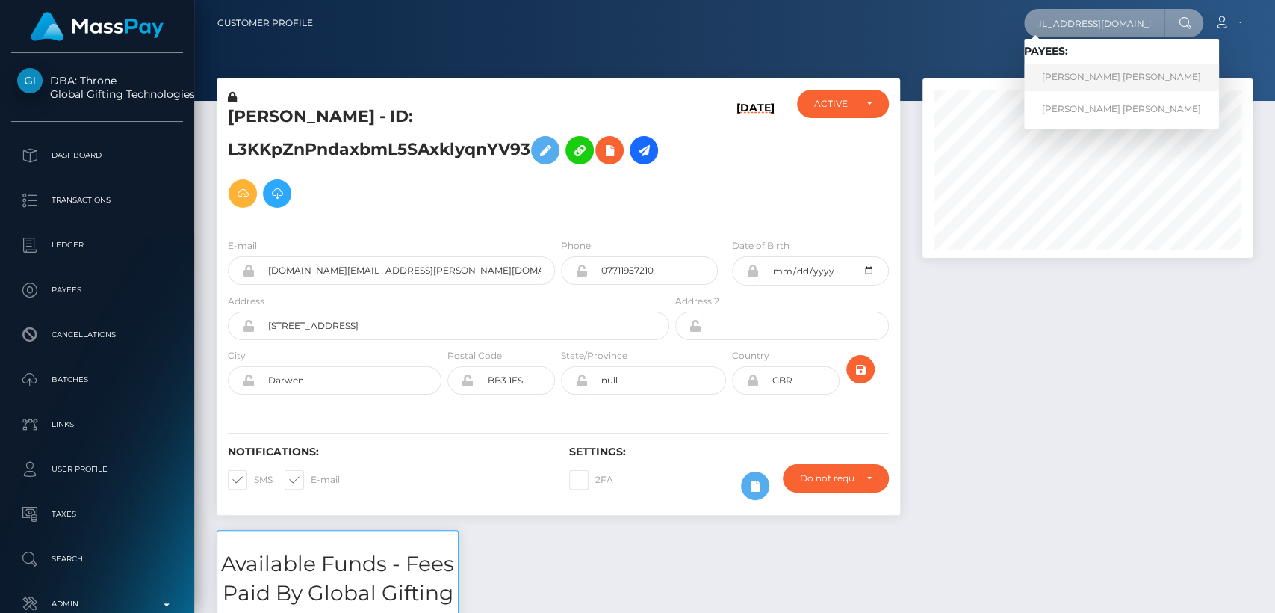
type input "ellieleighhopkins@gmail.com"
click at [1115, 79] on link "ELLIE LEIGH FIELDING" at bounding box center [1121, 78] width 195 height 28
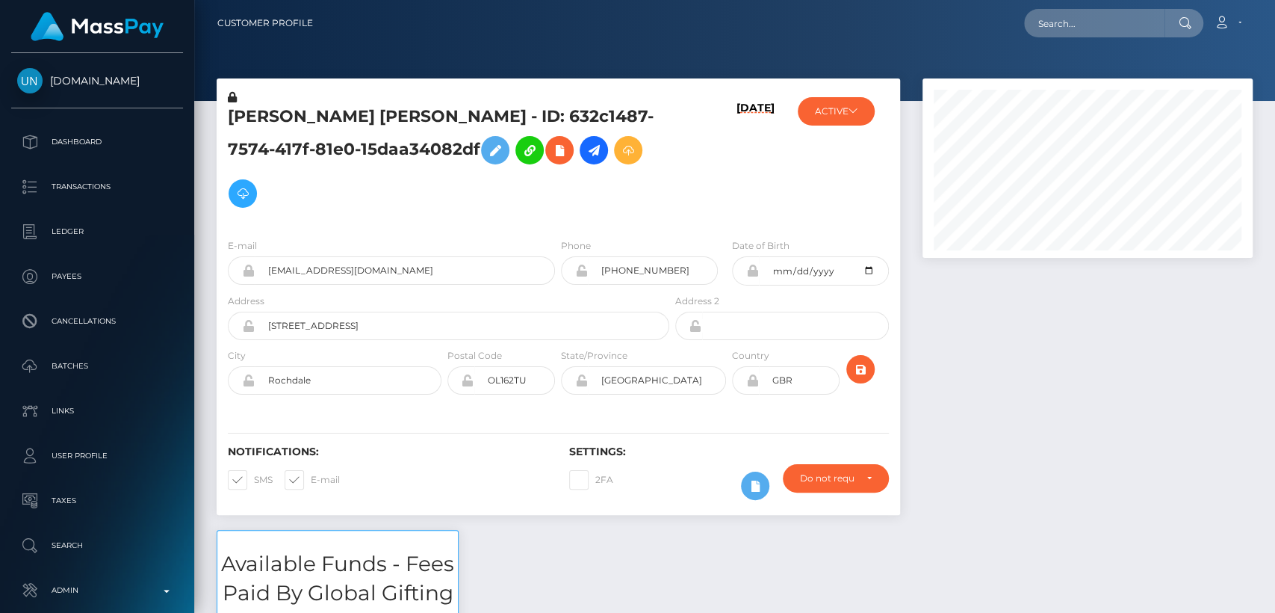
scroll to position [179, 330]
click at [265, 111] on h5 "ELLIE LEIGH FIELDING - ID: 632c1487-7574-417f-81e0-15daa34082df" at bounding box center [444, 160] width 433 height 110
copy h5 "ELLIE"
click at [1055, 37] on input "text" at bounding box center [1094, 23] width 140 height 28
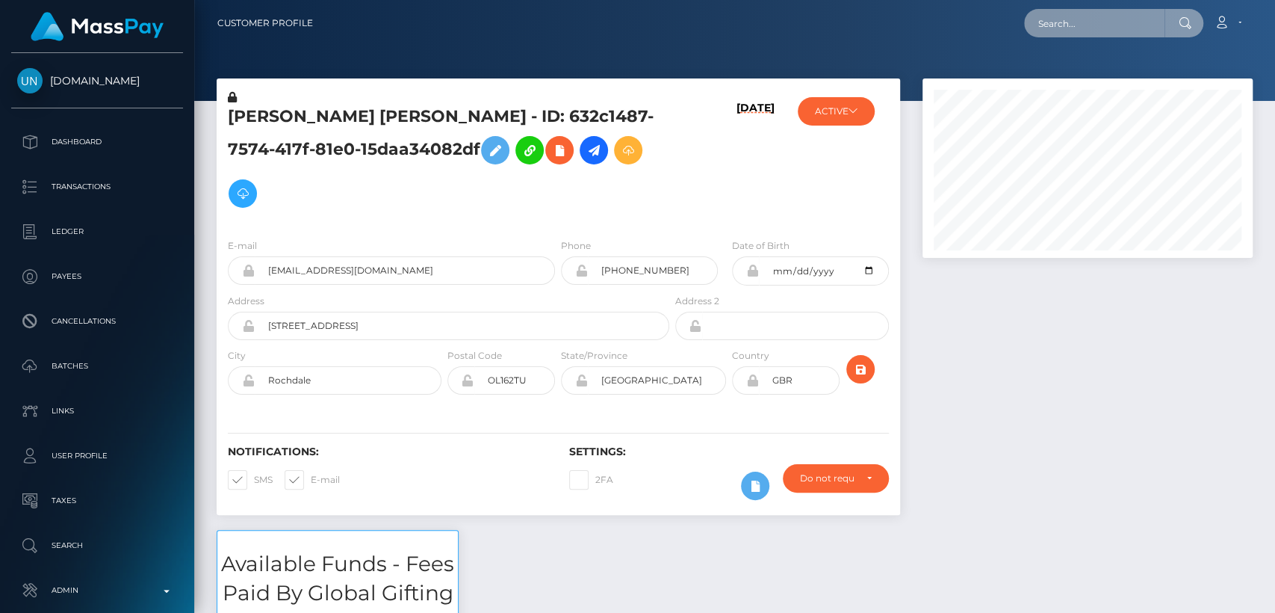
paste input "naturobyroberta@gmail.com"
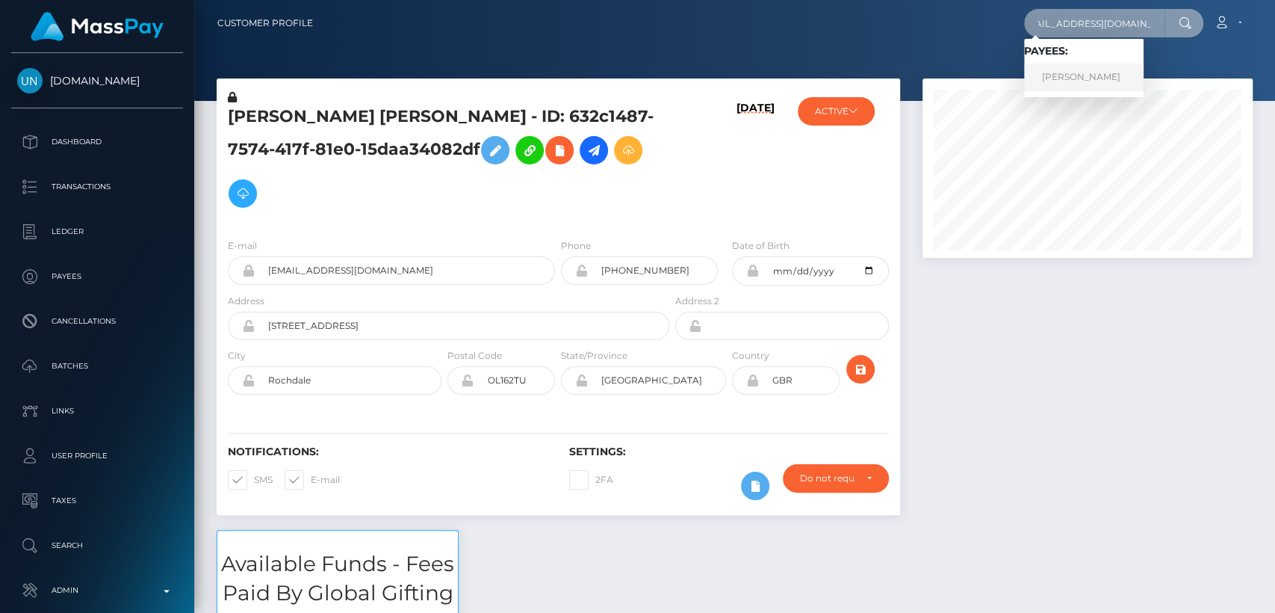
type input "naturobyroberta@gmail.com"
click at [1056, 76] on link "Roberta Giustetto" at bounding box center [1084, 78] width 120 height 28
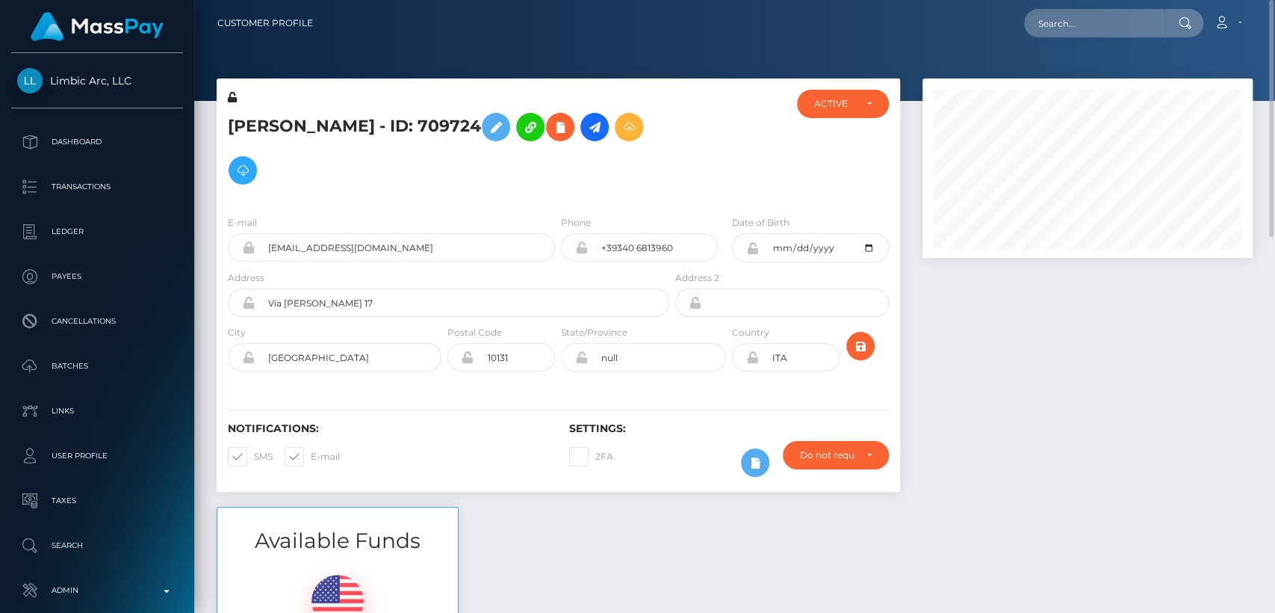
click at [274, 120] on h5 "Roberta Giustetto - ID: 709724" at bounding box center [444, 148] width 433 height 87
copy h5 "Roberta"
click at [1071, 19] on input "text" at bounding box center [1094, 23] width 140 height 28
paste input "malessa3589@hotmail.com"
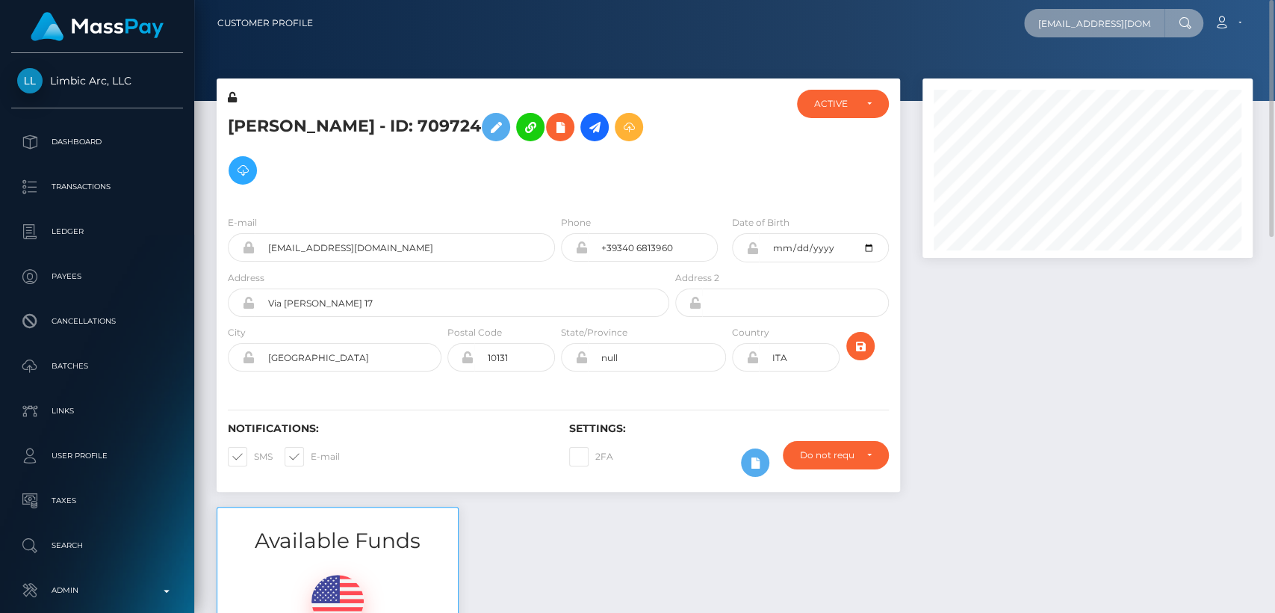
scroll to position [0, 13]
type input "malessa3589@hotmail.com"
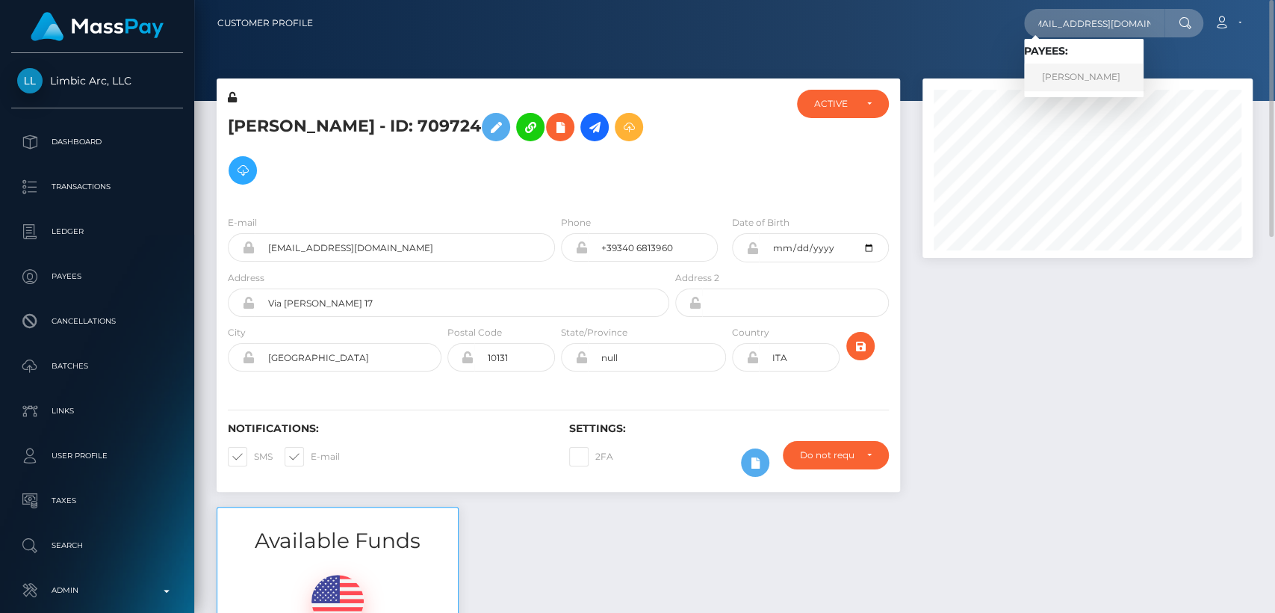
scroll to position [0, 0]
click at [1066, 76] on link "BELEN DIAZ QUESADA" at bounding box center [1084, 78] width 120 height 28
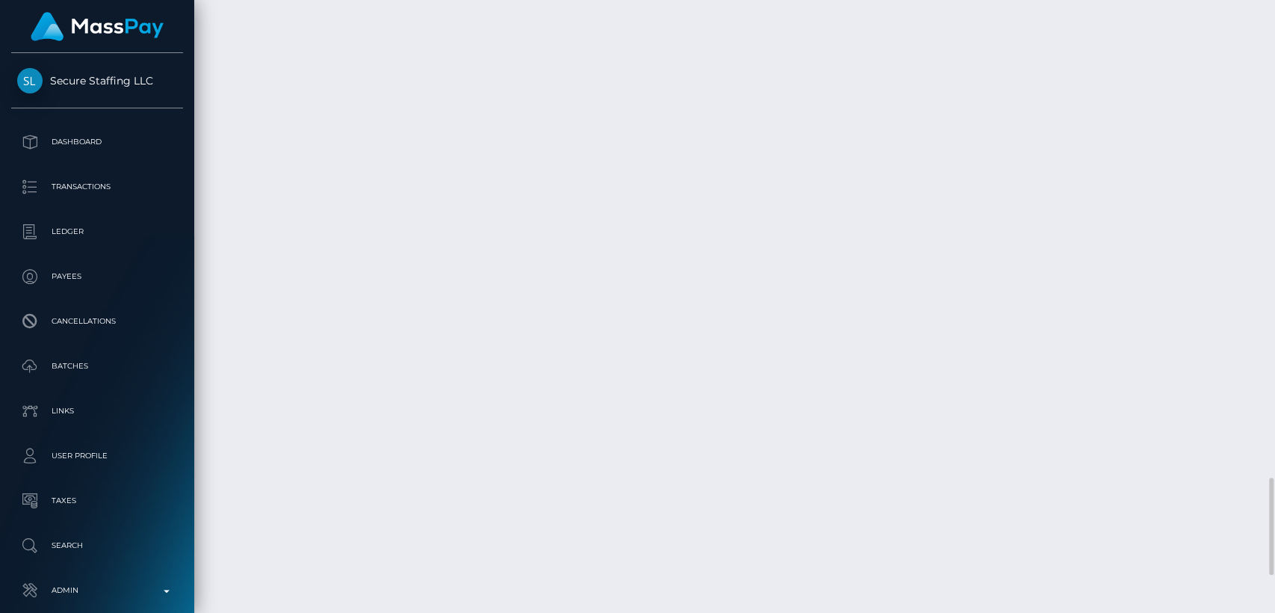
scroll to position [3002, 0]
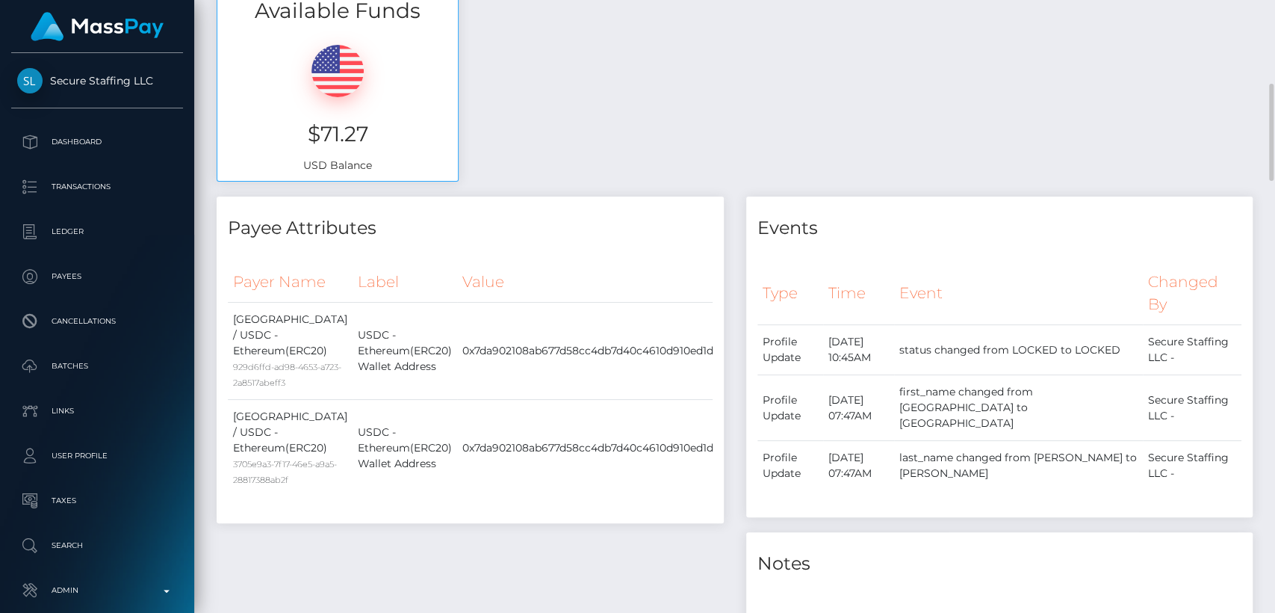
click at [869, 346] on td "August 28, 2025 10:45AM" at bounding box center [859, 350] width 72 height 50
click at [865, 349] on td "August 28, 2025 10:45AM" at bounding box center [859, 350] width 72 height 50
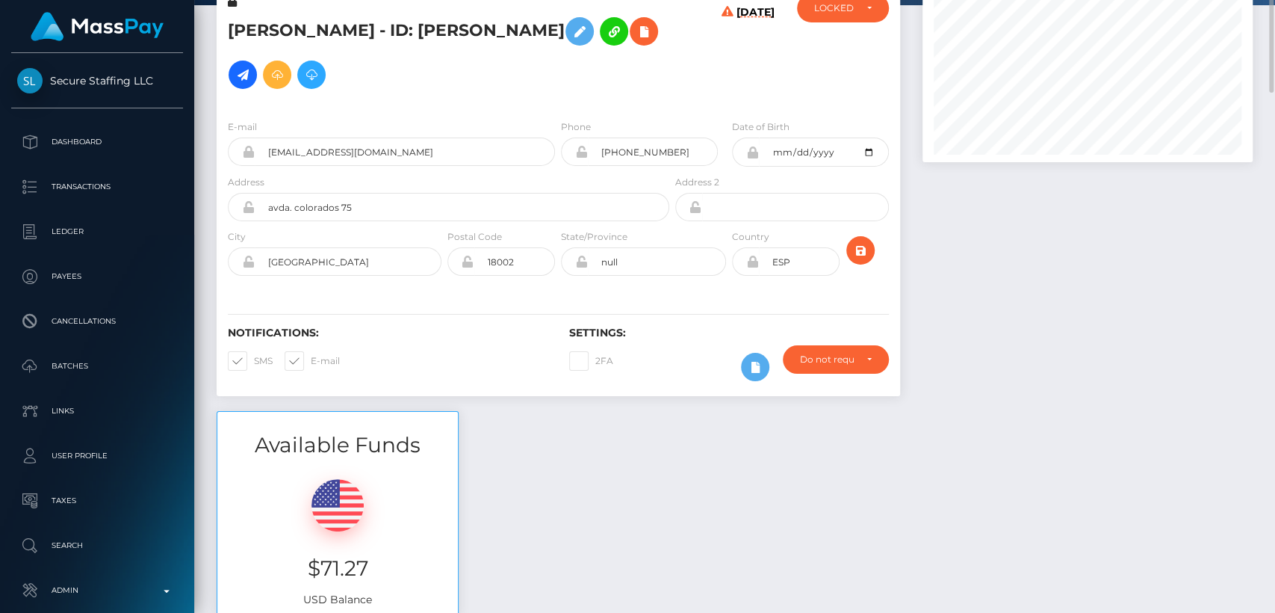
scroll to position [0, 0]
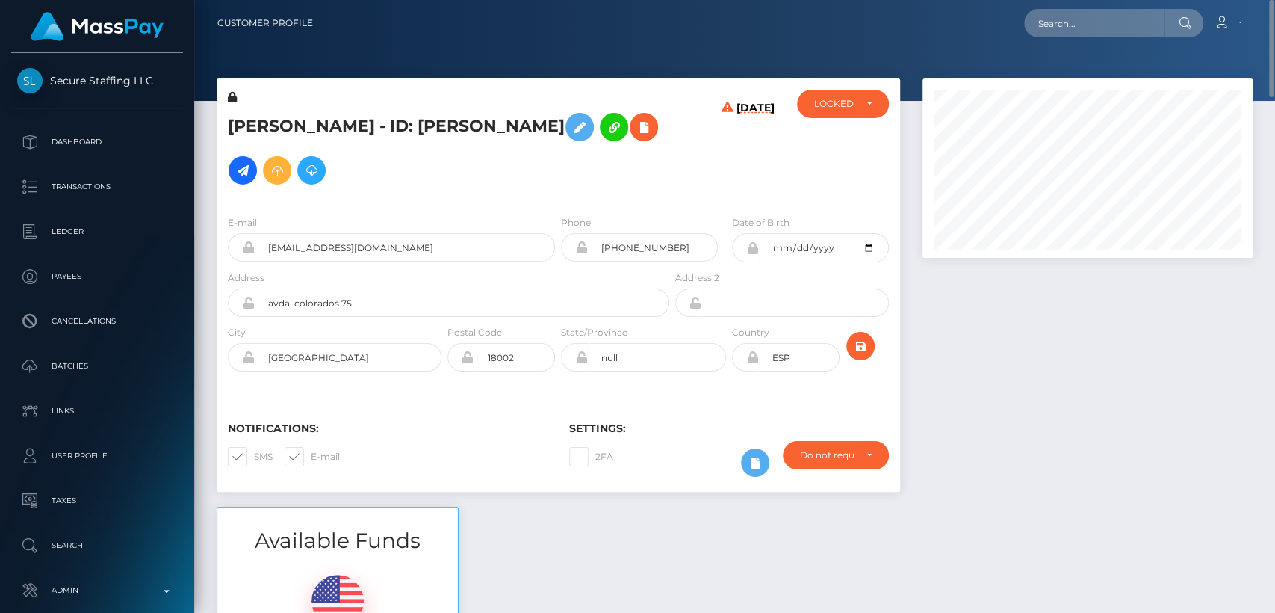
click at [265, 109] on h5 "BELEN DIAZ QUESADA - ID: Belen Diaz Quesada" at bounding box center [444, 148] width 433 height 87
copy h5 "BELEN"
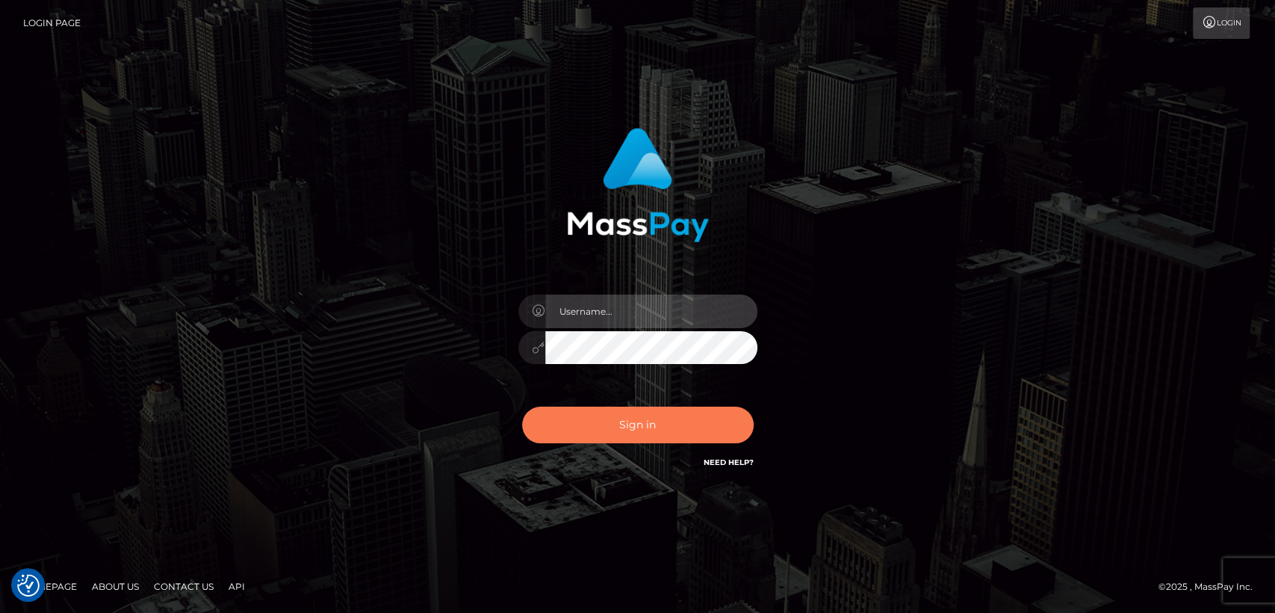
type input "[DOMAIN_NAME]"
click at [629, 432] on button "Sign in" at bounding box center [638, 424] width 232 height 37
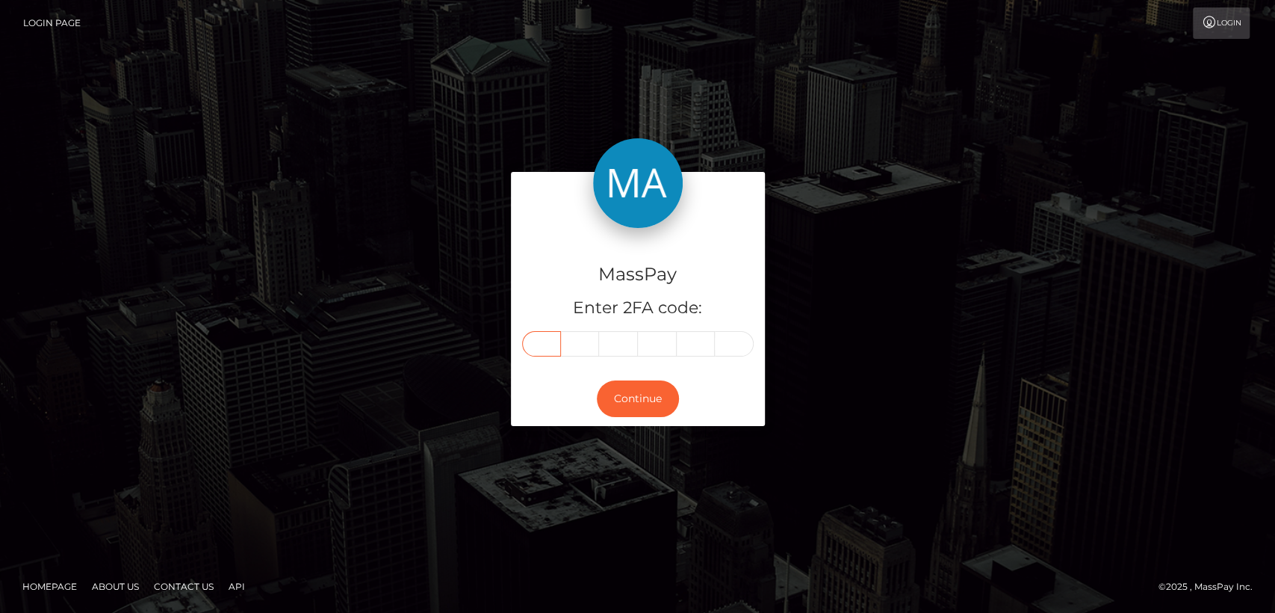
paste input "4"
type input "4"
type input "7"
type input "3"
type input "2"
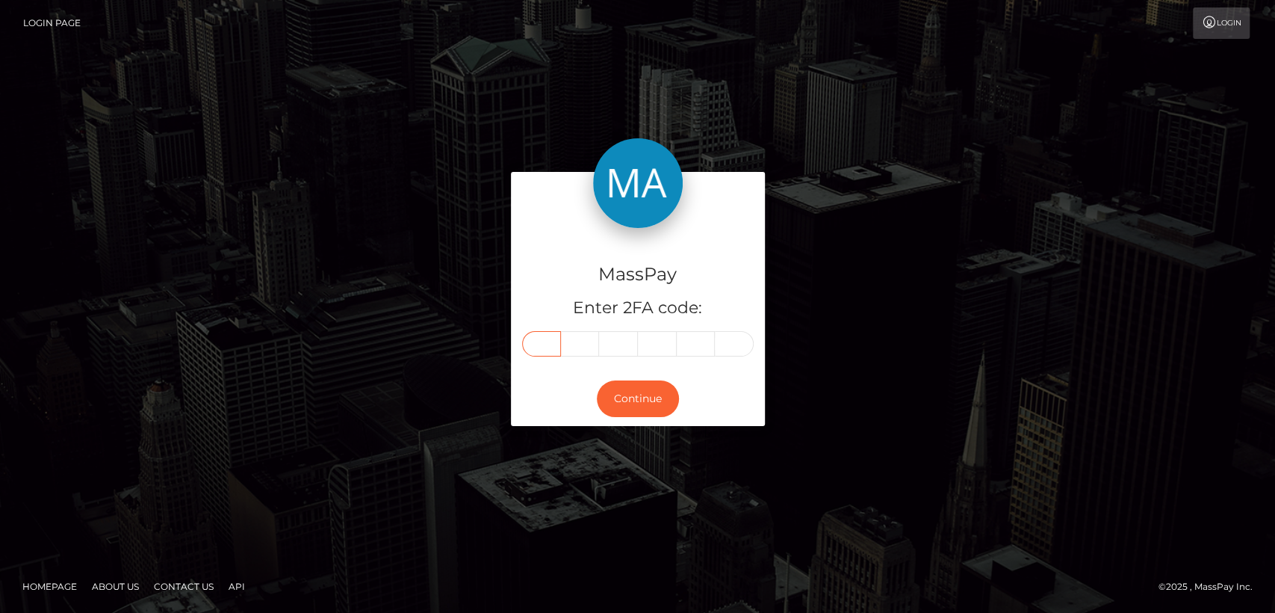
type input "4"
type input "1"
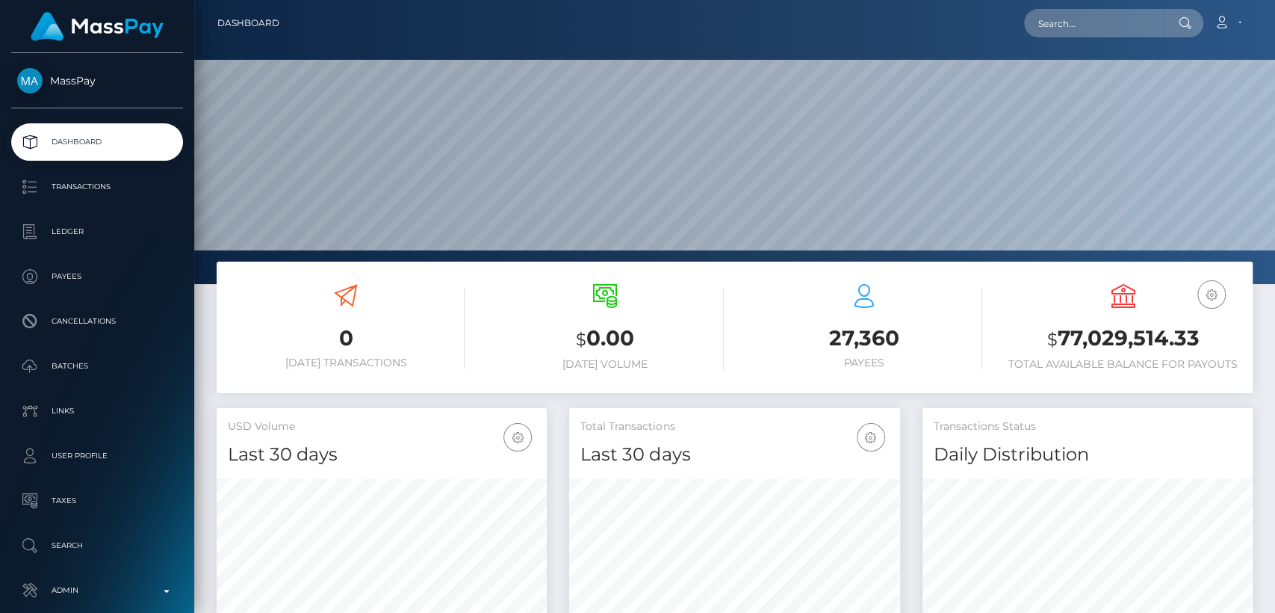
scroll to position [264, 330]
click at [1142, 36] on input "text" at bounding box center [1094, 23] width 140 height 28
paste input "ellieleighhopkins@gmail.com"
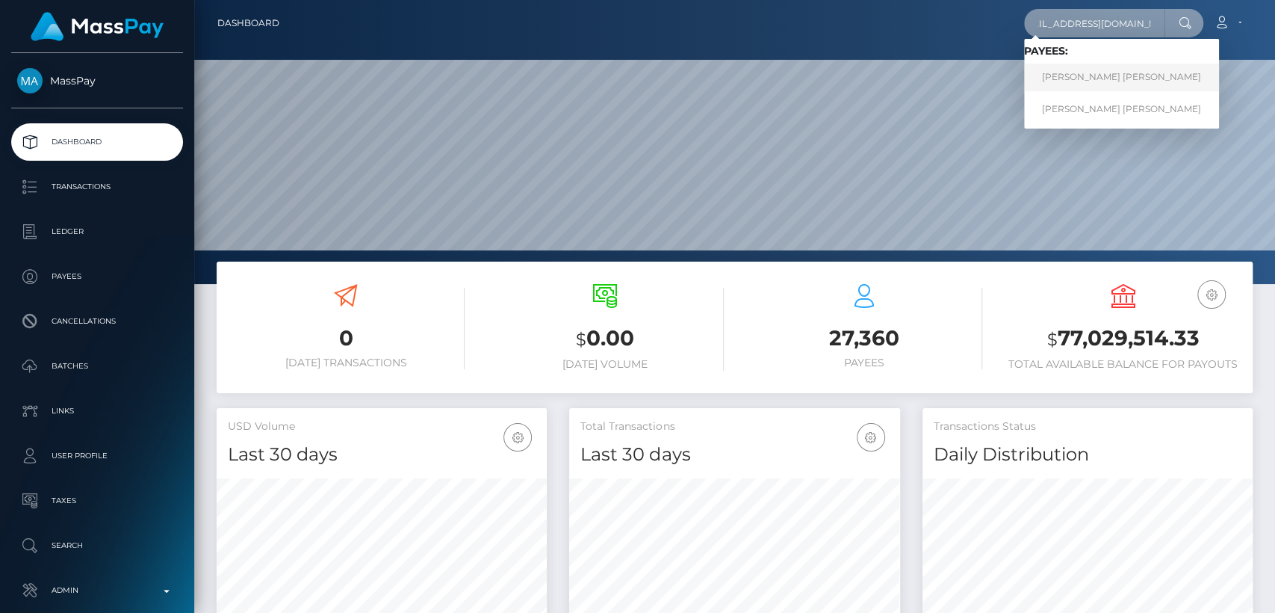
type input "ellieleighhopkins@gmail.com"
click at [1138, 67] on link "ELLIE LEIGH FIELDING" at bounding box center [1121, 78] width 195 height 28
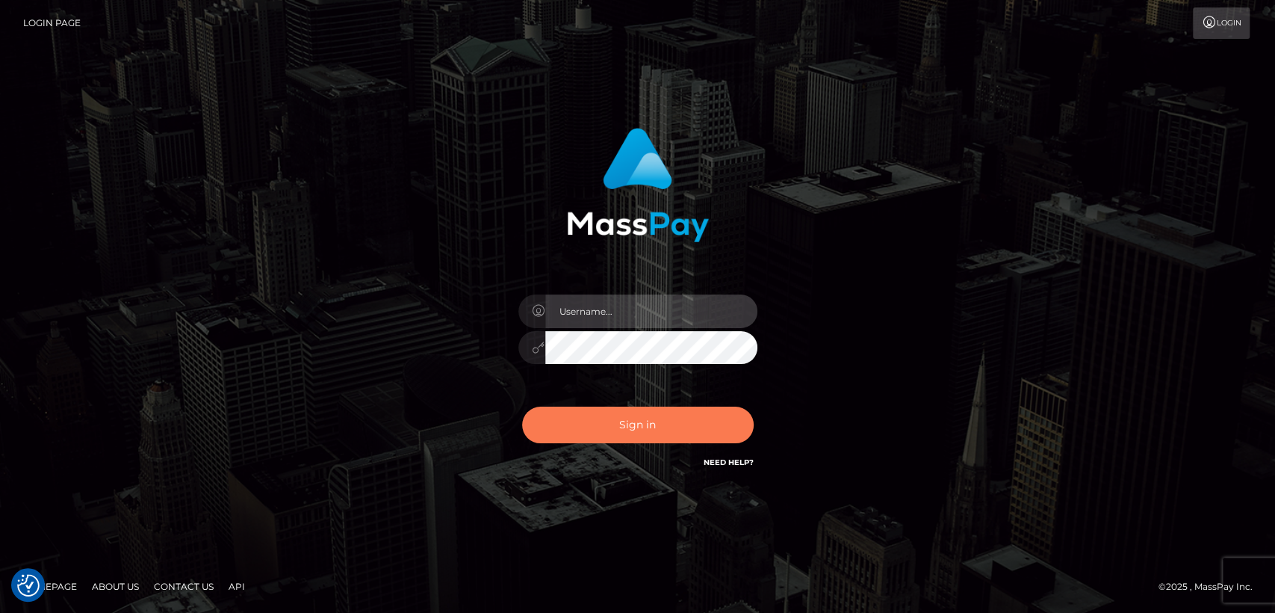
type input "[DOMAIN_NAME]"
click at [592, 426] on button "Sign in" at bounding box center [638, 424] width 232 height 37
type input "[DOMAIN_NAME]"
click at [664, 432] on button "Sign in" at bounding box center [638, 424] width 232 height 37
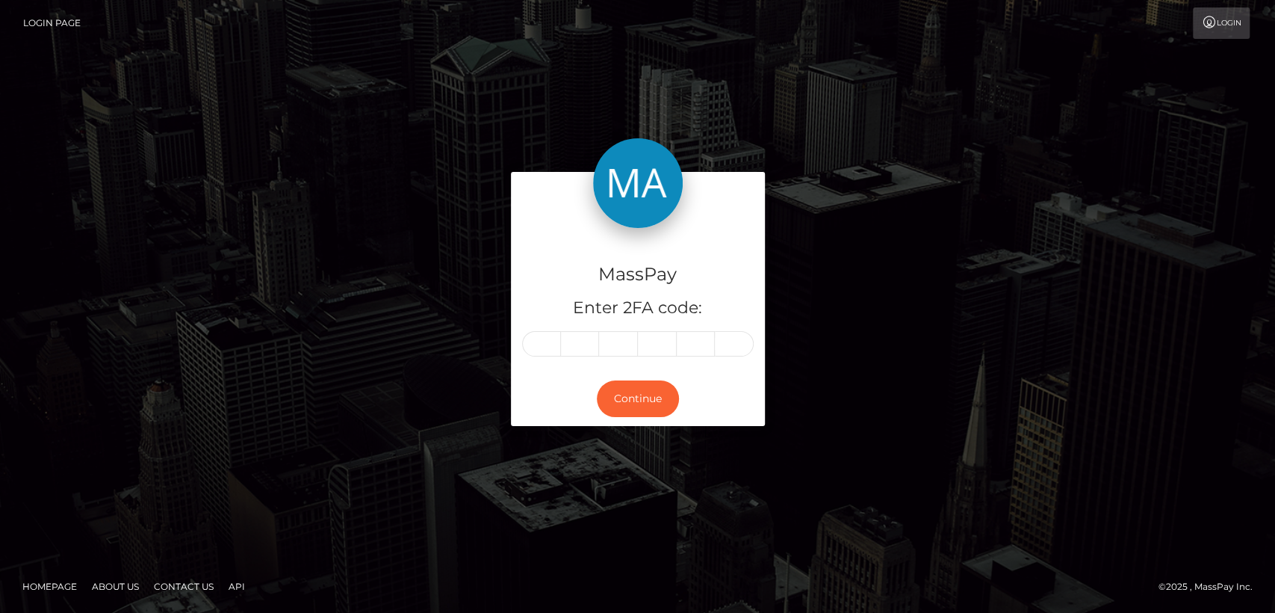
type input "2"
type input "5"
type input "1"
type input "6"
type input "7"
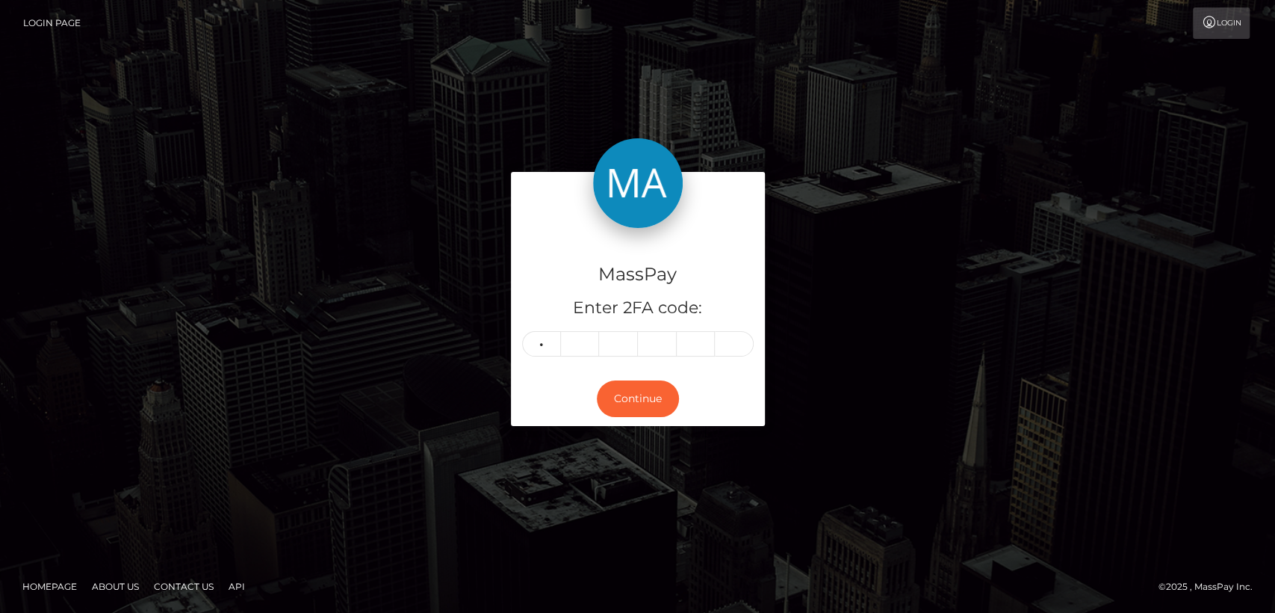
type input "0"
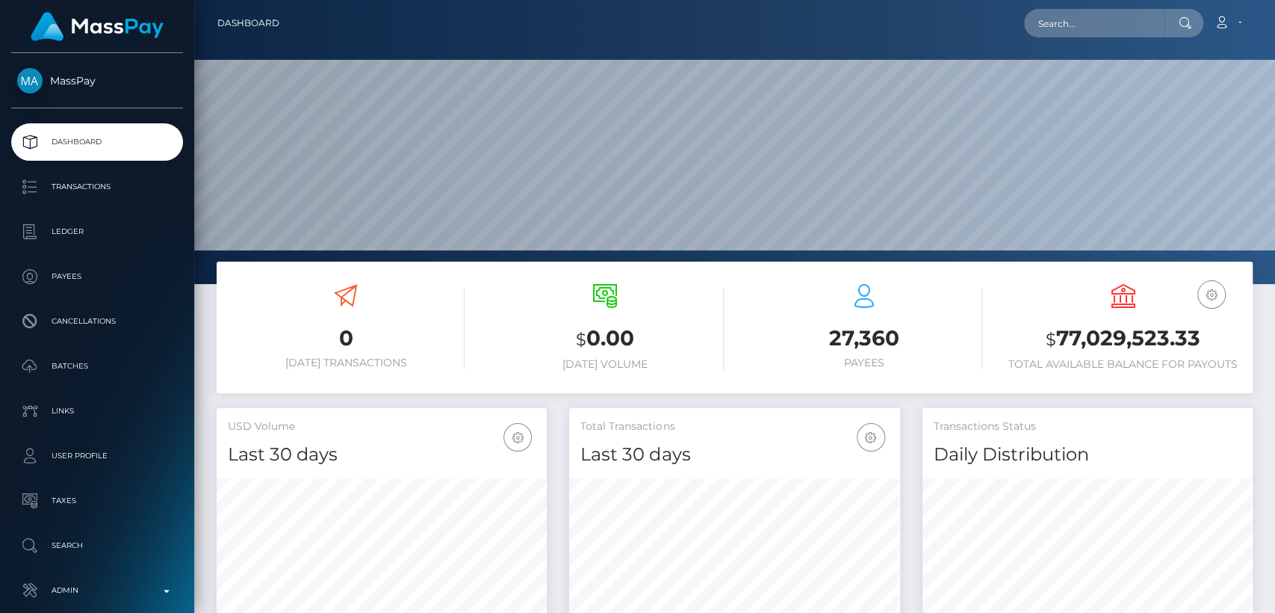
scroll to position [264, 330]
click at [1084, 27] on input "text" at bounding box center [1094, 23] width 140 height 28
paste input "miauniaumiau8@outlook.com"
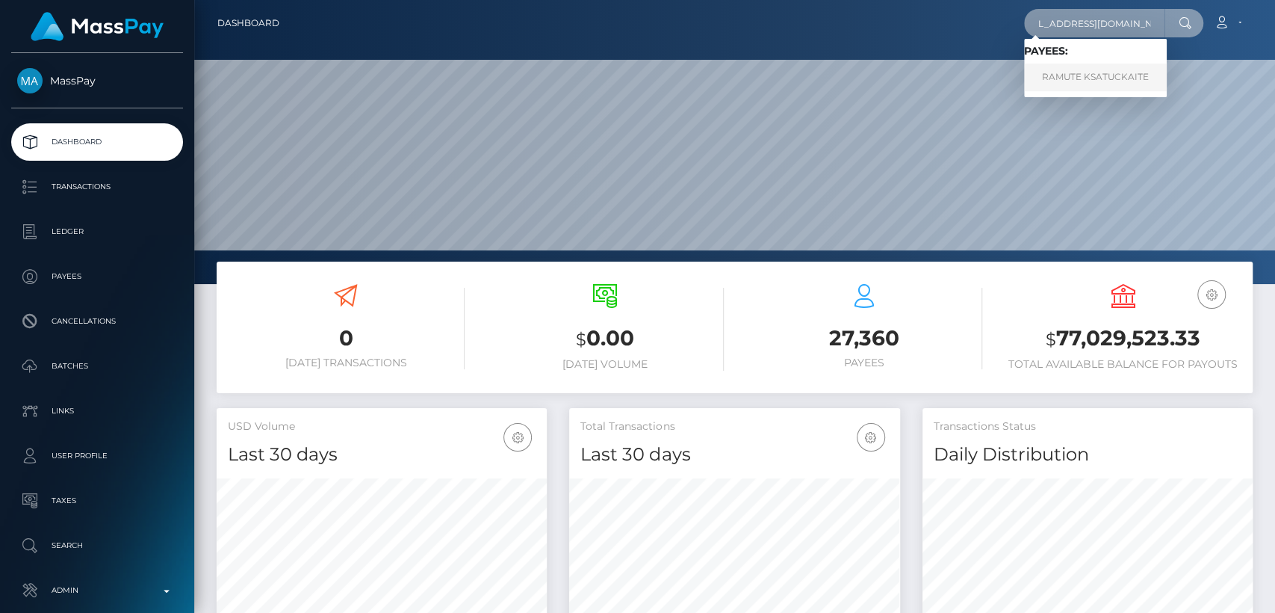
type input "miauniaumiau8@outlook.com"
click at [1092, 73] on link "RAMUTE KSATUCKAITE" at bounding box center [1095, 78] width 143 height 28
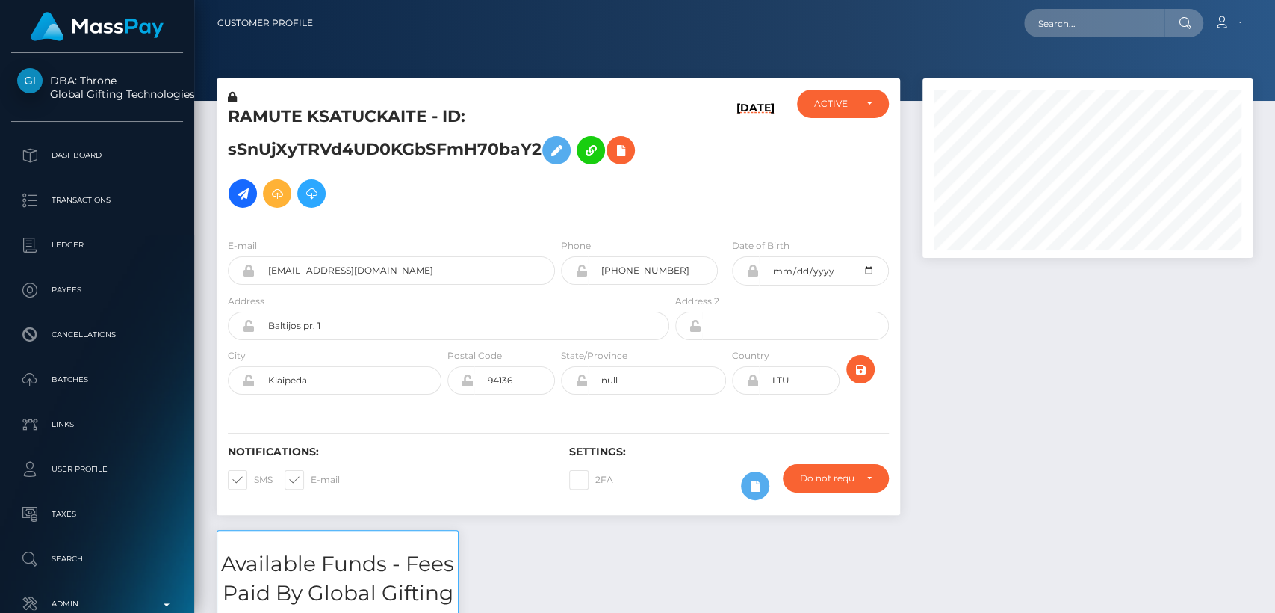
scroll to position [179, 330]
click at [275, 115] on h5 "RAMUTE KSATUCKAITE - ID: sSnUjXyTRVd4UD0KGbSFmH70baY2" at bounding box center [444, 160] width 433 height 110
copy h5 "RAMUTE"
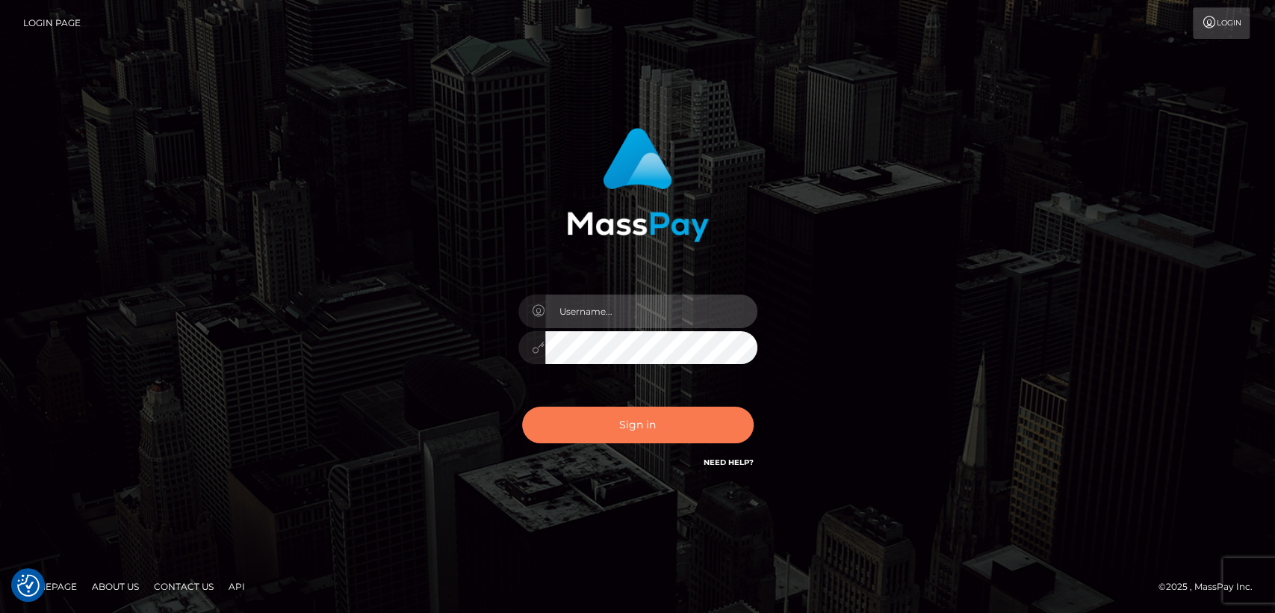
type input "[DOMAIN_NAME]"
click at [604, 441] on button "Sign in" at bounding box center [638, 424] width 232 height 37
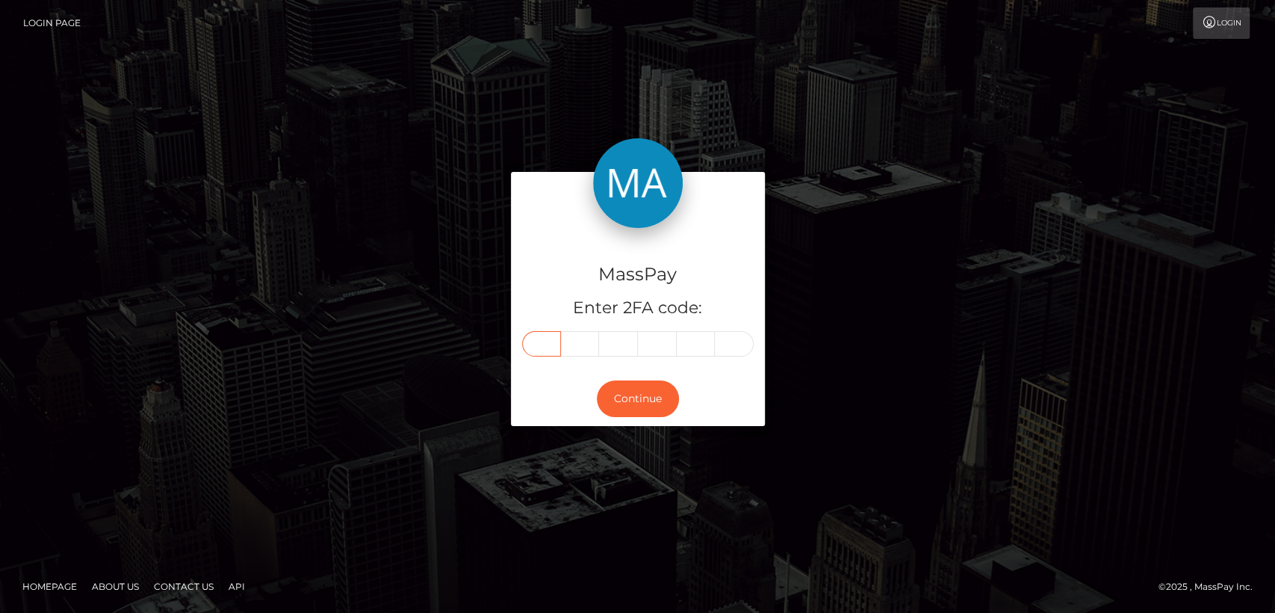
click at [539, 336] on input "text" at bounding box center [541, 343] width 39 height 25
paste input "0"
type input "0"
type input "6"
type input "8"
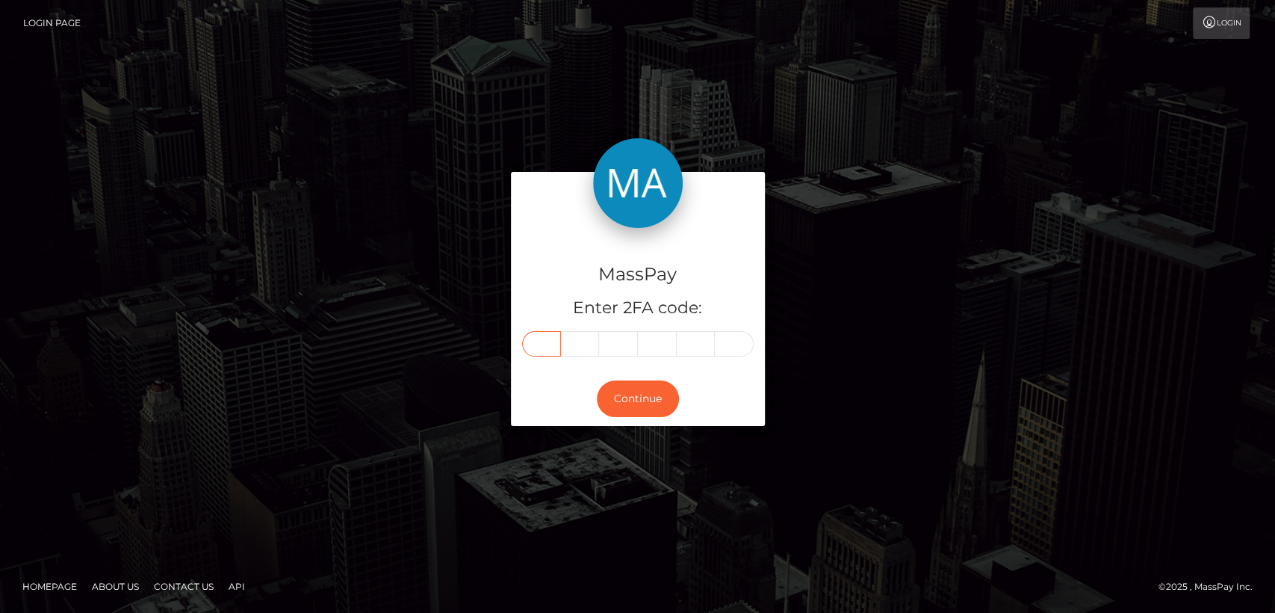
type input "3"
type input "0"
type input "1"
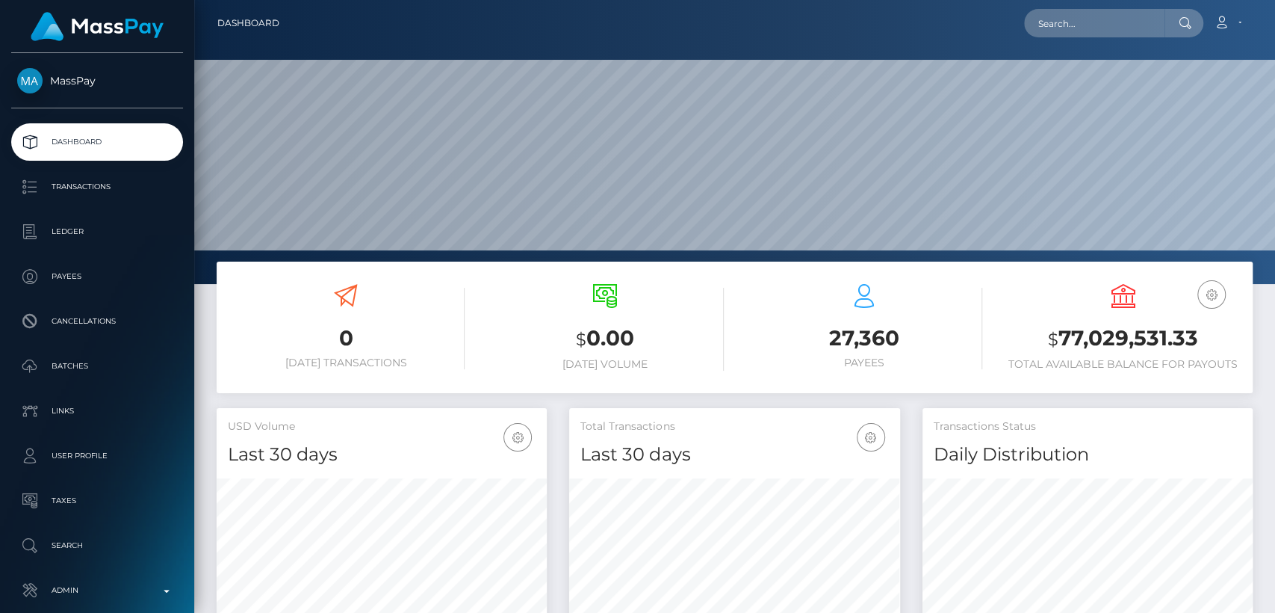
scroll to position [264, 330]
click at [1089, 38] on div "Loading... Loading... Account Edit Profile Logout" at bounding box center [771, 22] width 961 height 31
click at [1088, 24] on input "text" at bounding box center [1094, 23] width 140 height 28
paste input "ellieleighhopkins@gmail.com"
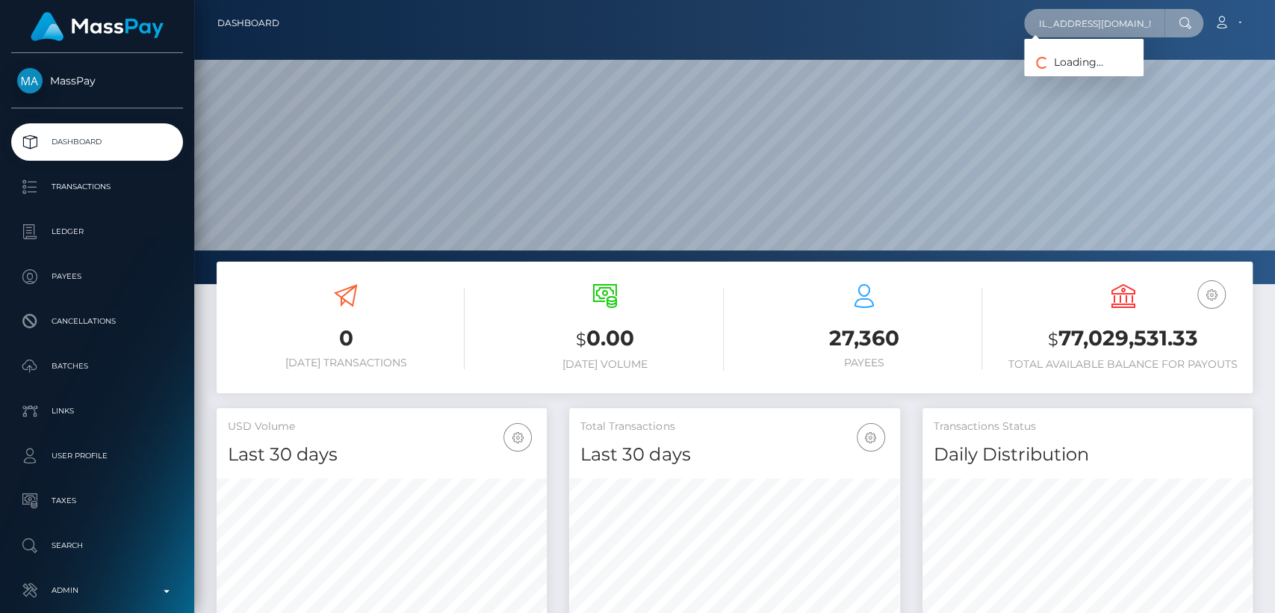
type input "ellieleighhopkins@gmail.com"
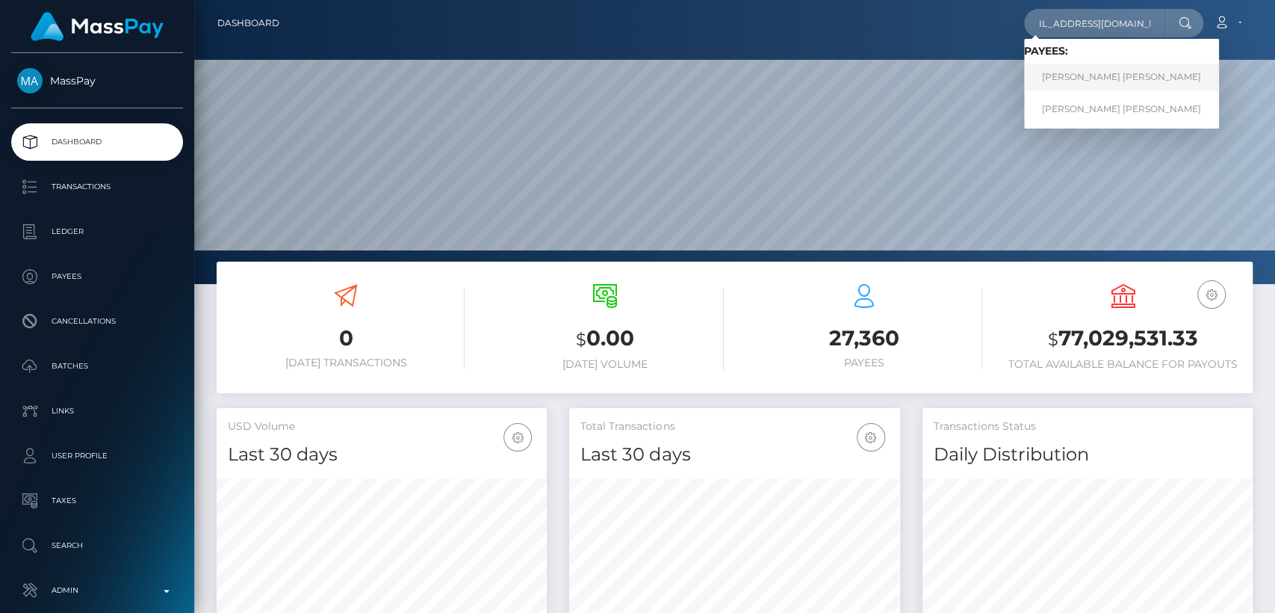
scroll to position [0, 0]
click at [1094, 81] on link "ELLIE LEIGH FIELDING" at bounding box center [1121, 78] width 195 height 28
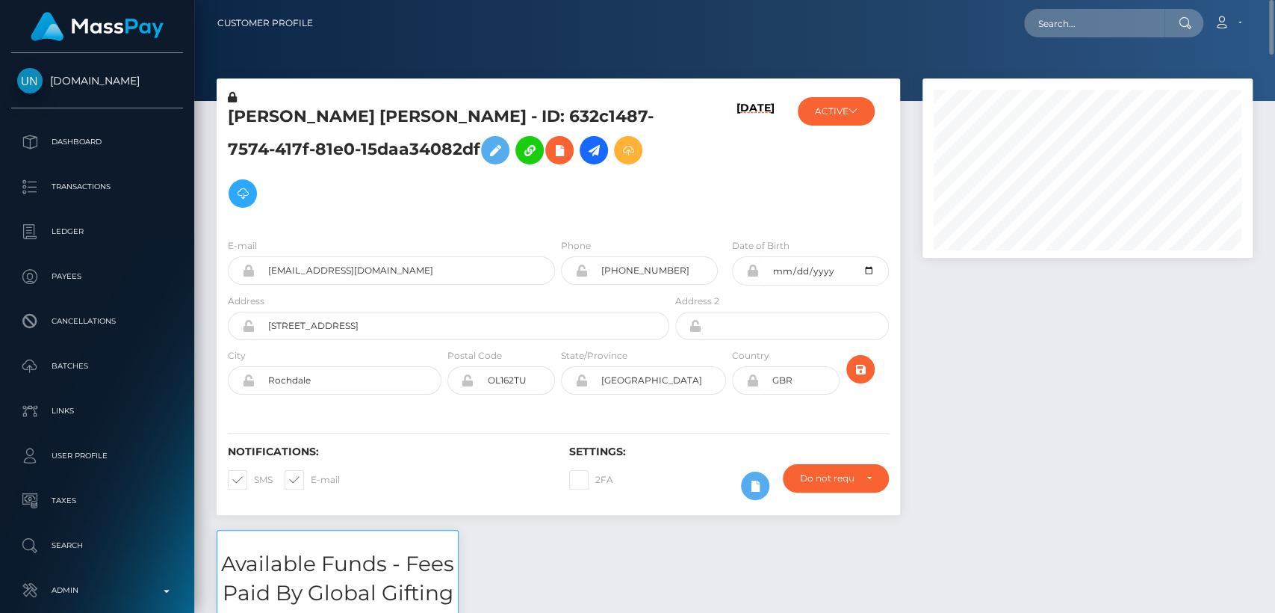
click at [252, 117] on h5 "[PERSON_NAME] [PERSON_NAME] - ID: 632c1487-7574-417f-81e0-15daa34082df" at bounding box center [444, 160] width 433 height 110
copy h5 "ELLIE"
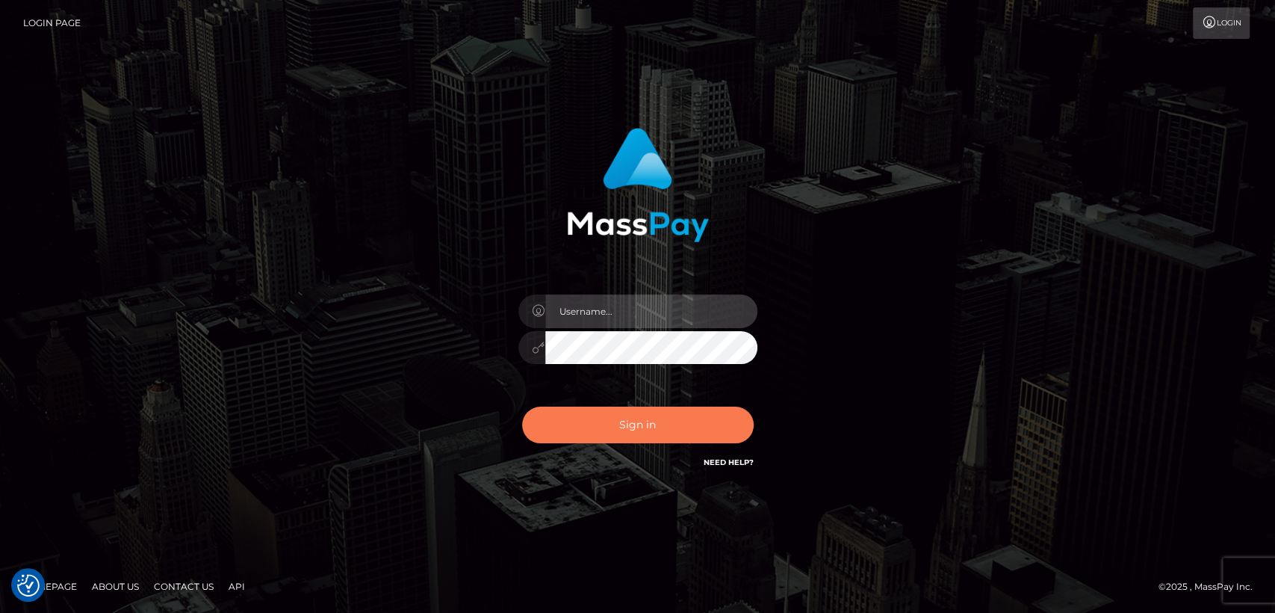
type input "[DOMAIN_NAME]"
click at [575, 426] on button "Sign in" at bounding box center [638, 424] width 232 height 37
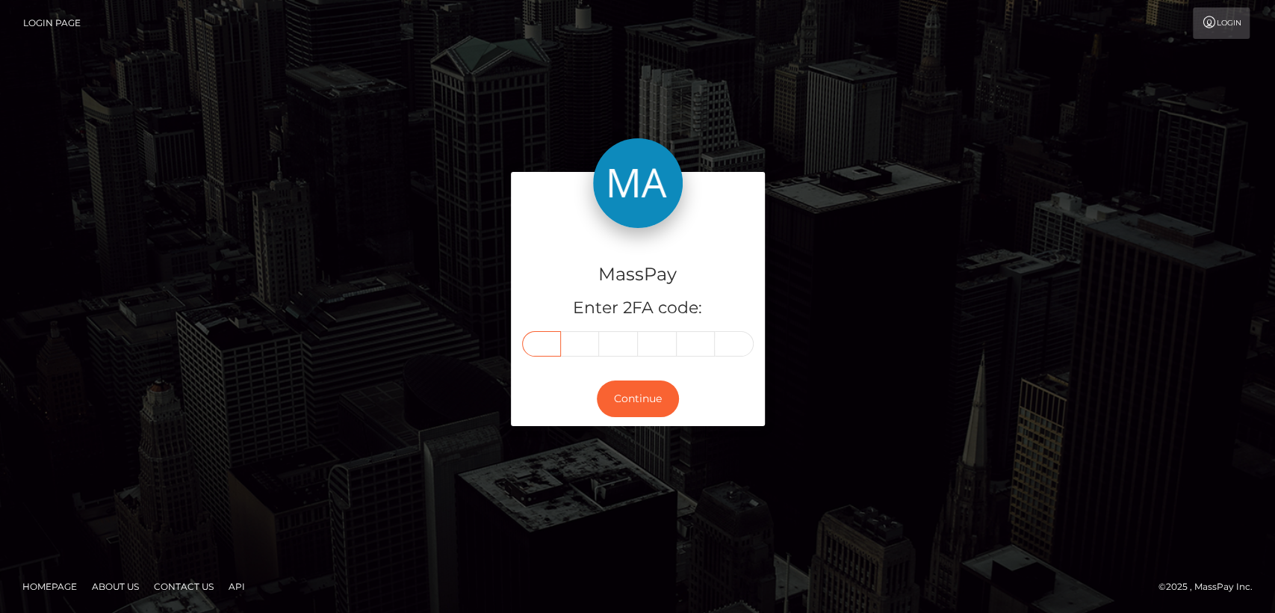
click at [554, 348] on input "text" at bounding box center [541, 343] width 39 height 25
paste input "1"
type input "1"
type input "0"
type input "6"
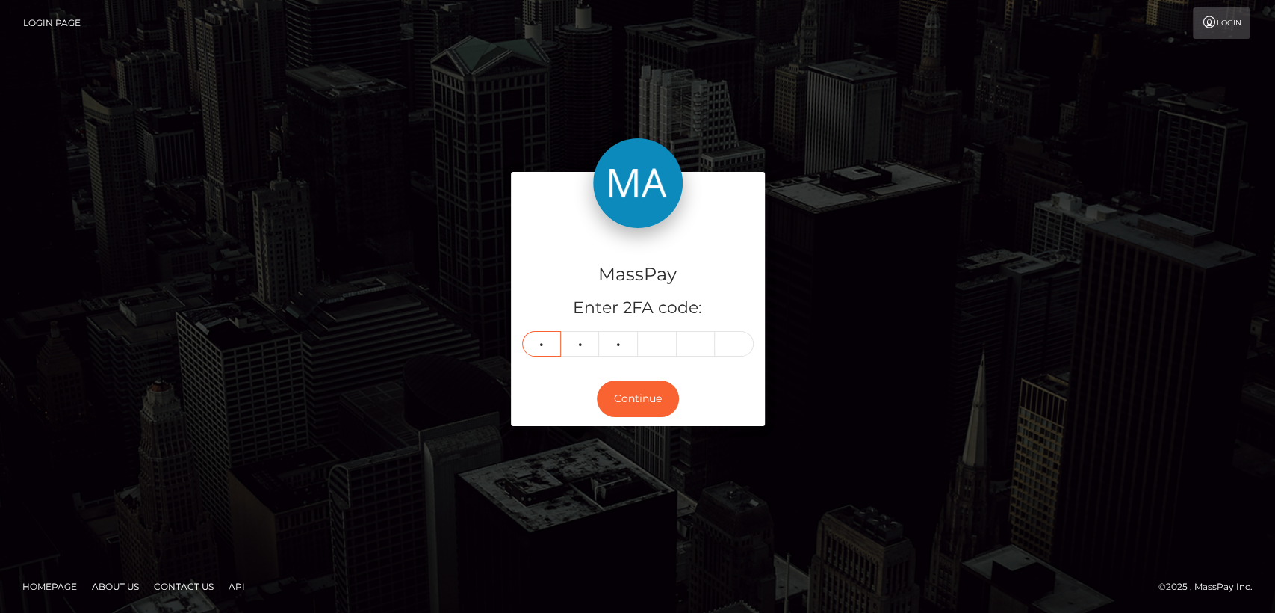
type input "3"
type input "7"
type input "6"
click at [604, 390] on button "Continue" at bounding box center [638, 398] width 82 height 37
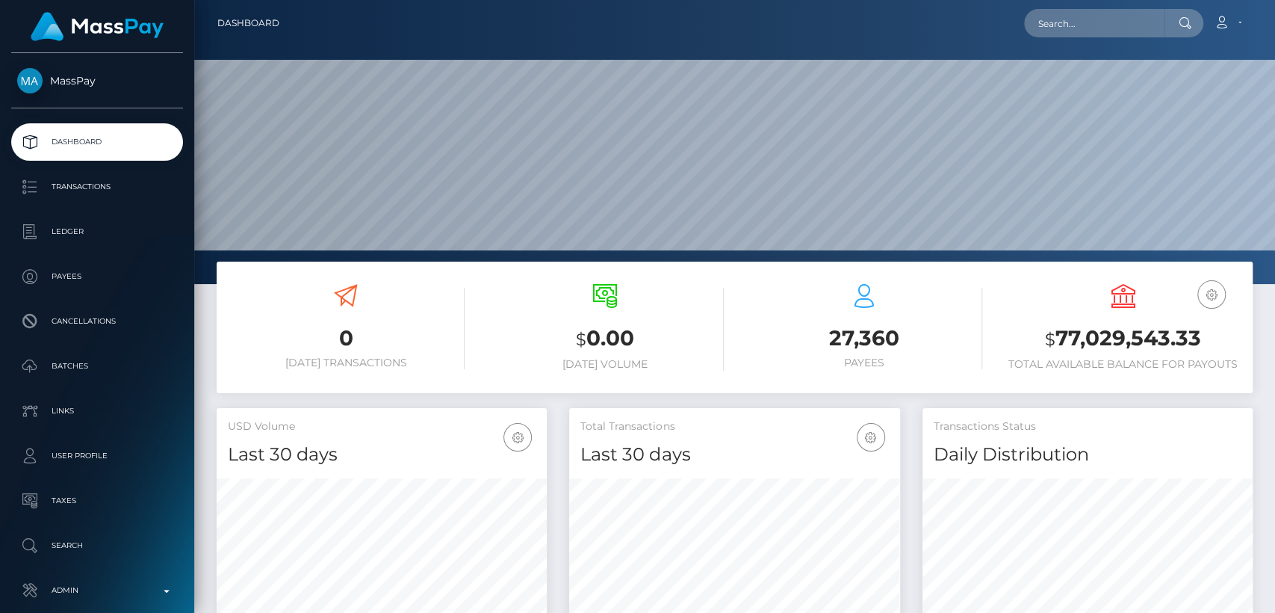
scroll to position [264, 330]
click at [1098, 40] on nav "Dashboard Loading... Loading... Account Edit Profile" at bounding box center [734, 23] width 1081 height 46
click at [1094, 29] on input "text" at bounding box center [1094, 23] width 140 height 28
paste input "thisislucyyt@gmail.com"
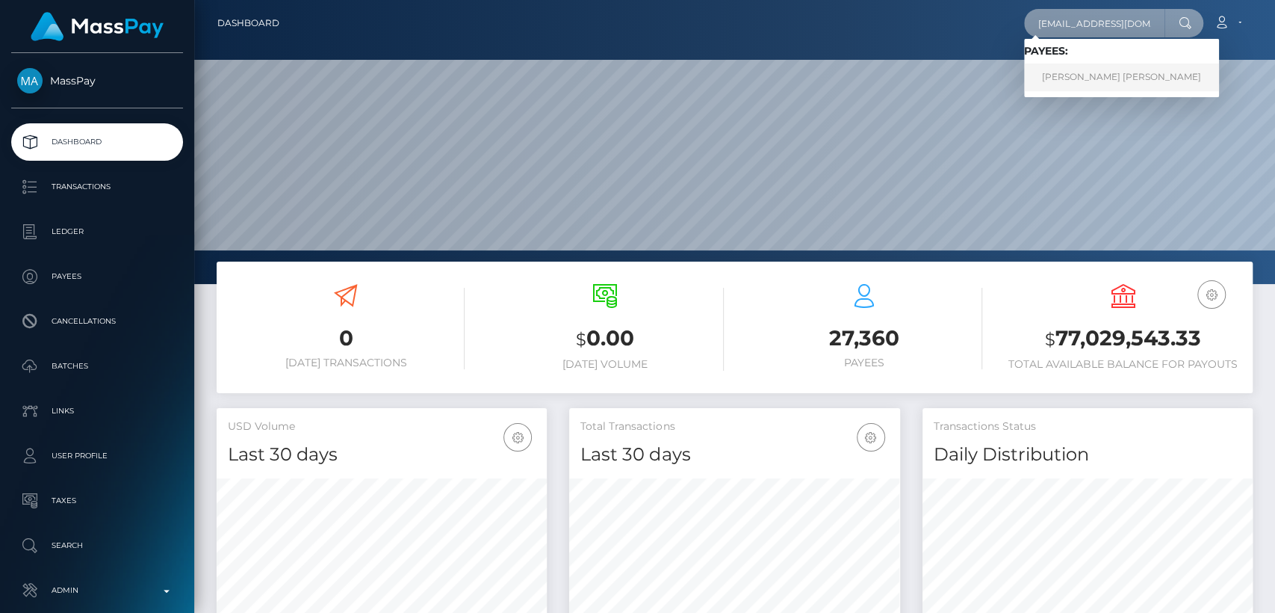
type input "thisislucyyt@gmail.com"
click at [1091, 76] on link "LUCY FRANCES CUNNINGHAM" at bounding box center [1121, 78] width 195 height 28
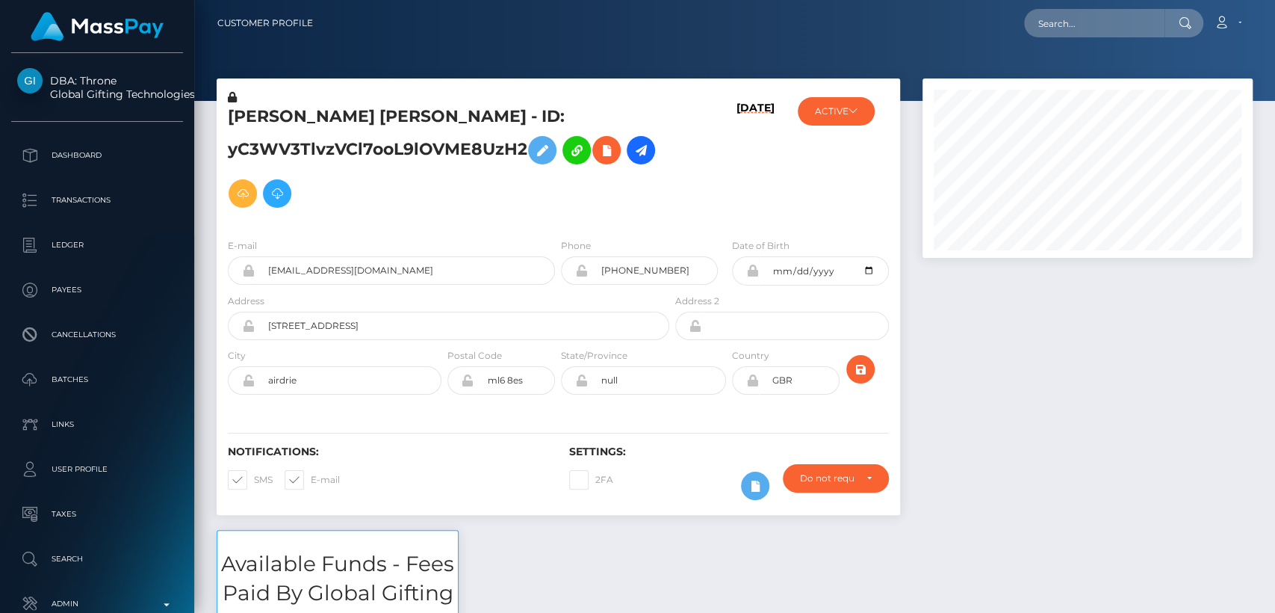
scroll to position [179, 330]
click at [1119, 22] on input "text" at bounding box center [1094, 23] width 140 height 28
paste input "thisislucyyt@gmail.com"
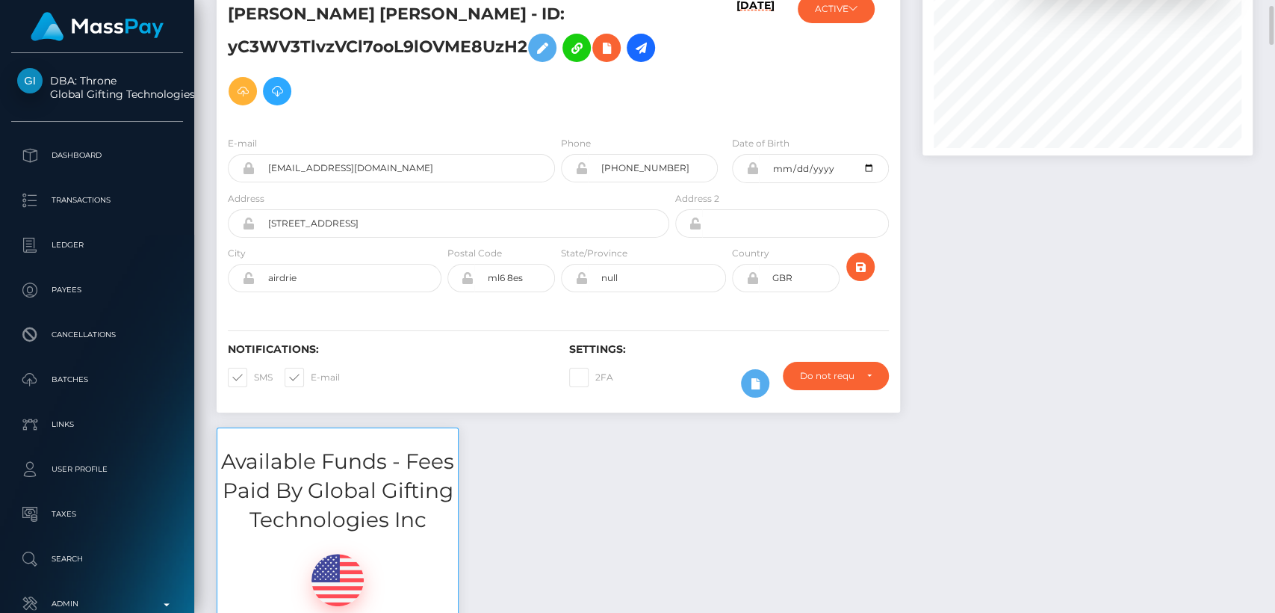
scroll to position [0, 0]
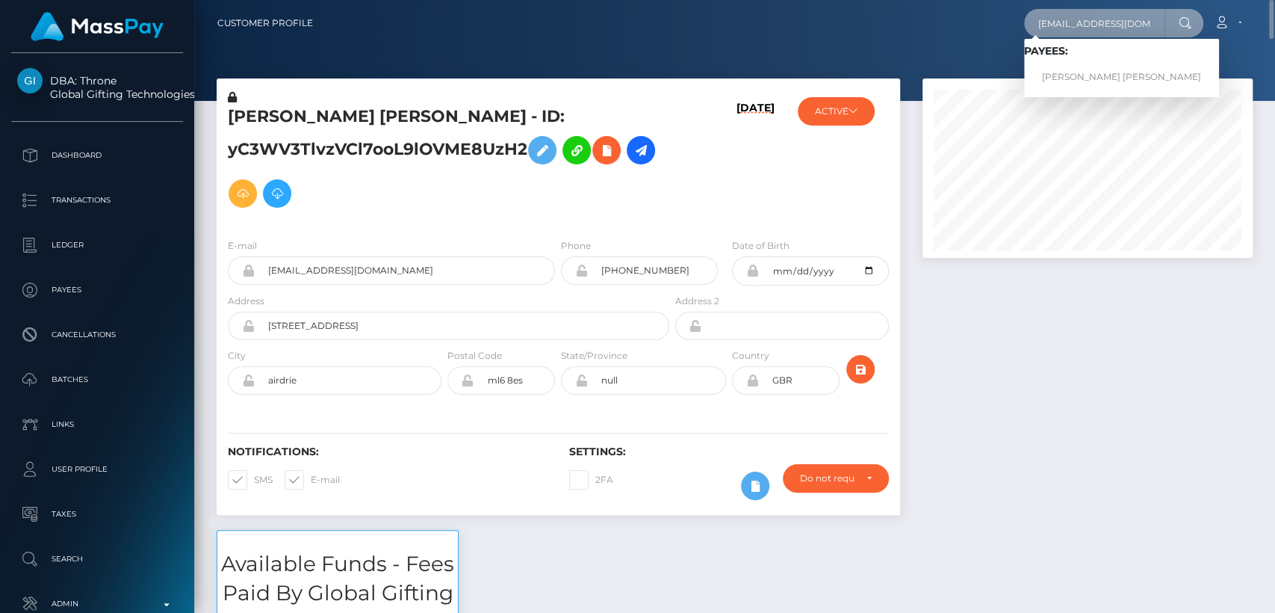
type input "thisislucyyt@gmail.com"
click at [259, 114] on h5 "LUCY FRANCES CUNNINGHAM - ID: yC3WV3TlvzVCl7ooL9lOVME8UzH2" at bounding box center [444, 160] width 433 height 110
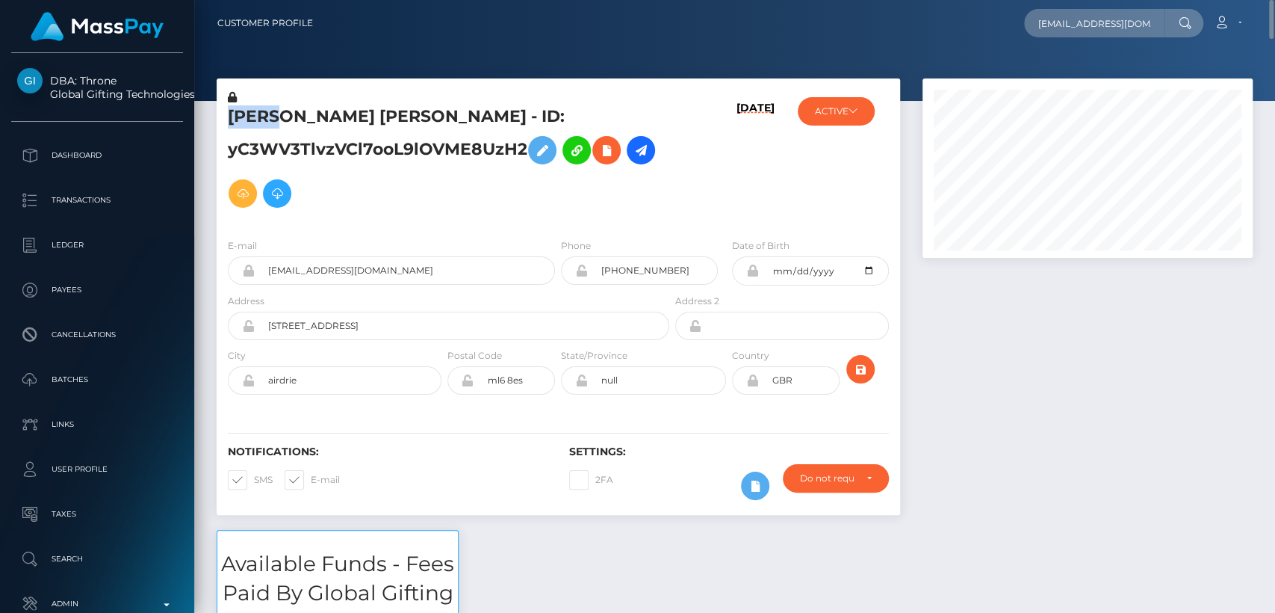
click at [259, 114] on h5 "LUCY FRANCES CUNNINGHAM - ID: yC3WV3TlvzVCl7ooL9lOVME8UzH2" at bounding box center [444, 160] width 433 height 110
copy h5 "LUCY"
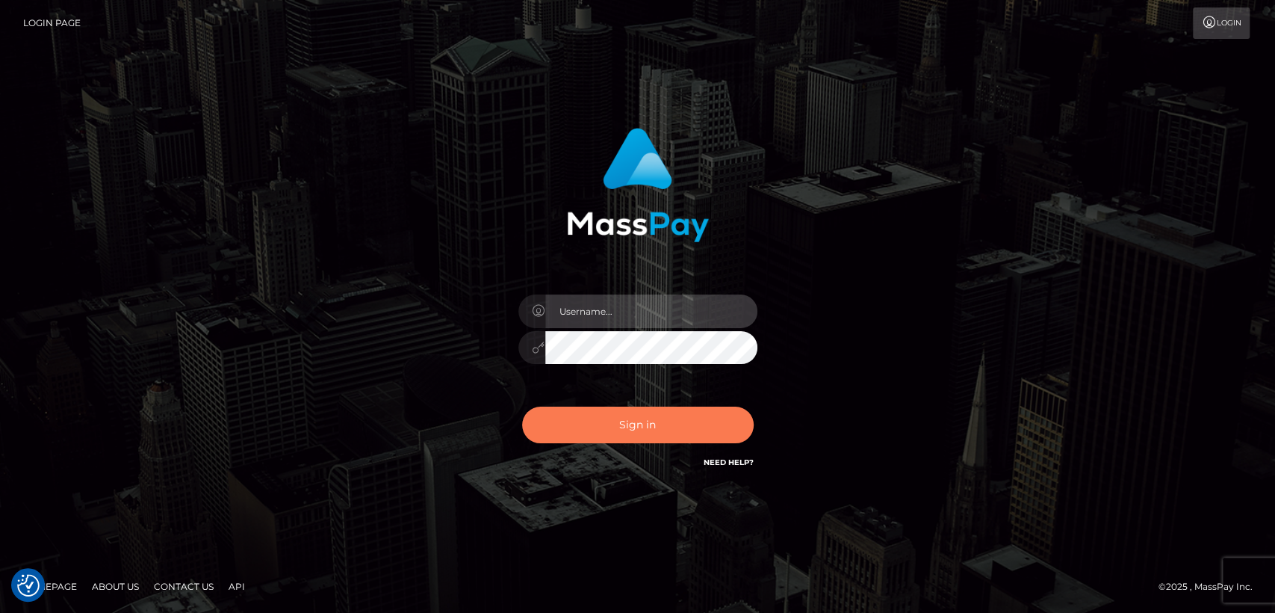
type input "[DOMAIN_NAME]"
click at [596, 427] on button "Sign in" at bounding box center [638, 424] width 232 height 37
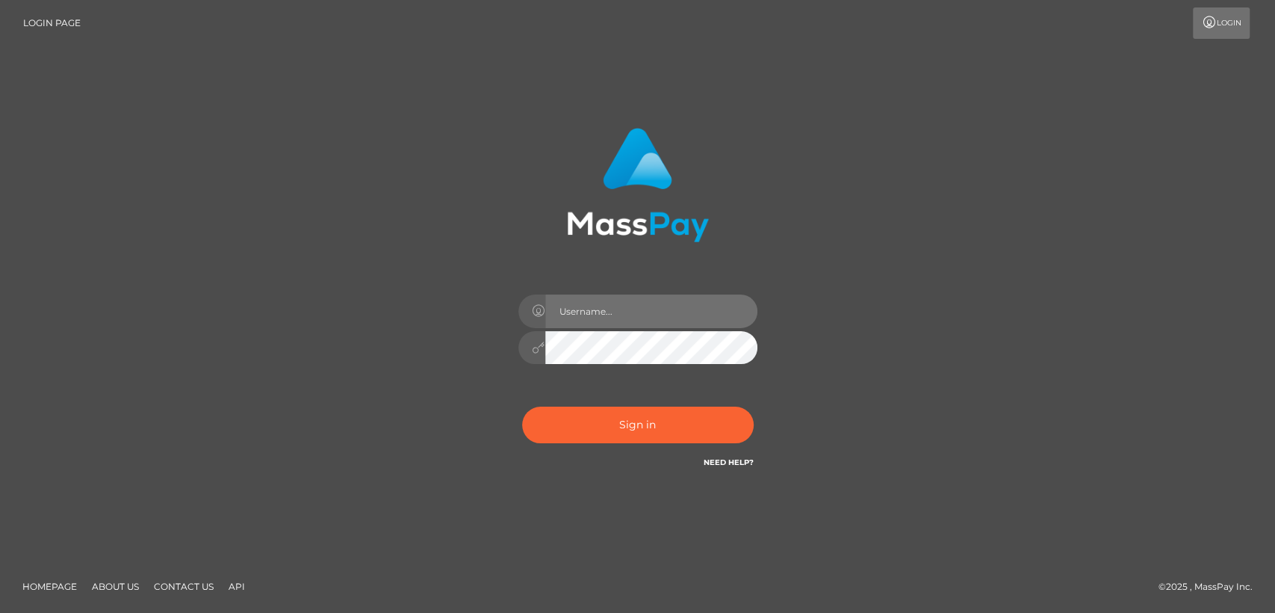
type input "[DOMAIN_NAME]"
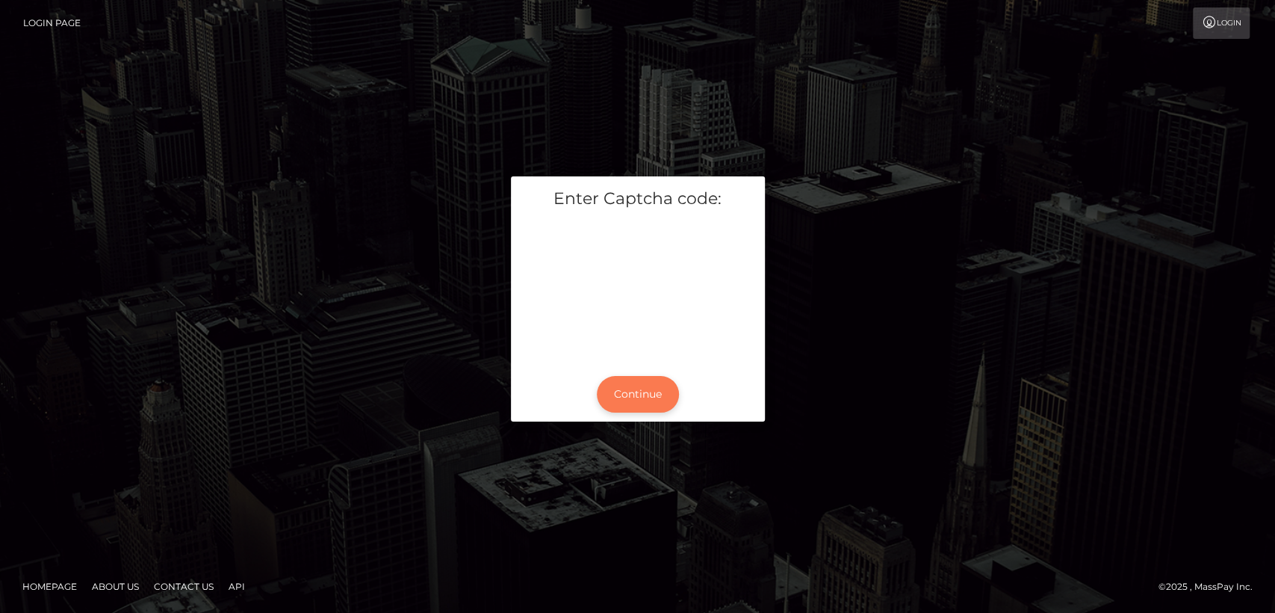
click at [649, 382] on button "Continue" at bounding box center [638, 394] width 82 height 37
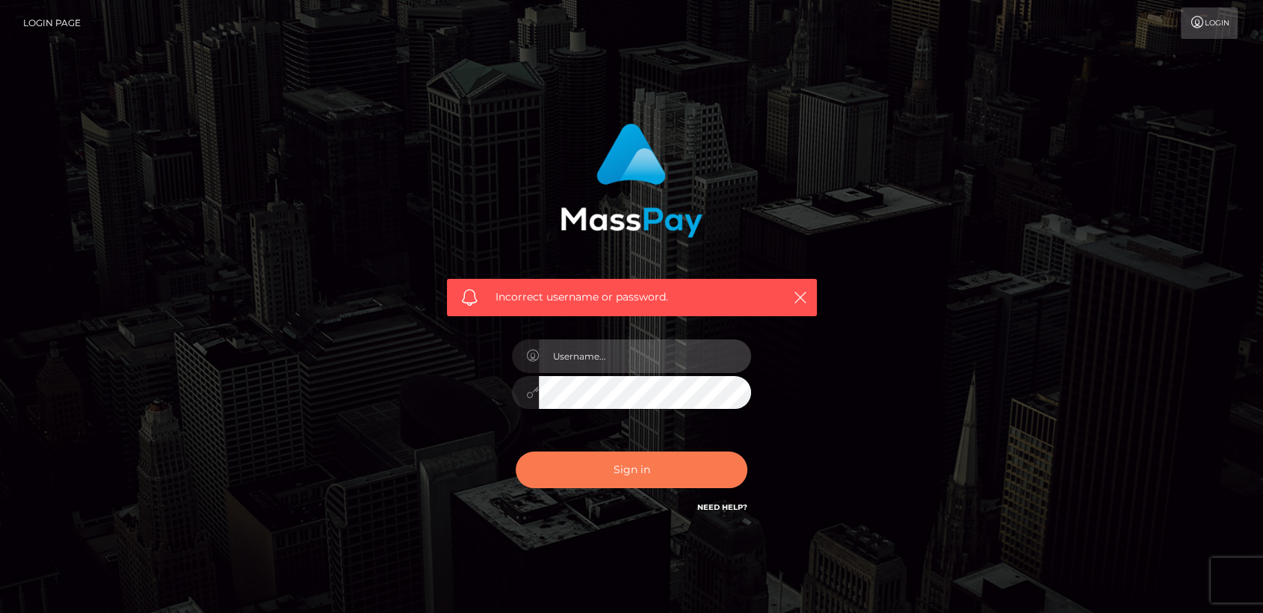
type input "nt.es"
click at [610, 480] on button "Sign in" at bounding box center [632, 469] width 232 height 37
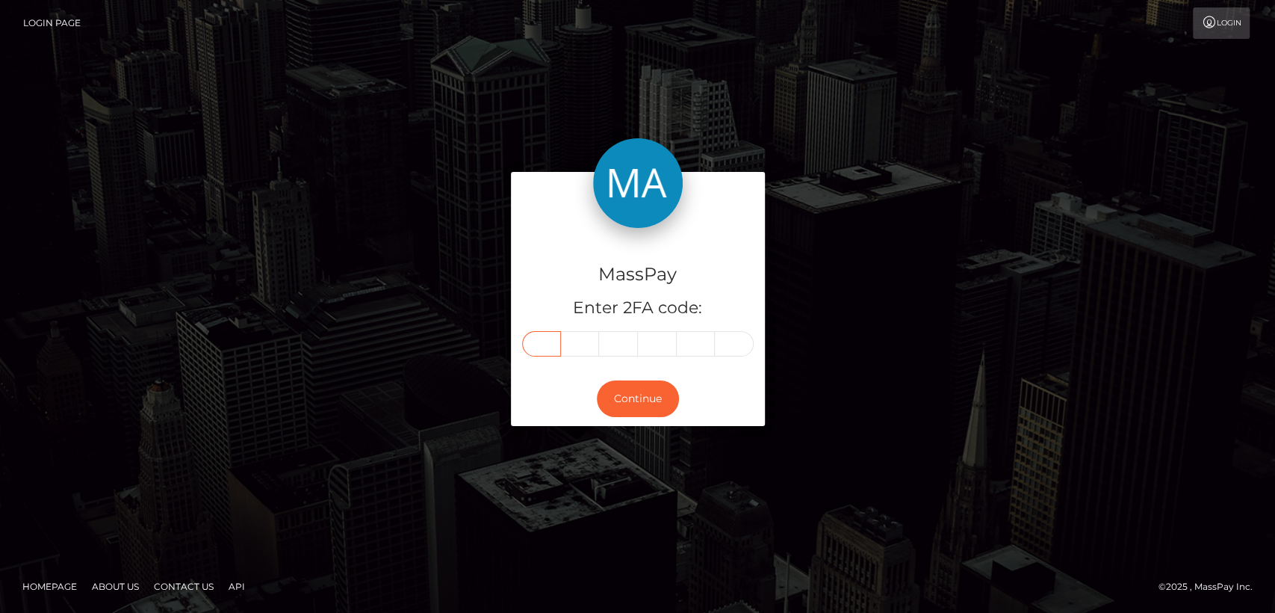
click at [539, 336] on input "text" at bounding box center [541, 343] width 39 height 25
paste input "3"
type input "3"
type input "5"
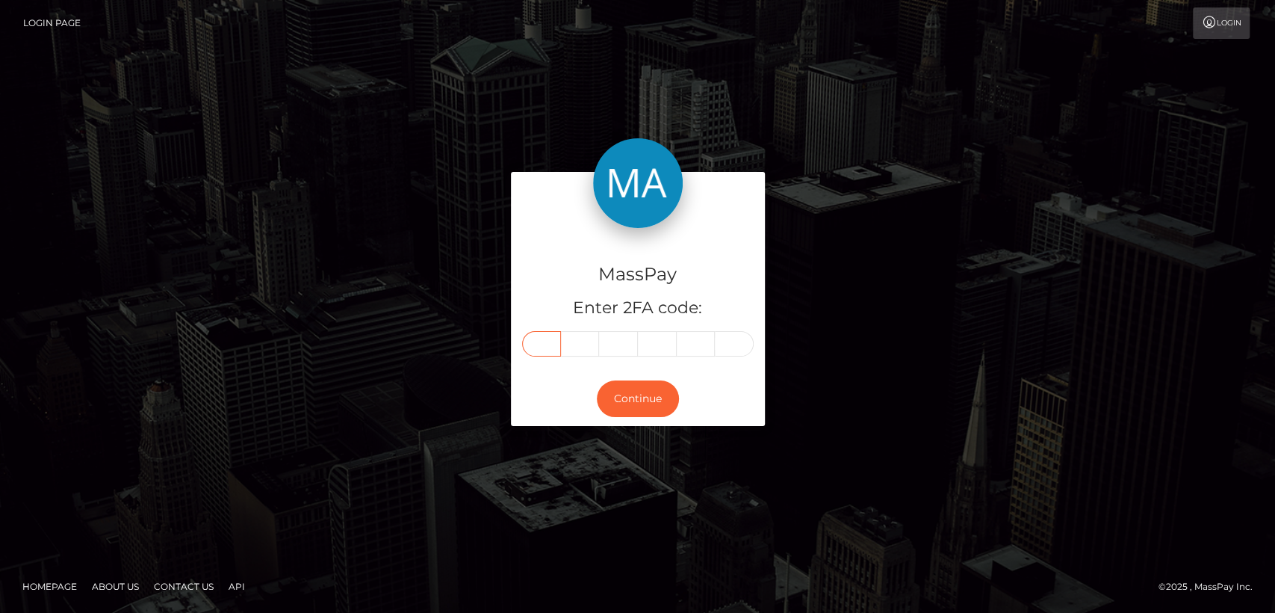
type input "8"
type input "5"
type input "3"
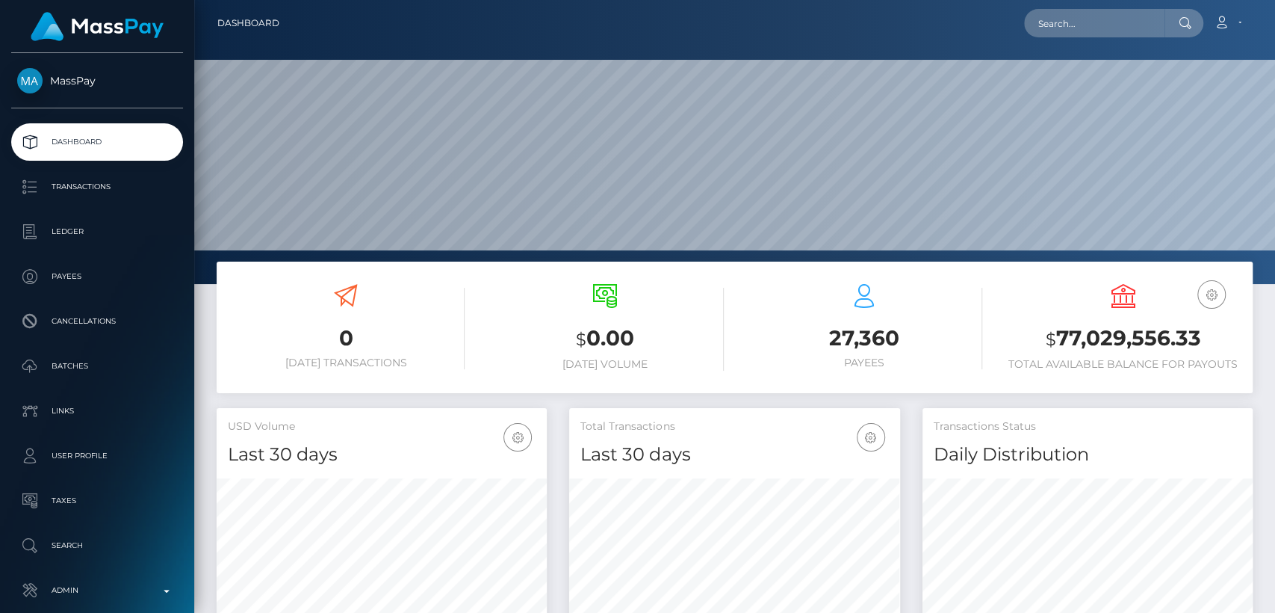
scroll to position [264, 330]
click at [1139, 24] on input "text" at bounding box center [1094, 23] width 140 height 28
paste input "kian.gordon.kg@gmail.com"
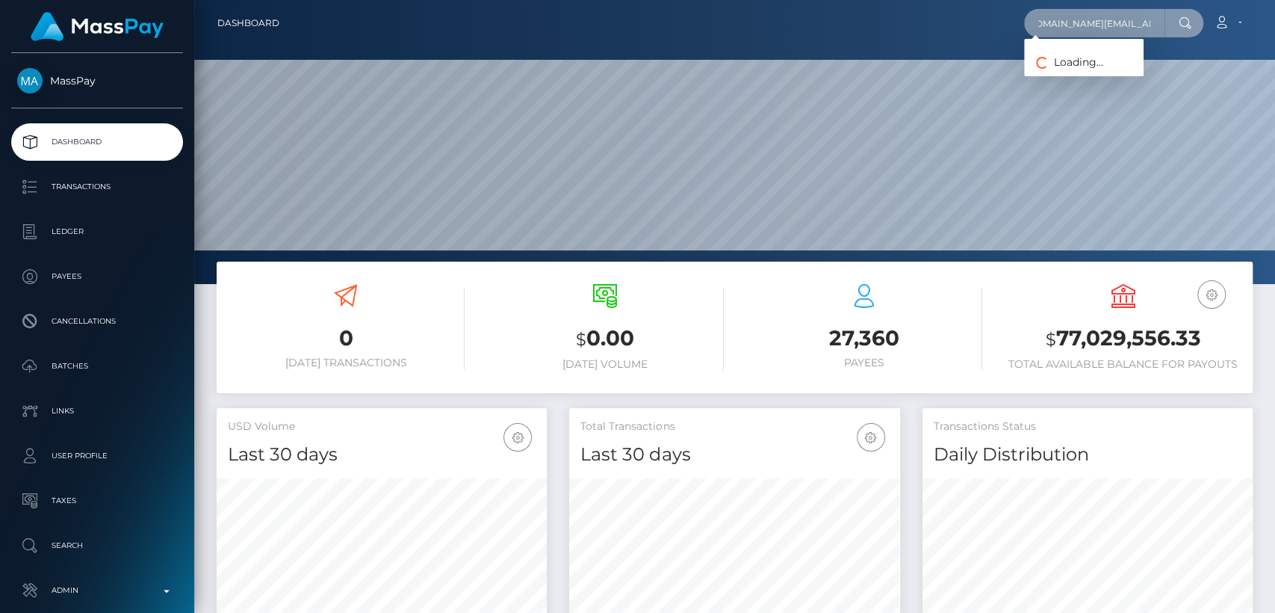
type input "kian.gordon.kg@gmail.com"
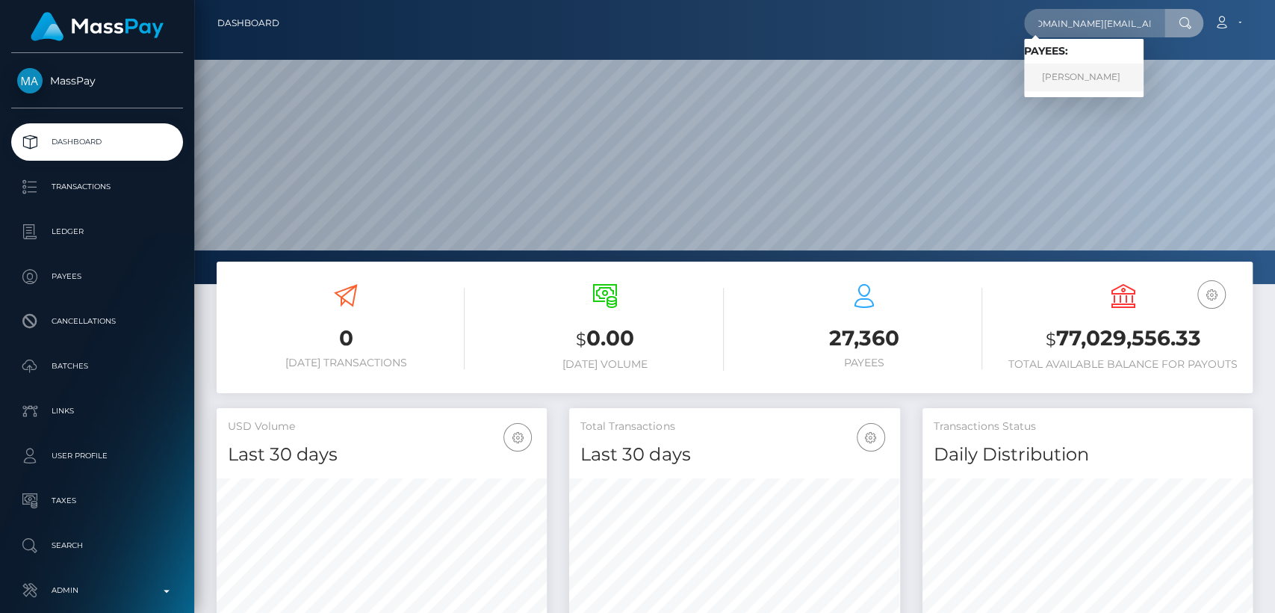
scroll to position [0, 0]
click at [1126, 76] on link "KIAN LEWIS GORDON" at bounding box center [1084, 78] width 120 height 28
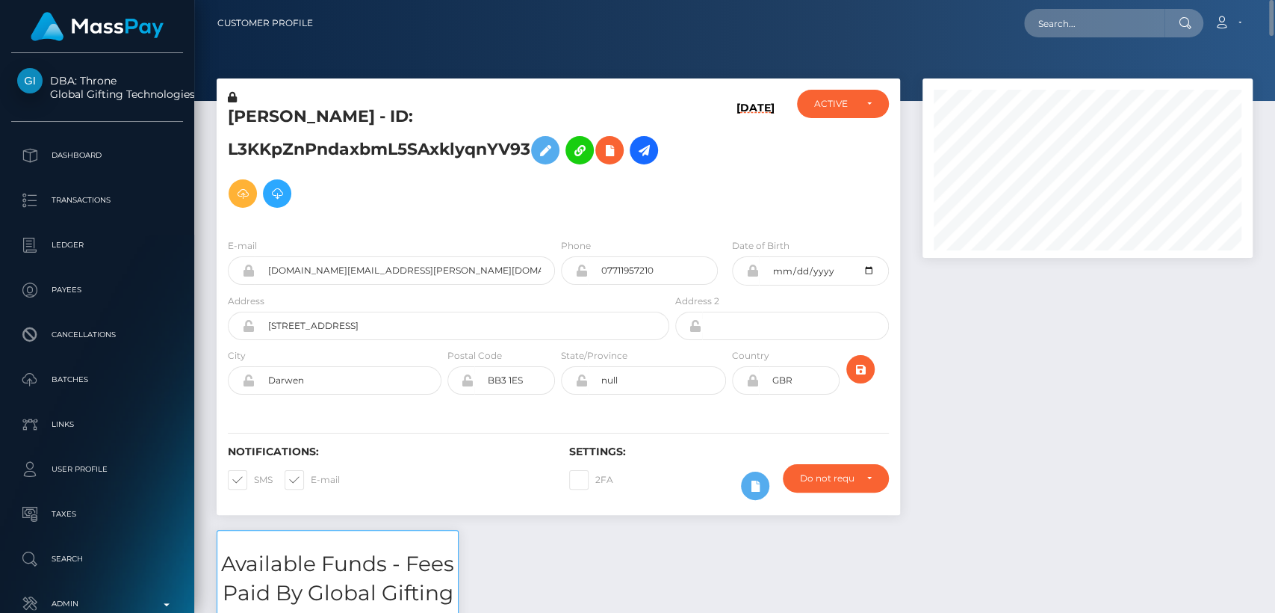
click at [245, 111] on h5 "KIAN LEWIS GORDON - ID: L3KKpZnPndaxbmL5SAxklyqnYV93" at bounding box center [444, 160] width 433 height 110
copy h5 "KIAN"
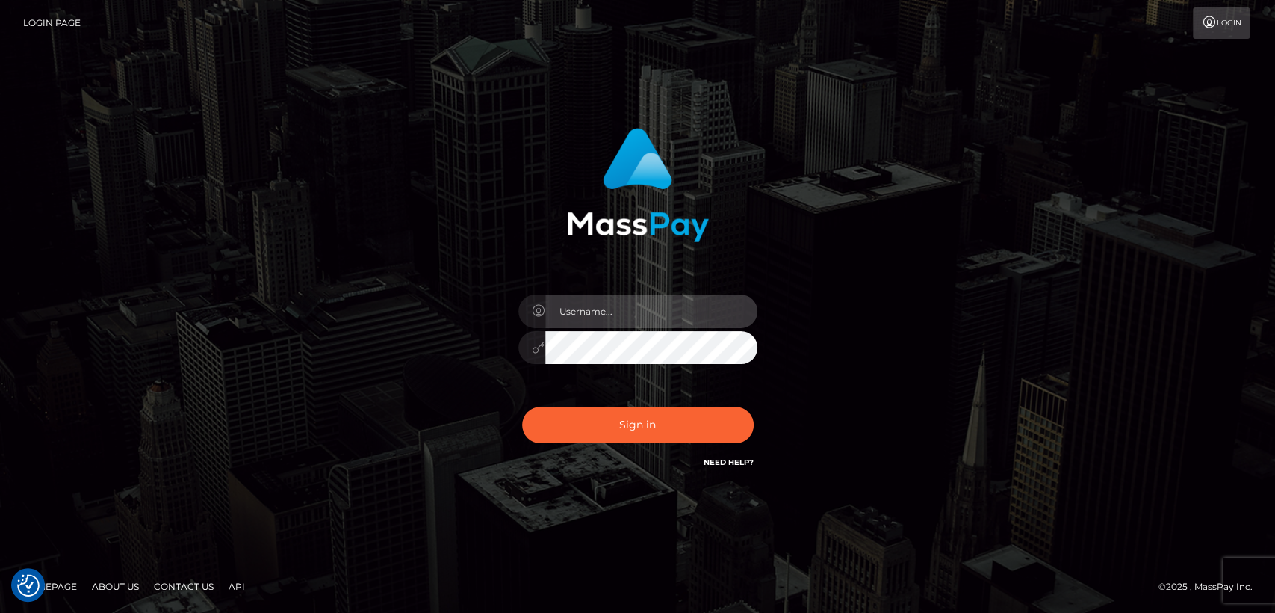
type input "nt.es"
click at [616, 444] on div "Sign in Need Help?" at bounding box center [638, 431] width 262 height 67
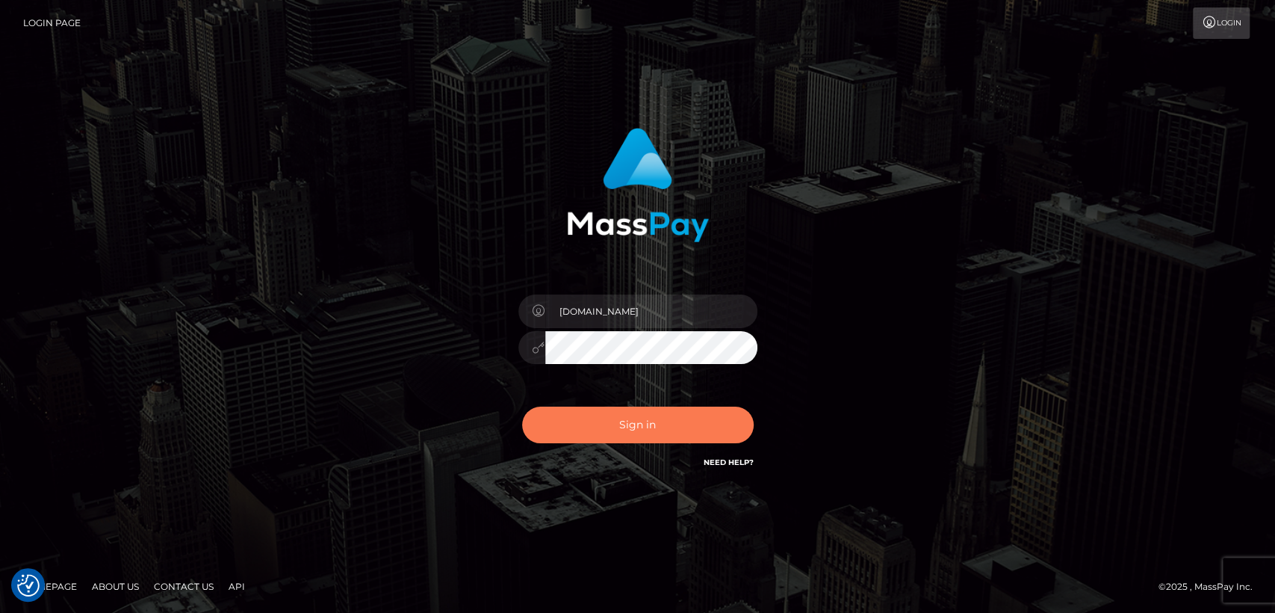
click at [535, 430] on button "Sign in" at bounding box center [638, 424] width 232 height 37
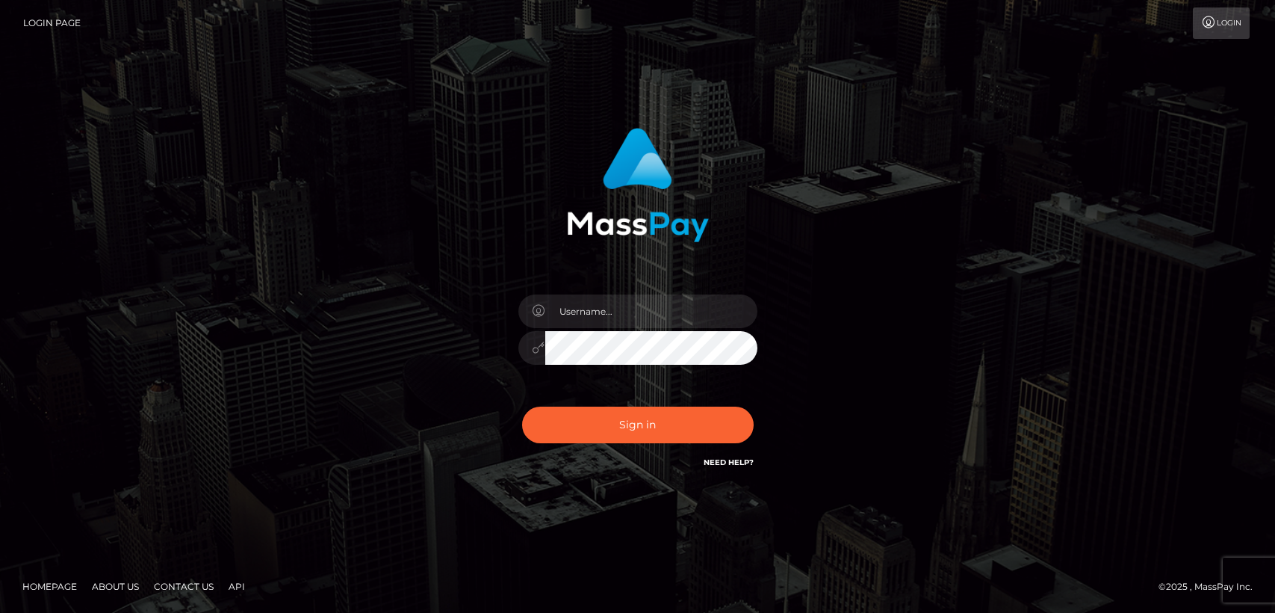
click at [535, 430] on button "Sign in" at bounding box center [638, 424] width 232 height 37
type input "nt.es"
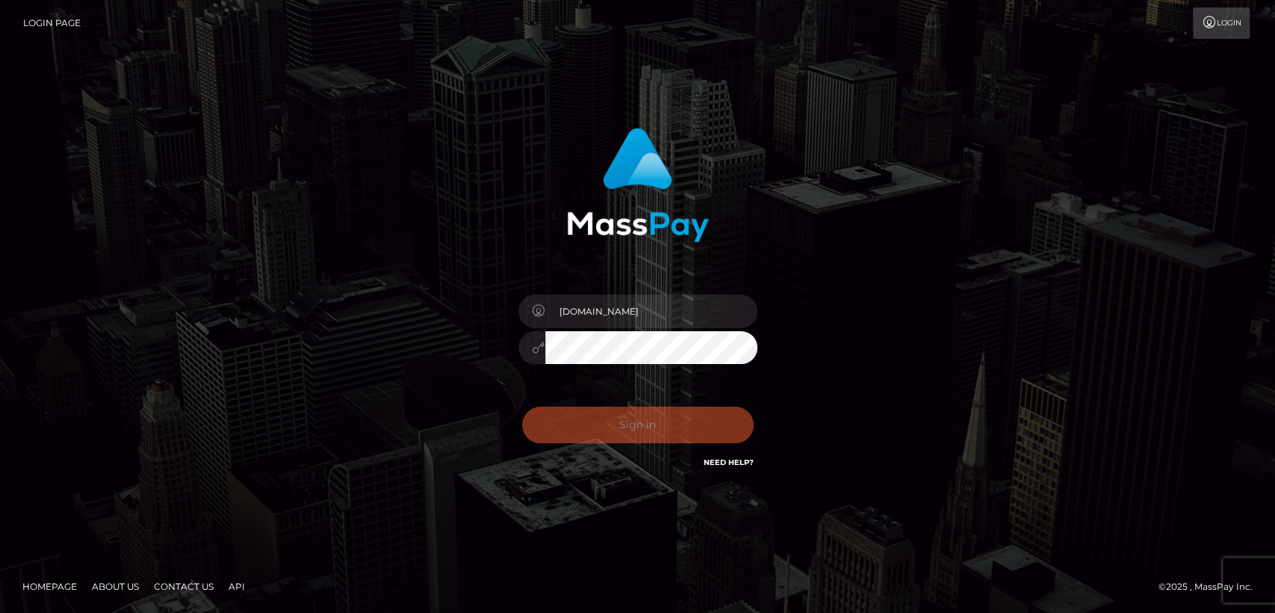
click at [535, 430] on div "Sign in Need Help?" at bounding box center [638, 431] width 262 height 67
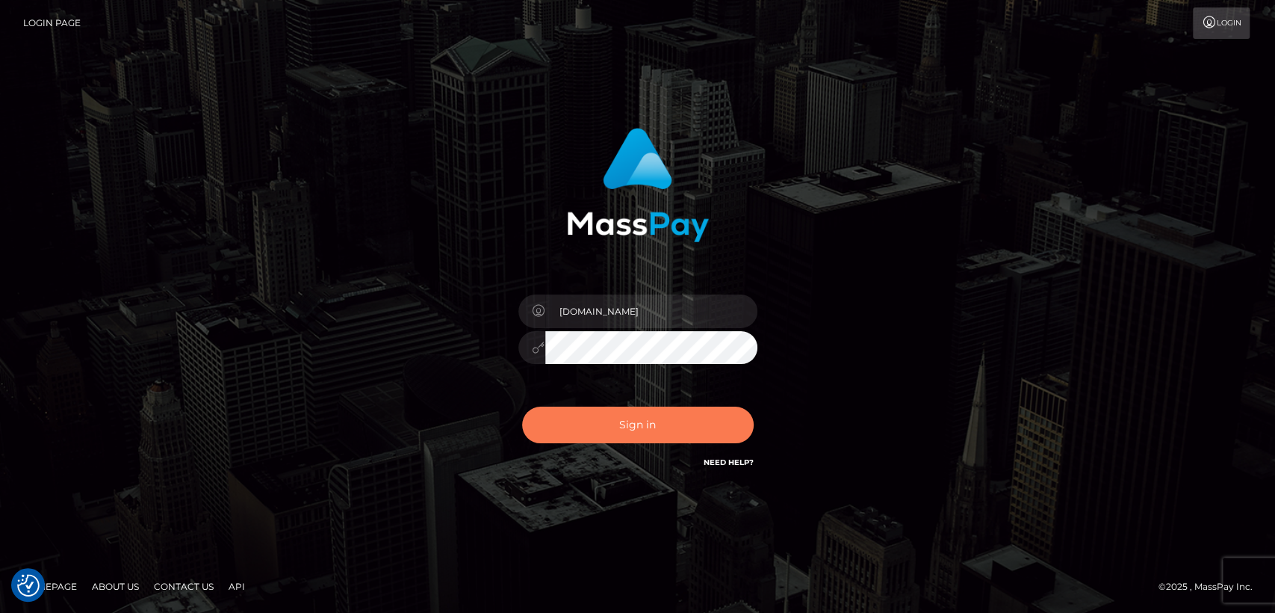
click at [585, 434] on button "Sign in" at bounding box center [638, 424] width 232 height 37
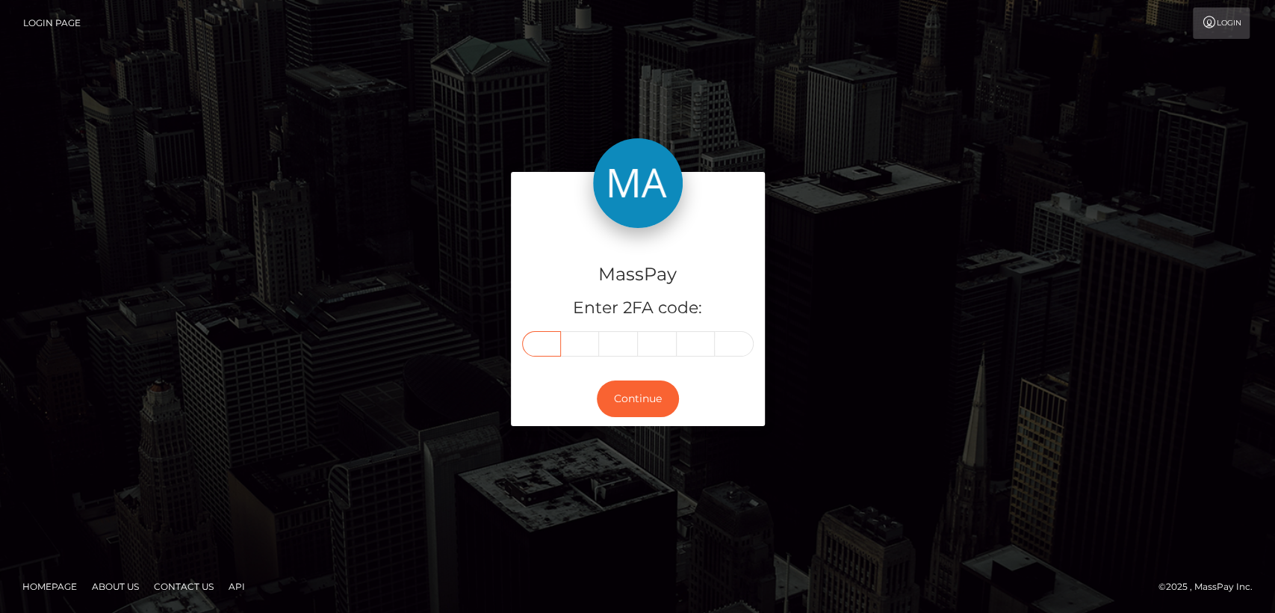
click at [537, 354] on input "text" at bounding box center [541, 343] width 39 height 25
paste input "8"
type input "8"
type input "2"
type input "6"
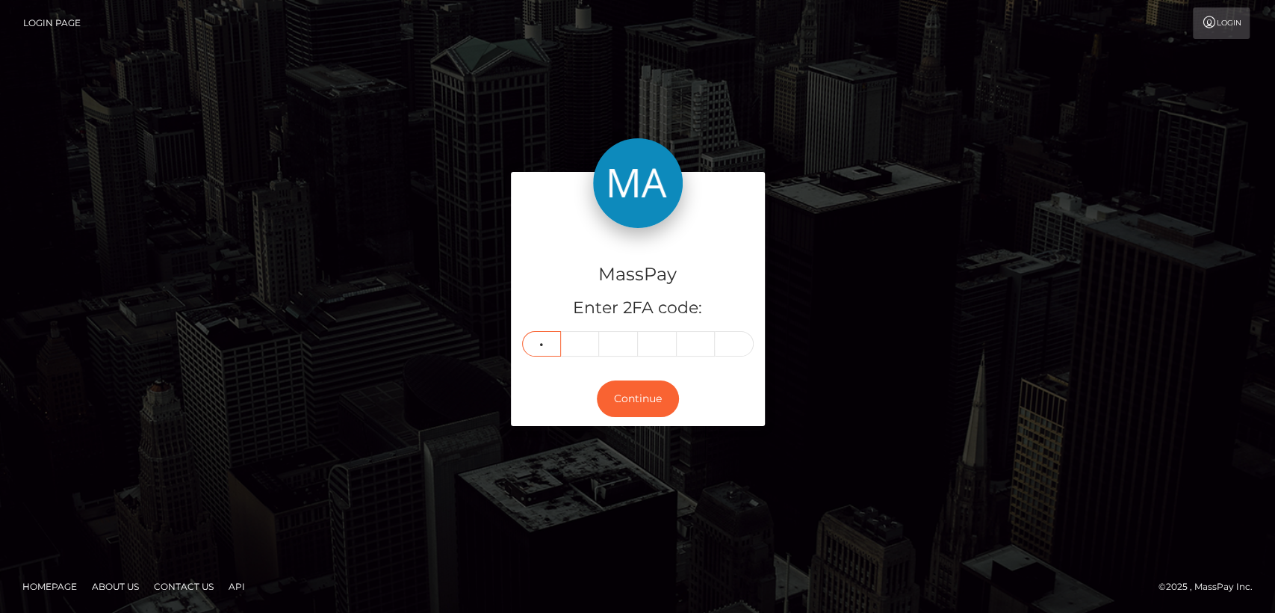
type input "5"
type input "0"
type input "1"
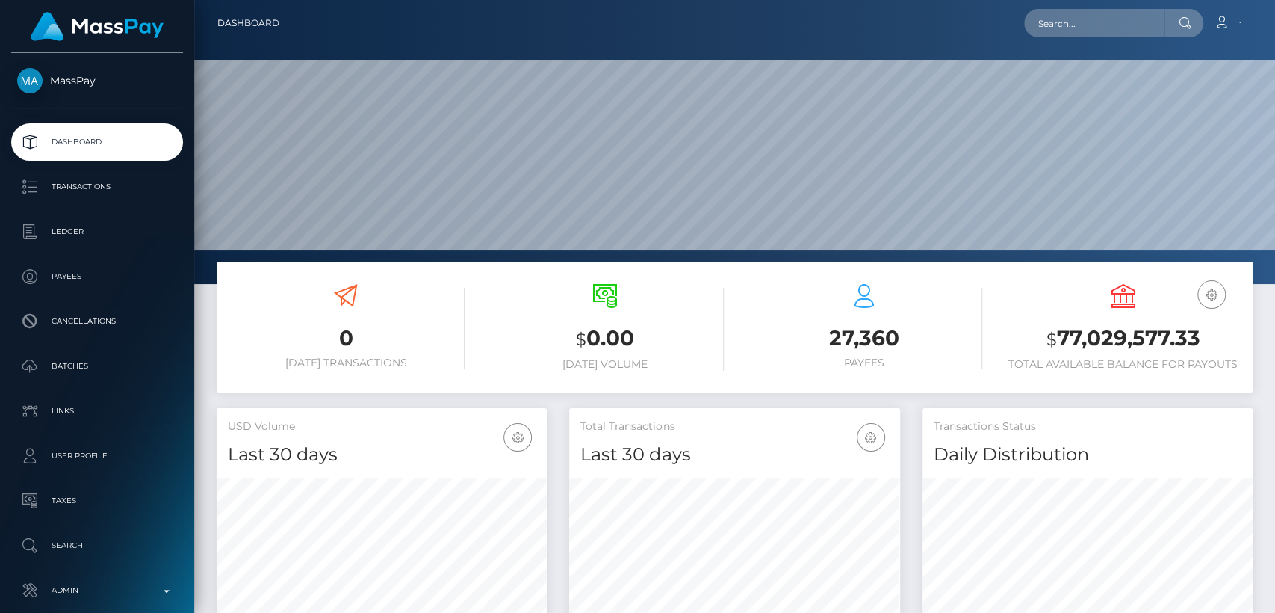
scroll to position [264, 330]
click at [1121, 13] on input "text" at bounding box center [1094, 23] width 140 height 28
paste input "[EMAIL_ADDRESS][DOMAIN_NAME]"
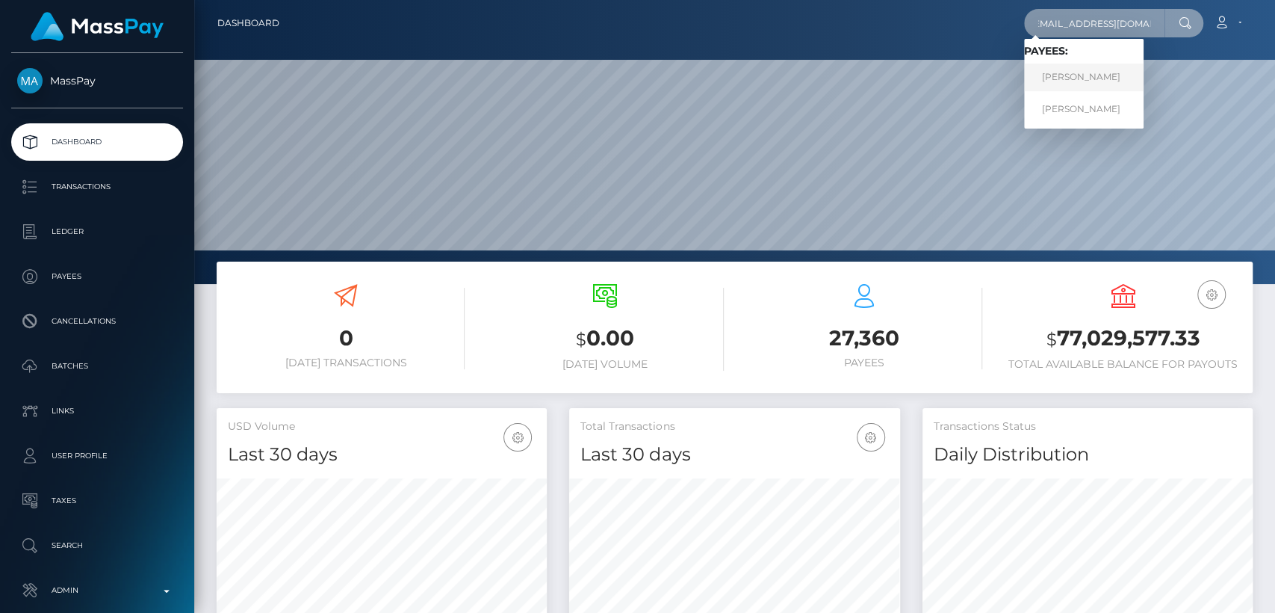
type input "[EMAIL_ADDRESS][DOMAIN_NAME]"
click at [1112, 68] on link "CORBEN BUSTER ANDERSSON" at bounding box center [1084, 78] width 120 height 28
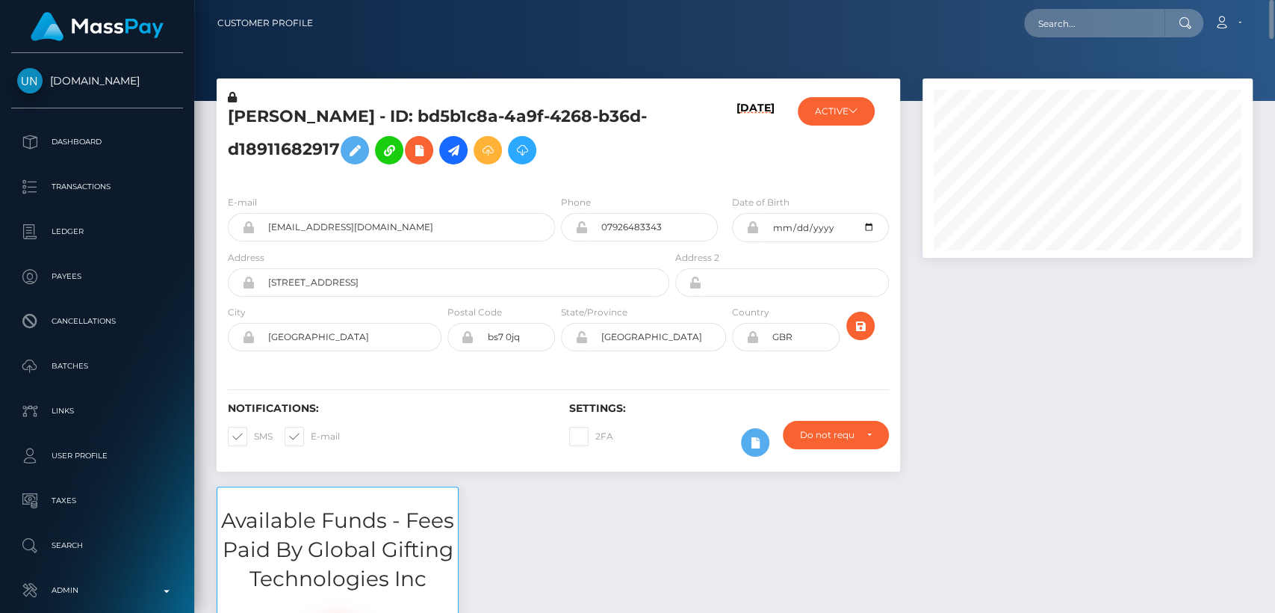
click at [295, 123] on h5 "[PERSON_NAME] - ID: bd5b1c8a-4a9f-4268-b36d-d18911682917" at bounding box center [444, 138] width 433 height 67
drag, startPoint x: 295, startPoint y: 124, endPoint x: 276, endPoint y: 112, distance: 22.8
click at [276, 112] on h5 "CORBEN BUSTER ANDERSSON - ID: bd5b1c8a-4a9f-4268-b36d-d18911682917" at bounding box center [444, 138] width 433 height 67
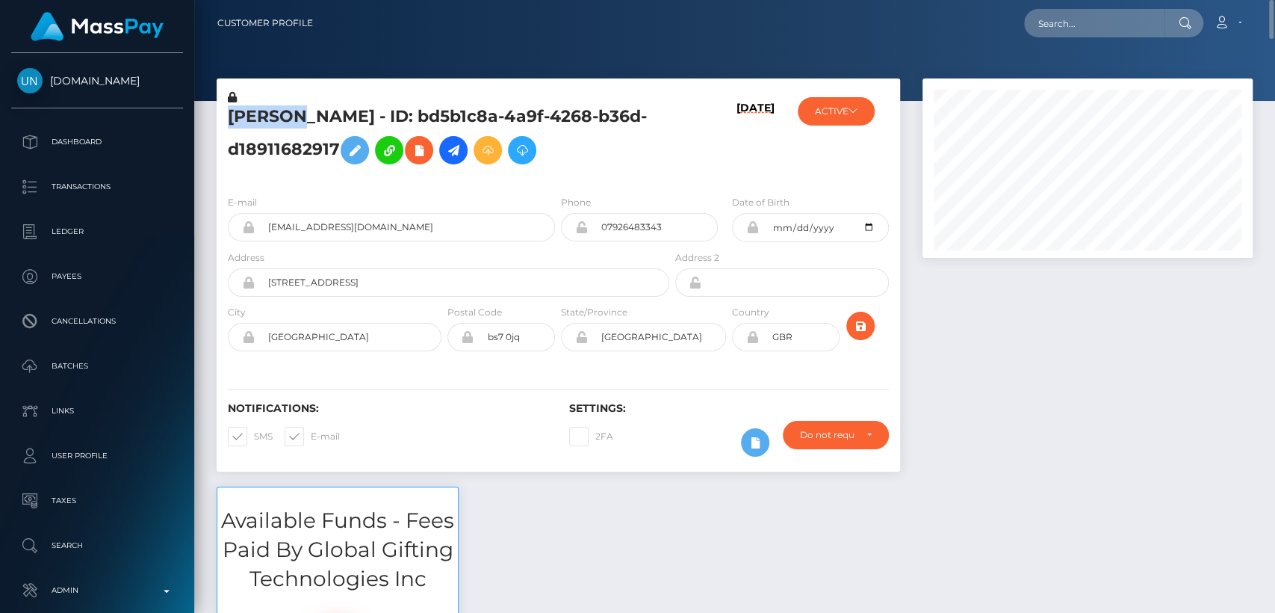
copy h5 "CORBEN"
click at [1087, 25] on input "text" at bounding box center [1094, 23] width 140 height 28
paste input "jayles264@gmail.com"
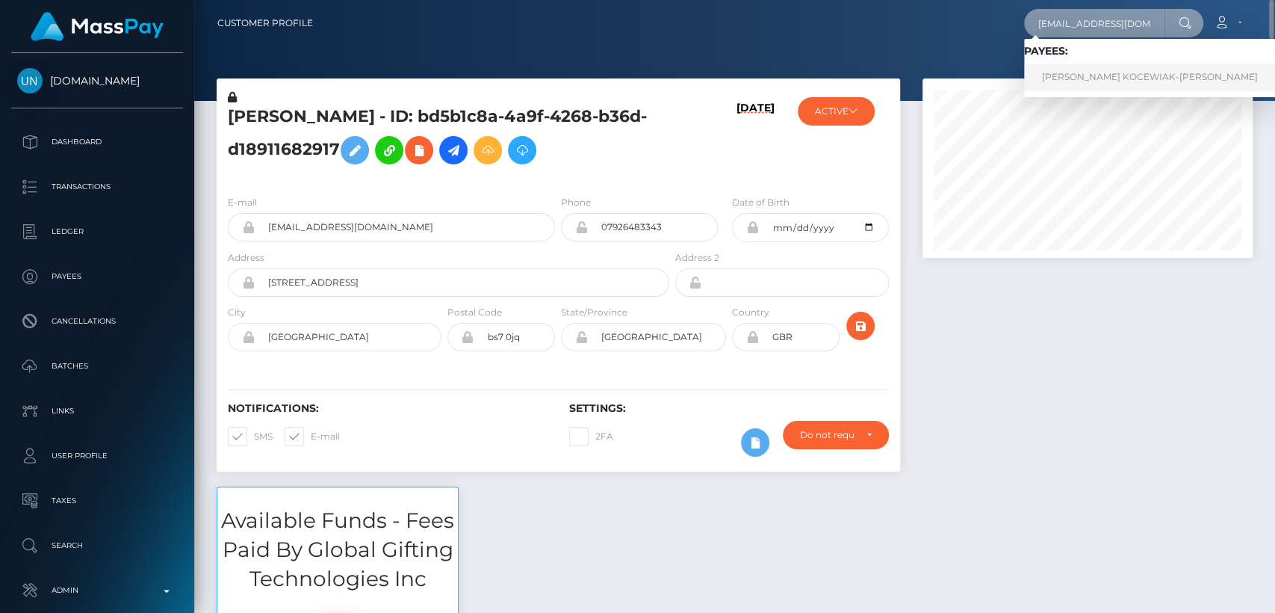
type input "jayles264@gmail.com"
click at [1094, 76] on link "JAYLENE KOCEWIAK-SOKOLOWSKA" at bounding box center [1150, 78] width 252 height 28
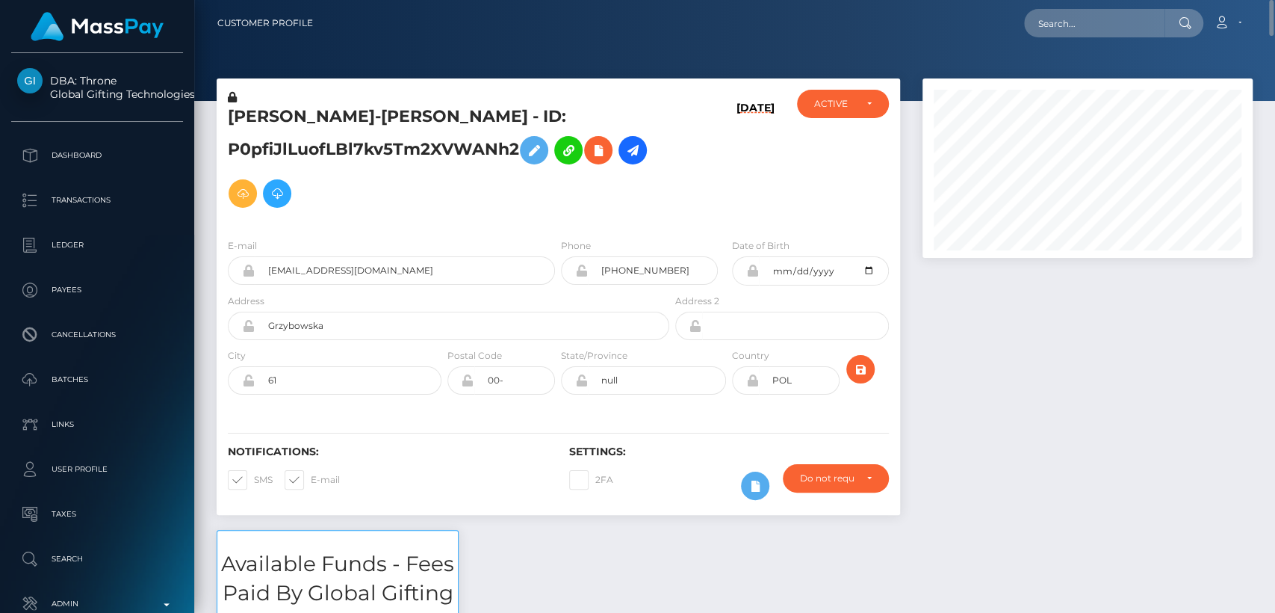
click at [245, 111] on h5 "JAYLENE KOCEWIAK-SOKOLOWSKA - ID: P0pfiJlLuofLBl7kv5Tm2XVWANh2" at bounding box center [444, 160] width 433 height 110
copy h5 "JAYLENE"
click at [1113, 23] on input "text" at bounding box center [1094, 23] width 140 height 28
paste input "[EMAIL_ADDRESS][DOMAIN_NAME]"
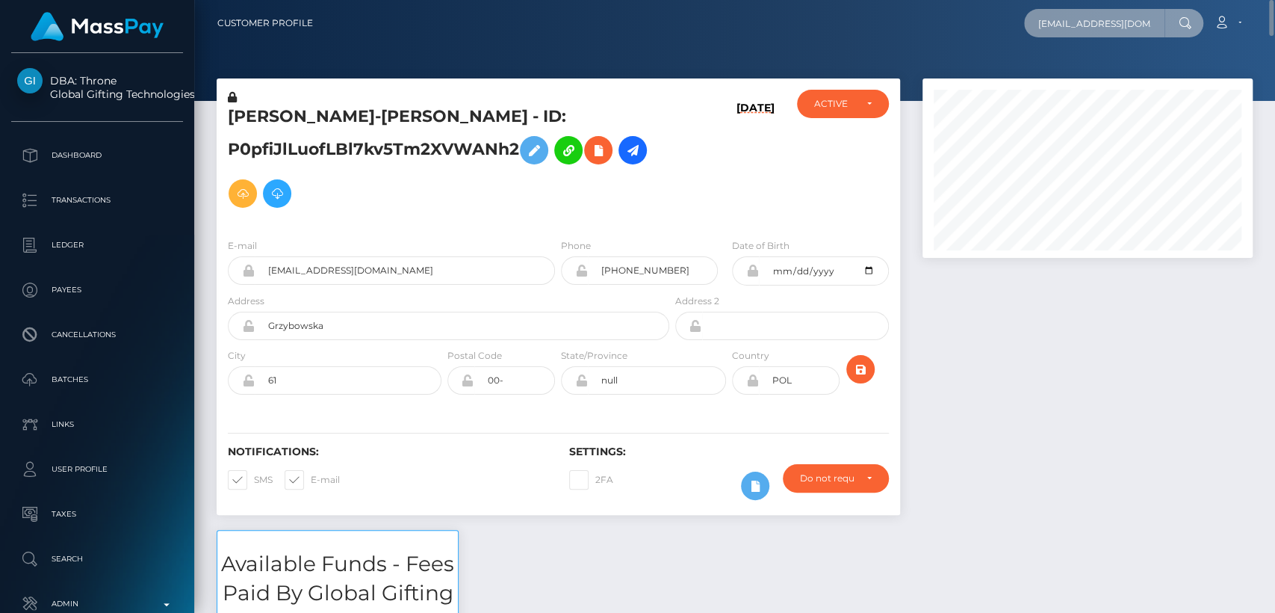
scroll to position [0, 8]
type input "[EMAIL_ADDRESS][DOMAIN_NAME]"
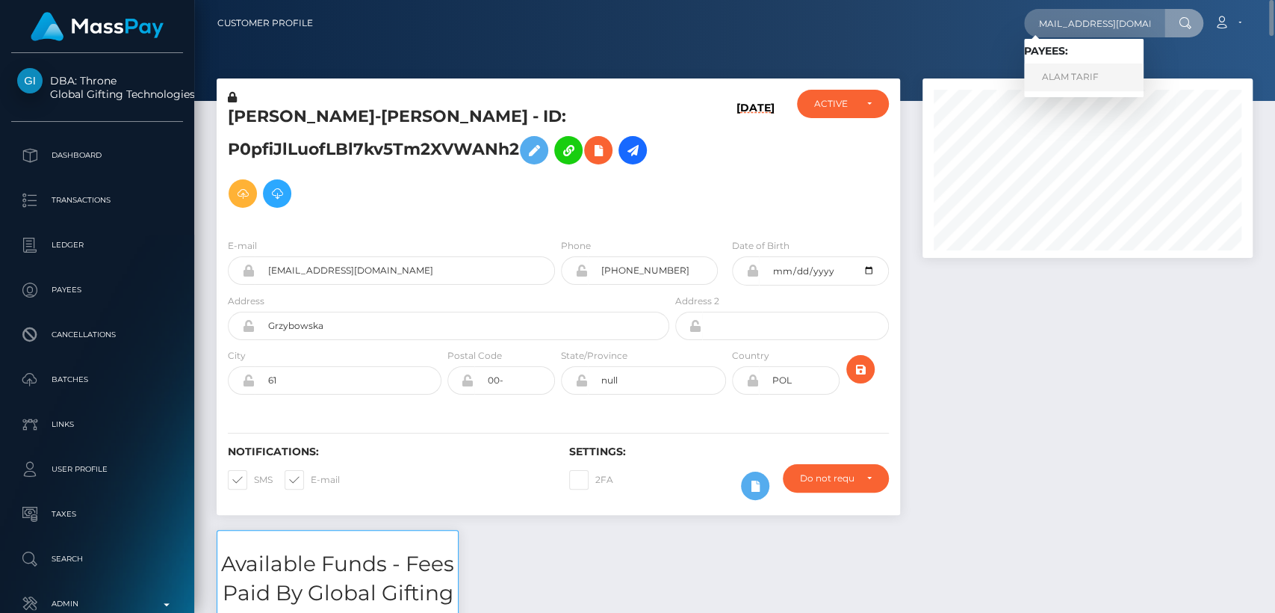
scroll to position [0, 0]
click at [1095, 76] on link "ALAM TARIF" at bounding box center [1084, 78] width 120 height 28
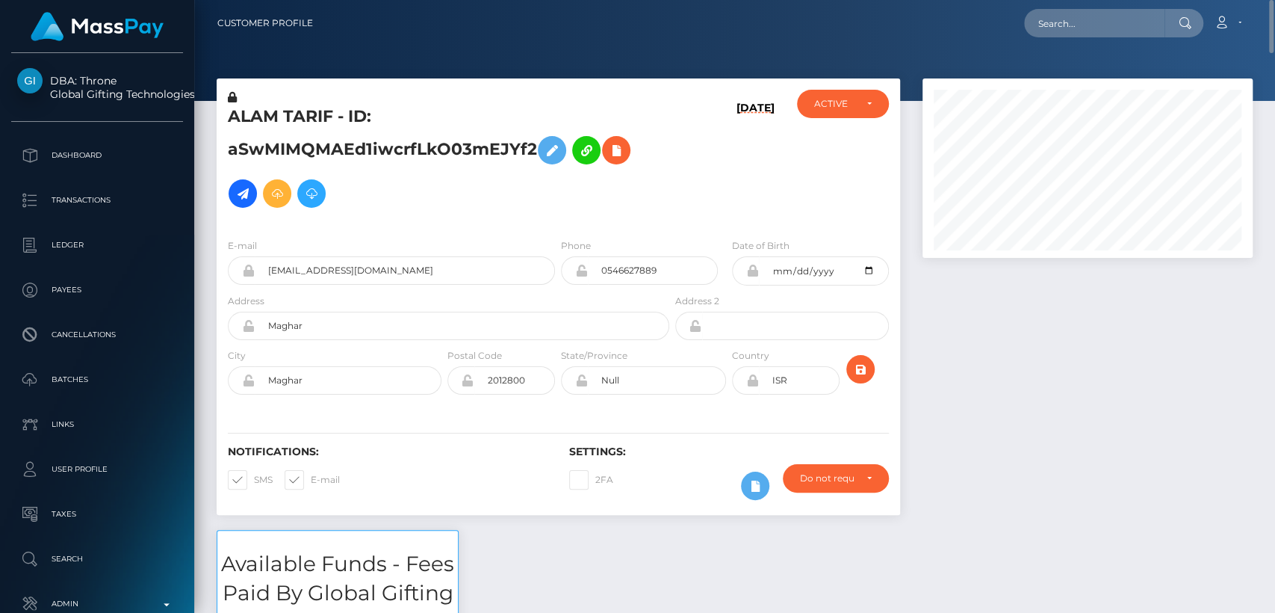
click at [255, 113] on h5 "ALAM TARIF - ID: aSwMIMQMAEd1iwcrfLkO03mEJYf2" at bounding box center [444, 160] width 433 height 110
copy h5 "ALAM"
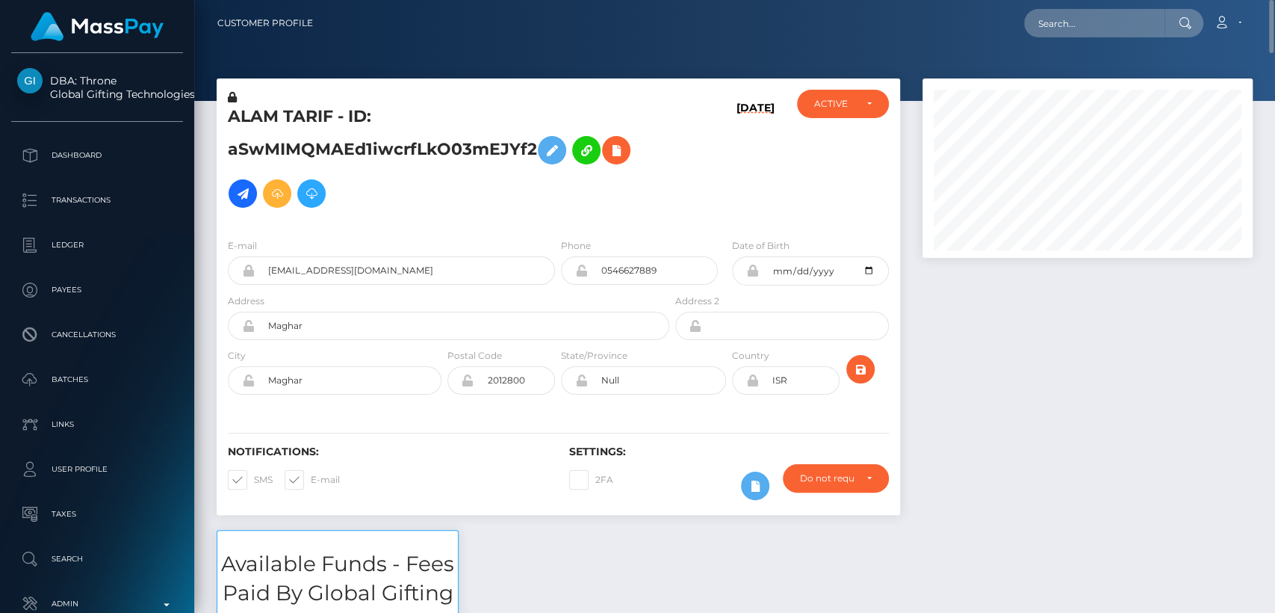
click at [244, 112] on h5 "ALAM TARIF - ID: aSwMIMQMAEd1iwcrfLkO03mEJYf2" at bounding box center [444, 160] width 433 height 110
copy h5 "ALAM"
click at [1089, 26] on input "text" at bounding box center [1094, 23] width 140 height 28
paste input "[EMAIL_ADDRESS][DOMAIN_NAME]"
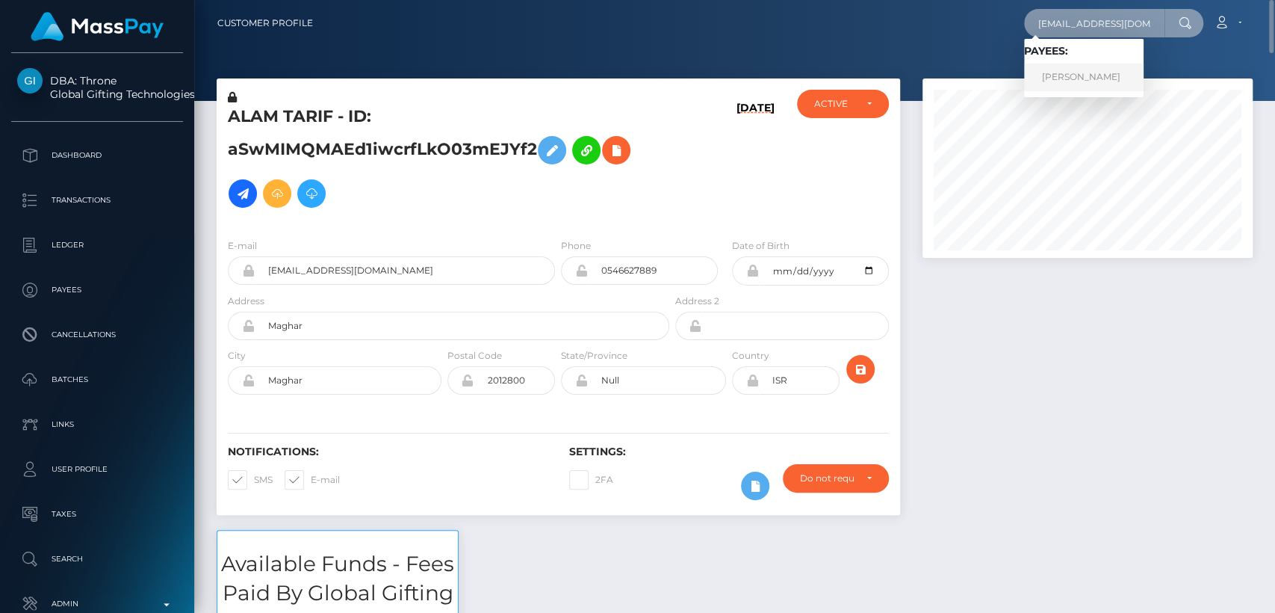
type input "[EMAIL_ADDRESS][DOMAIN_NAME]"
click at [1088, 73] on link "AUBREY GRACE OLIVER" at bounding box center [1084, 78] width 120 height 28
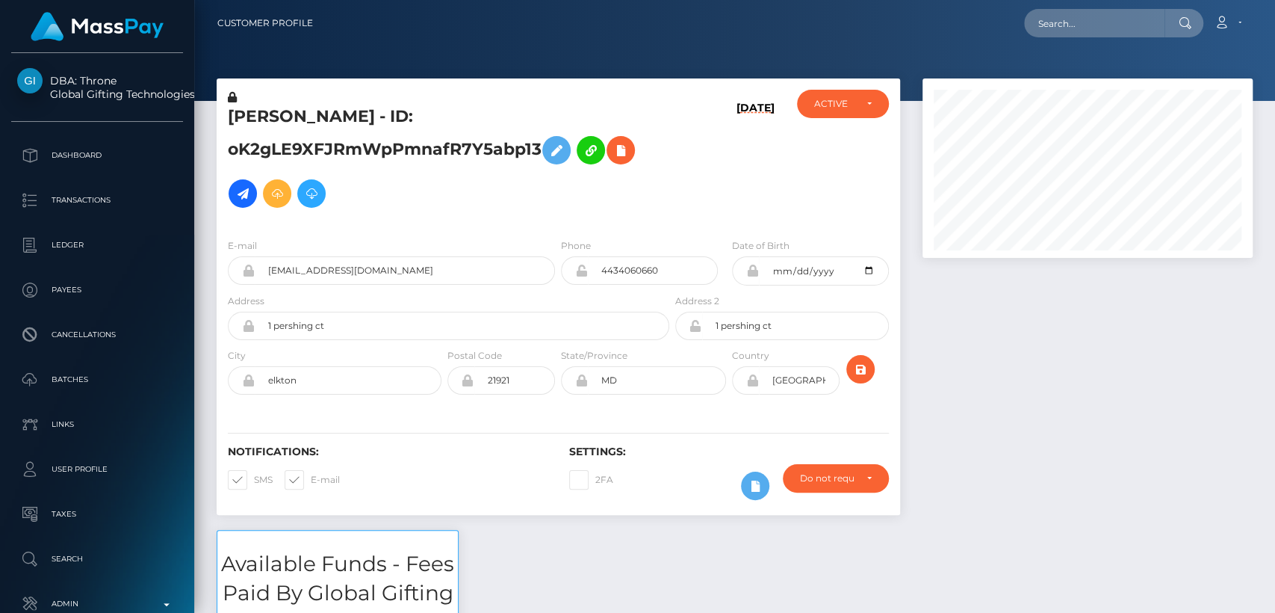
scroll to position [179, 330]
click at [269, 110] on h5 "AUBREY GRACE OLIVER - ID: oK2gLE9XFJRmWpPmnafR7Y5abp13" at bounding box center [444, 160] width 433 height 110
copy h5 "AUBREY"
click at [1127, 15] on input "text" at bounding box center [1094, 23] width 140 height 28
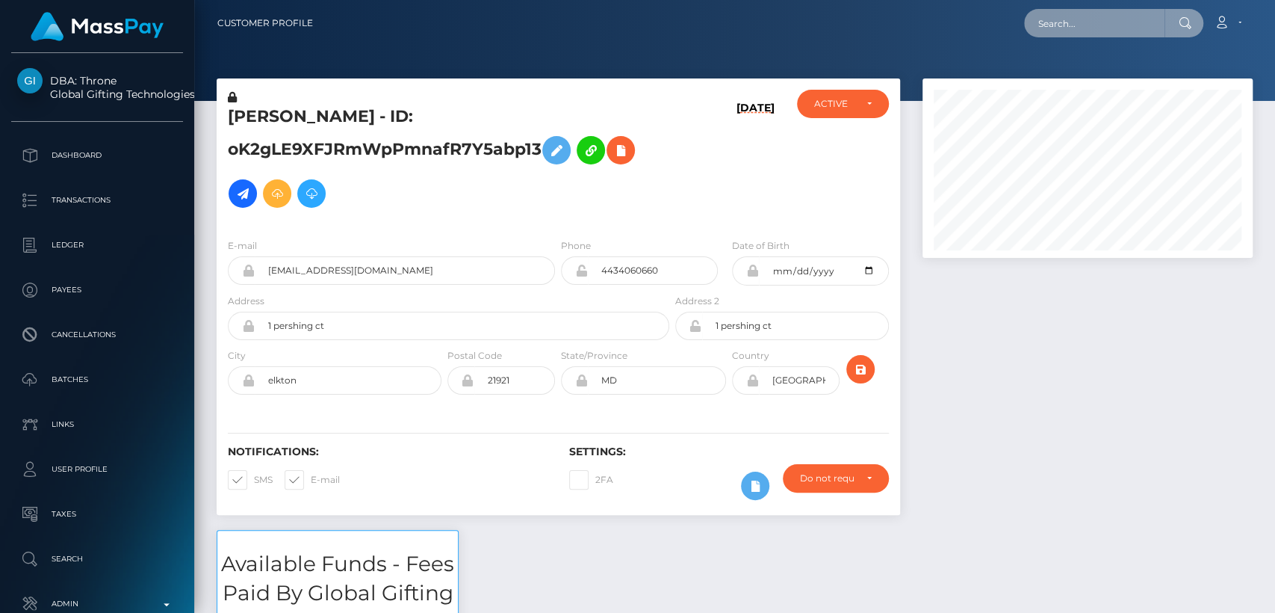
paste input "kian.gordon.kg@gmail.com"
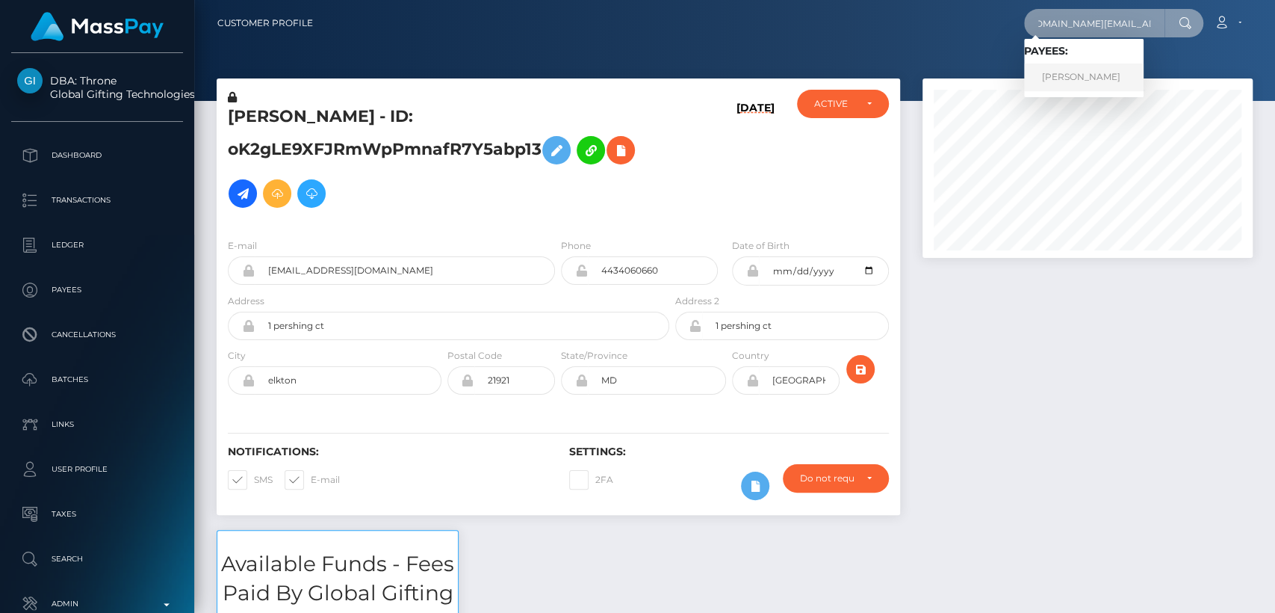
type input "kian.gordon.kg@gmail.com"
click at [1095, 87] on link "KIAN LEWIS GORDON" at bounding box center [1084, 78] width 120 height 28
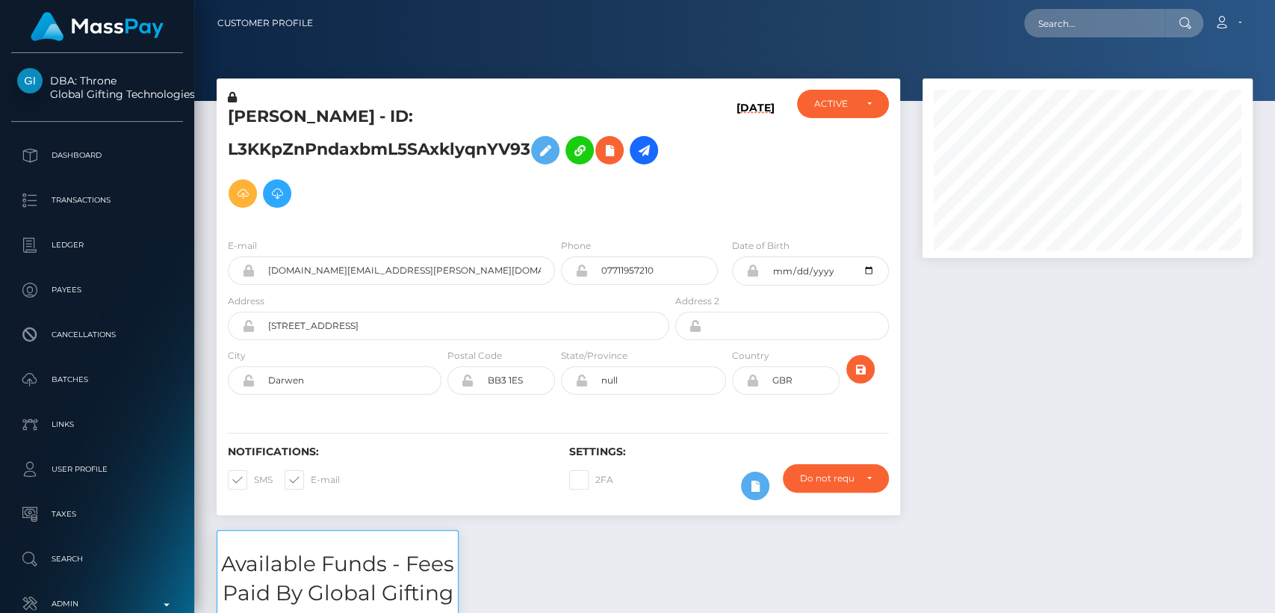
scroll to position [179, 330]
click at [288, 93] on div "KIAN LEWIS GORDON - ID: L3KKpZnPndaxbmL5SAxklyqnYV93" at bounding box center [445, 158] width 456 height 137
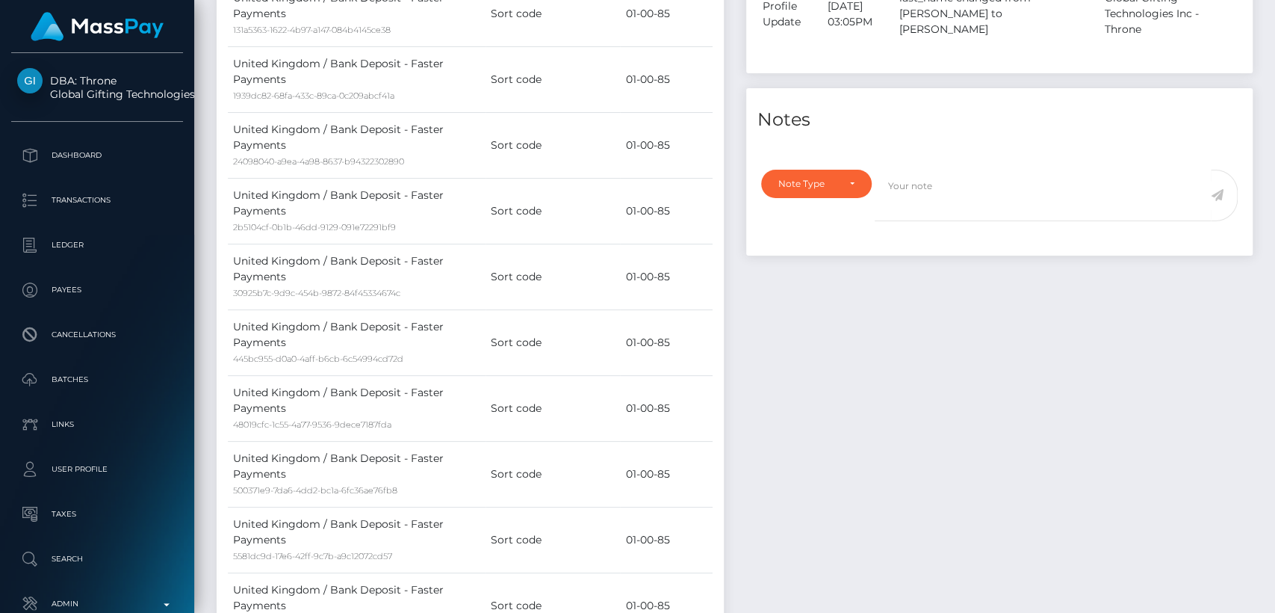
scroll to position [0, 0]
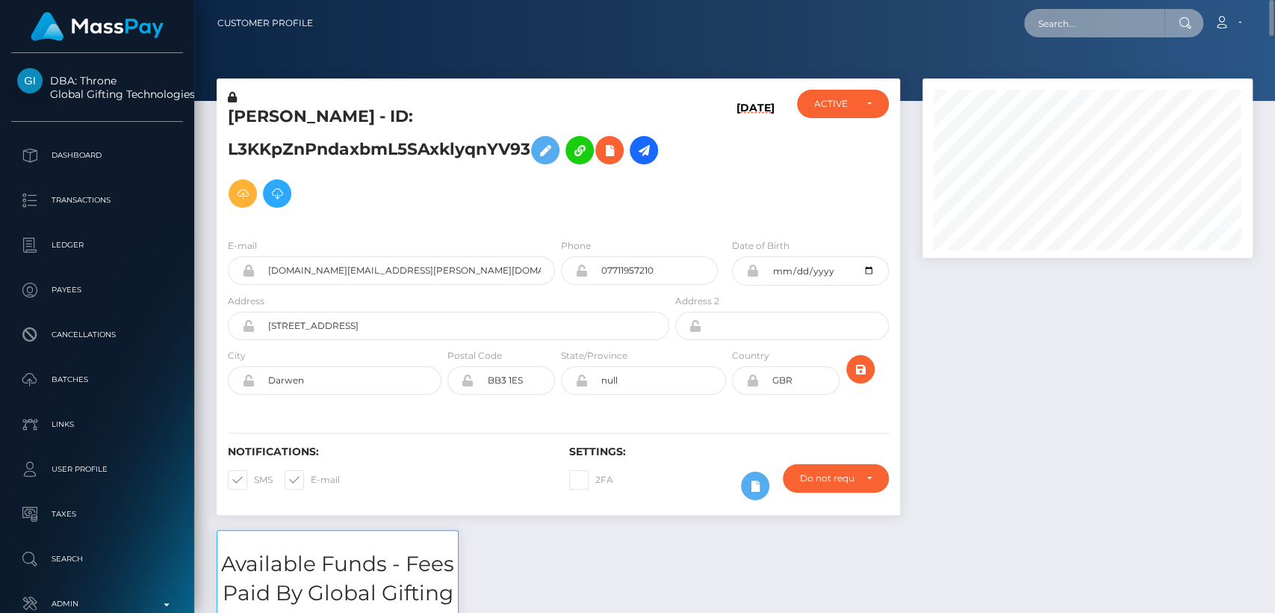
click at [1094, 25] on input "text" at bounding box center [1094, 23] width 140 height 28
paste input "[PERSON_NAME][EMAIL_ADDRESS][PERSON_NAME][DOMAIN_NAME]"
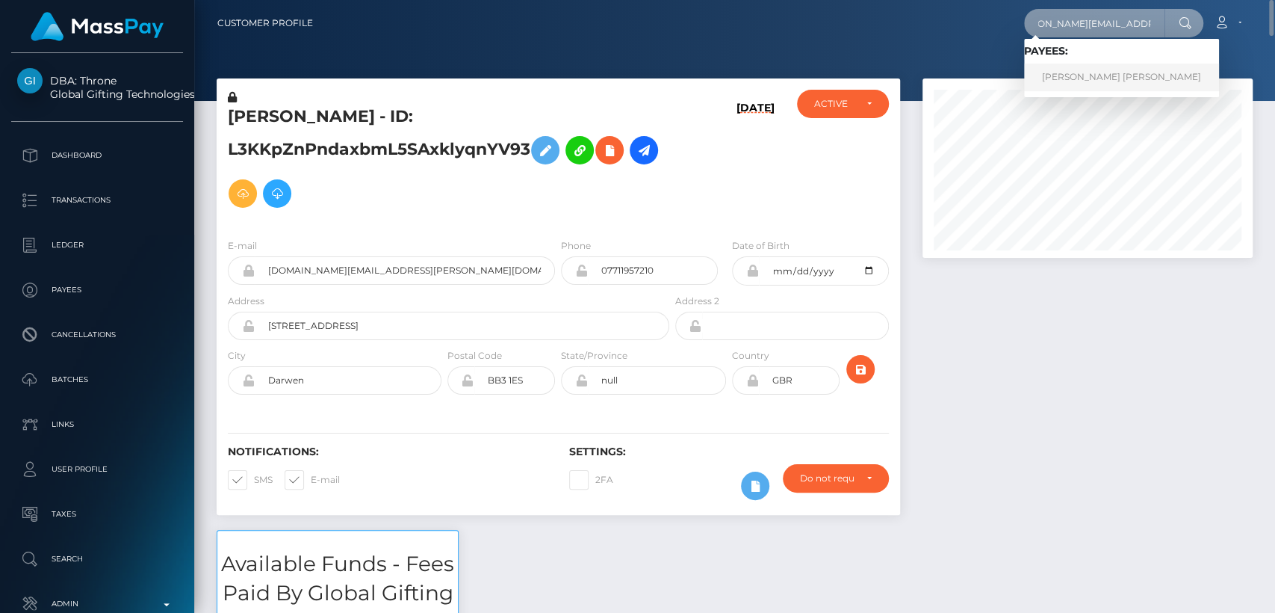
type input "[PERSON_NAME][EMAIL_ADDRESS][PERSON_NAME][DOMAIN_NAME]"
click at [1064, 79] on link "SHENNA BROOK WILBER" at bounding box center [1121, 78] width 195 height 28
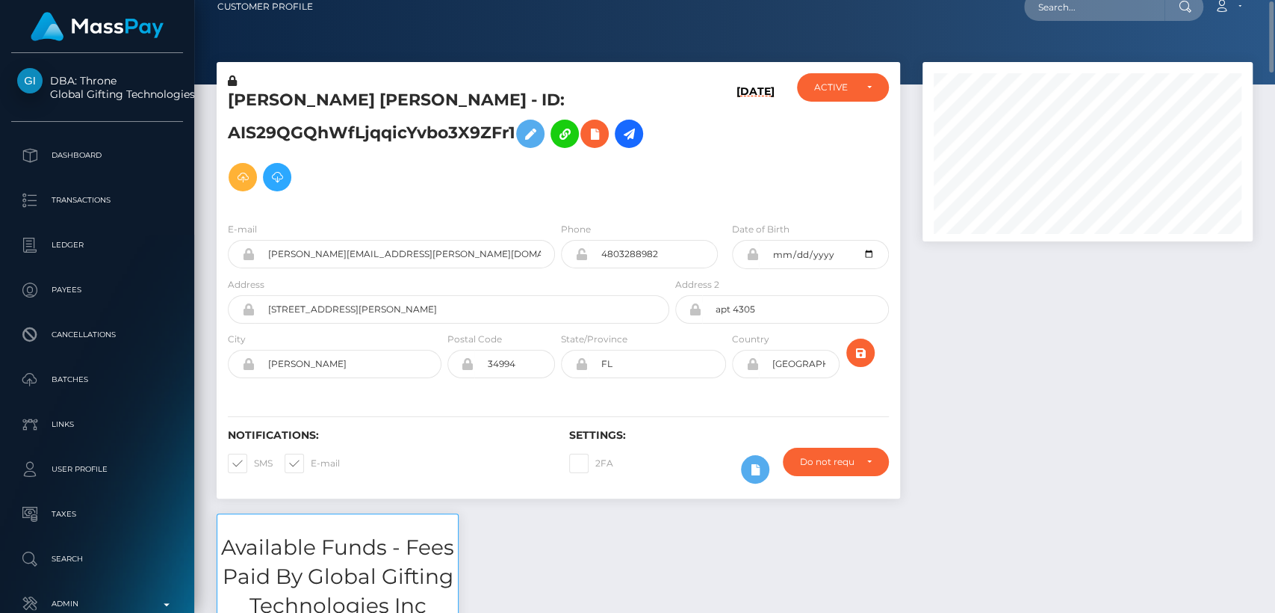
scroll to position [14, 0]
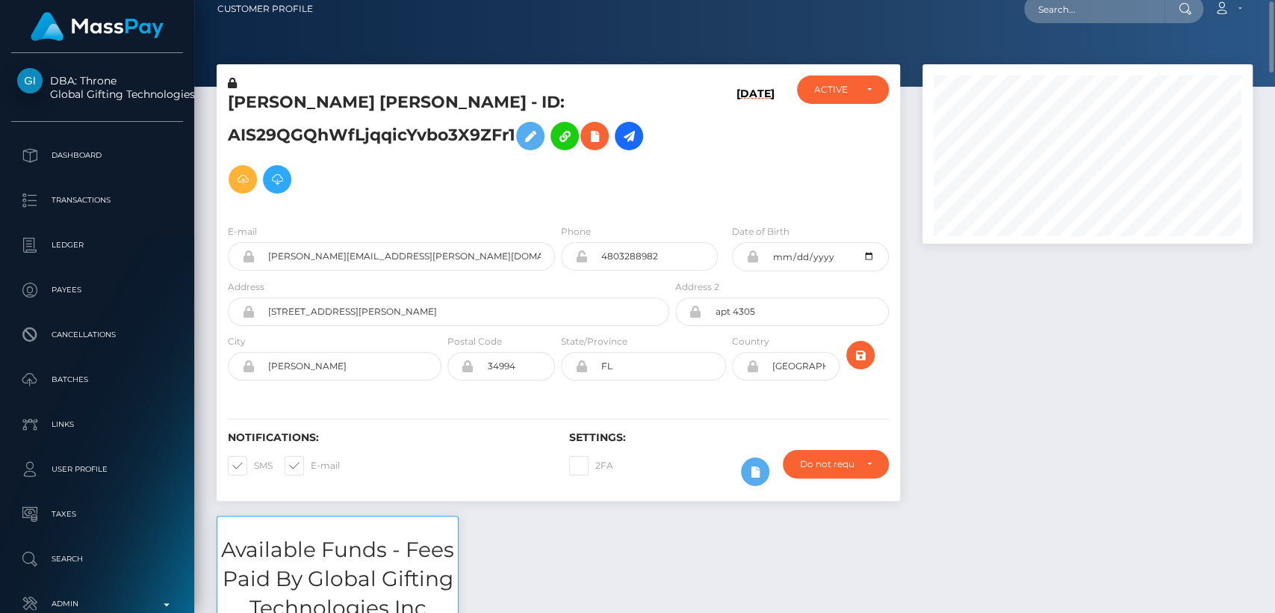
click at [269, 105] on h5 "[PERSON_NAME] [PERSON_NAME] - ID: AIS29QGQhWfLjqqicYvbo3X9ZFr1" at bounding box center [444, 146] width 433 height 110
copy h5 "[PERSON_NAME]"
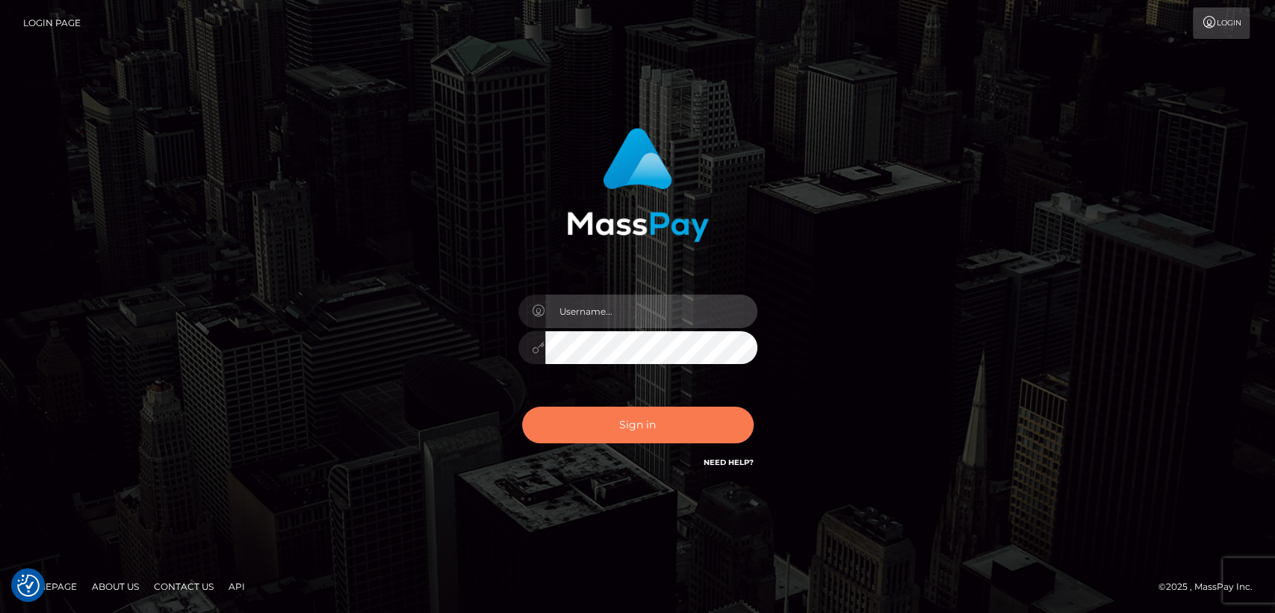
type input "[DOMAIN_NAME]"
click at [593, 438] on button "Sign in" at bounding box center [638, 424] width 232 height 37
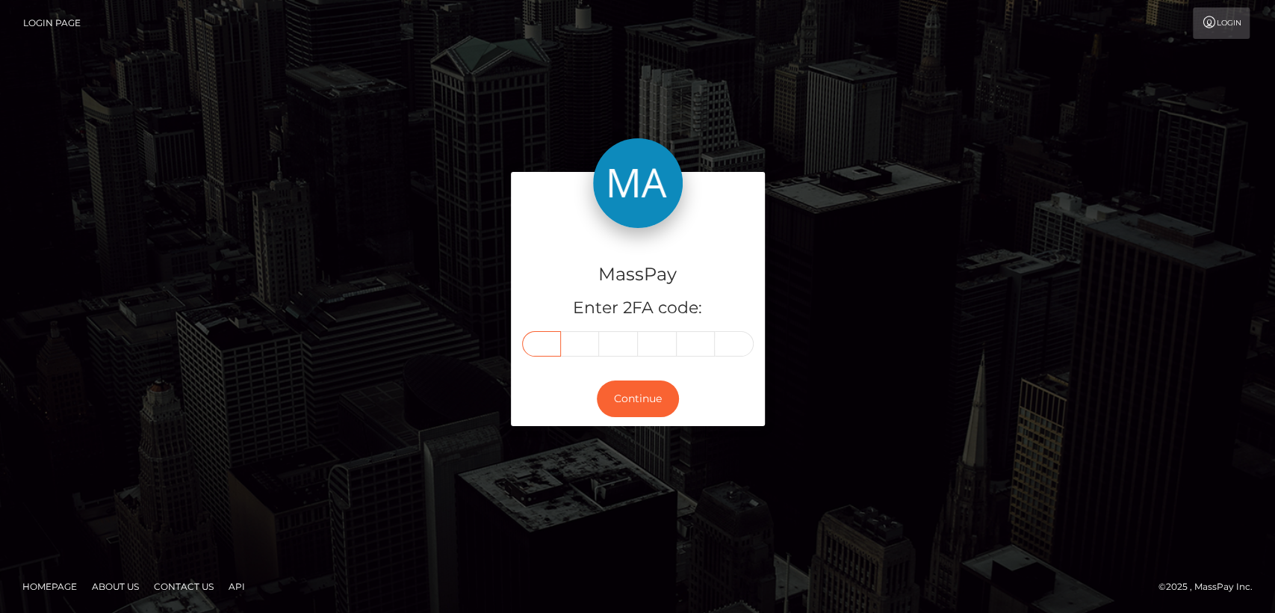
click at [551, 342] on input "text" at bounding box center [541, 343] width 39 height 25
paste input "9"
type input "9"
type input "6"
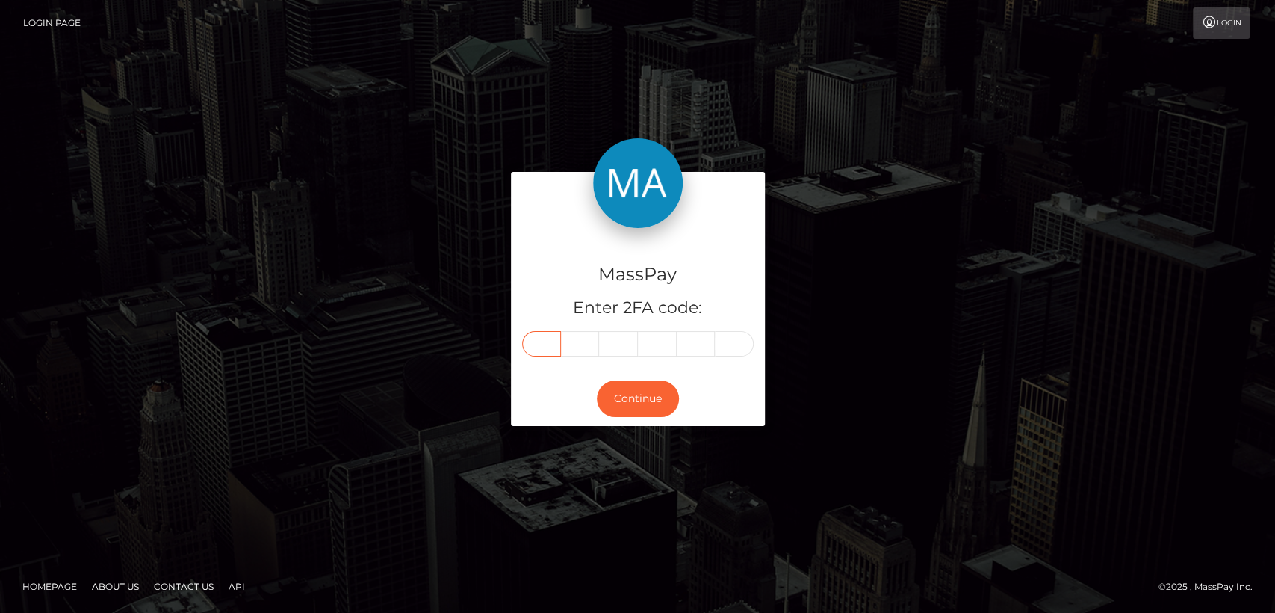
type input "8"
type input "4"
type input "3"
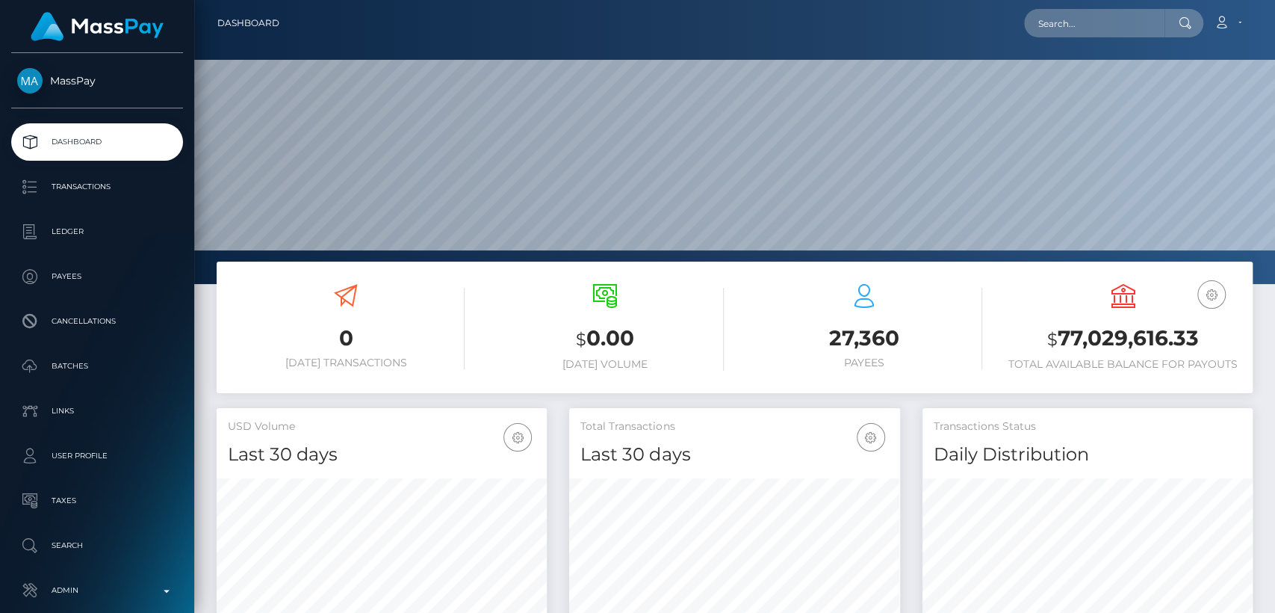
scroll to position [264, 330]
click at [1125, 34] on input "text" at bounding box center [1094, 23] width 140 height 28
paste input "odisvoboda@gmail.com"
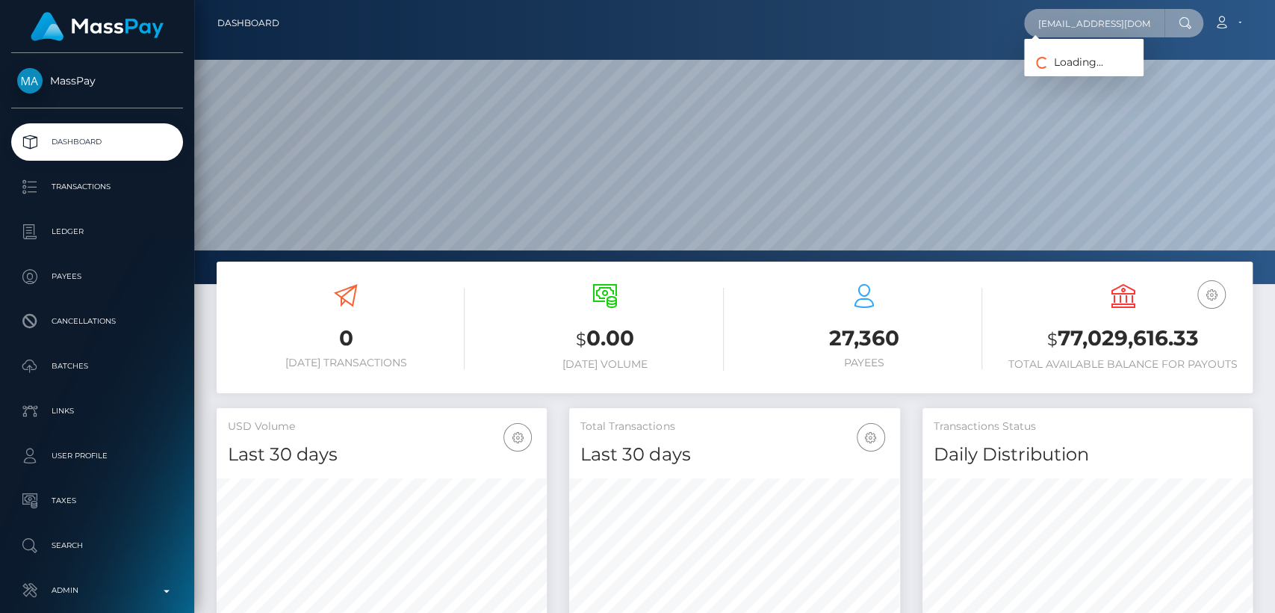
type input "odisvoboda@gmail.com"
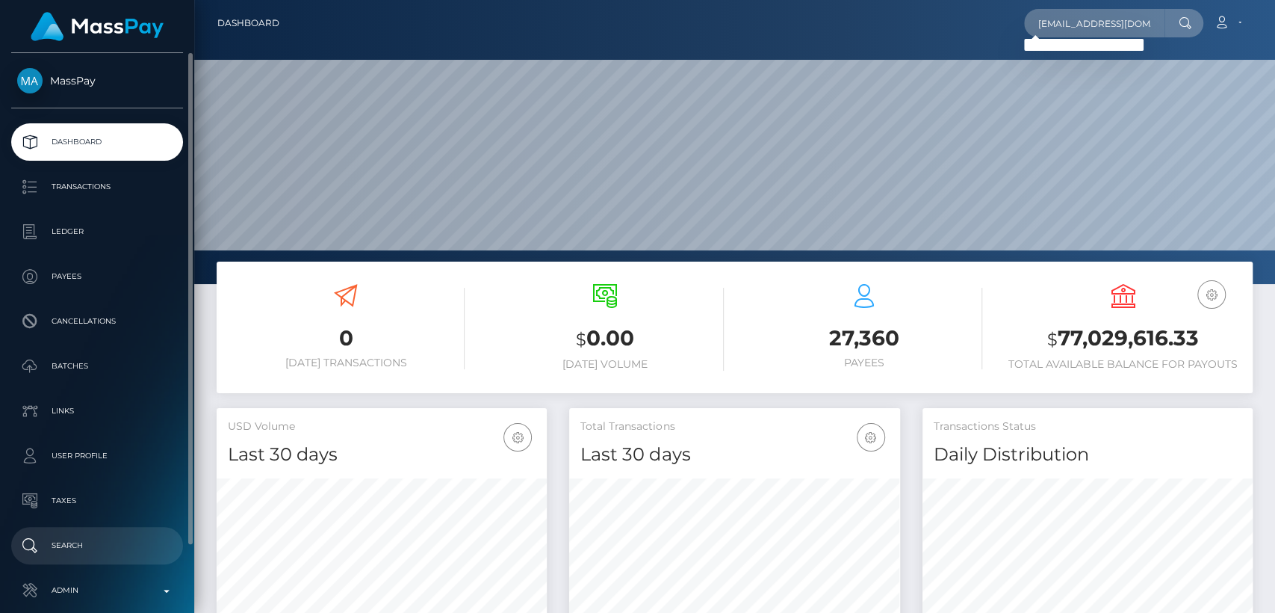
click at [42, 542] on p "Search" at bounding box center [97, 545] width 160 height 22
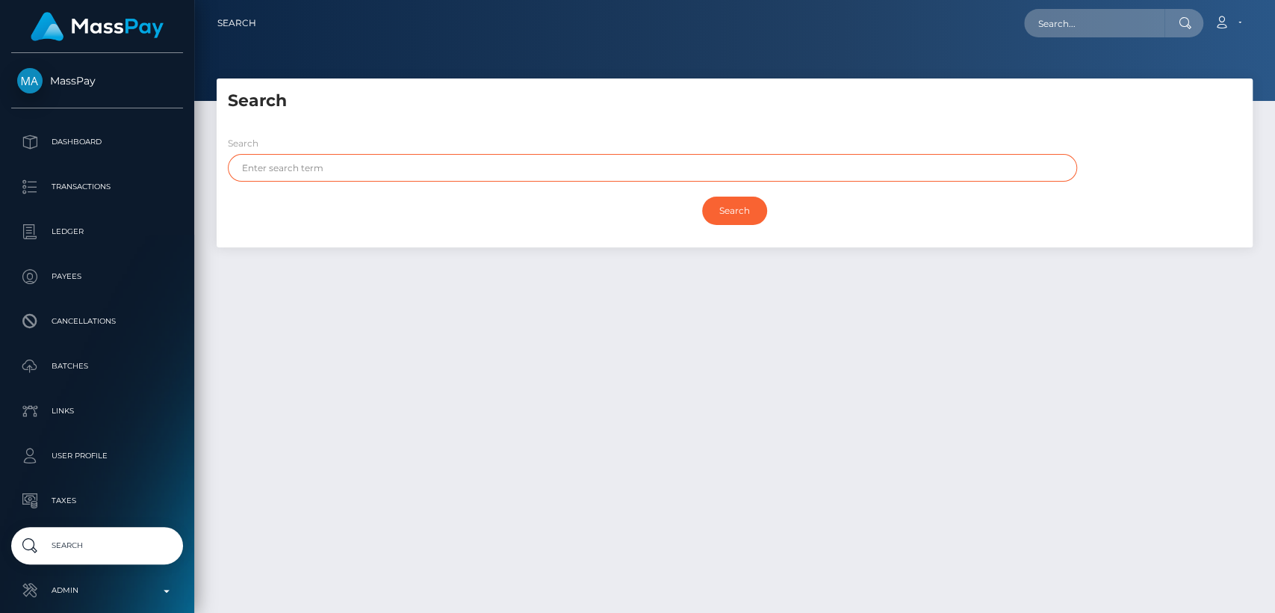
click at [438, 166] on input "text" at bounding box center [653, 168] width 850 height 28
paste input "Rodion"
type input "Rodion"
click at [702, 197] on input "Search" at bounding box center [734, 211] width 65 height 28
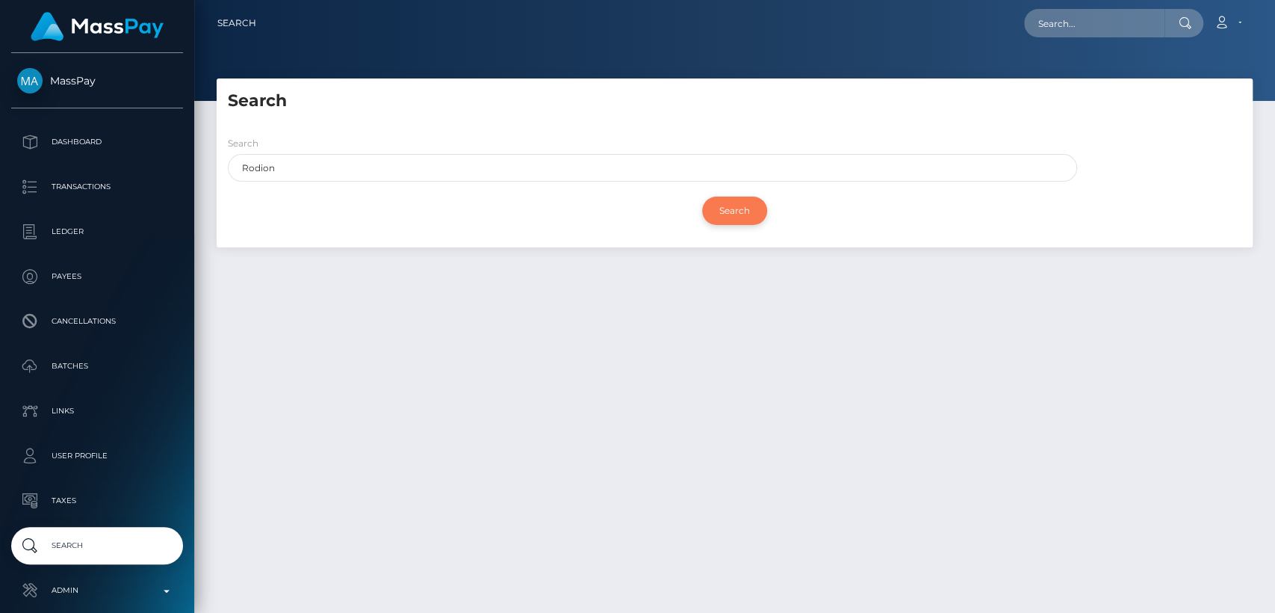
click at [704, 208] on input "Search" at bounding box center [734, 211] width 65 height 28
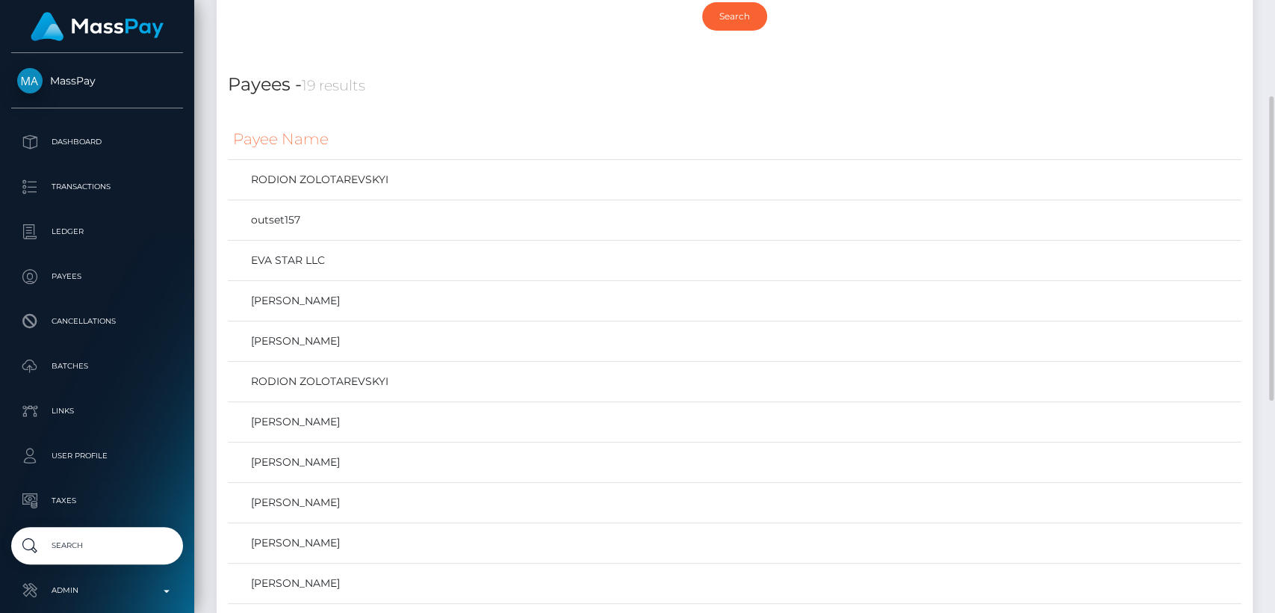
scroll to position [192, 0]
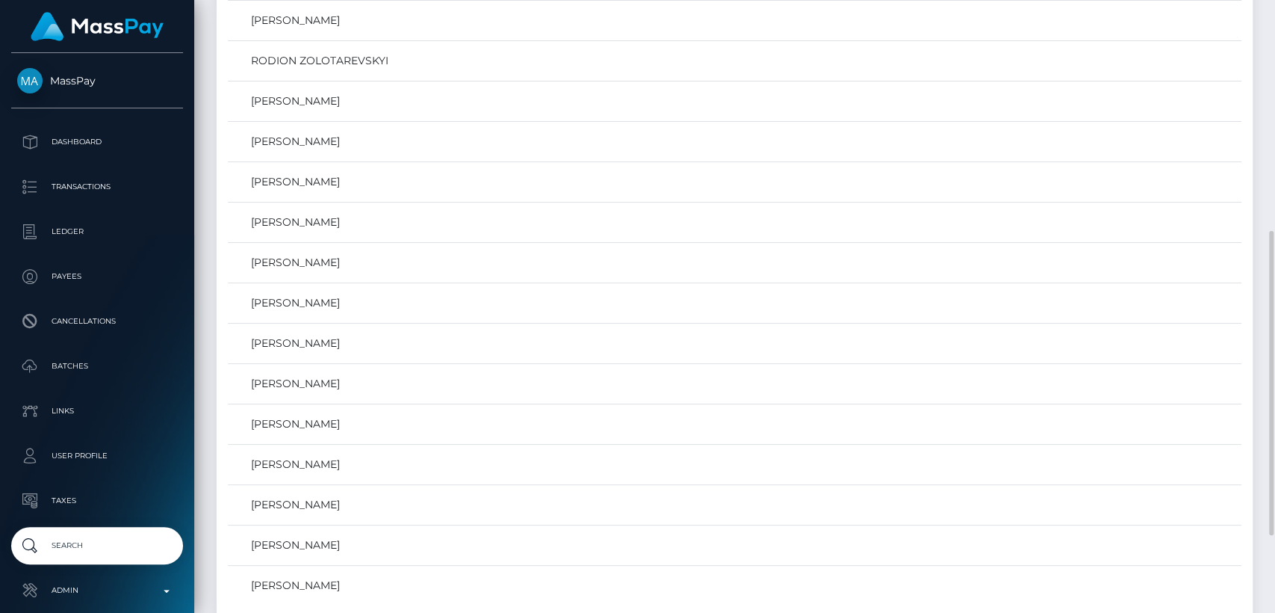
click at [203, 223] on div "Search Search Rodion Search Payouts - 0 results Payee Name Payees -" at bounding box center [734, 117] width 1081 height 1106
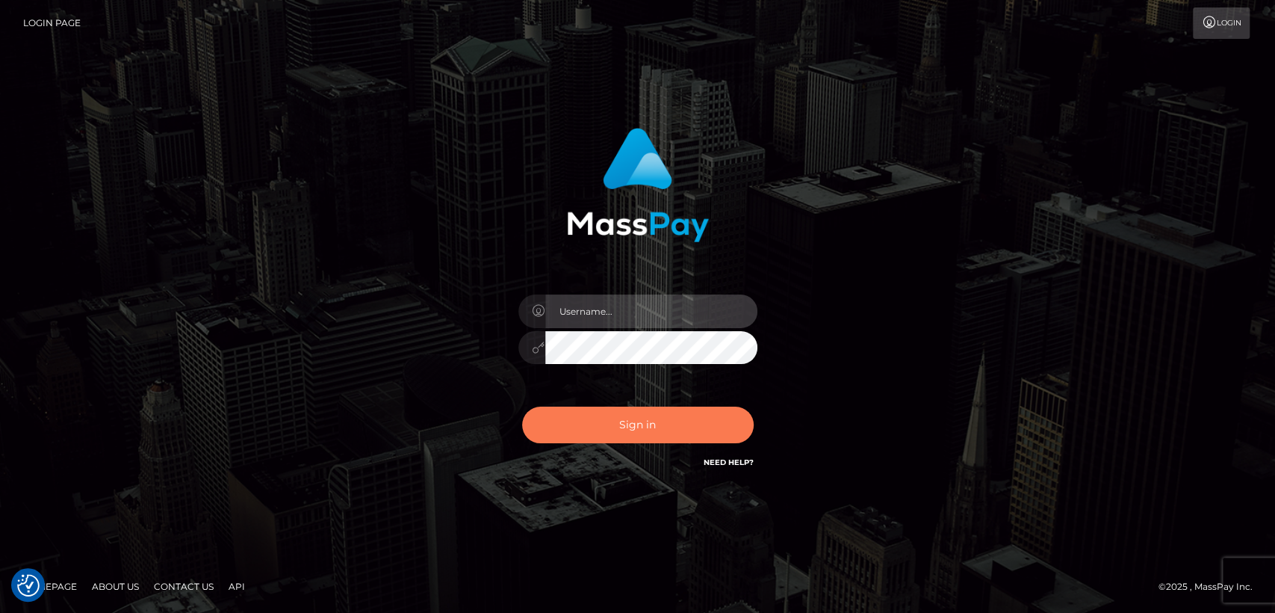
type input "[DOMAIN_NAME]"
click at [593, 425] on button "Sign in" at bounding box center [638, 424] width 232 height 37
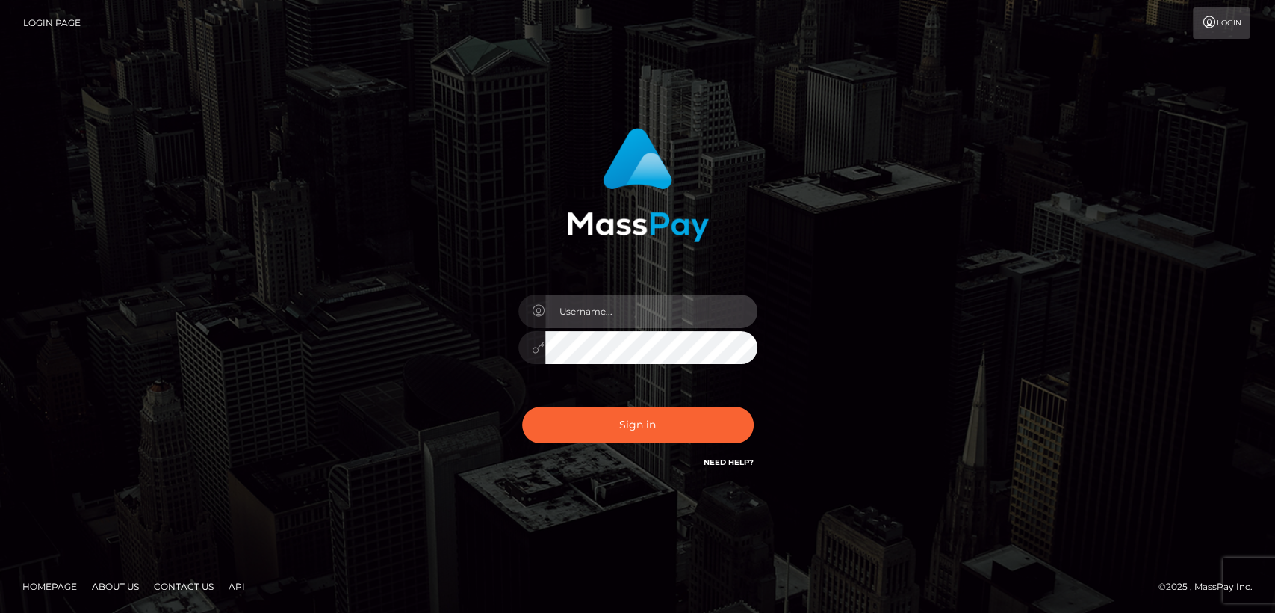
type input "[DOMAIN_NAME]"
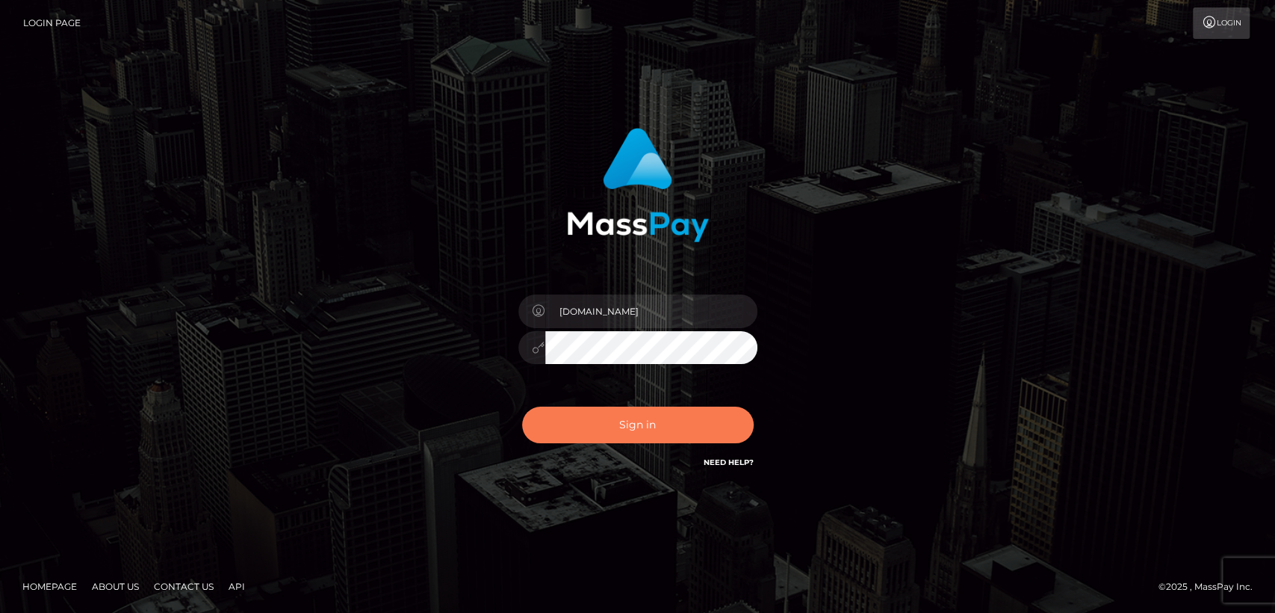
click at [593, 425] on button "Sign in" at bounding box center [638, 424] width 232 height 37
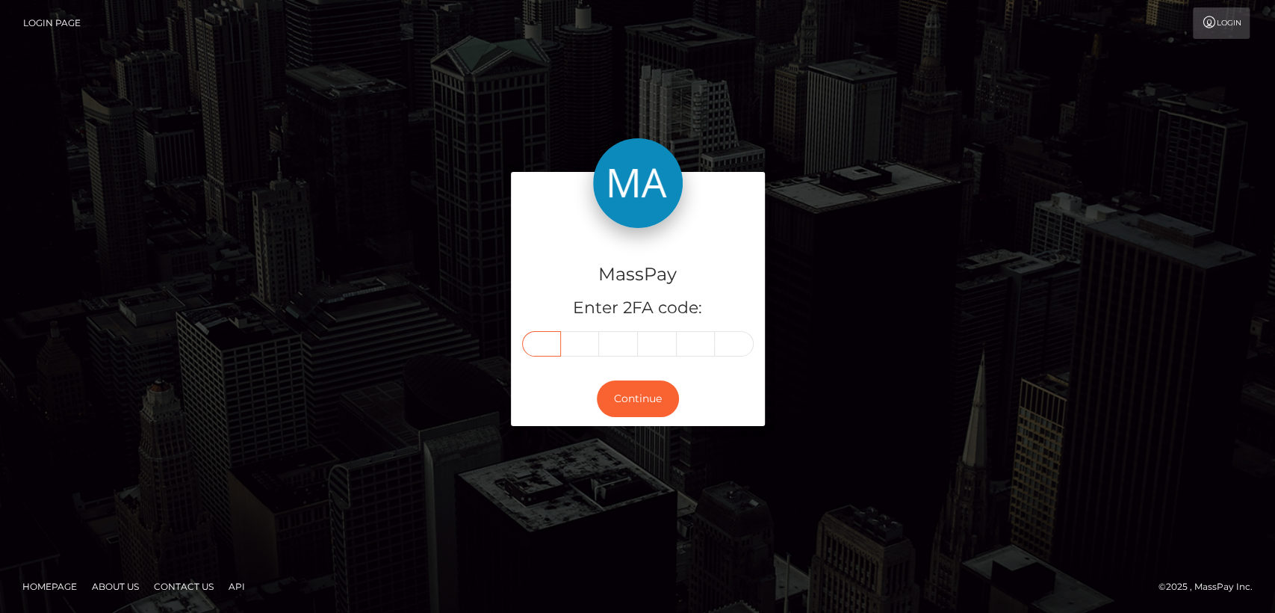
click at [536, 340] on input "text" at bounding box center [541, 343] width 39 height 25
paste input "3"
type input "3"
type input "7"
type input "6"
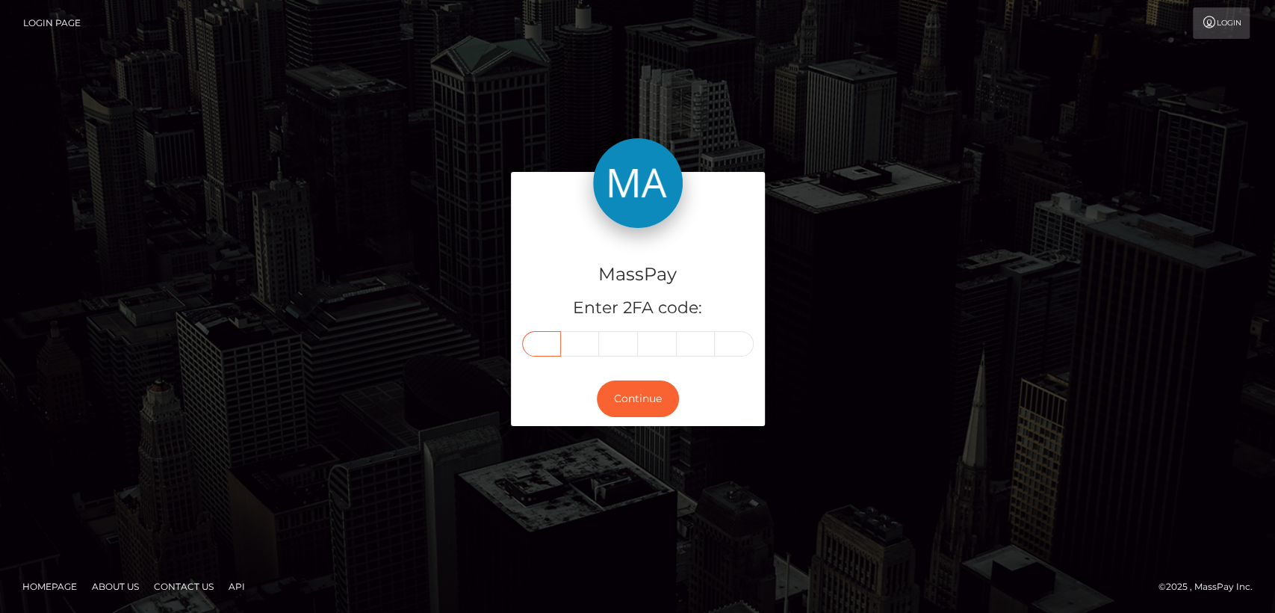
type input "6"
type input "5"
type input "8"
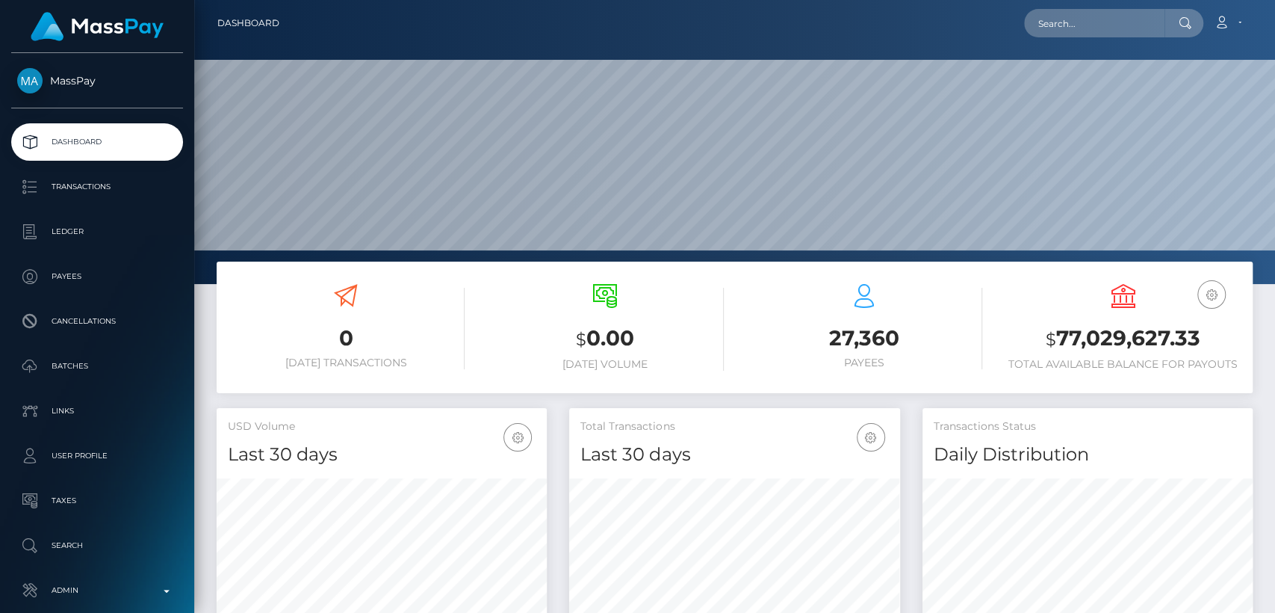
scroll to position [264, 330]
click at [1128, 20] on input "text" at bounding box center [1094, 23] width 140 height 28
paste input "[EMAIL_ADDRESS][DOMAIN_NAME]"
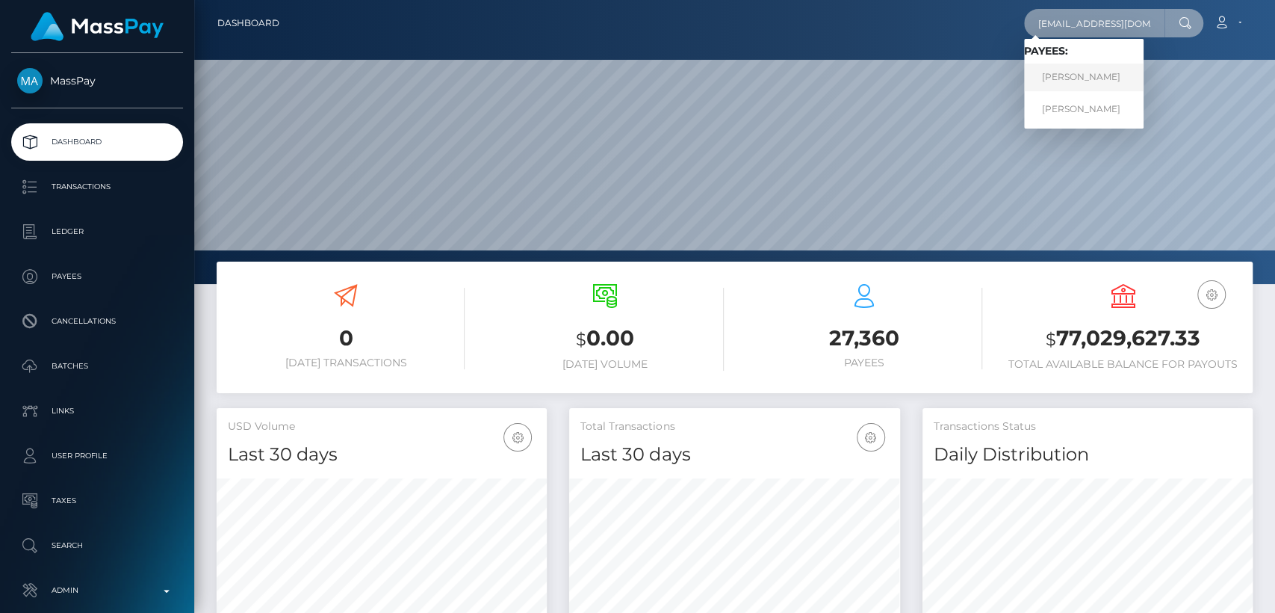
type input "[EMAIL_ADDRESS][DOMAIN_NAME]"
click at [1119, 74] on link "RUTH ADHIAMBO OKUMU" at bounding box center [1084, 78] width 120 height 28
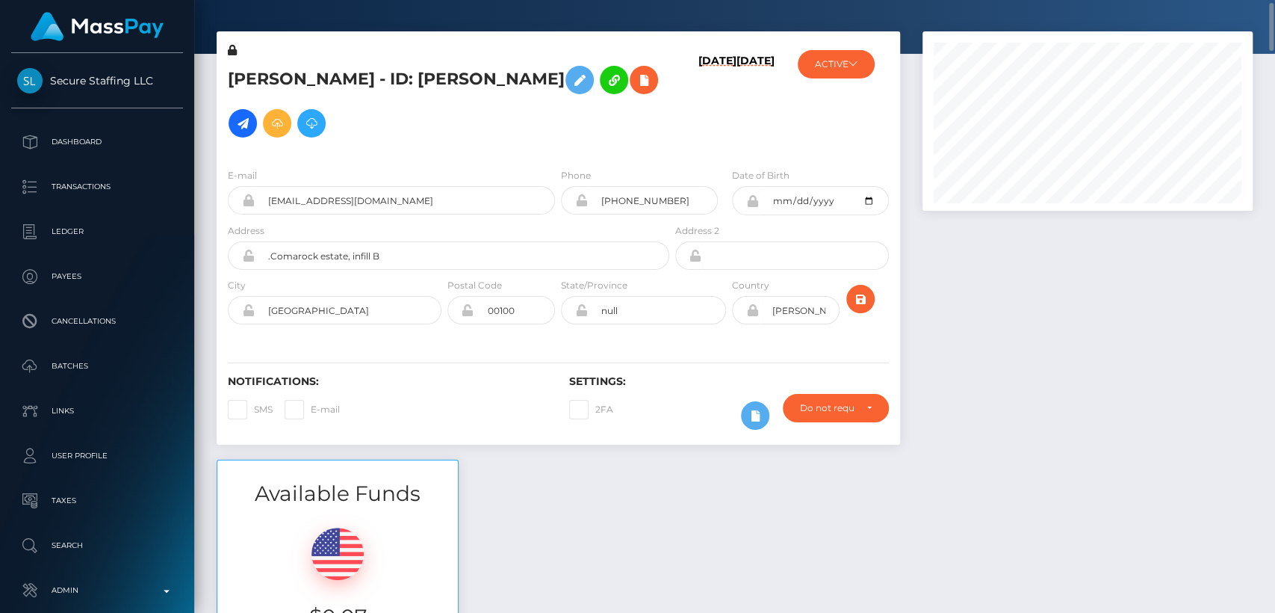
scroll to position [37, 0]
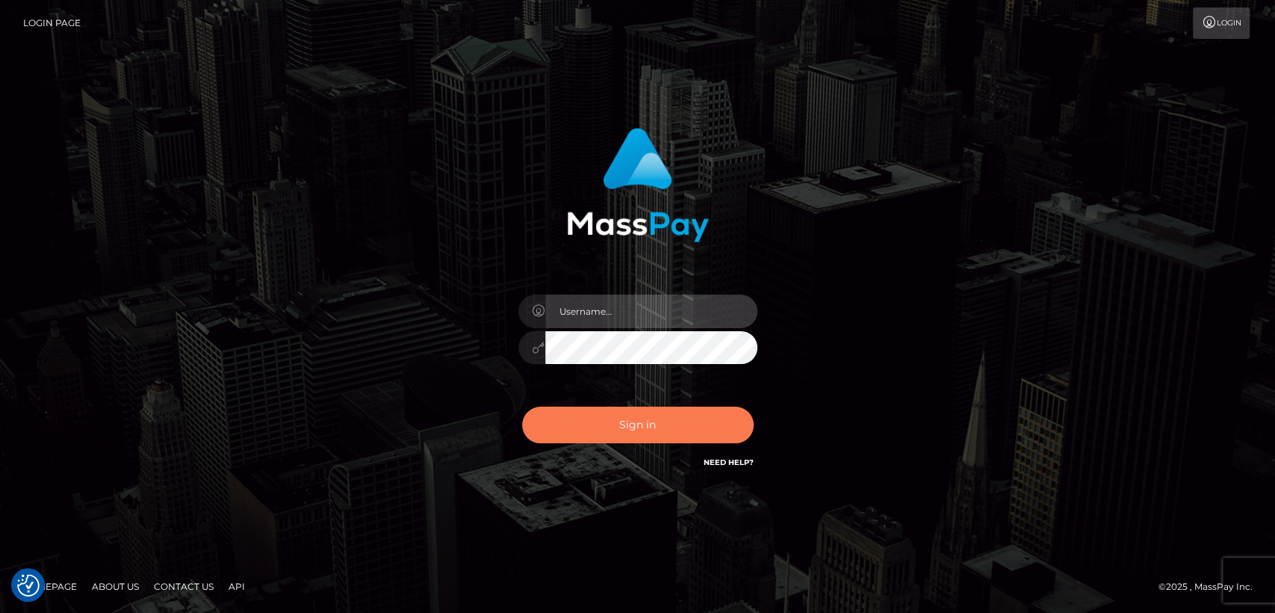
type input "nt.es"
click at [639, 419] on button "Sign in" at bounding box center [638, 424] width 232 height 37
type input "[DOMAIN_NAME]"
click at [639, 419] on button "Sign in" at bounding box center [638, 424] width 232 height 37
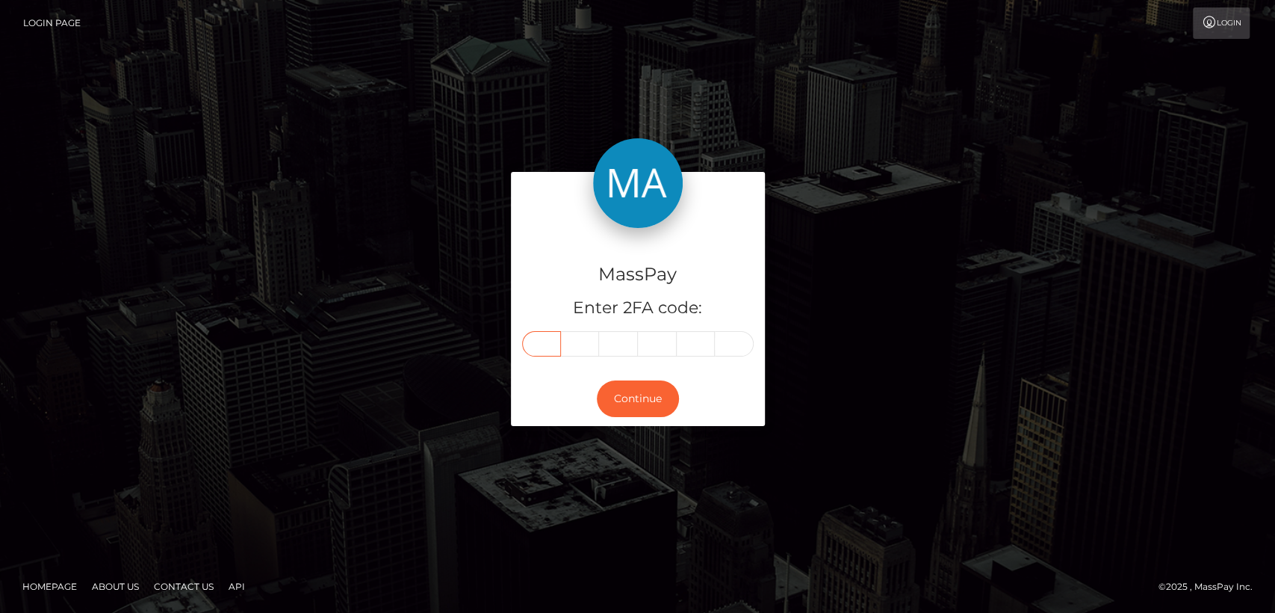
click at [539, 351] on input "text" at bounding box center [541, 343] width 39 height 25
paste input "7"
type input "7"
type input "2"
type input "6"
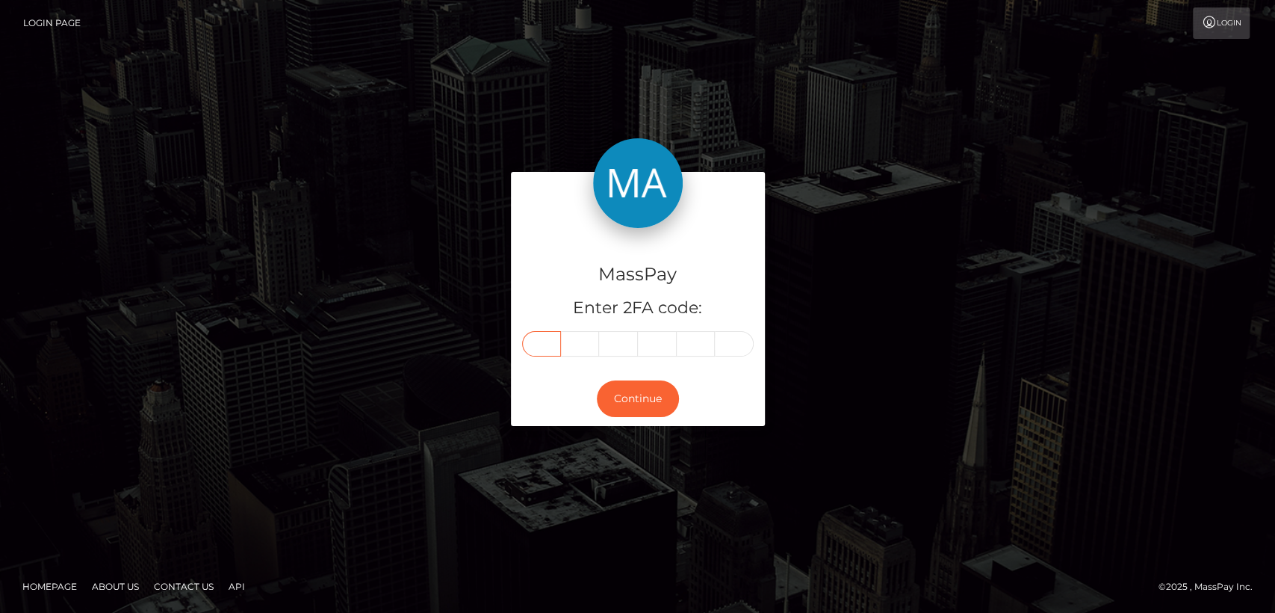
type input "9"
type input "0"
type input "4"
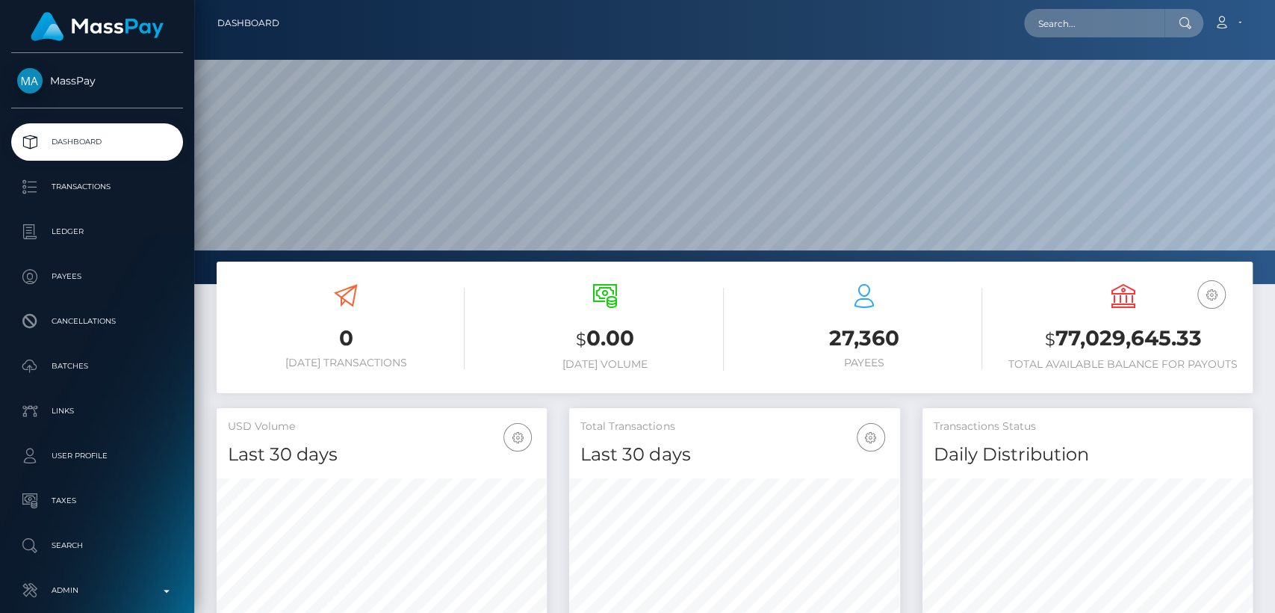
scroll to position [264, 330]
click at [1119, 23] on input "text" at bounding box center [1094, 23] width 140 height 28
paste input "[EMAIL_ADDRESS][DOMAIN_NAME]"
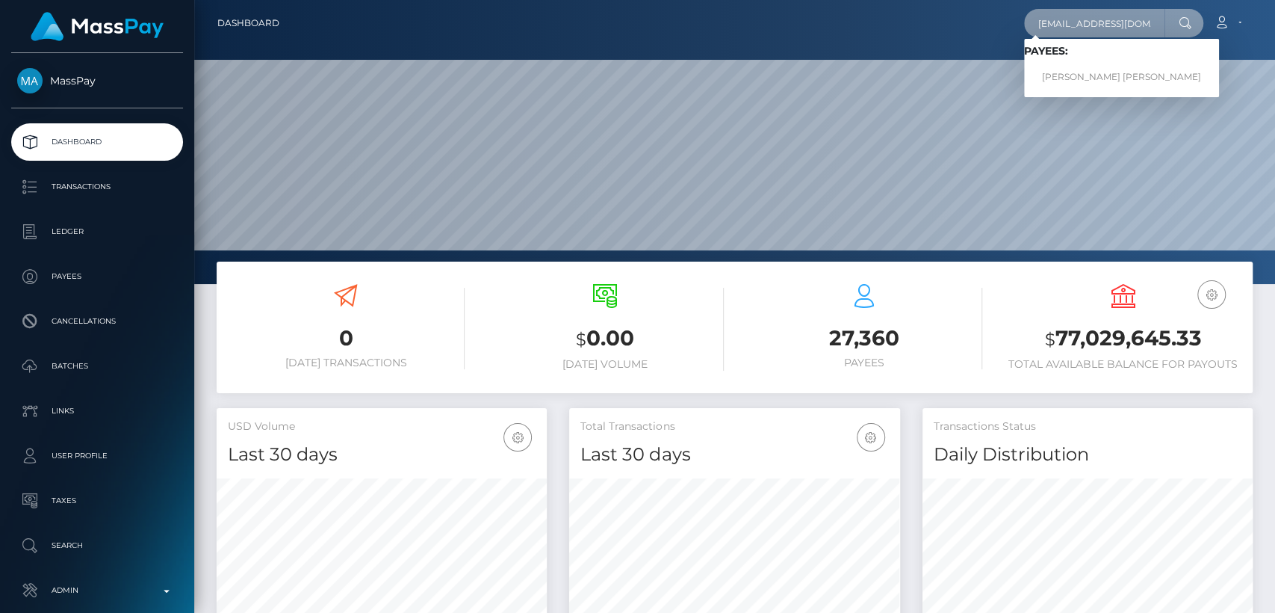
type input "[EMAIL_ADDRESS][DOMAIN_NAME]"
click at [1134, 75] on link "MELISSA JOY MIRANDA ROMERO" at bounding box center [1121, 78] width 195 height 28
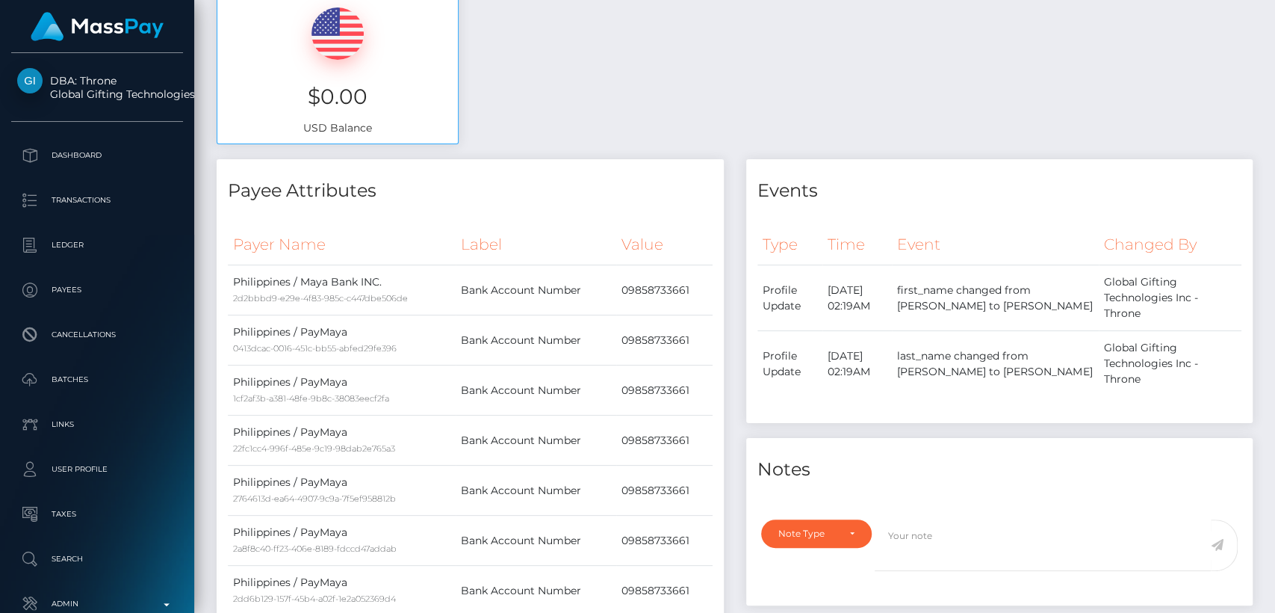
scroll to position [808, 0]
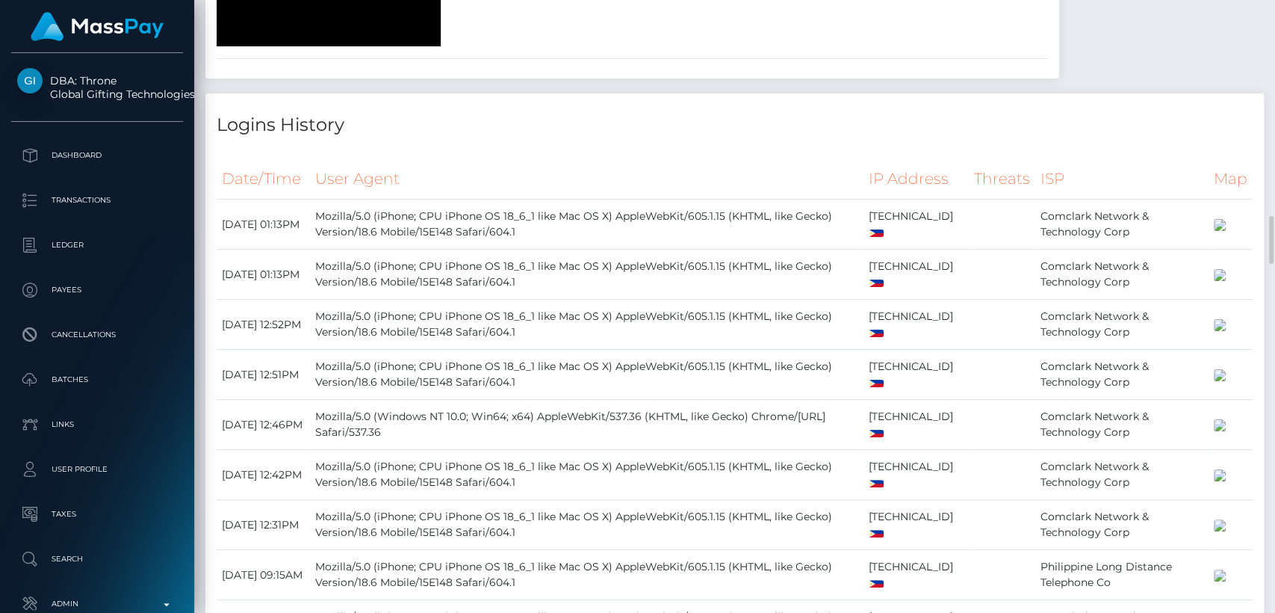
scroll to position [2777, 0]
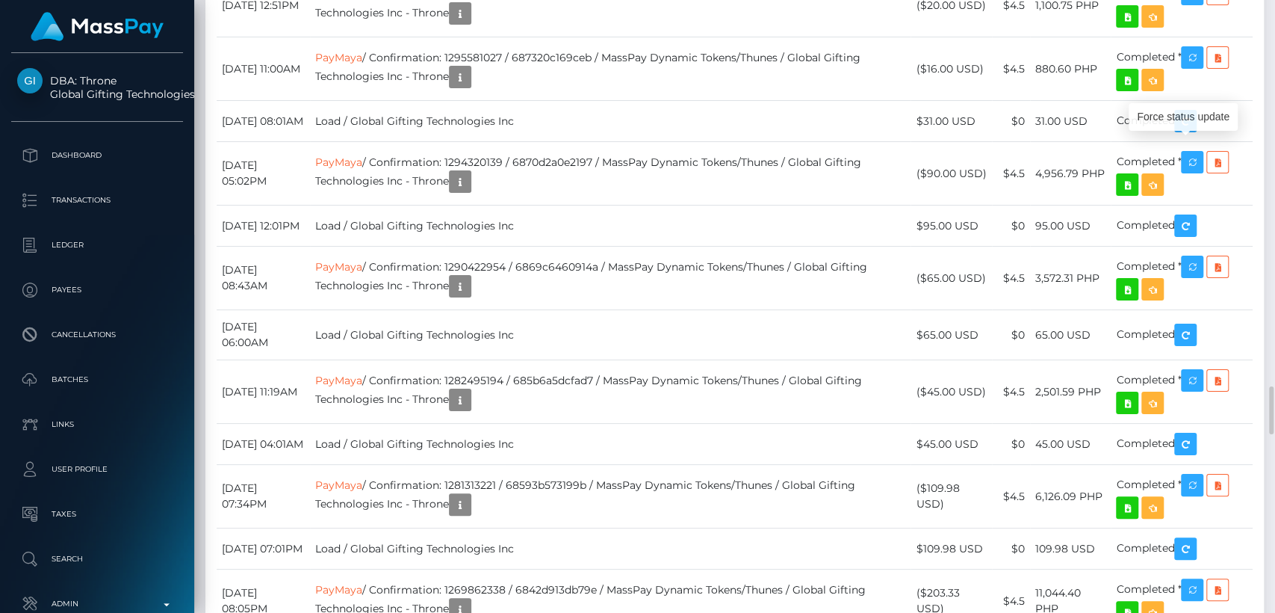
scroll to position [179, 330]
click at [1187, 115] on div "Force status update" at bounding box center [1183, 117] width 109 height 28
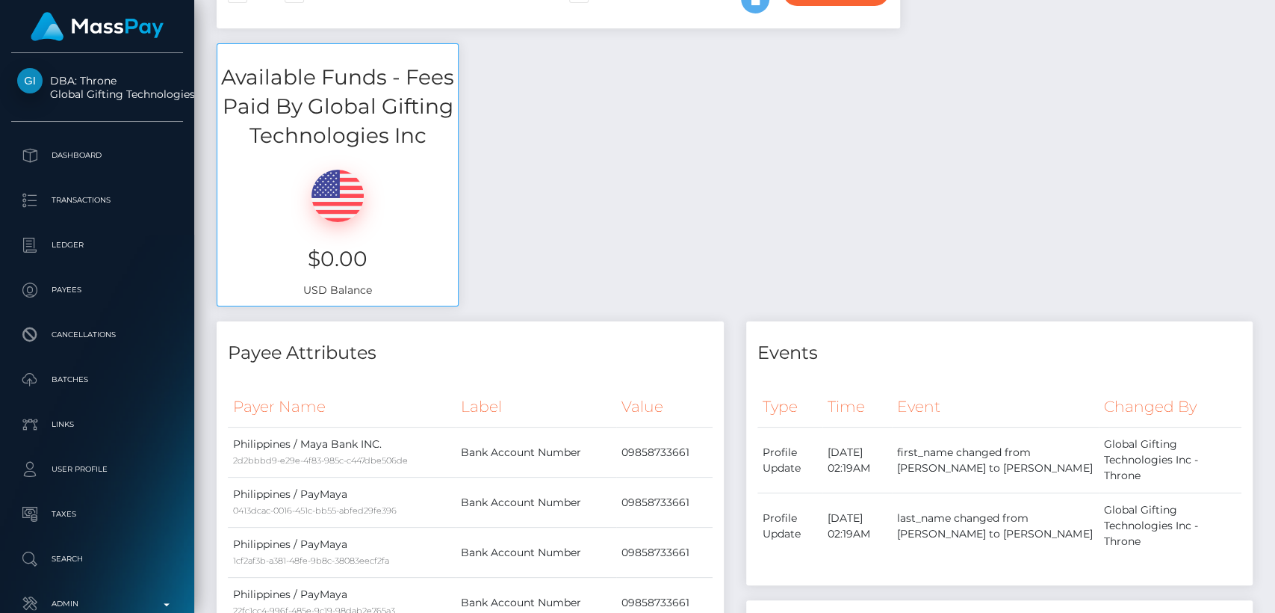
scroll to position [0, 0]
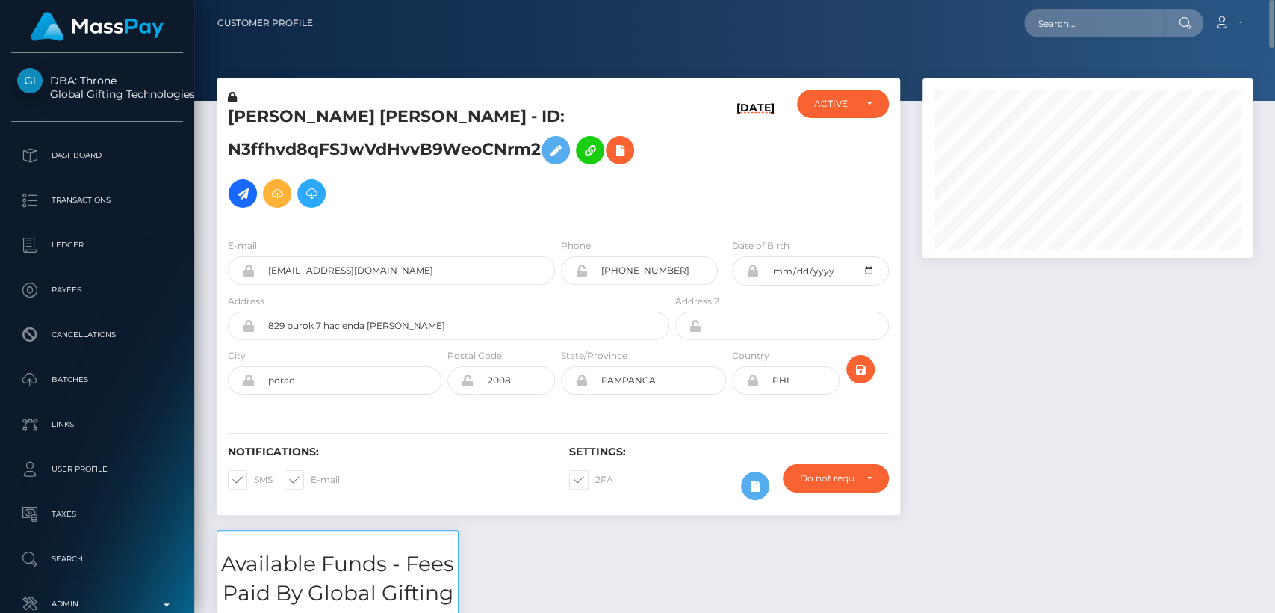
click at [259, 121] on h5 "MELISSA JOY MIRANDA ROMERO - ID: N3ffhvd8qFSJwVdHvvB9WeoCNrm2" at bounding box center [444, 160] width 433 height 110
drag, startPoint x: 259, startPoint y: 121, endPoint x: 299, endPoint y: 129, distance: 40.3
click at [299, 129] on h5 "MELISSA JOY MIRANDA ROMERO - ID: N3ffhvd8qFSJwVdHvvB9WeoCNrm2" at bounding box center [444, 160] width 433 height 110
copy h5 "MELISSA"
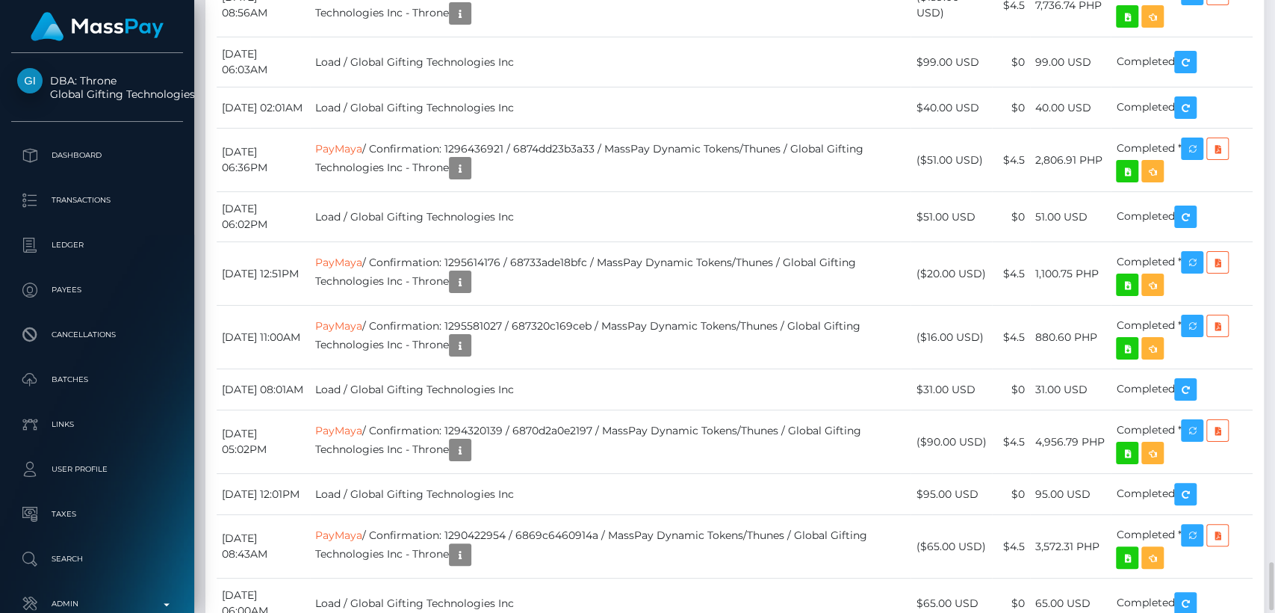
scroll to position [4800, 0]
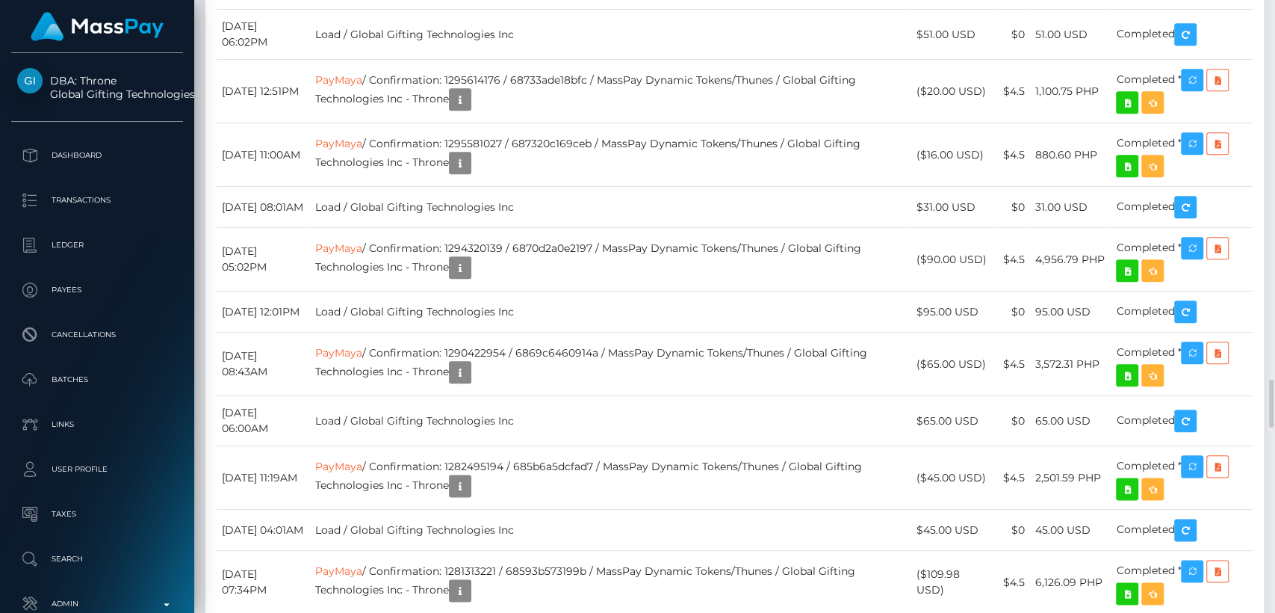
drag, startPoint x: 942, startPoint y: 253, endPoint x: 926, endPoint y: 247, distance: 17.3
copy td "$80.00 USD"
drag, startPoint x: 385, startPoint y: 256, endPoint x: 350, endPoint y: 238, distance: 38.8
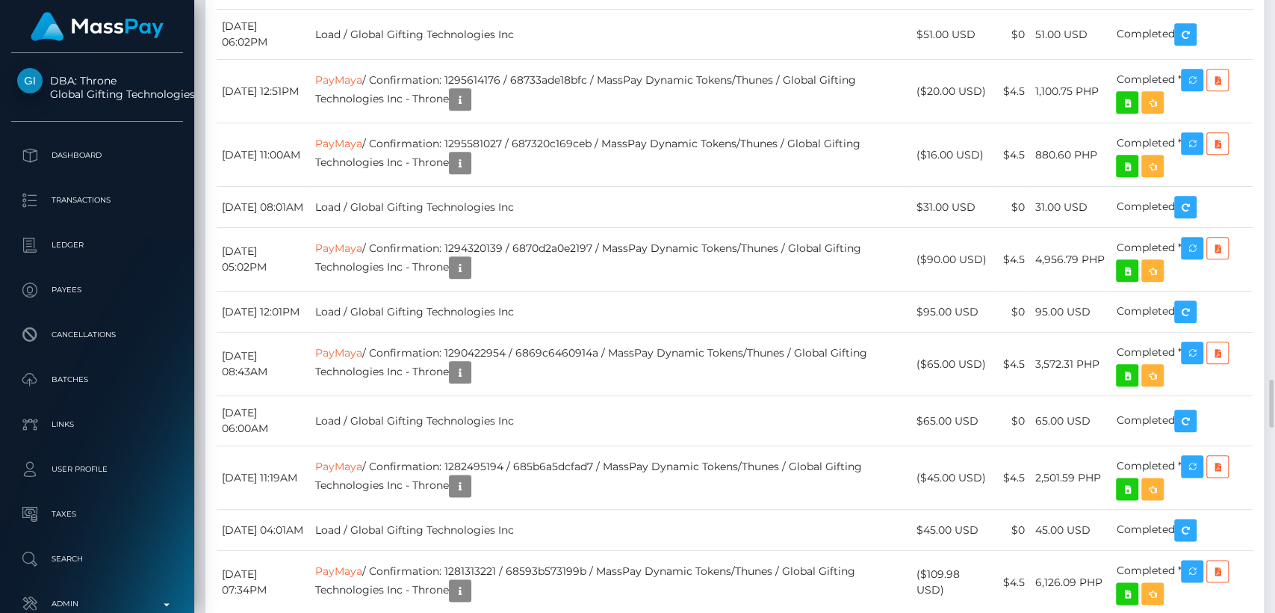
copy td "PayMaya / 68b0503475ca3 / MassPay Dynamic Tokens/Alpha Fortress / Global Giftin…"
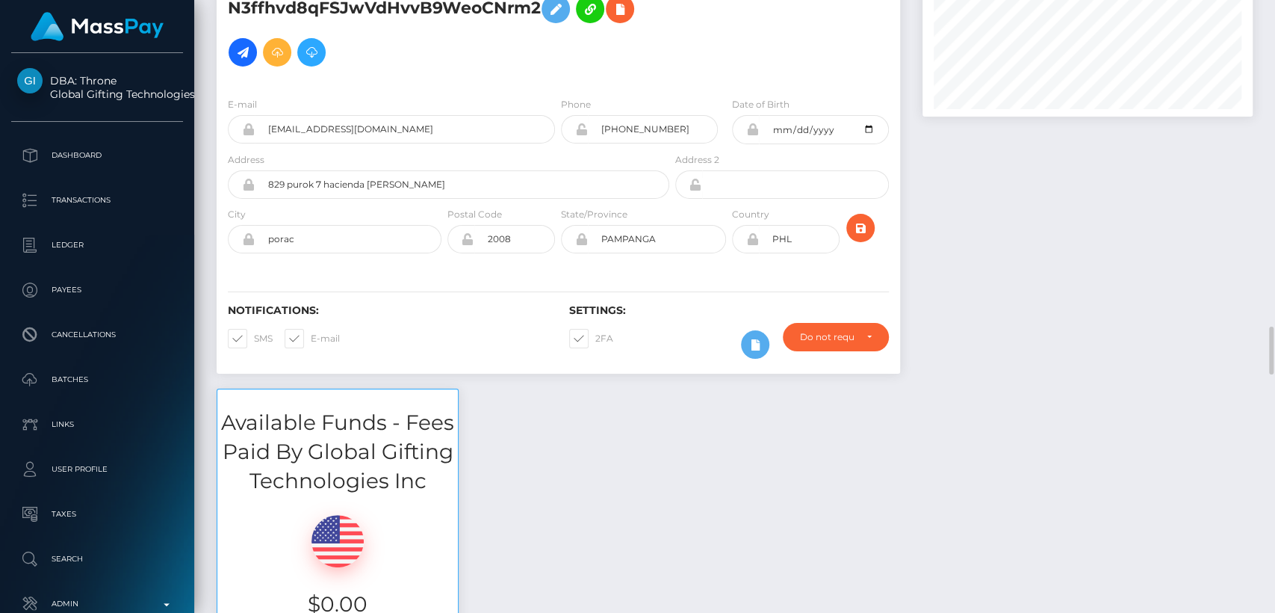
scroll to position [0, 0]
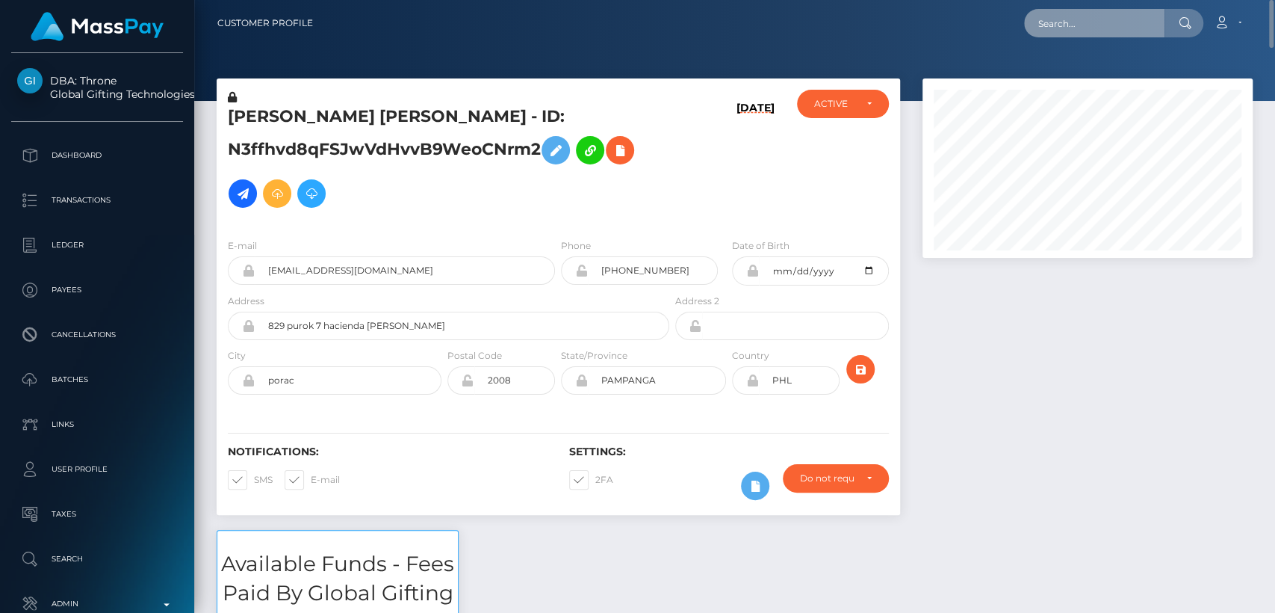
click at [1086, 29] on input "text" at bounding box center [1094, 23] width 140 height 28
paste input "jordanrogan33@gmail.com"
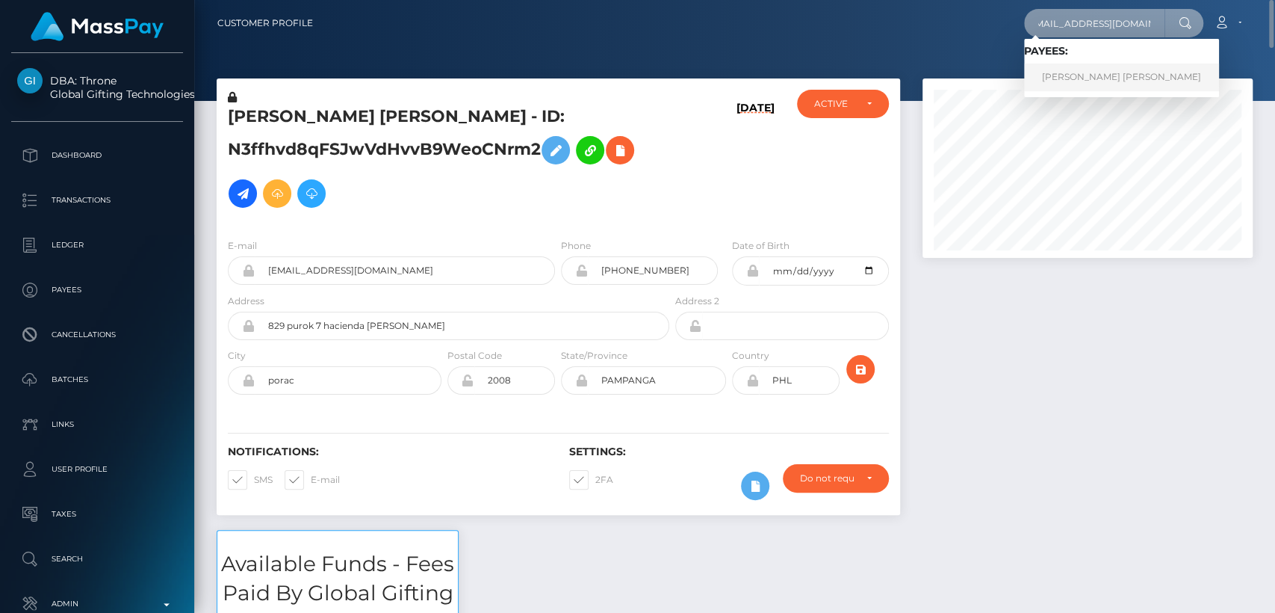
type input "jordanrogan33@gmail.com"
click at [1089, 76] on link "TRISTAN THOMAS HILLS" at bounding box center [1121, 78] width 195 height 28
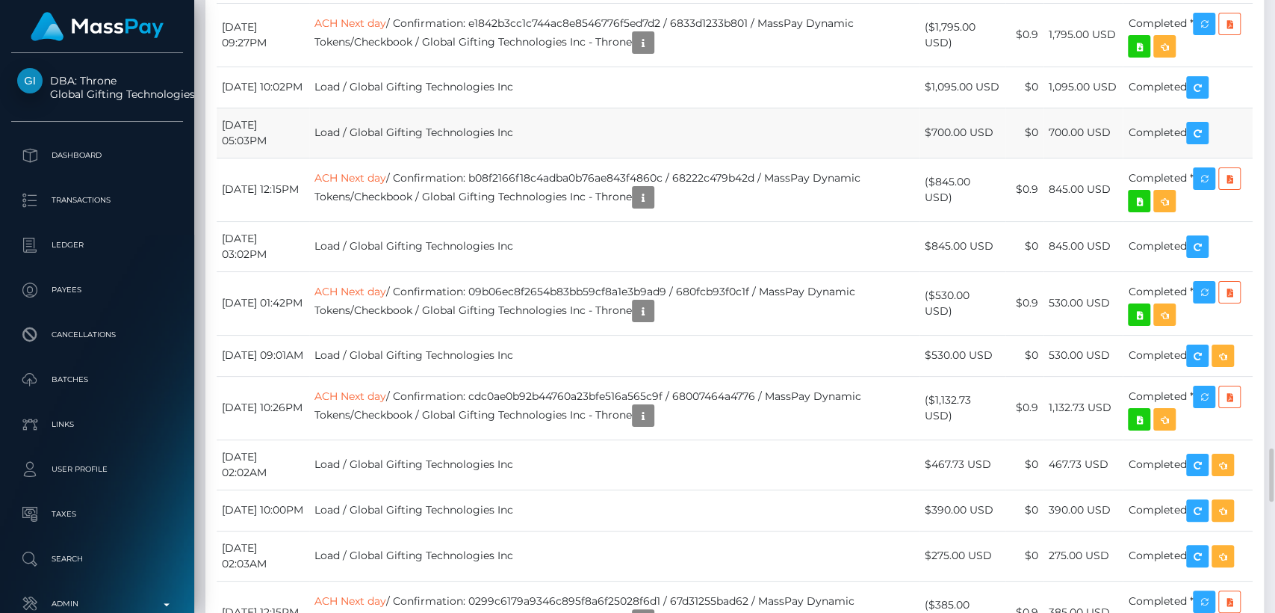
scroll to position [5174, 0]
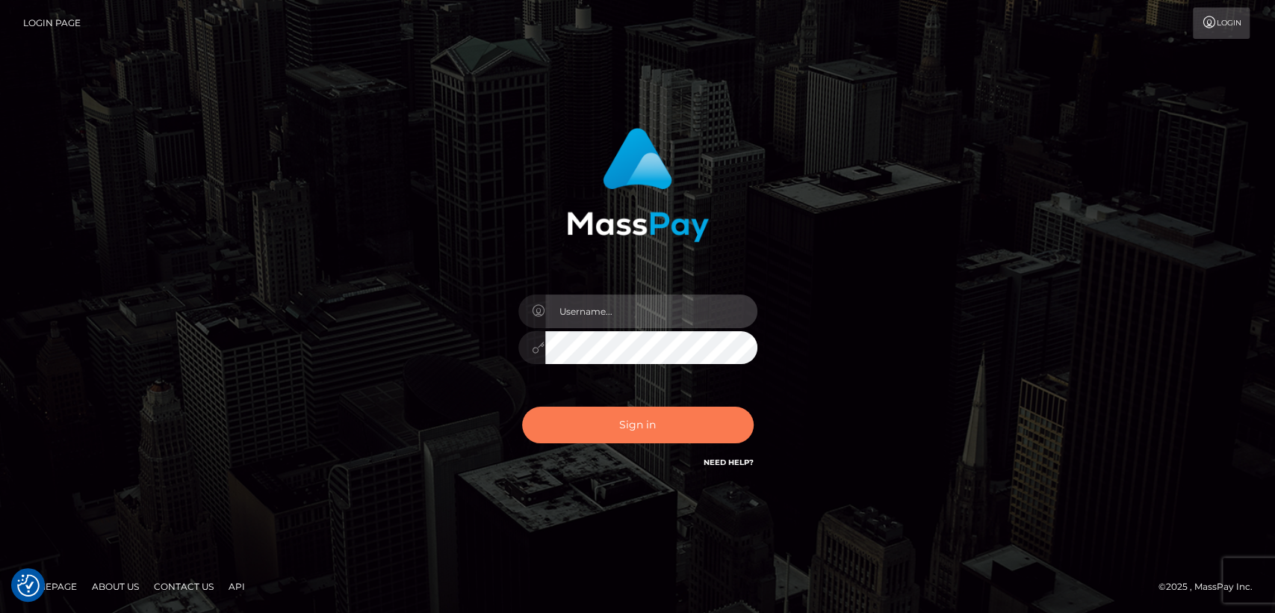
type input "[DOMAIN_NAME]"
click at [615, 430] on button "Sign in" at bounding box center [638, 424] width 232 height 37
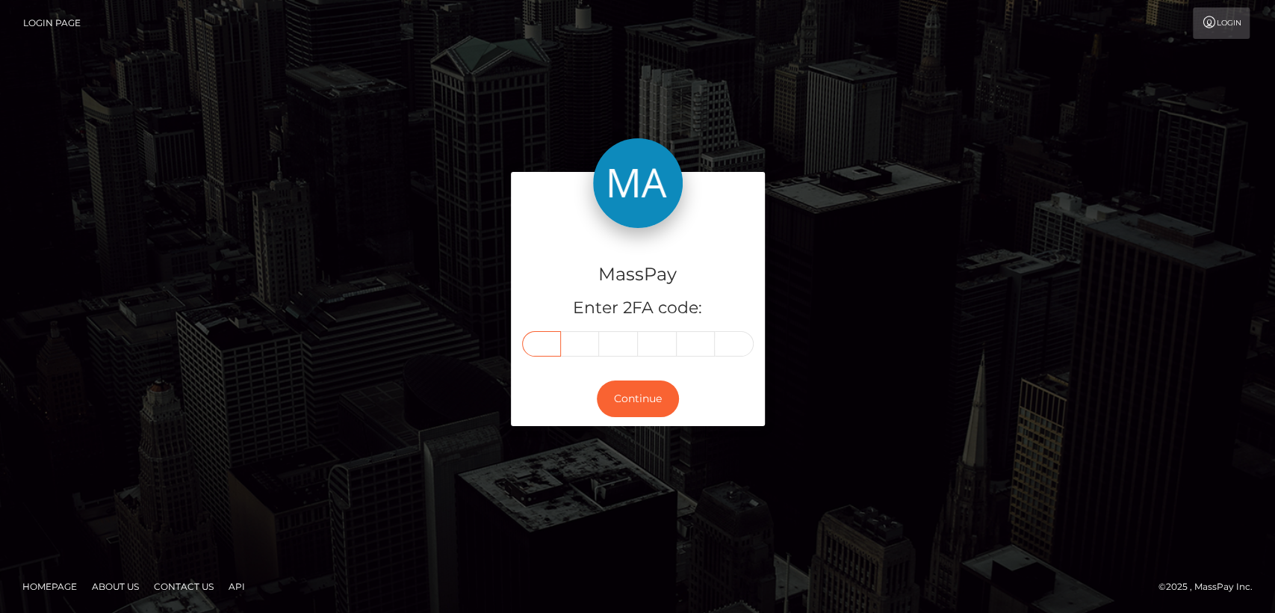
click at [544, 336] on input "text" at bounding box center [541, 343] width 39 height 25
paste input "5"
type input "5"
type input "4"
type input "5"
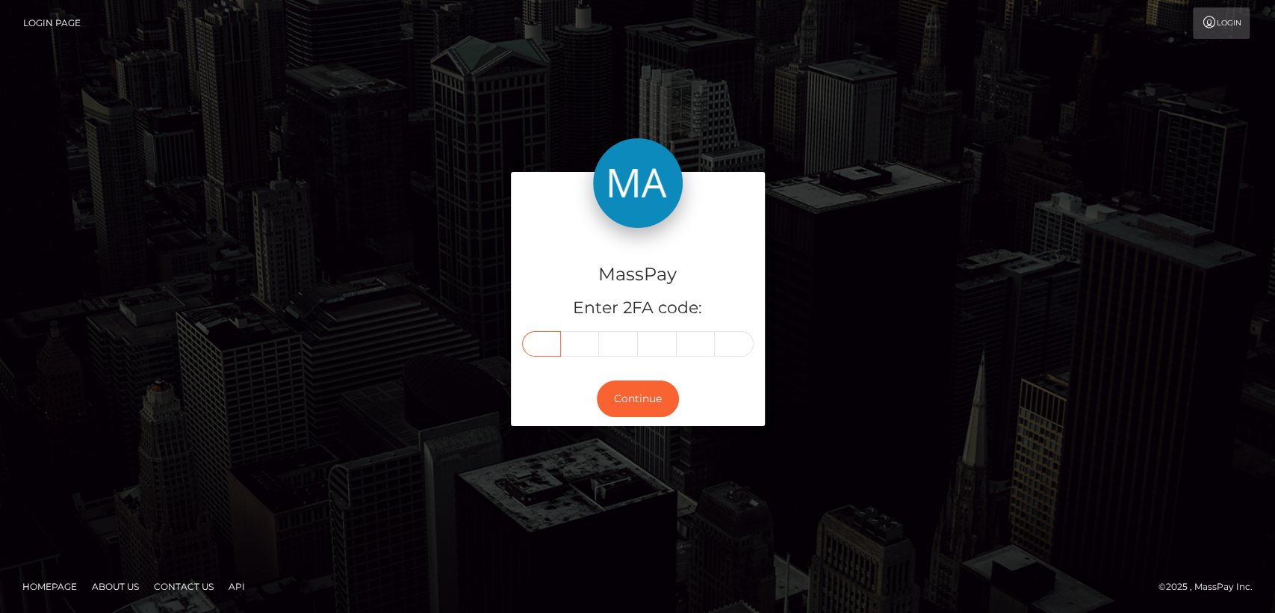
type input "9"
type input "2"
type input "1"
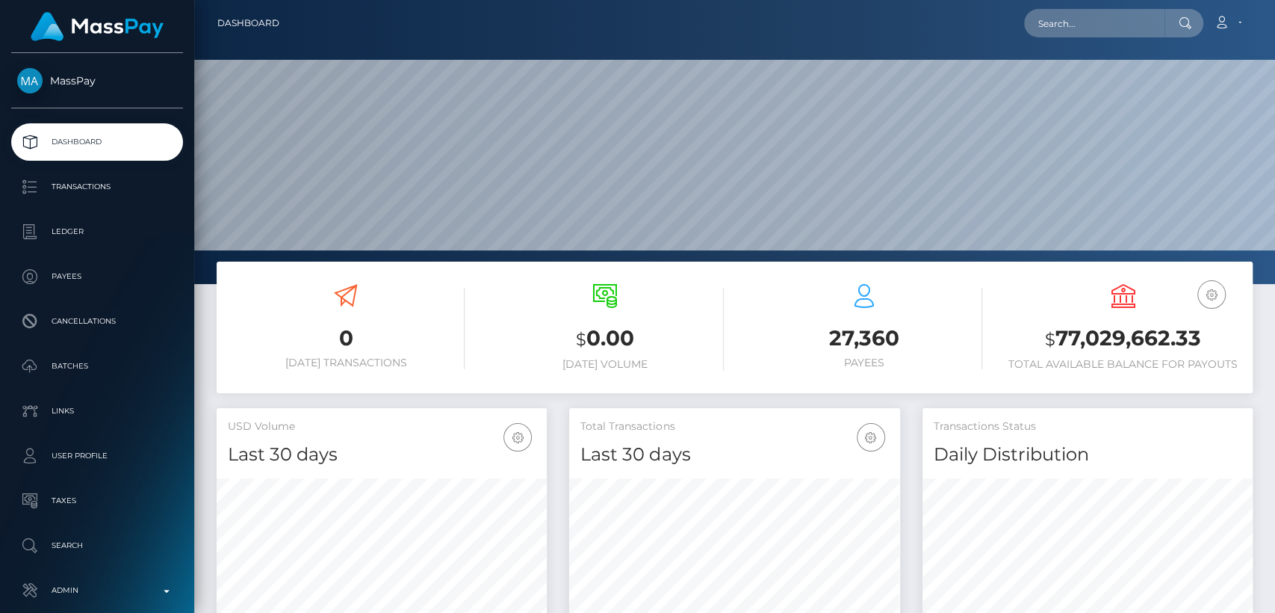
scroll to position [264, 330]
click at [1111, 23] on input "text" at bounding box center [1094, 23] width 140 height 28
paste input "itsdianayay@gmail.com"
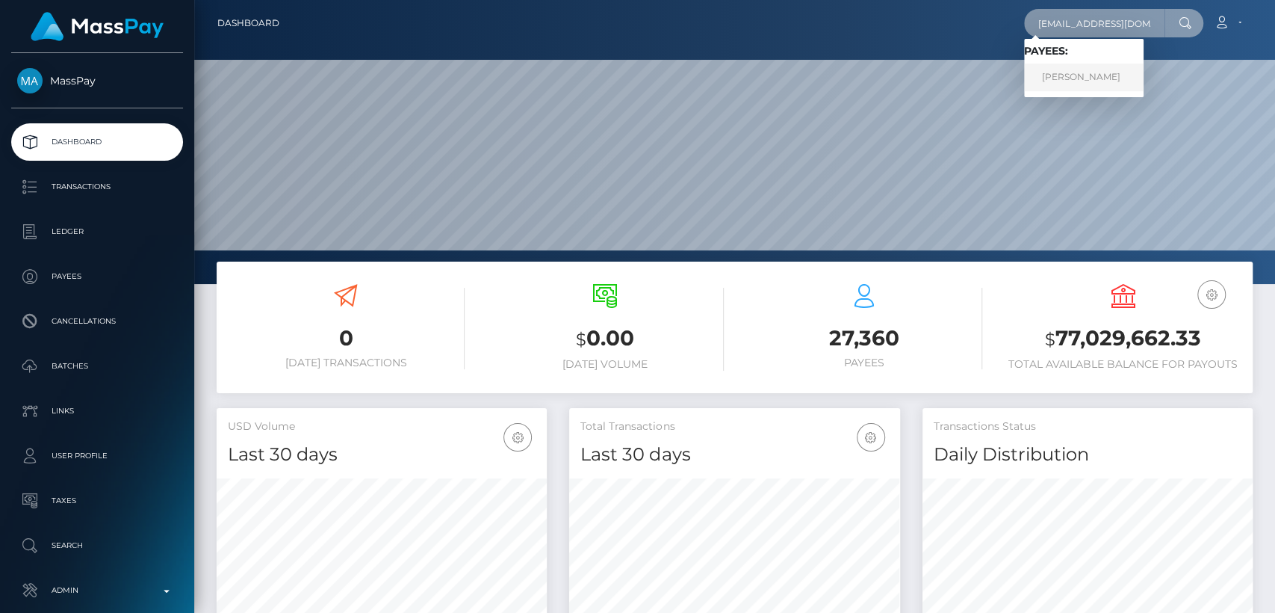
type input "itsdianayay@gmail.com"
click at [1096, 84] on link "DIANA SIMION" at bounding box center [1084, 78] width 120 height 28
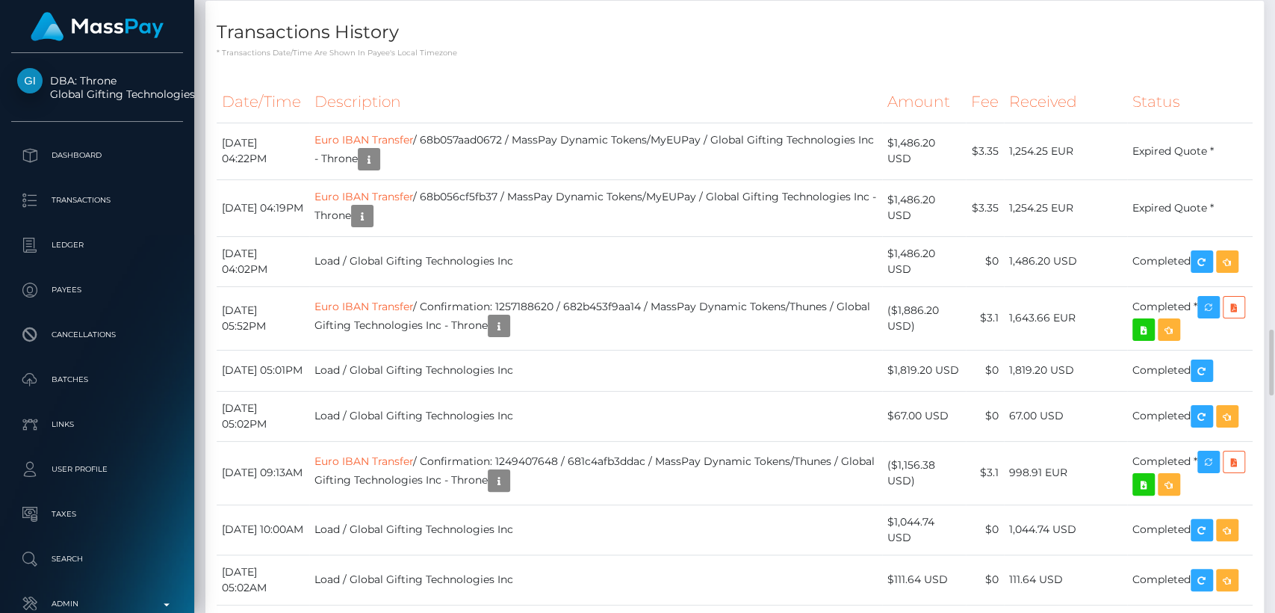
scroll to position [3072, 0]
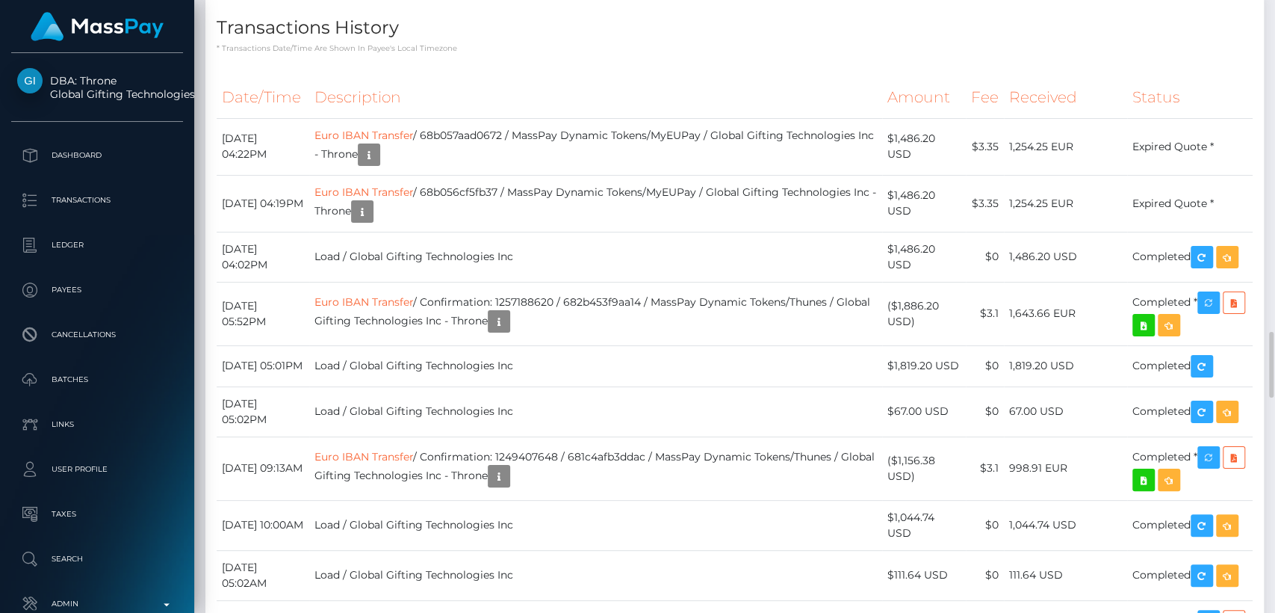
drag, startPoint x: 569, startPoint y: 378, endPoint x: 838, endPoint y: 105, distance: 383.6
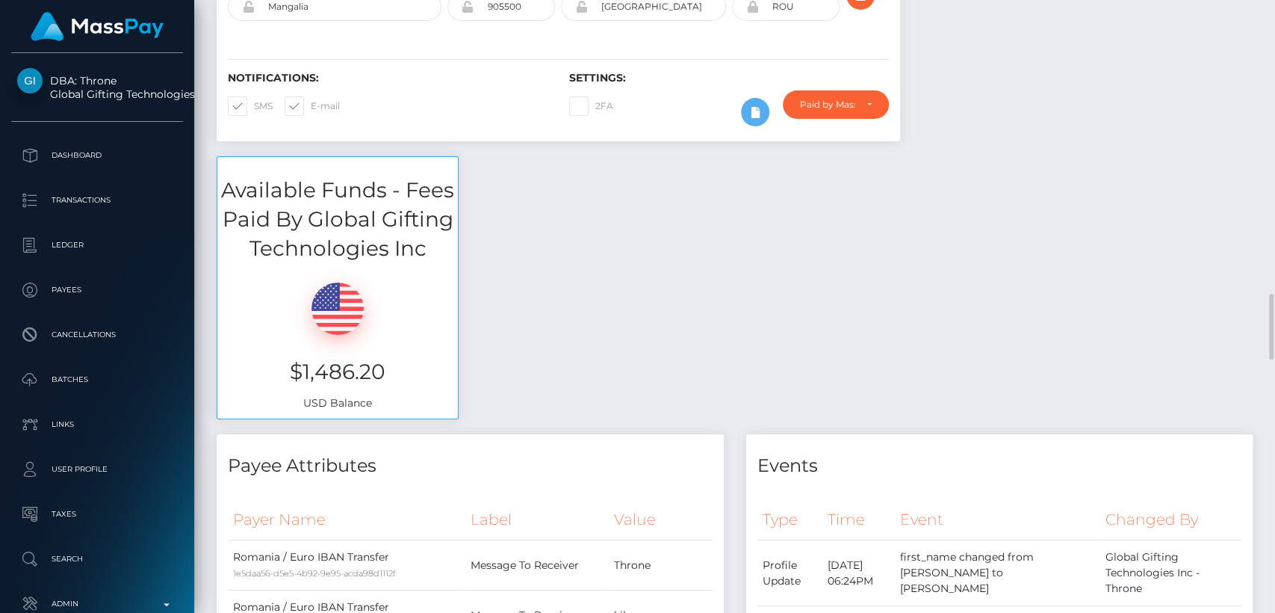
scroll to position [0, 0]
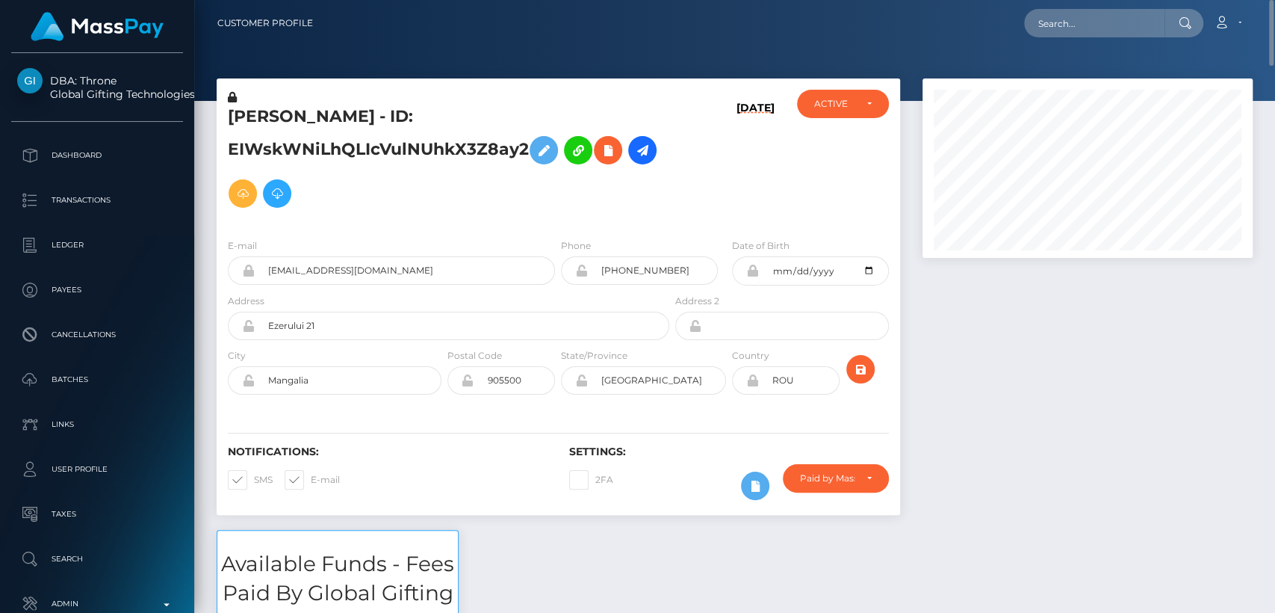
click at [253, 110] on h5 "DIANA SIMION - ID: EIWskWNiLhQLIcVulNUhkX3Z8ay2" at bounding box center [444, 160] width 433 height 110
copy h5 "DIANA"
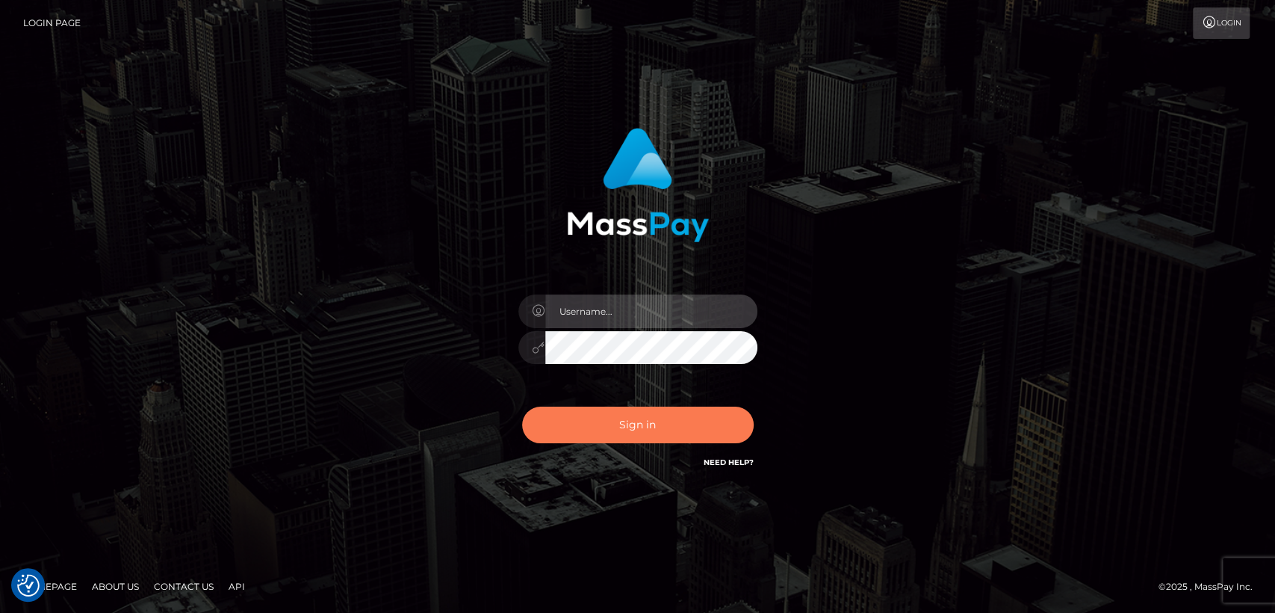
type input "nt.es"
click at [601, 434] on button "Sign in" at bounding box center [638, 424] width 232 height 37
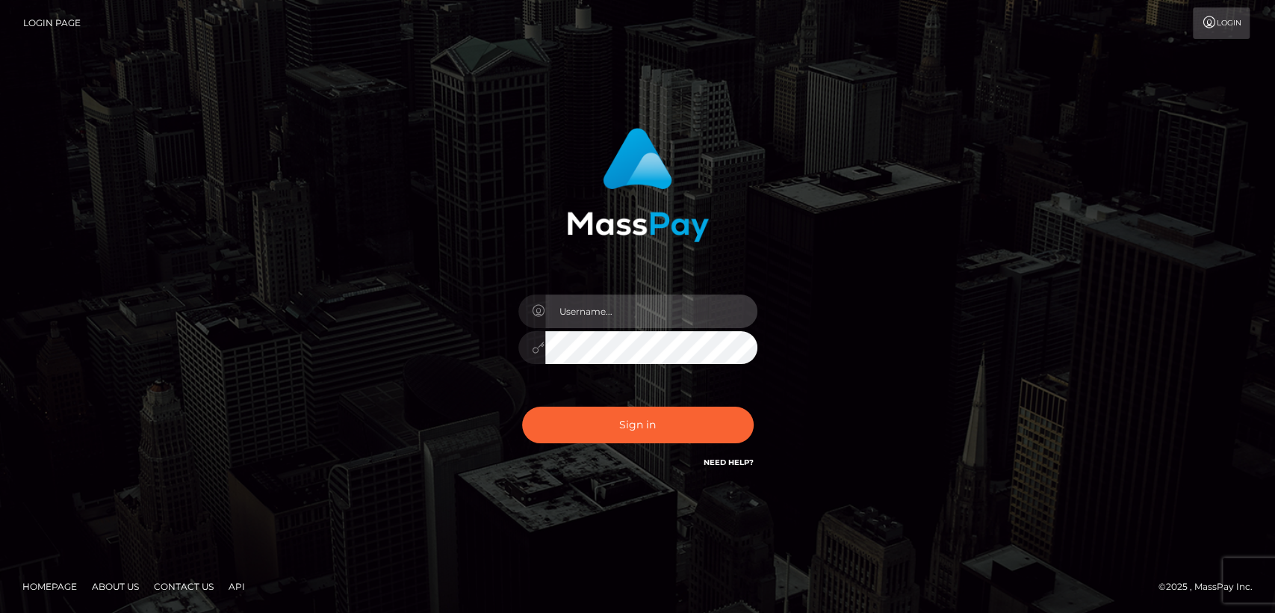
type input "[DOMAIN_NAME]"
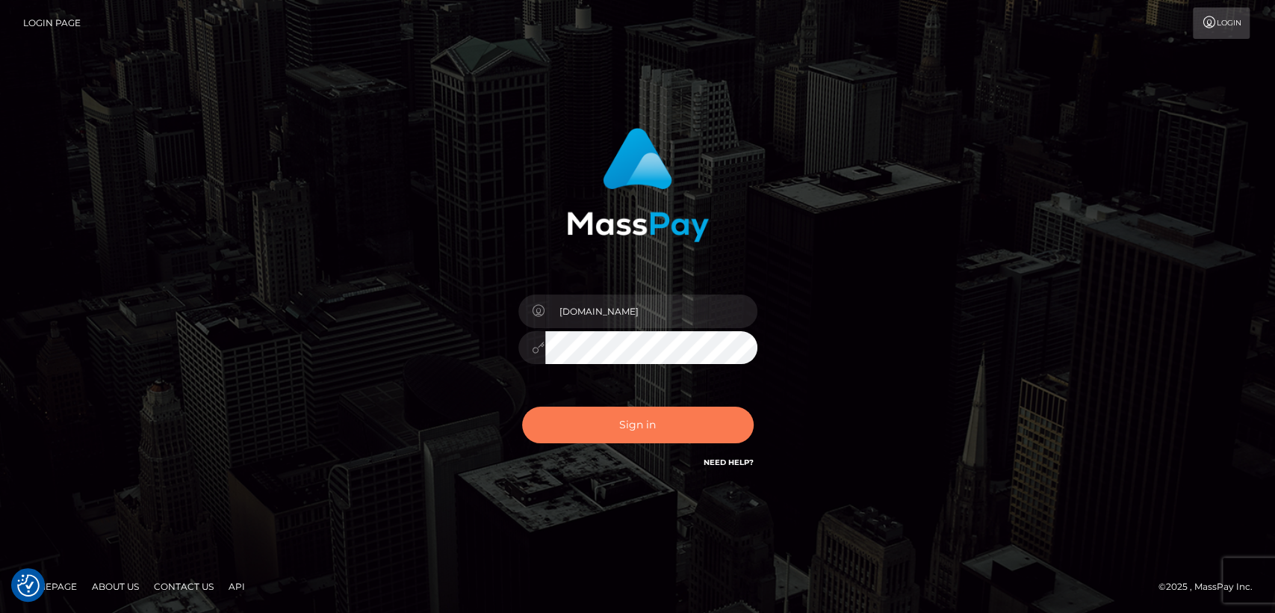
click at [601, 434] on button "Sign in" at bounding box center [638, 424] width 232 height 37
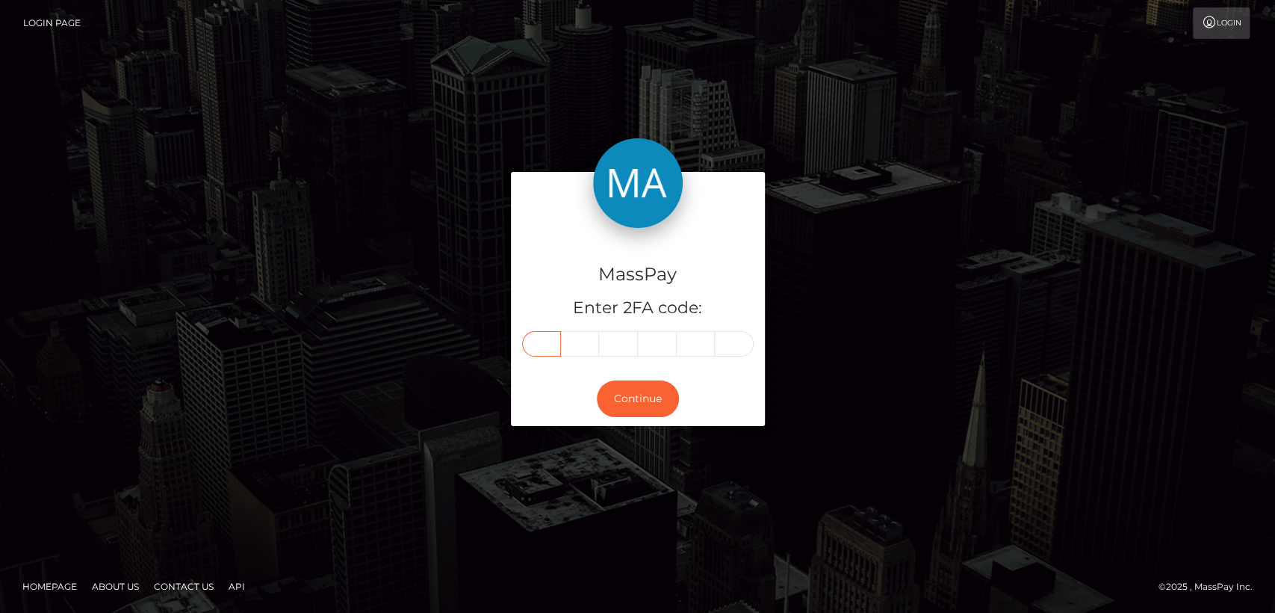
click at [553, 350] on input "text" at bounding box center [541, 343] width 39 height 25
paste input "6"
type input "6"
type input "2"
type input "8"
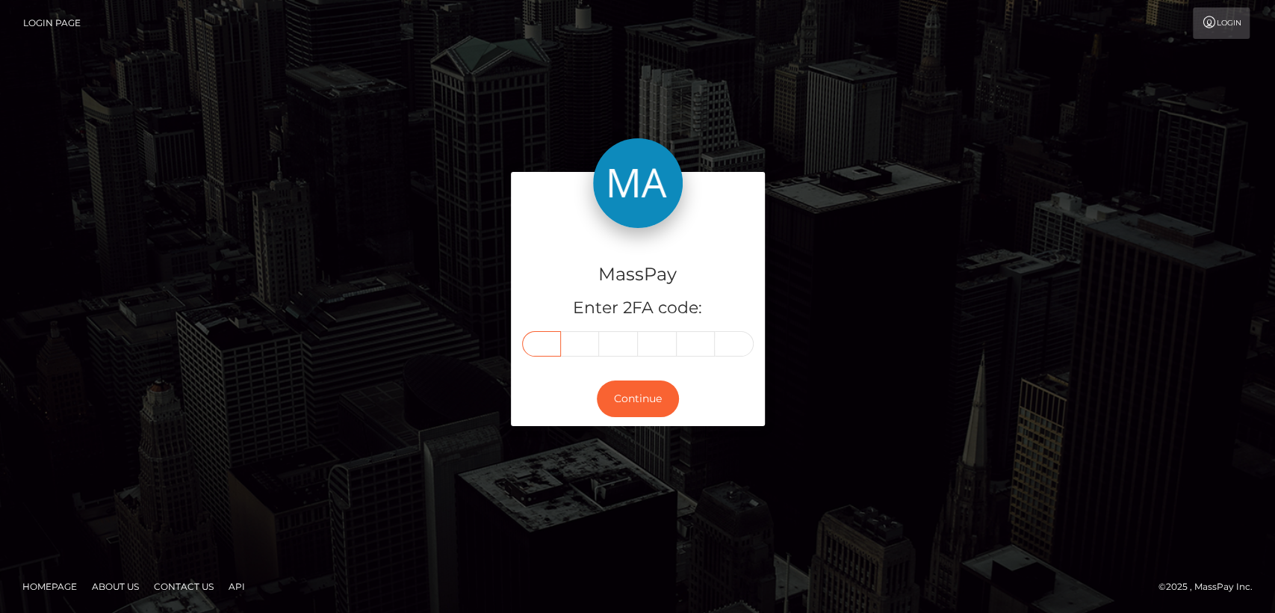
type input "2"
type input "8"
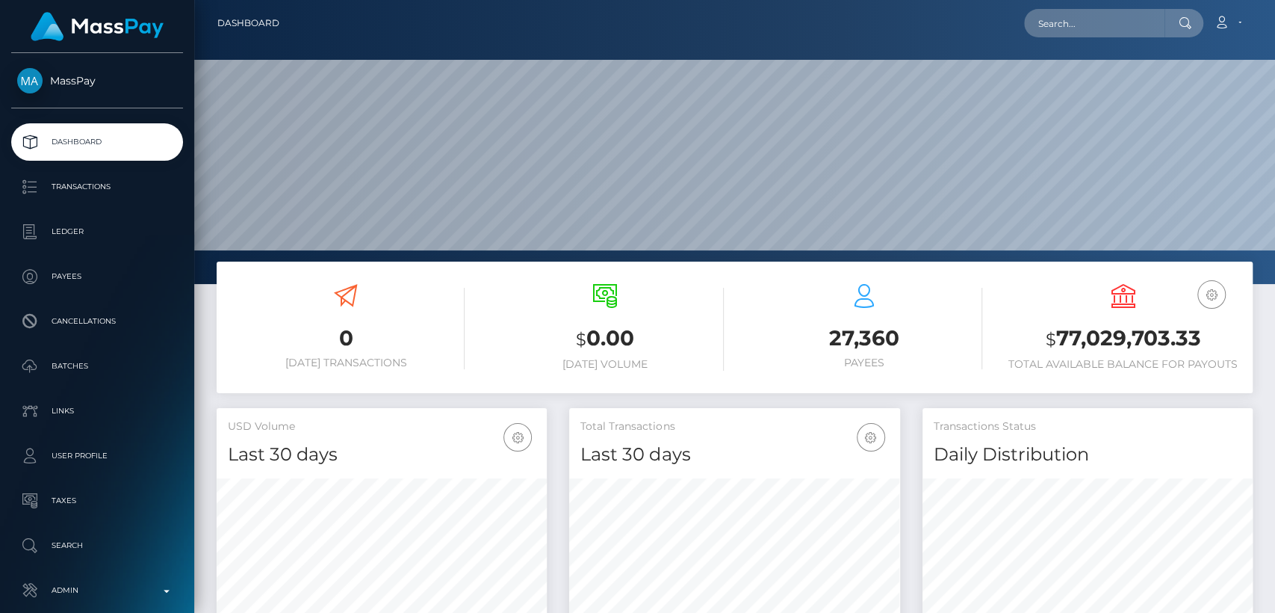
scroll to position [443, 330]
click at [1110, 17] on input "text" at bounding box center [1094, 23] width 140 height 28
paste input "[DOMAIN_NAME][EMAIL_ADDRESS][DOMAIN_NAME]"
type input "[DOMAIN_NAME][EMAIL_ADDRESS][DOMAIN_NAME]"
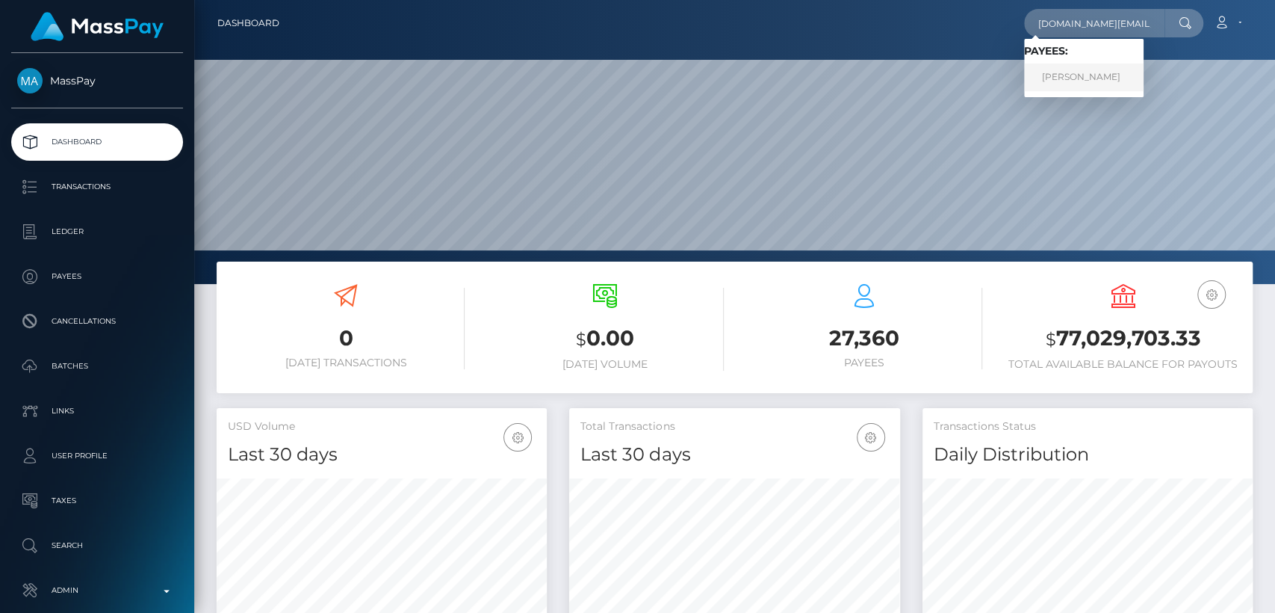
click at [1081, 84] on link "[PERSON_NAME]" at bounding box center [1084, 78] width 120 height 28
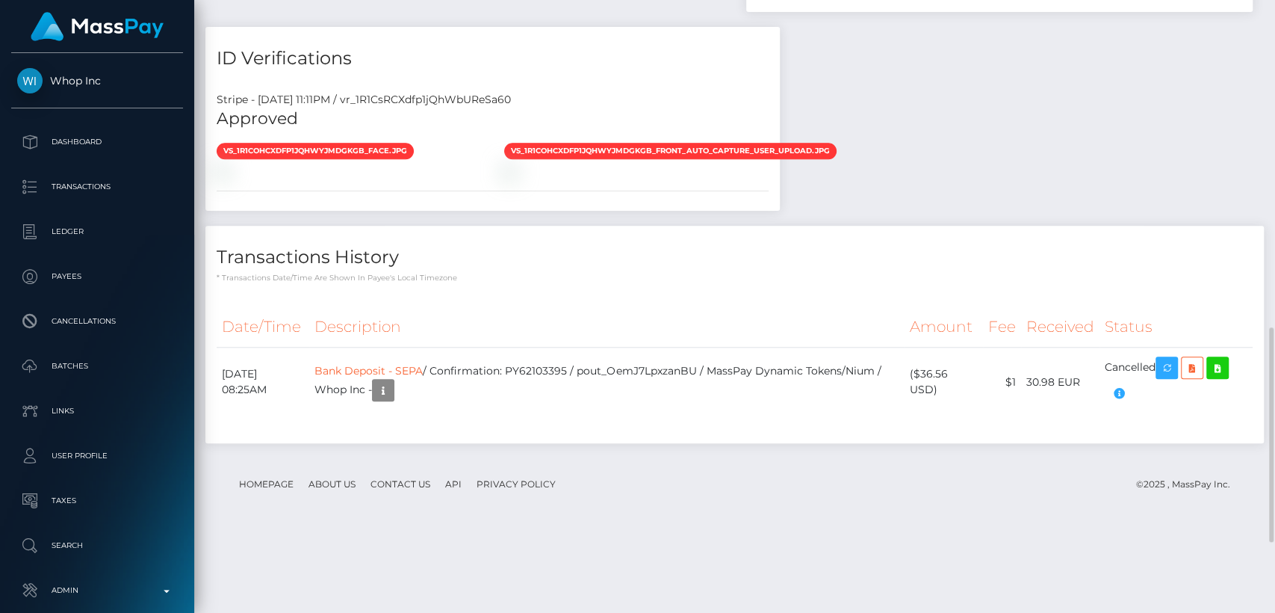
scroll to position [727, 0]
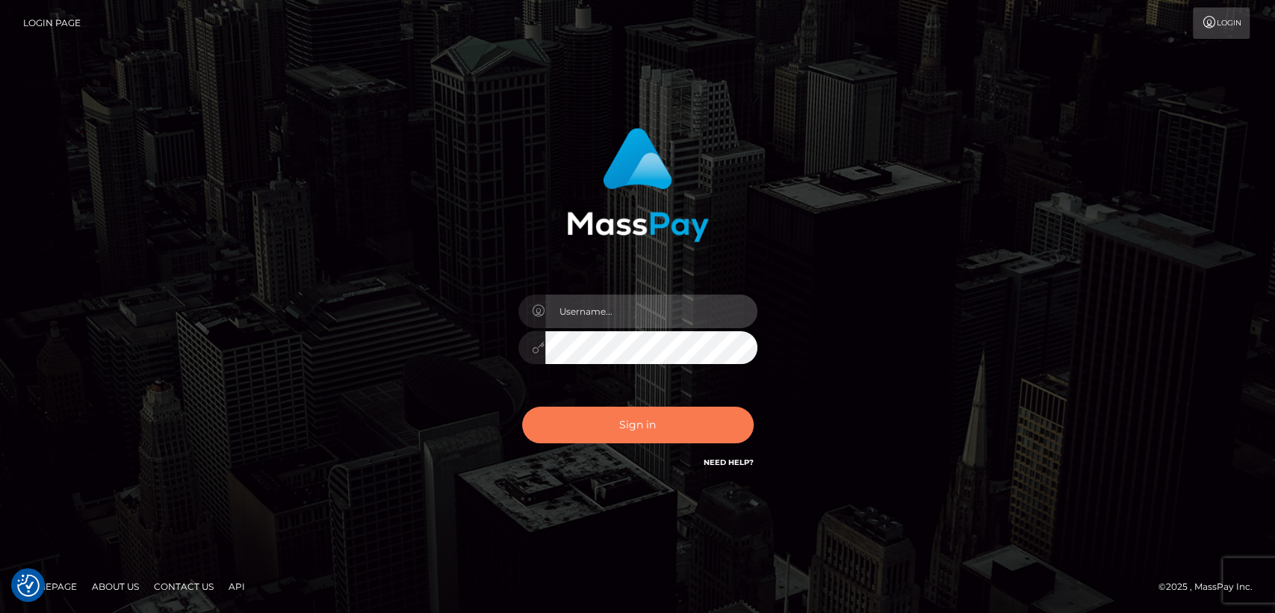
type input "nt.es"
click at [580, 430] on button "Sign in" at bounding box center [638, 424] width 232 height 37
type input "nt.es"
click at [565, 424] on button "Sign in" at bounding box center [638, 424] width 232 height 37
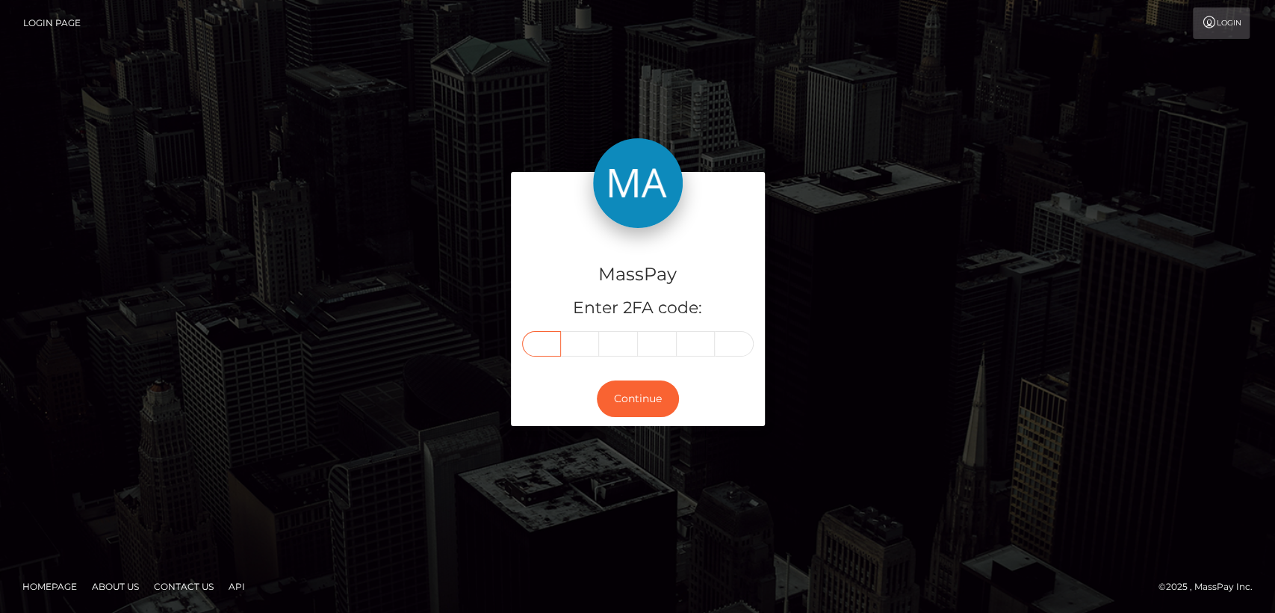
click at [542, 341] on input "text" at bounding box center [541, 343] width 39 height 25
paste input "3"
type input "3"
type input "5"
type input "7"
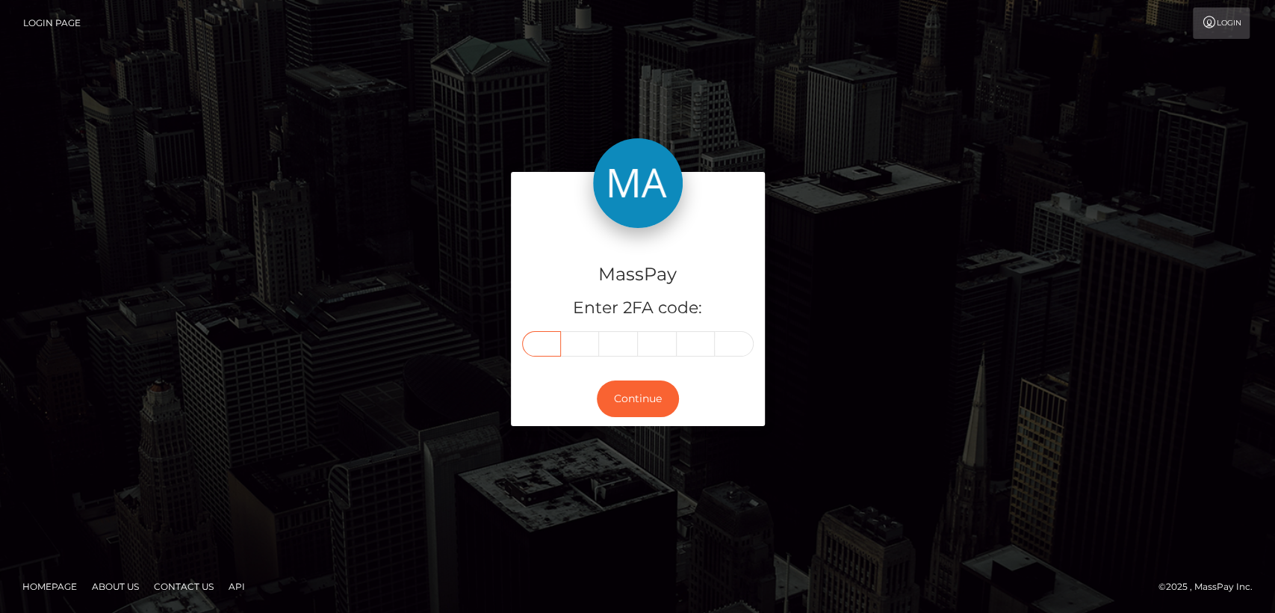
type input "8"
type input "7"
type input "4"
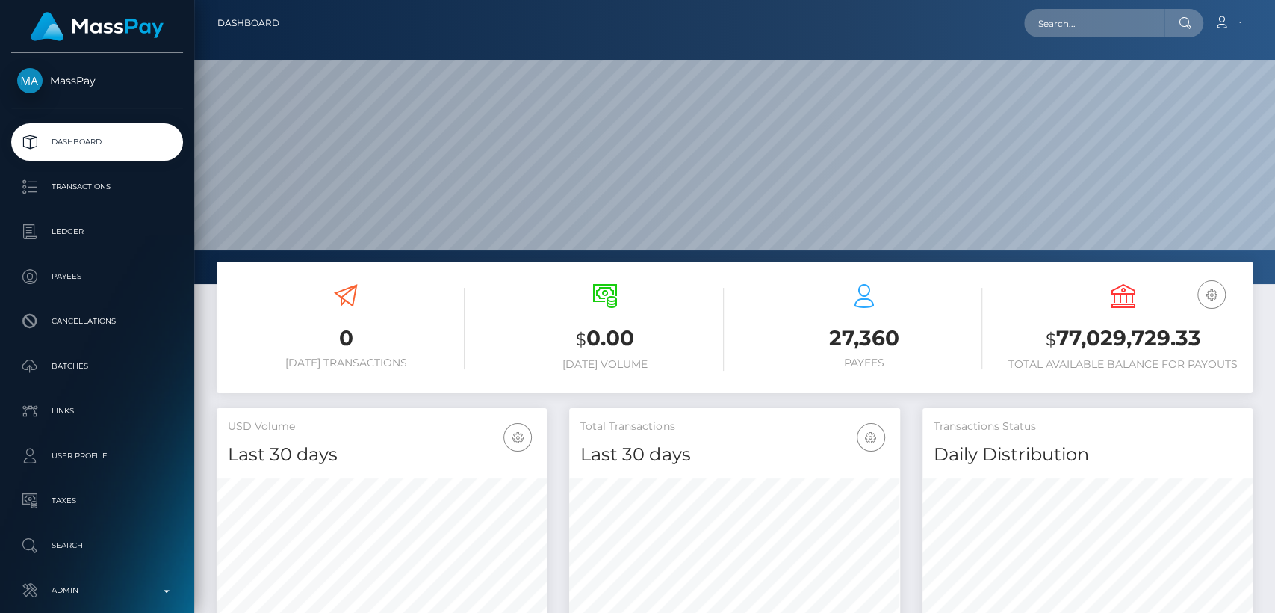
scroll to position [283, 1080]
click at [1112, 25] on input "text" at bounding box center [1094, 23] width 140 height 28
paste input "lillythxowi@gmail.com"
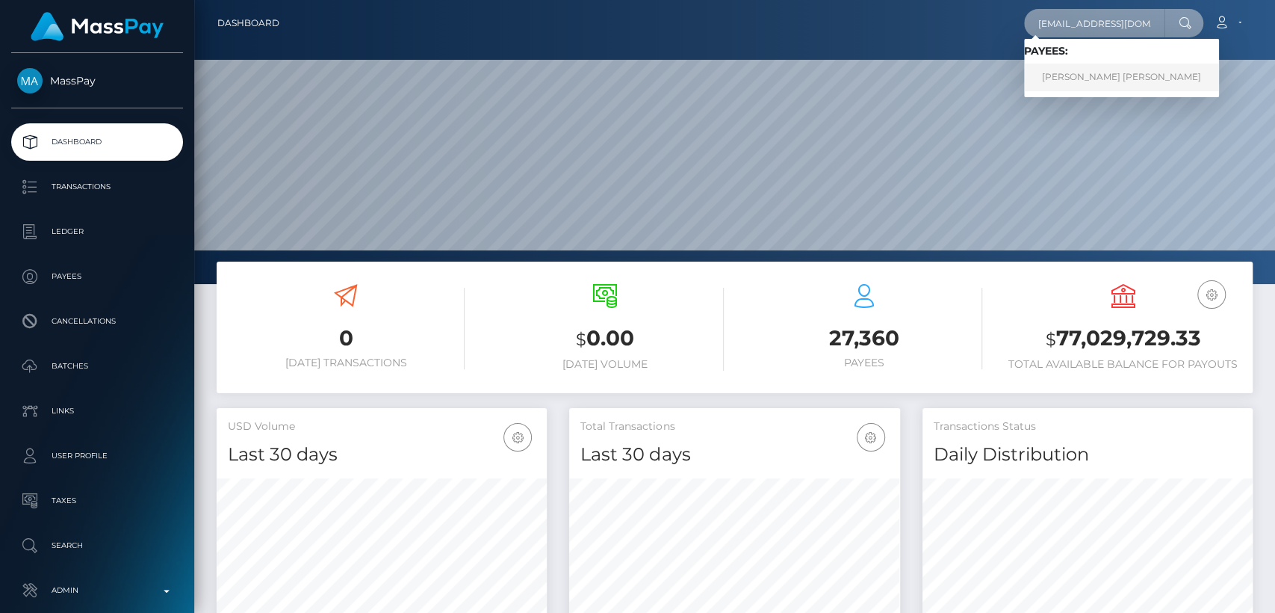
type input "lillythxowi@gmail.com"
click at [1094, 72] on link "MELISSA JOY MIRANDA ROMERO" at bounding box center [1121, 78] width 195 height 28
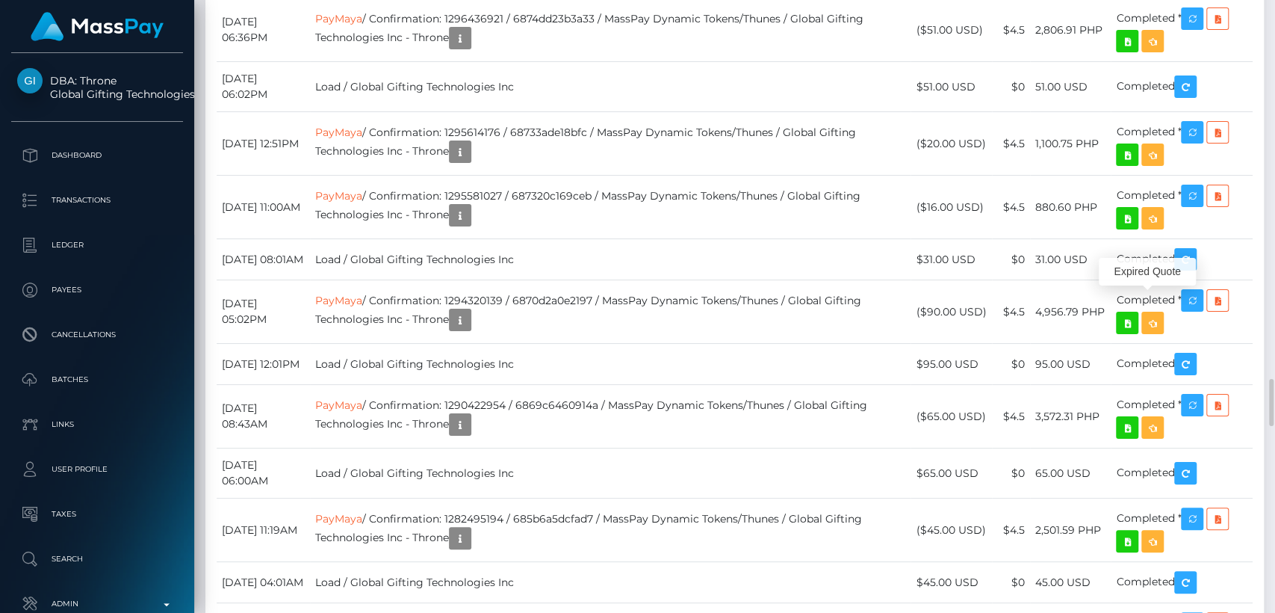
scroll to position [179, 330]
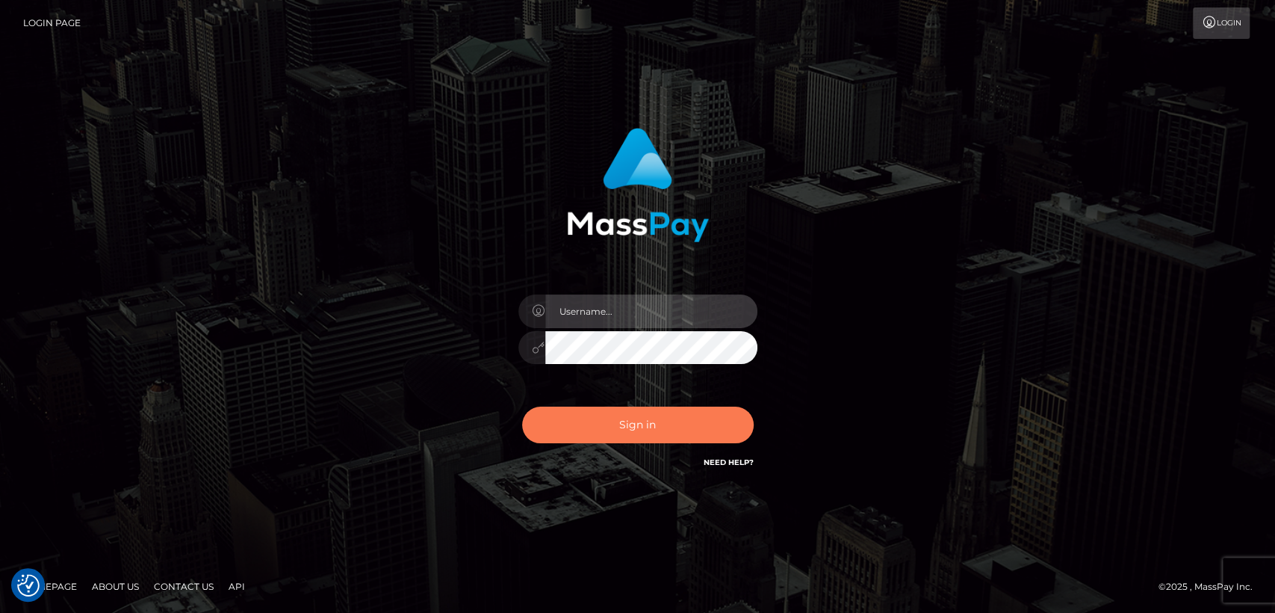
type input "nt.es"
click at [635, 430] on button "Sign in" at bounding box center [638, 424] width 232 height 37
type input "nt.es"
click at [635, 430] on button "Sign in" at bounding box center [638, 424] width 232 height 37
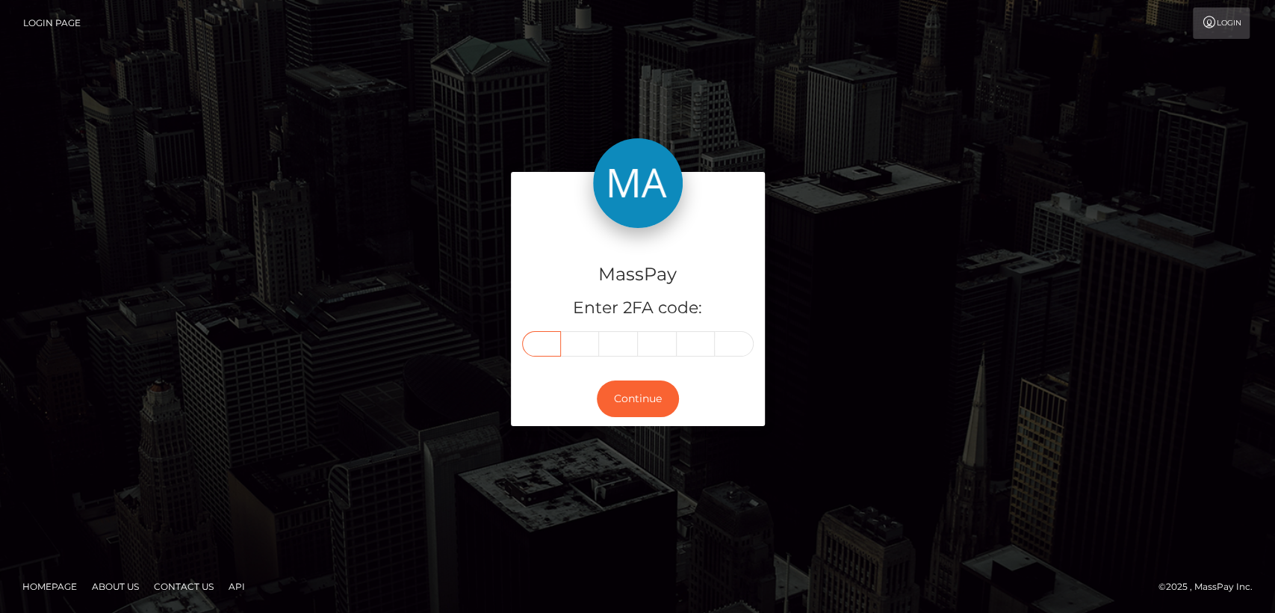
click at [544, 338] on input "text" at bounding box center [541, 343] width 39 height 25
paste input "1"
type input "1"
type input "2"
type input "0"
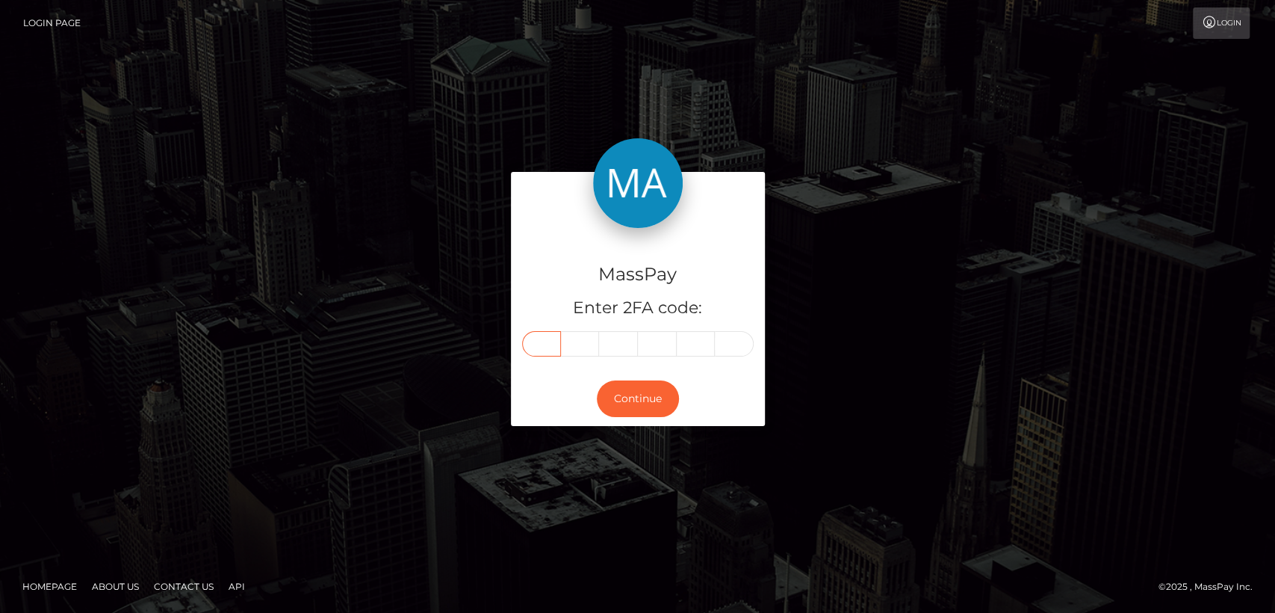
type input "0"
type input "5"
type input "2"
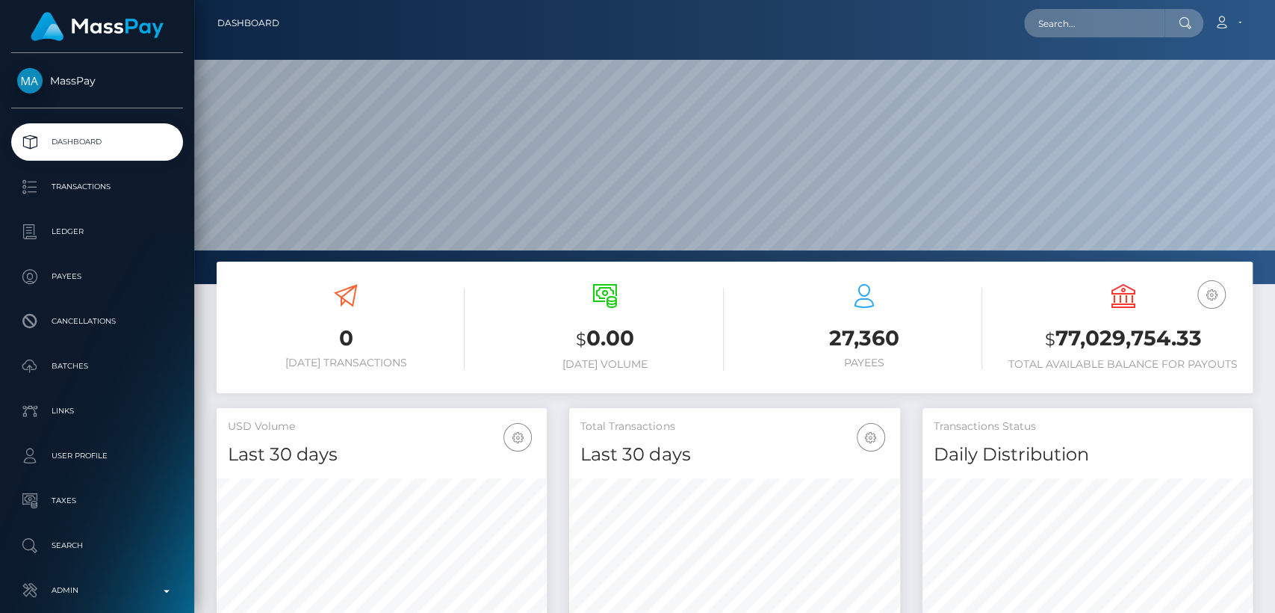
scroll to position [264, 330]
click at [1125, 30] on input "text" at bounding box center [1094, 23] width 140 height 28
paste input "courtneyyoung297@yahoo.co.uk"
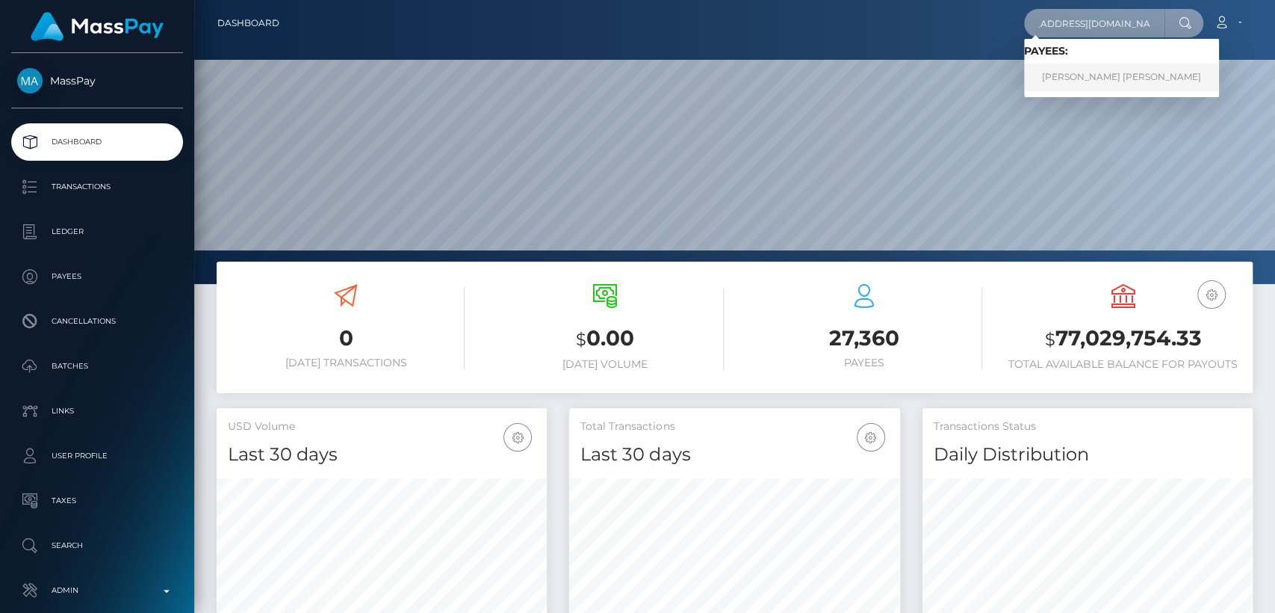
type input "courtneyyoung297@yahoo.co.uk"
click at [1139, 72] on link "COURTNEY LISA YOUNG" at bounding box center [1121, 78] width 195 height 28
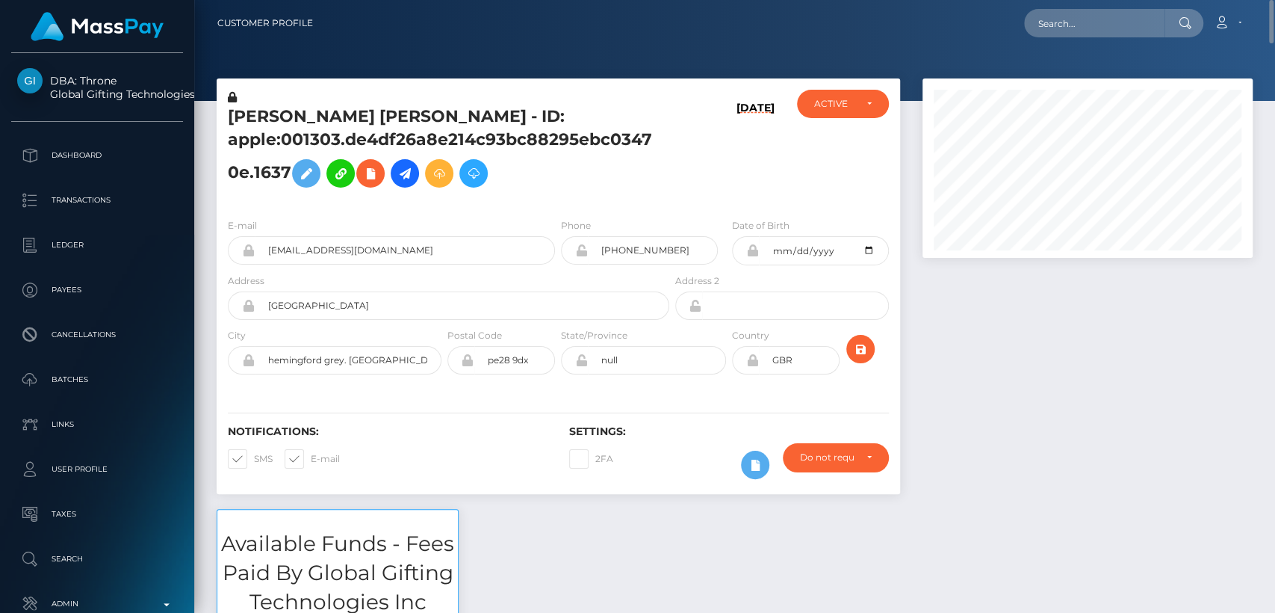
click at [263, 121] on h5 "COURTNEY LISA YOUNG - ID: apple:001303.de4df26a8e214c93bc88295ebc03470e.1637" at bounding box center [444, 150] width 433 height 90
copy h5 "COURTNEY"
click at [348, 585] on h3 "Available Funds - Fees Paid By Global Gifting Technologies Inc" at bounding box center [337, 573] width 241 height 88
click at [440, 446] on div "Notifications: SMS E-mail" at bounding box center [387, 456] width 341 height 62
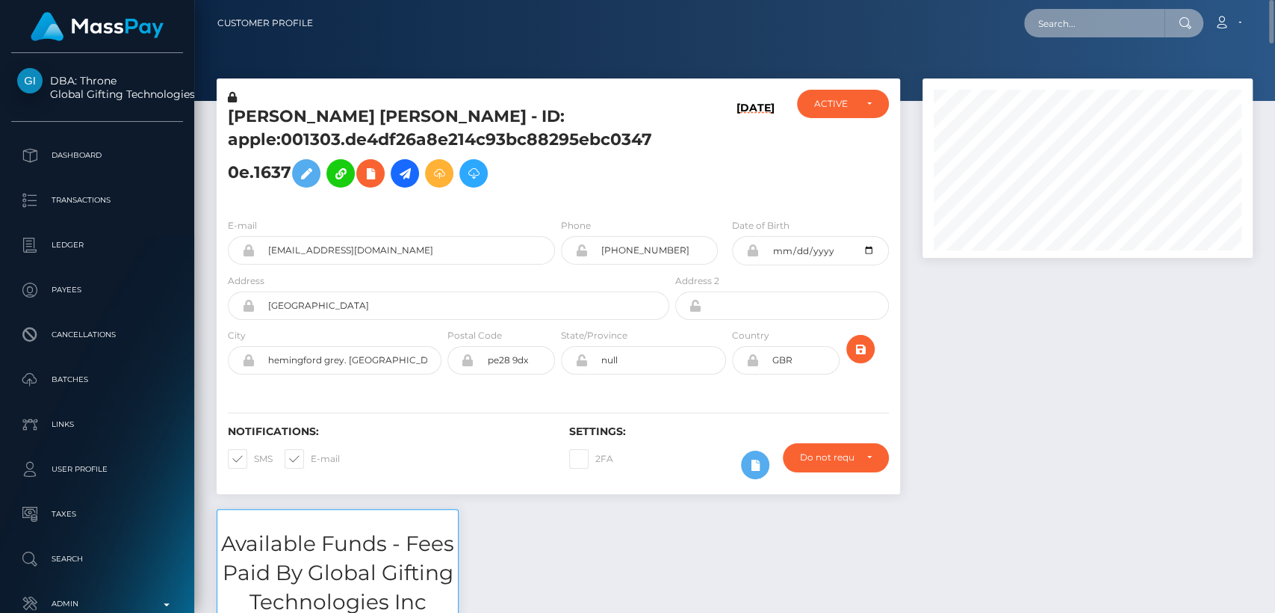
click at [1088, 31] on input "text" at bounding box center [1094, 23] width 140 height 28
paste input "alexandra.amalio@gmail.com"
type input "alexandra.amalio@gmail.com"
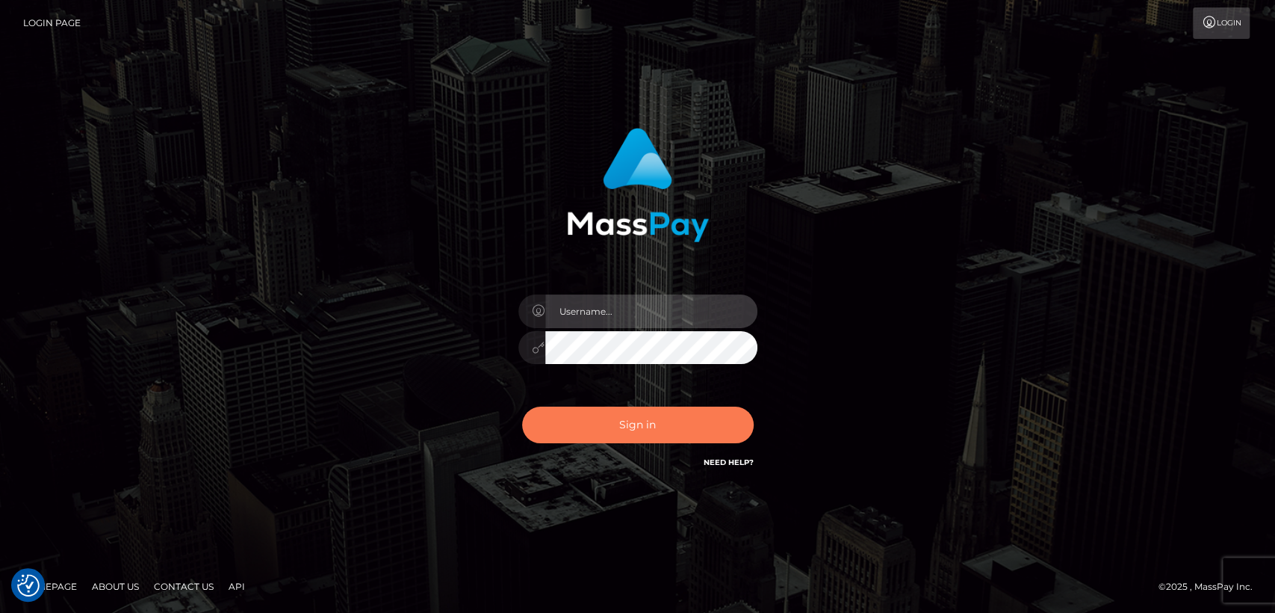
type input "[DOMAIN_NAME]"
click at [697, 420] on button "Sign in" at bounding box center [638, 424] width 232 height 37
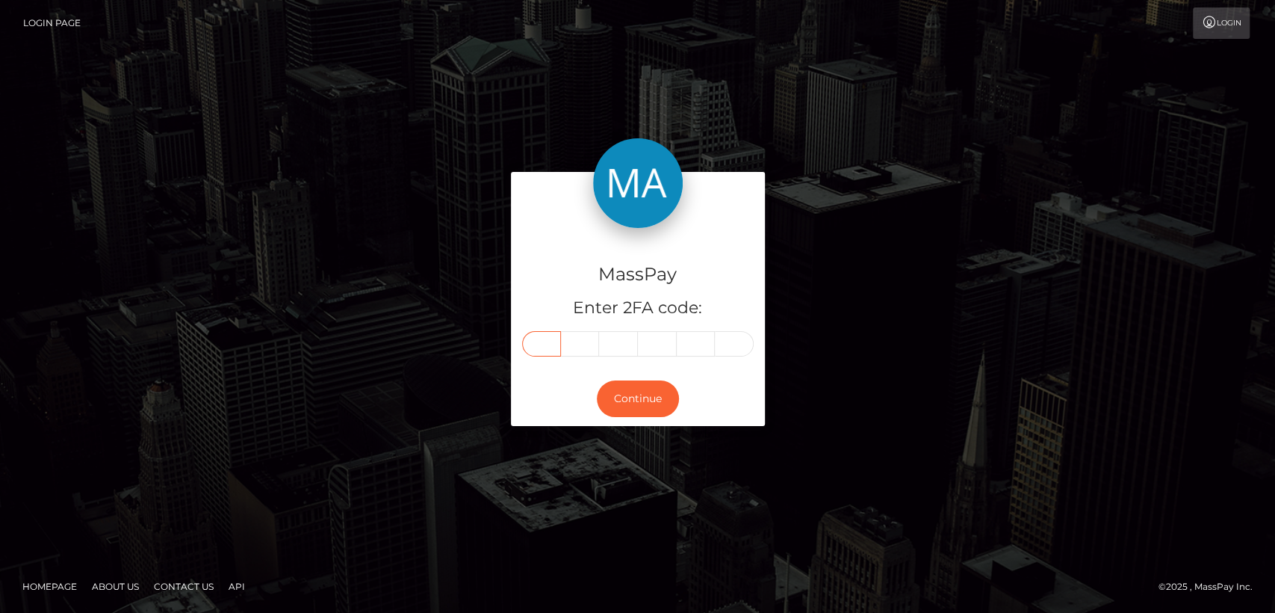
click at [531, 342] on input "text" at bounding box center [541, 343] width 39 height 25
paste input "3"
type input "3"
type input "8"
type input "0"
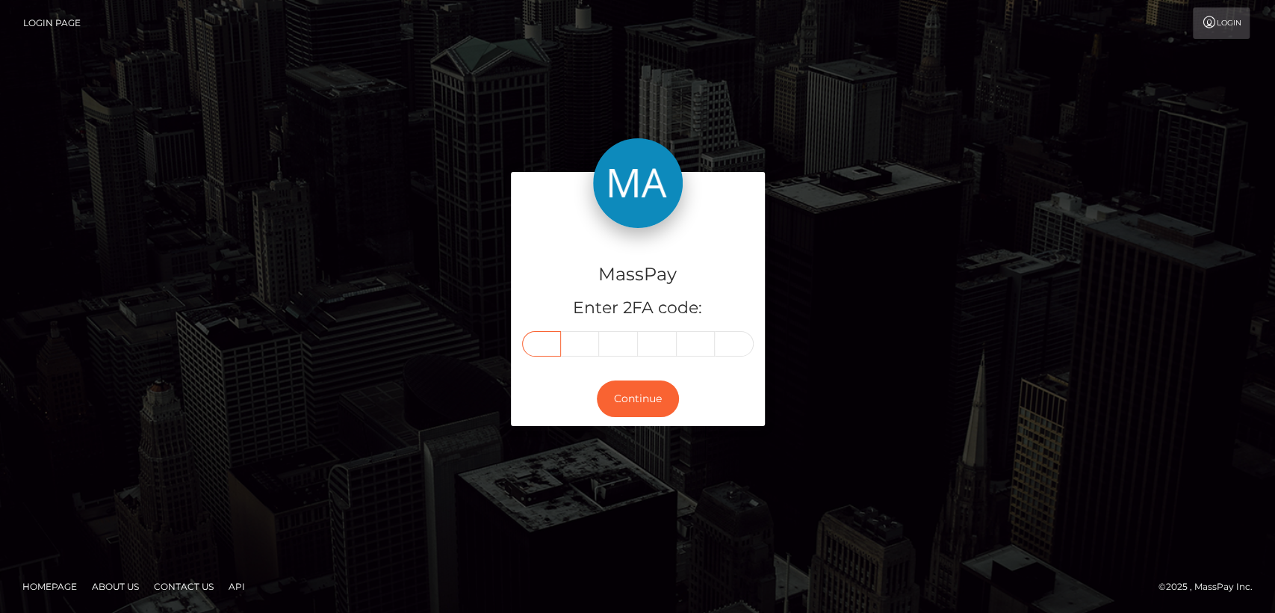
type input "9"
type input "7"
type input "8"
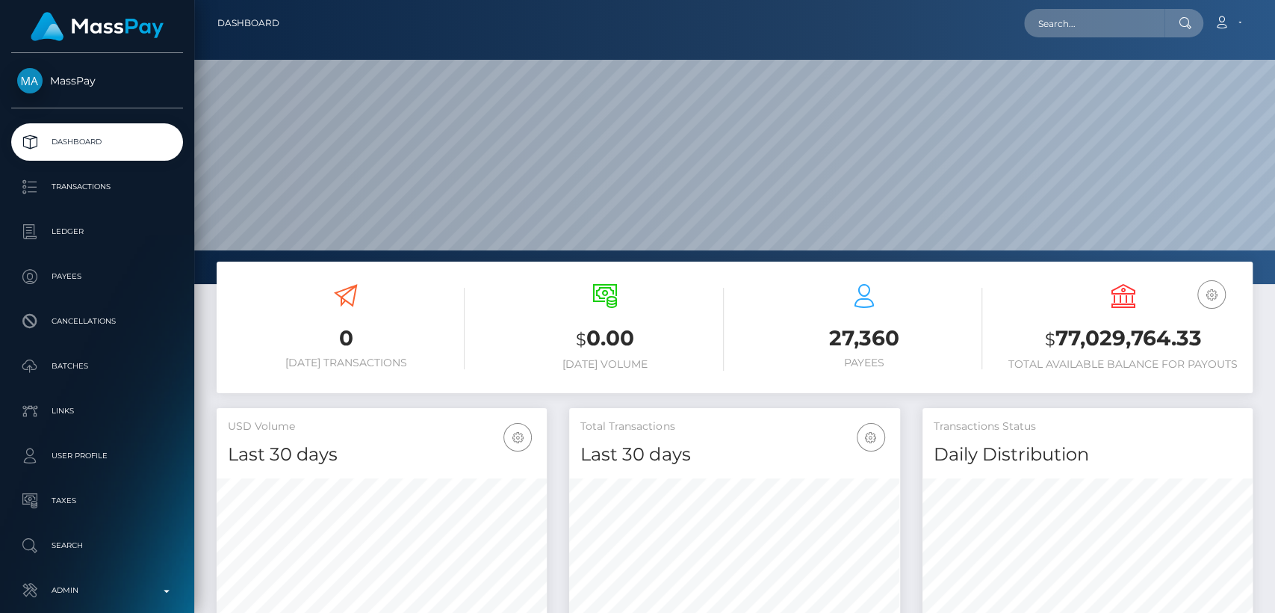
scroll to position [264, 330]
click at [1101, 28] on input "text" at bounding box center [1094, 23] width 140 height 28
paste input "[EMAIL_ADDRESS][PERSON_NAME][DOMAIN_NAME]"
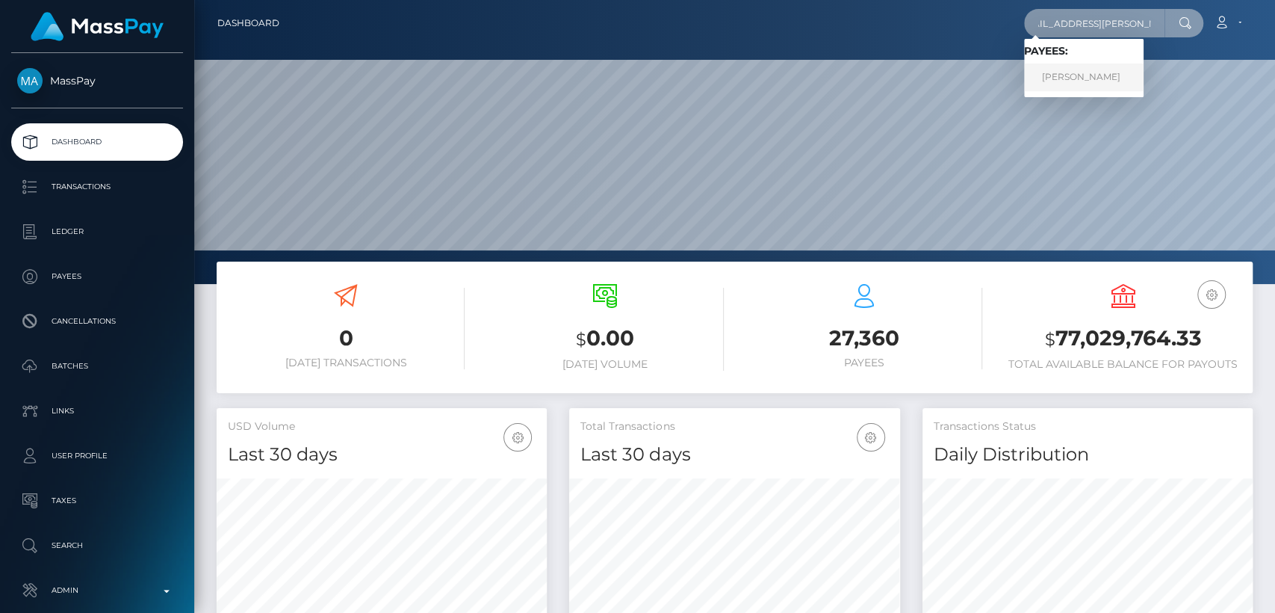
type input "[EMAIL_ADDRESS][PERSON_NAME][DOMAIN_NAME]"
click at [1084, 72] on link "Alexandra Amalio" at bounding box center [1084, 78] width 120 height 28
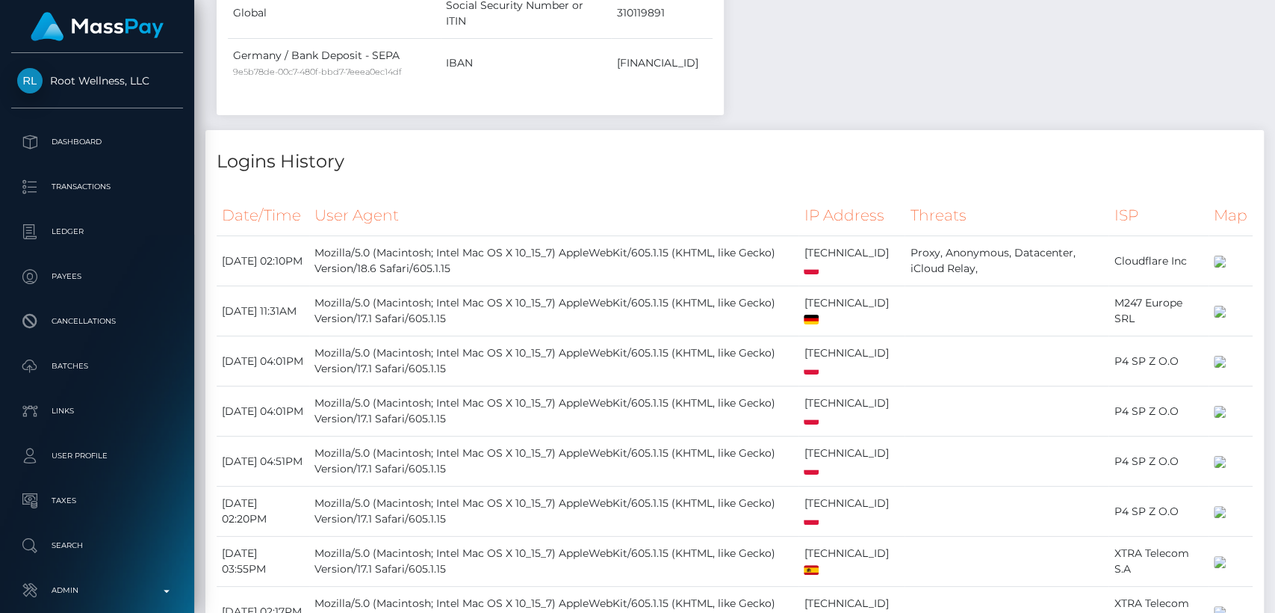
scroll to position [1363, 0]
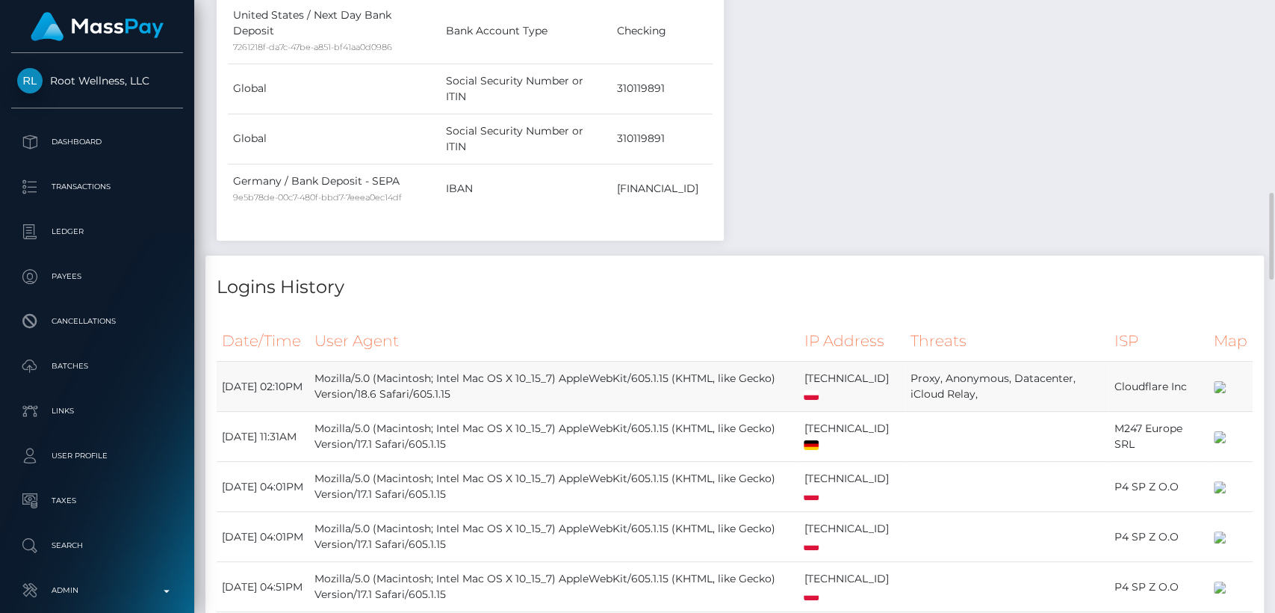
drag, startPoint x: 0, startPoint y: 0, endPoint x: 735, endPoint y: 390, distance: 832.3
click at [792, 256] on div "Logins History" at bounding box center [734, 278] width 1059 height 45
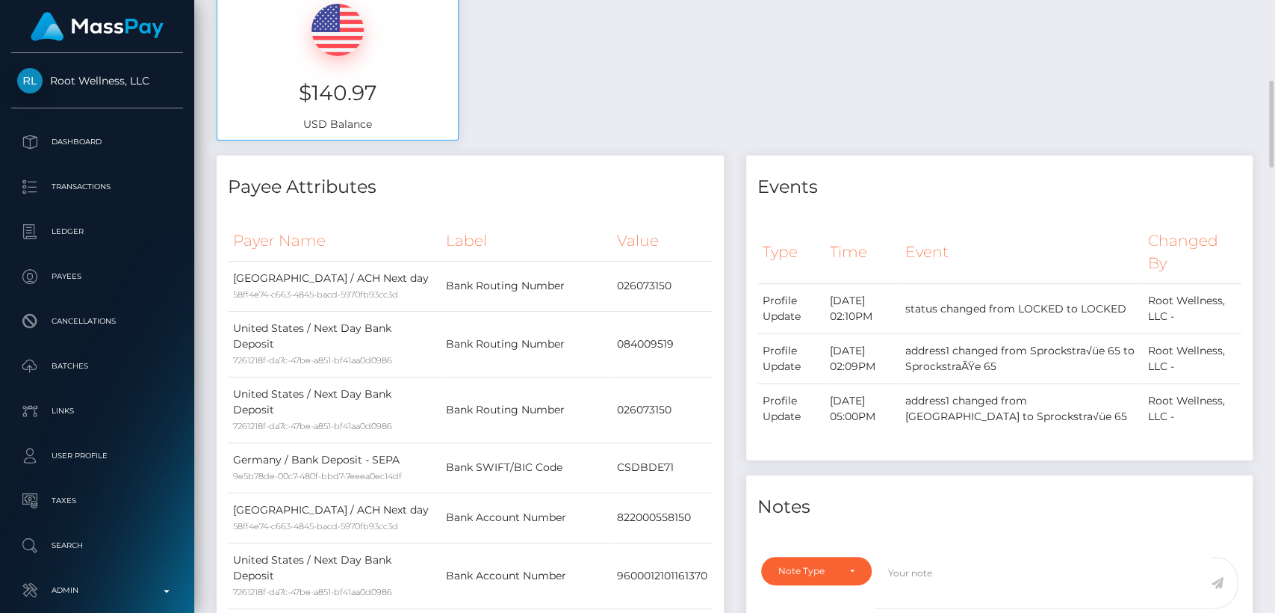
scroll to position [0, 0]
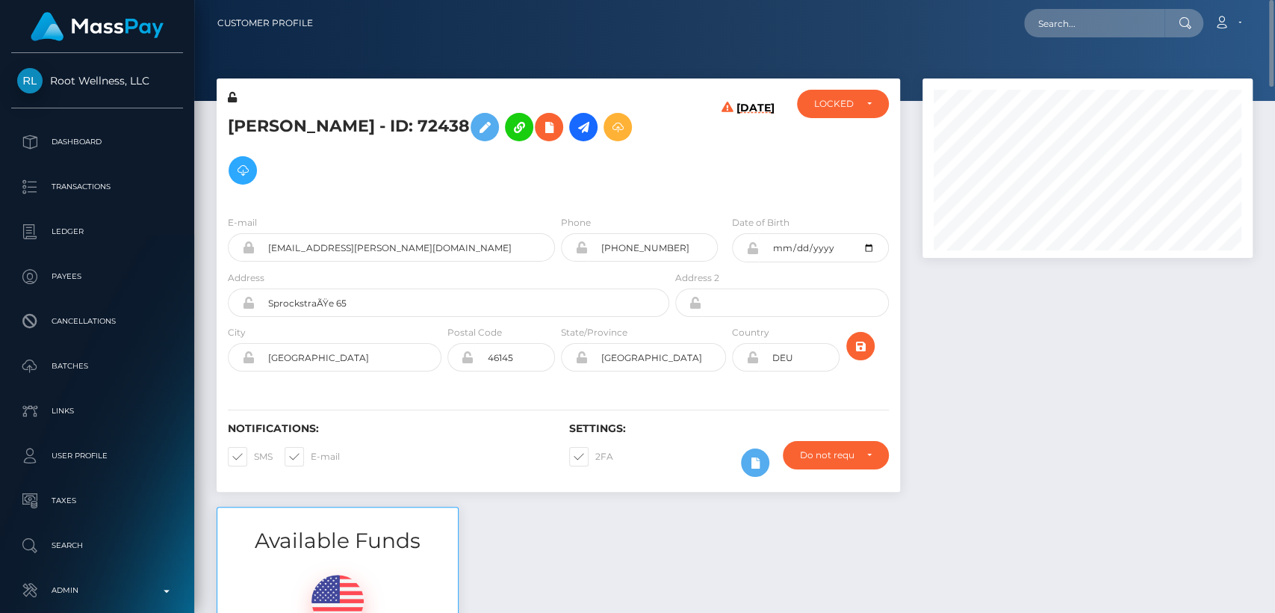
click at [295, 126] on h5 "Alexandra Amalio - ID: 72438" at bounding box center [444, 148] width 433 height 87
copy h5 "Alexandra"
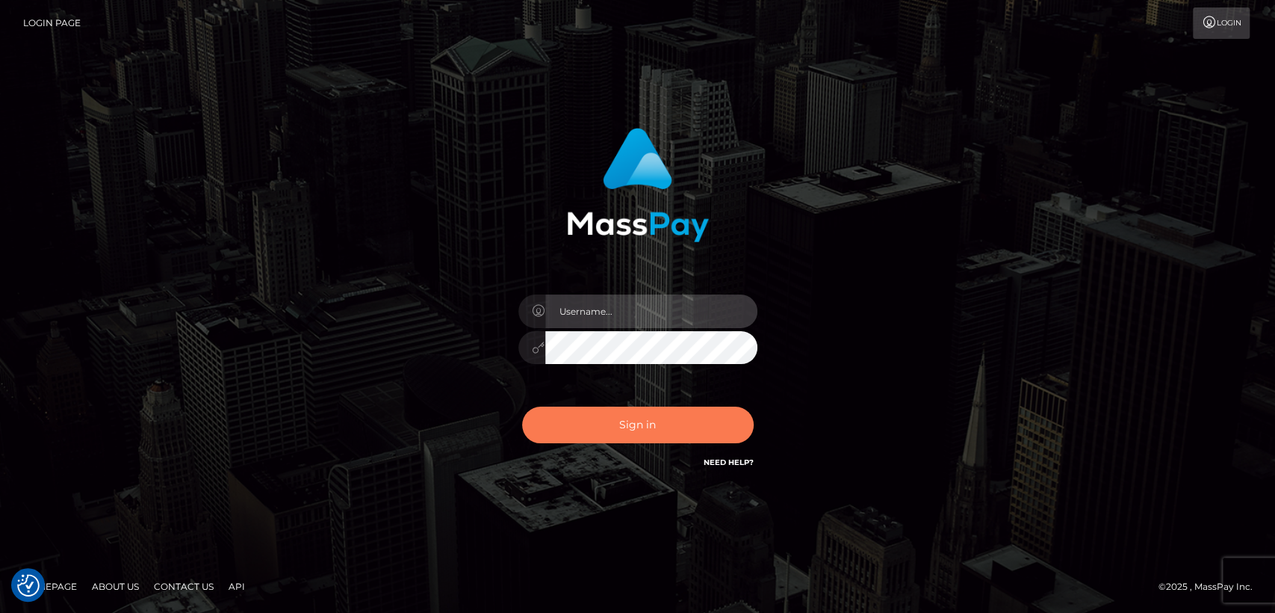
type input "nt.es"
click at [642, 436] on button "Sign in" at bounding box center [638, 424] width 232 height 37
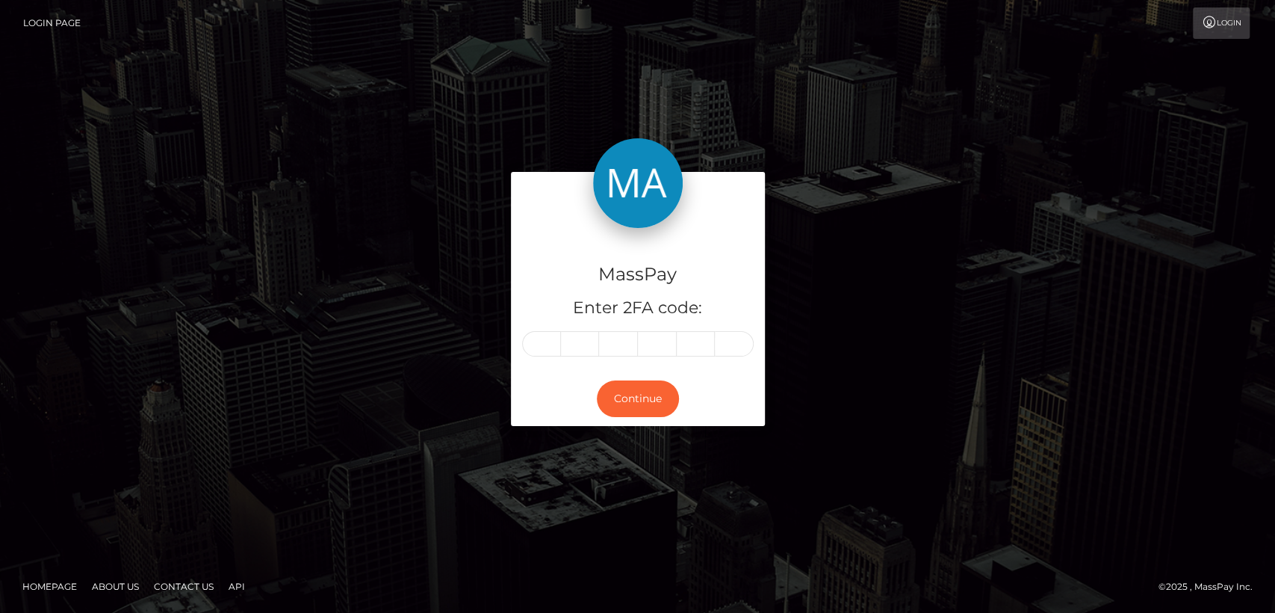
click at [525, 353] on div at bounding box center [638, 343] width 232 height 25
paste input "9"
type input "9"
type input "6"
type input "8"
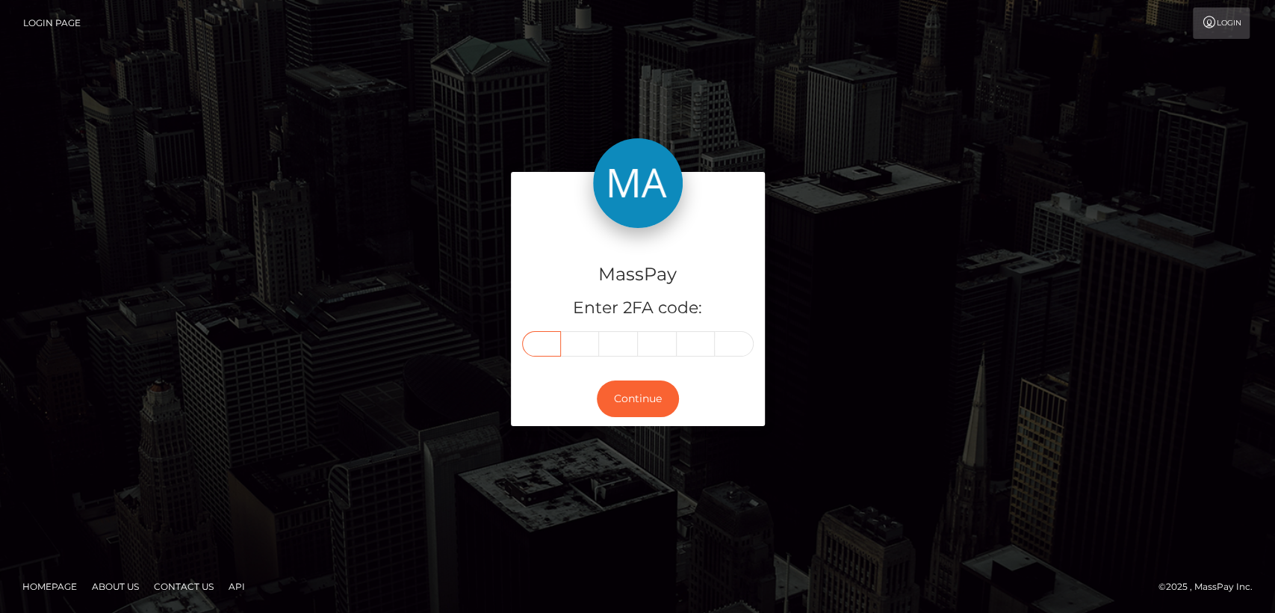
type input "2"
type input "6"
type input "7"
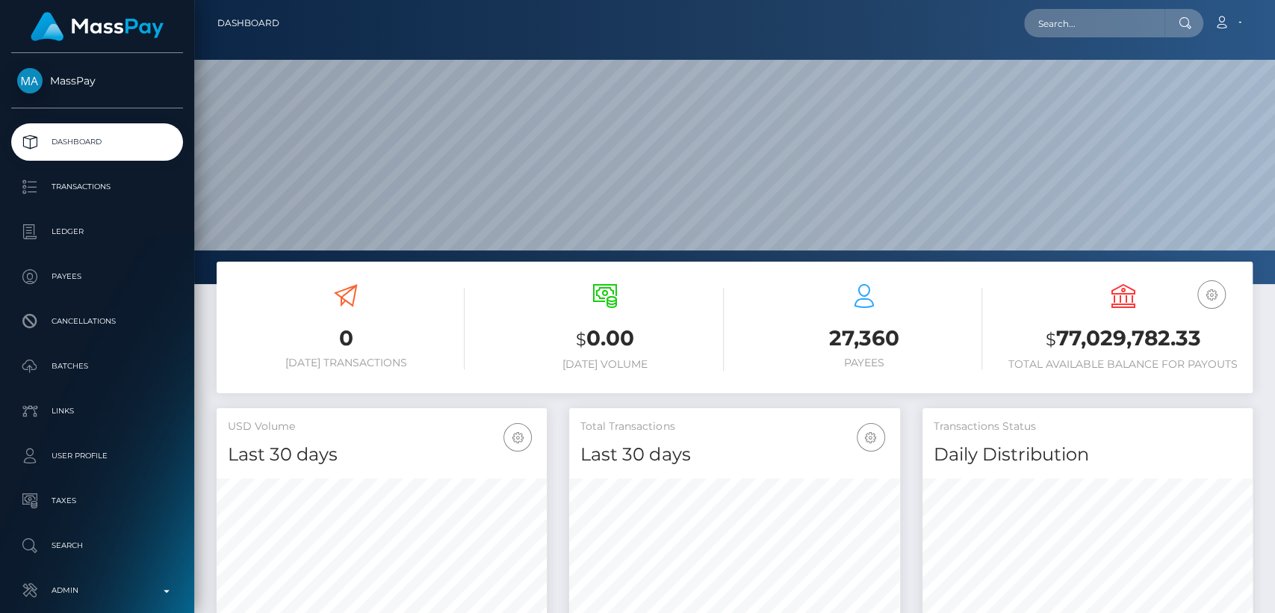
scroll to position [264, 330]
click at [1136, 25] on input "text" at bounding box center [1094, 23] width 140 height 28
paste input "[EMAIL_ADDRESS][DOMAIN_NAME]"
click at [1110, 19] on input "[EMAIL_ADDRESS][DOMAIN_NAME]" at bounding box center [1094, 23] width 140 height 28
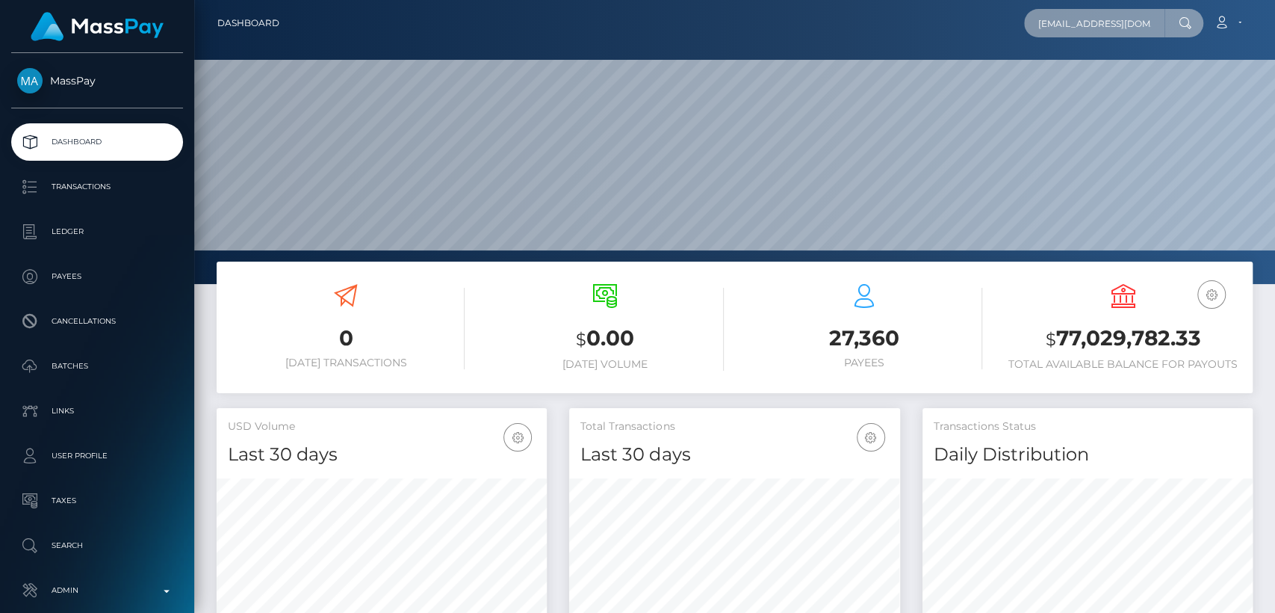
click at [1110, 19] on input "chloerobinsnn@icloud.com" at bounding box center [1094, 23] width 140 height 28
paste input "Chloefrobinson@gmail"
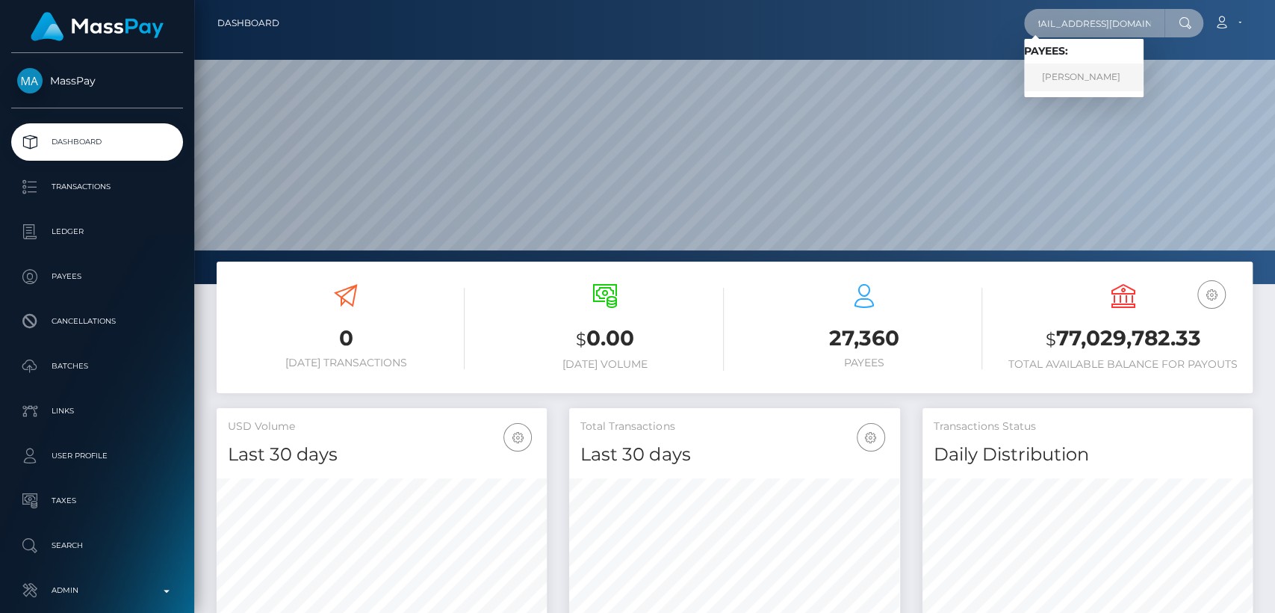
type input "Chloefrobinson@gmail.com"
click at [1113, 69] on link "CHLOE FLEUR ROBINSON" at bounding box center [1084, 78] width 120 height 28
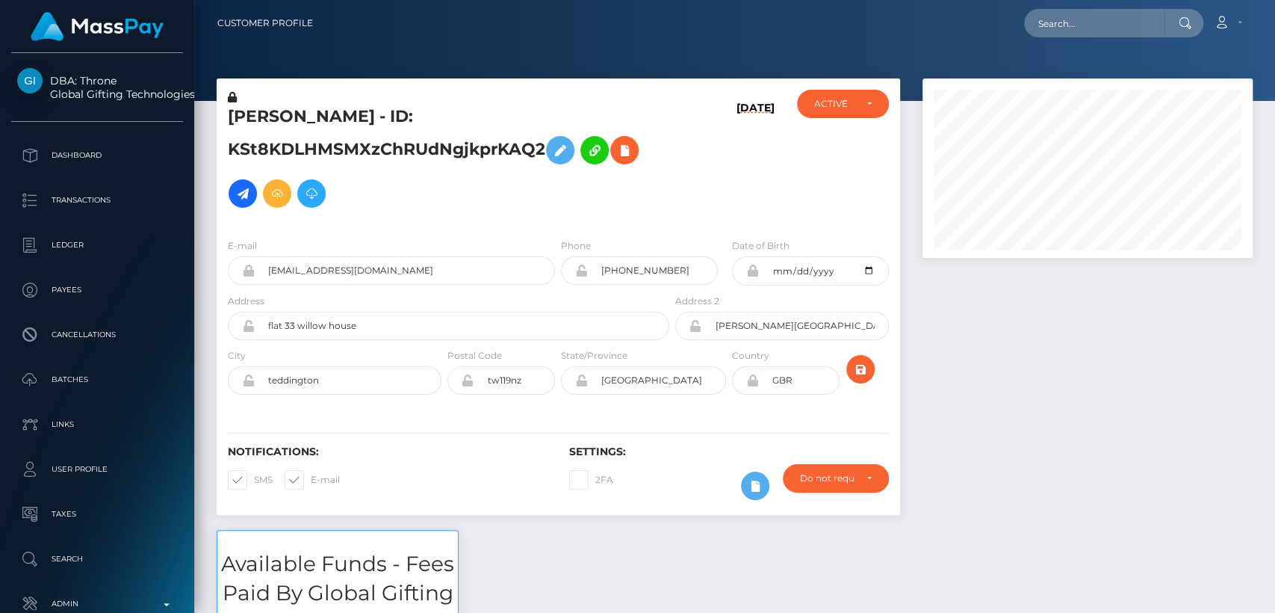
scroll to position [179, 330]
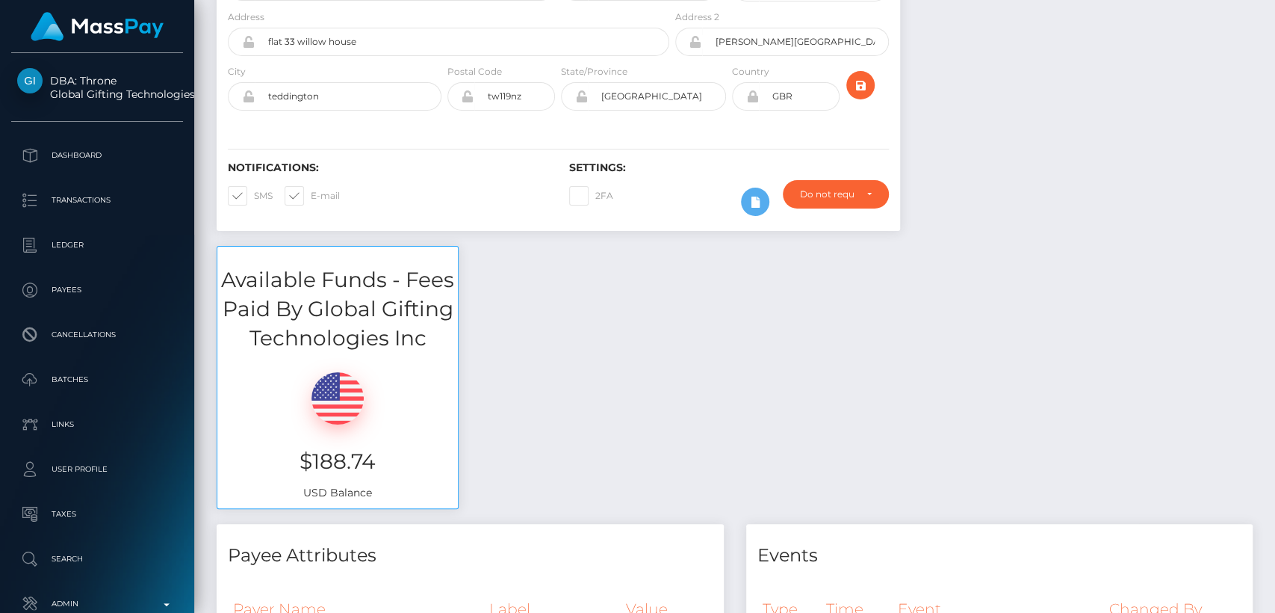
scroll to position [0, 0]
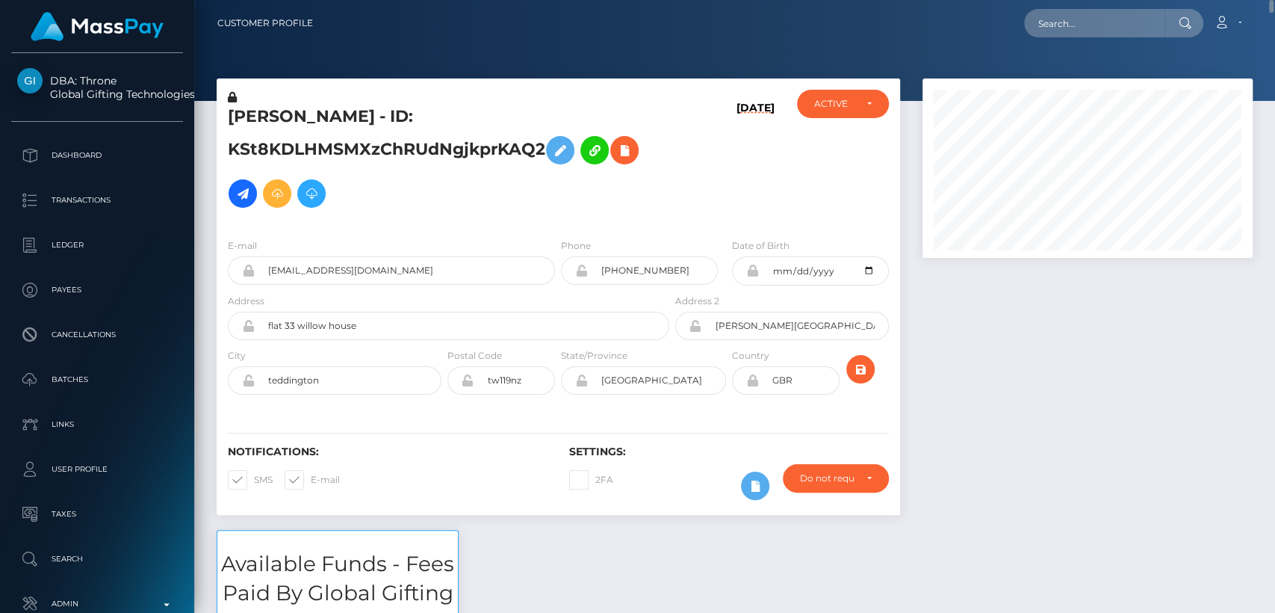
click at [249, 111] on h5 "CHLOE FLEUR ROBINSON - ID: KSt8KDLHMSMXzChRUdNgjkprKAQ2" at bounding box center [444, 160] width 433 height 110
copy h5 "CHLOE"
click at [1084, 24] on input "text" at bounding box center [1094, 23] width 140 height 28
paste input "allyfungirl12@gmail.com"
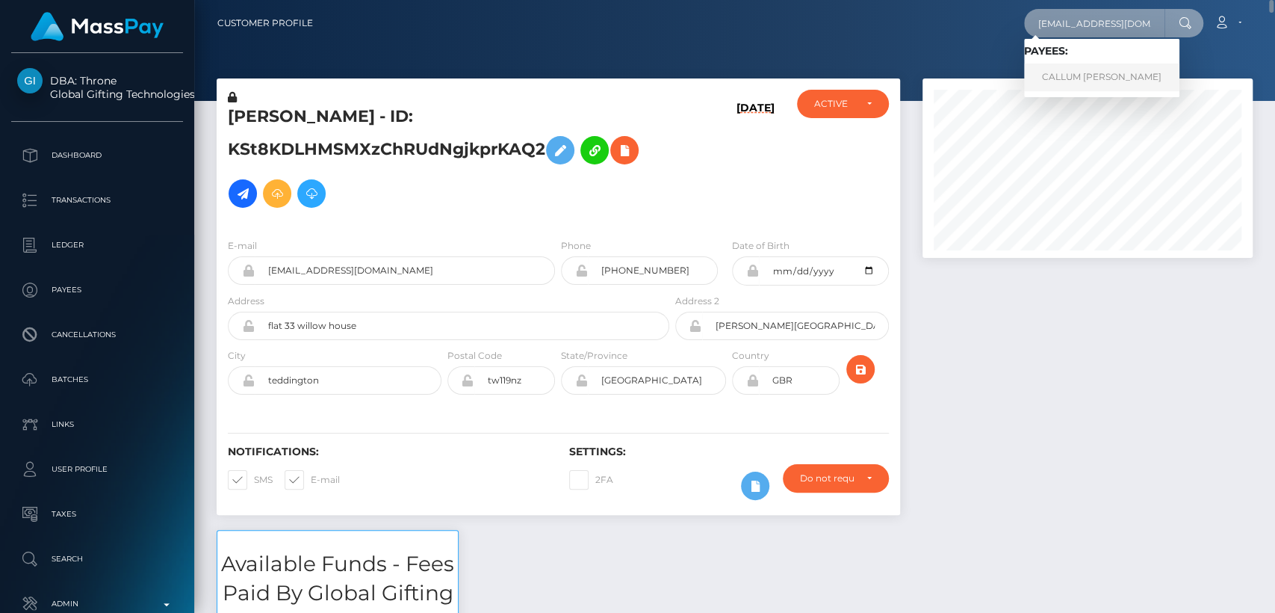
type input "allyfungirl12@gmail.com"
click at [1057, 81] on link "CALLUM PAUL DEARMAN" at bounding box center [1101, 78] width 155 height 28
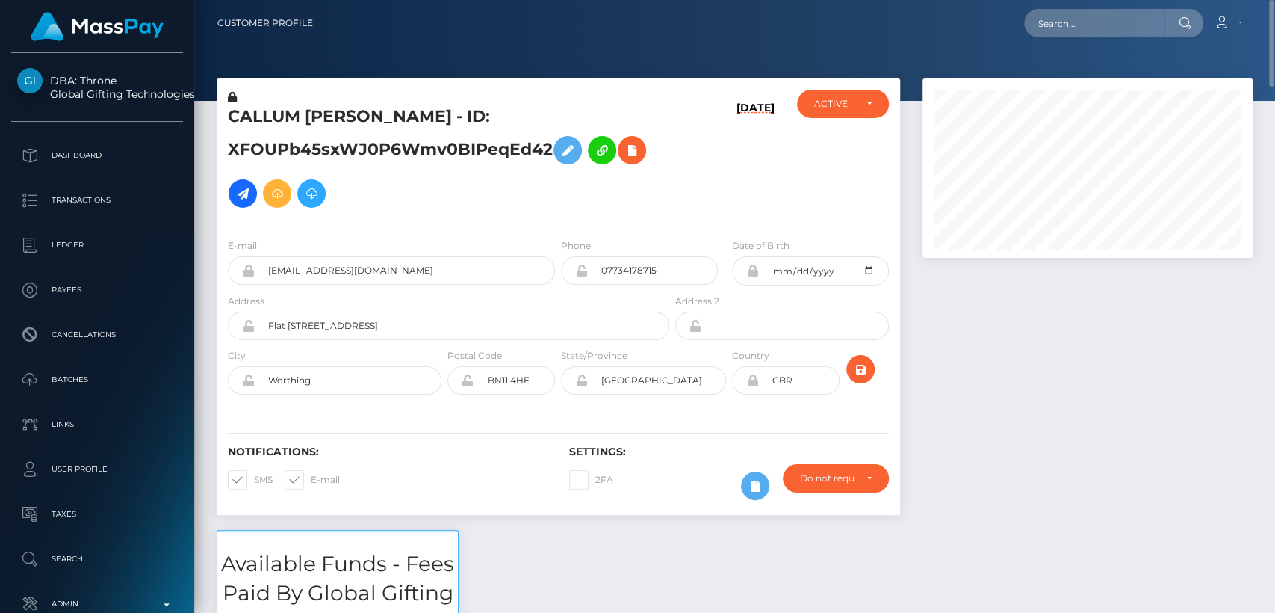
click at [272, 112] on h5 "CALLUM [PERSON_NAME] - ID: XFOUPb45sxWJ0P6Wmv0BIPeqEd42" at bounding box center [444, 160] width 433 height 110
copy h5 "CALLUM"
click at [1052, 33] on input "text" at bounding box center [1094, 23] width 140 height 28
paste input "[EMAIL_ADDRESS][DOMAIN_NAME]"
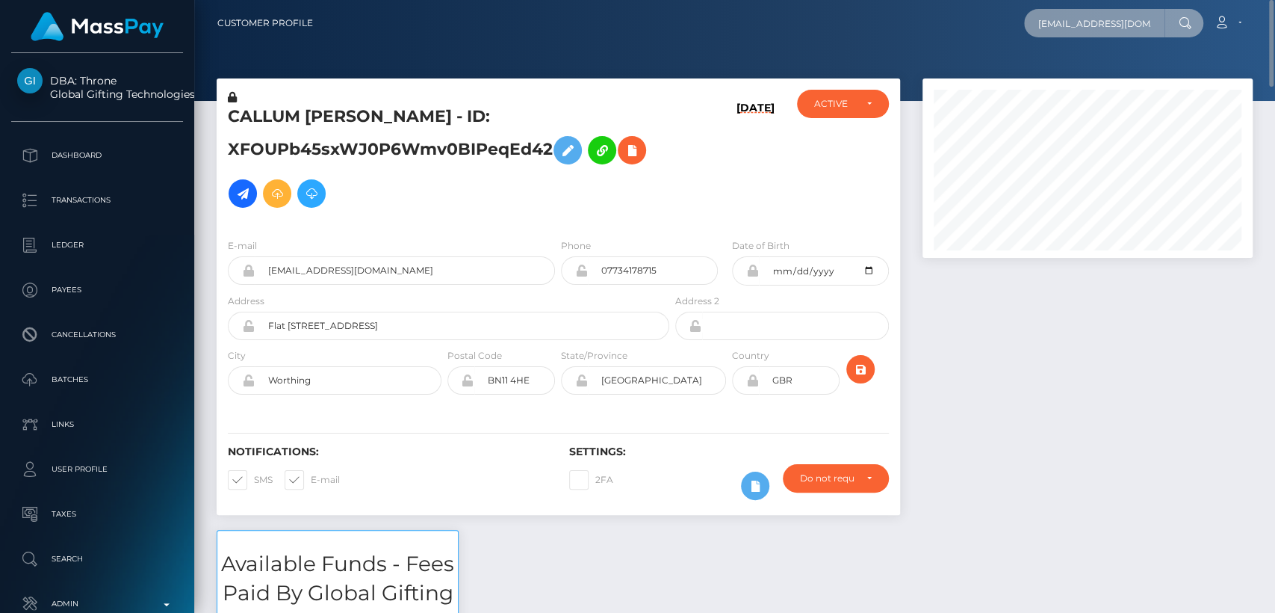
scroll to position [0, 30]
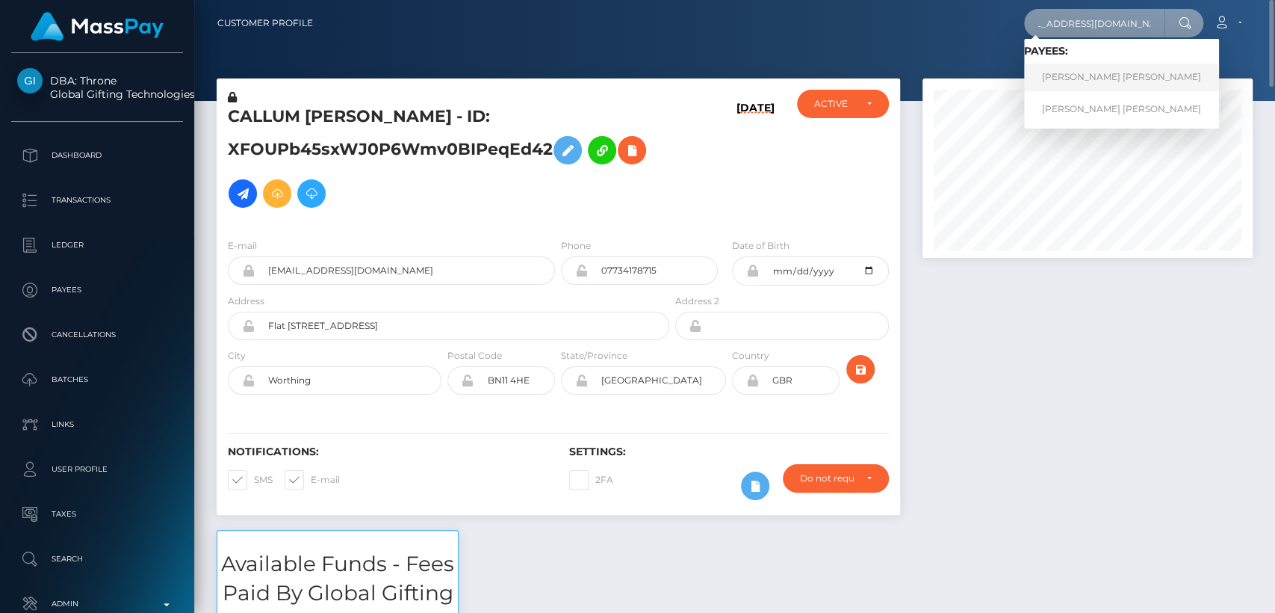
type input "[EMAIL_ADDRESS][DOMAIN_NAME]"
click at [1052, 84] on link "[PERSON_NAME] [PERSON_NAME]" at bounding box center [1121, 78] width 195 height 28
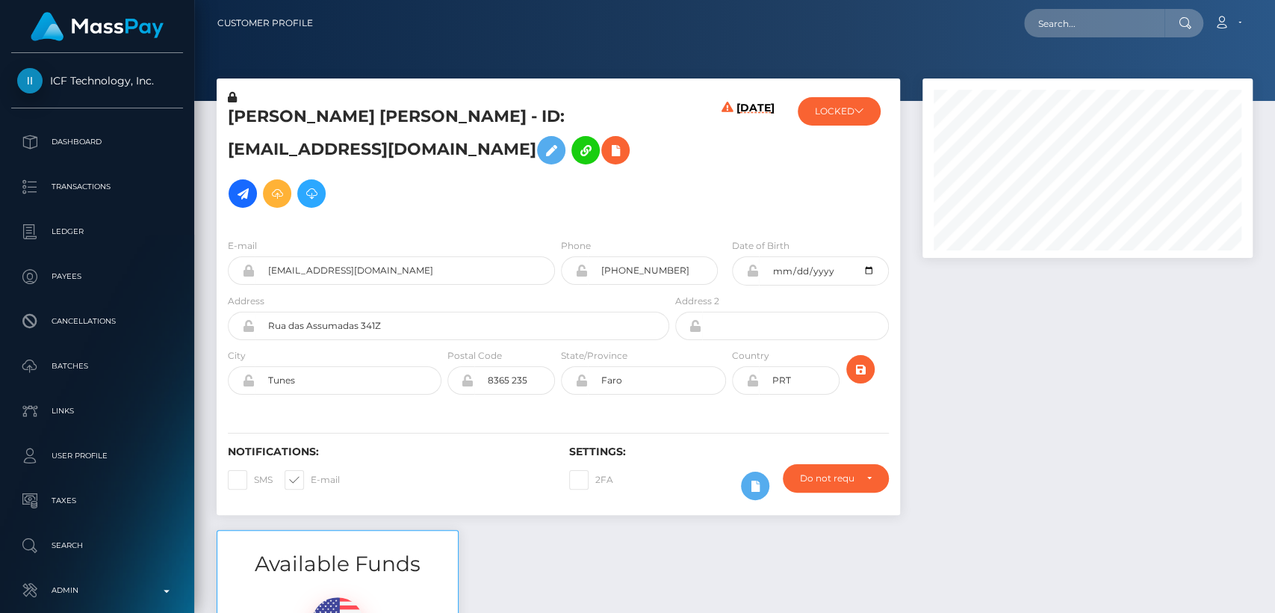
scroll to position [179, 330]
click at [853, 110] on button "LOCKED" at bounding box center [839, 111] width 83 height 28
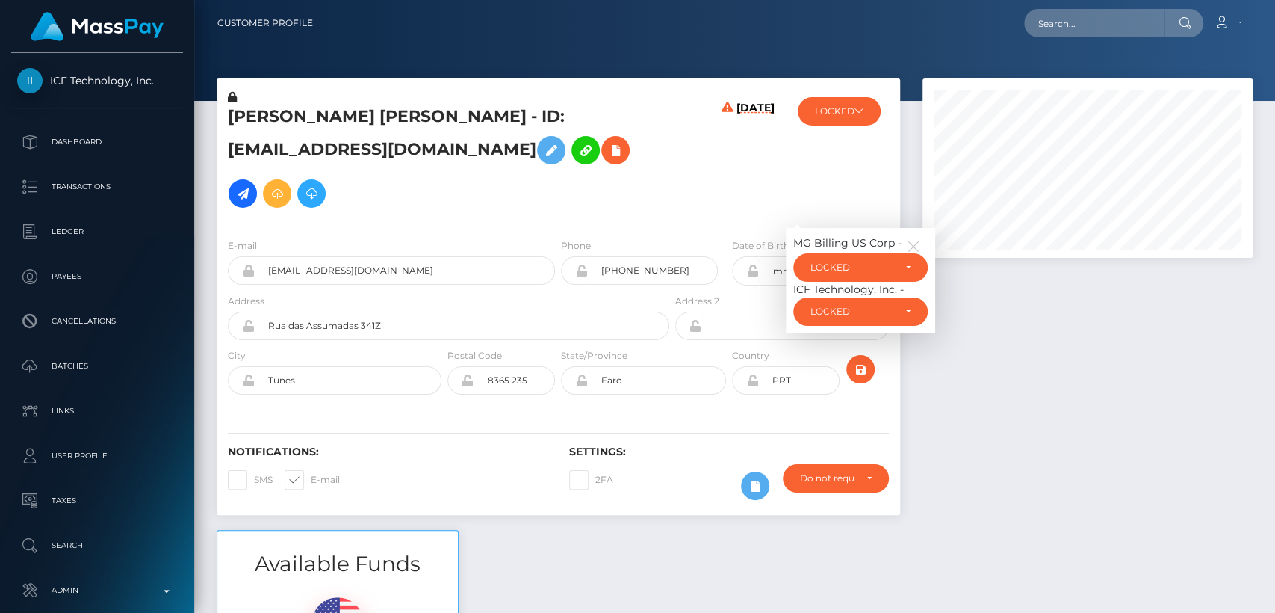
click at [723, 199] on icon at bounding box center [728, 164] width 12 height 125
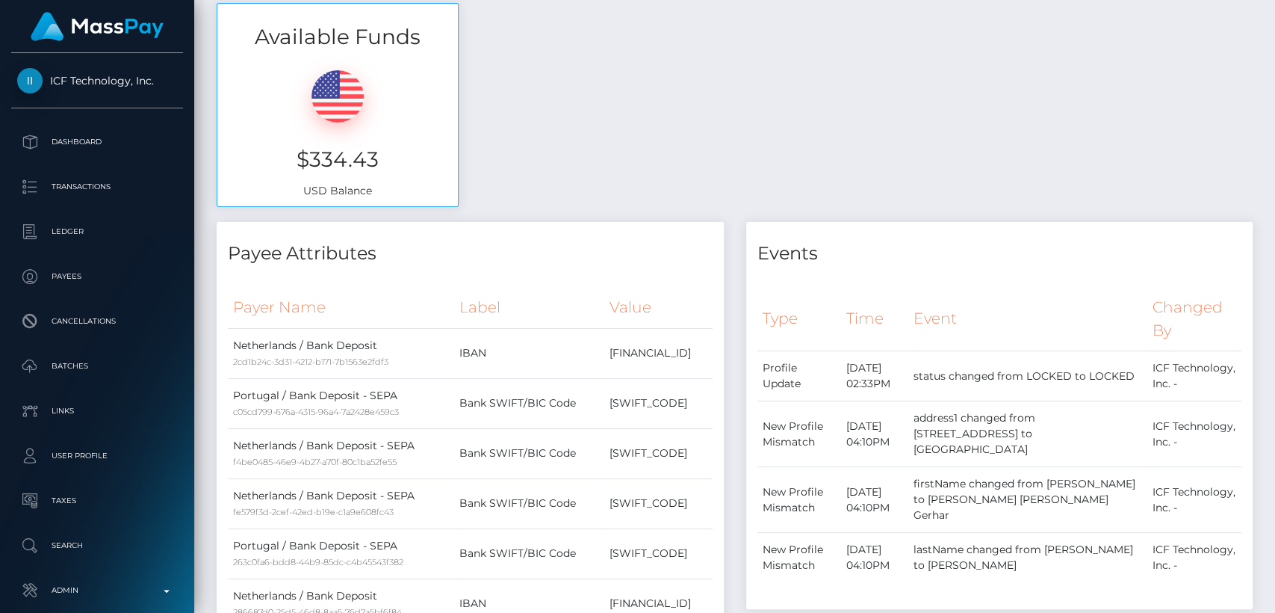
scroll to position [0, 0]
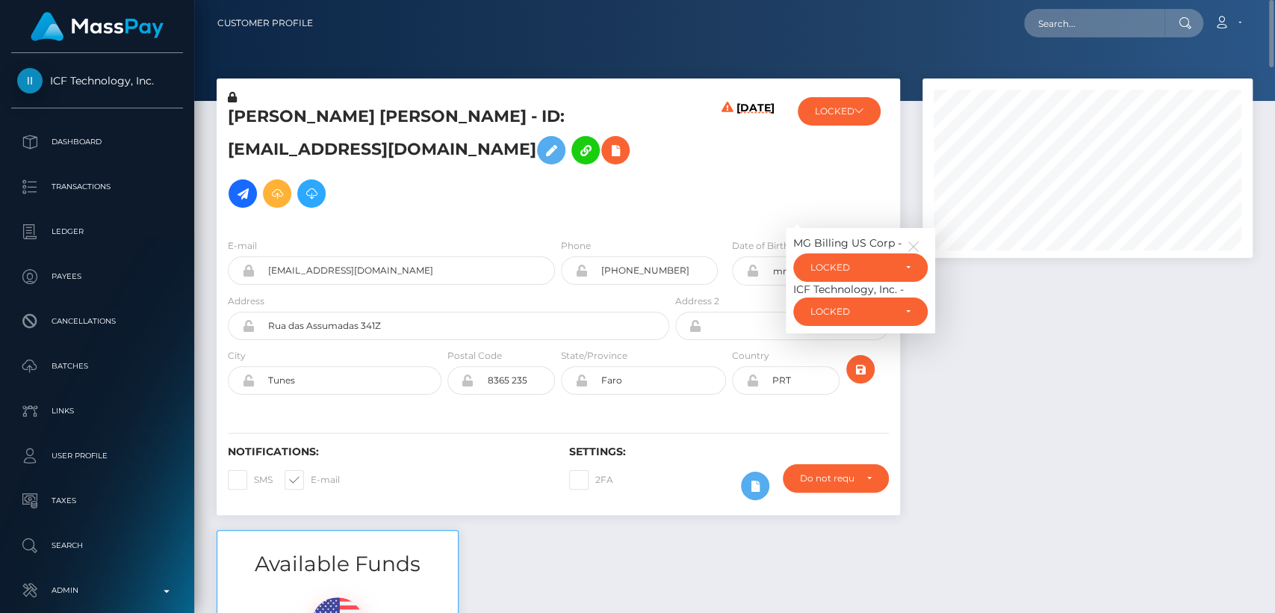
click at [252, 121] on h5 "Johanna Wilhelmina Gerharda Klos - ID: thesensualhorny@outlook.com" at bounding box center [444, 160] width 433 height 110
copy h5 "Johanna"
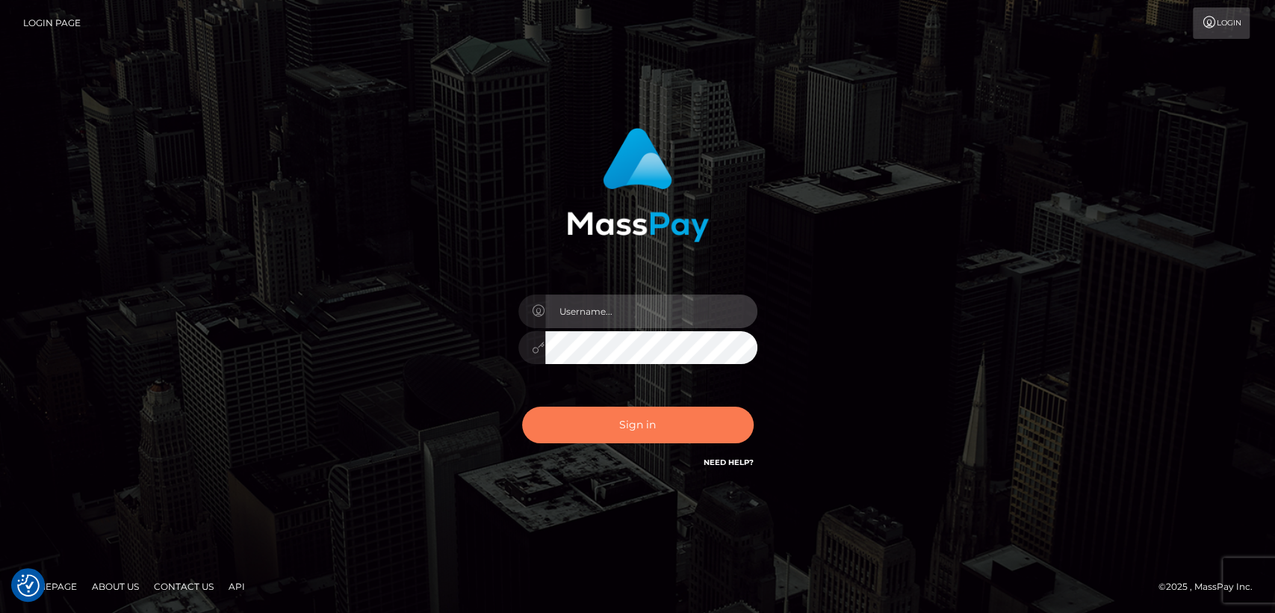
type input "[DOMAIN_NAME]"
click at [597, 417] on button "Sign in" at bounding box center [638, 424] width 232 height 37
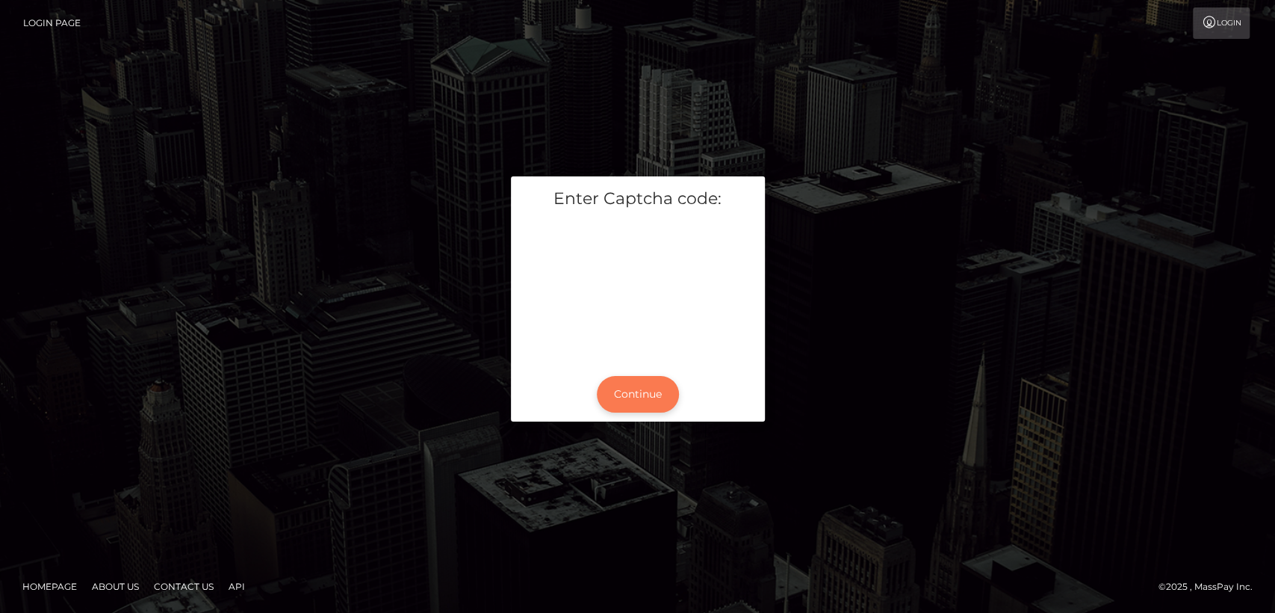
click at [628, 384] on button "Continue" at bounding box center [638, 394] width 82 height 37
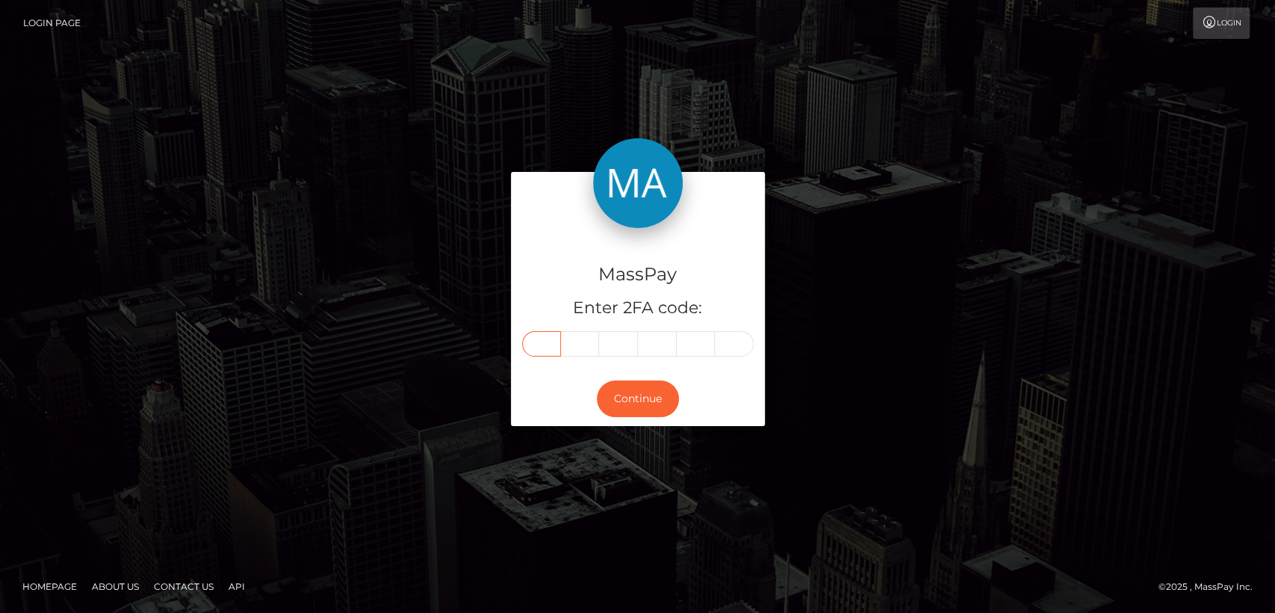
click at [538, 336] on input "text" at bounding box center [541, 343] width 39 height 25
paste input "4"
type input "4"
type input "2"
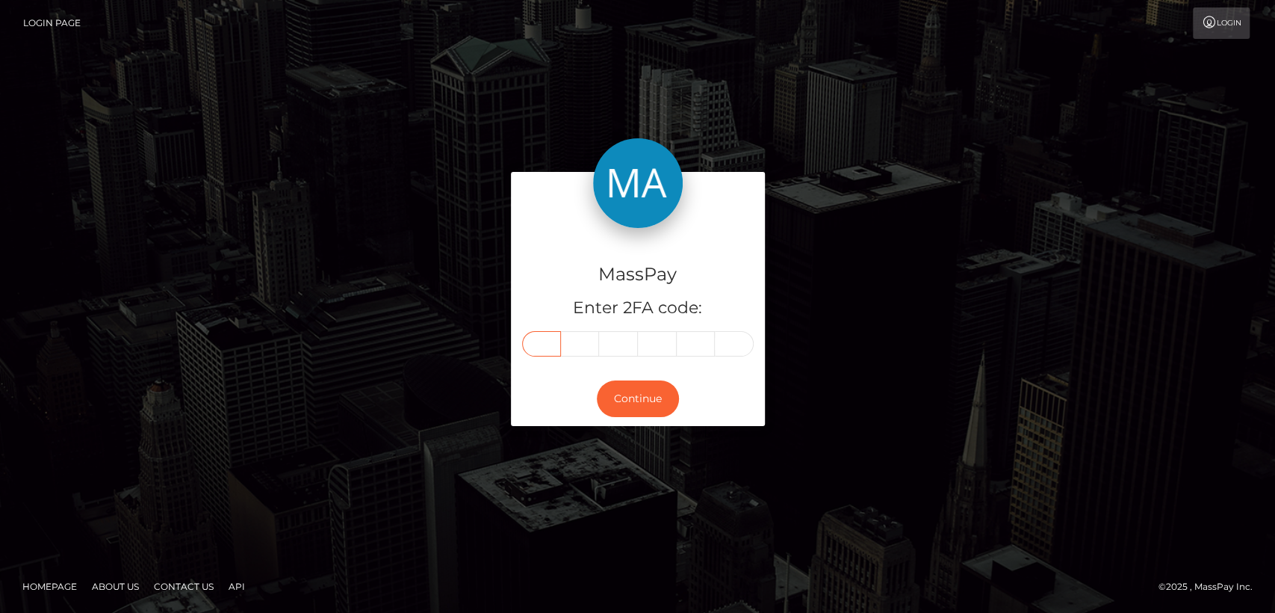
type input "4"
type input "2"
type input "5"
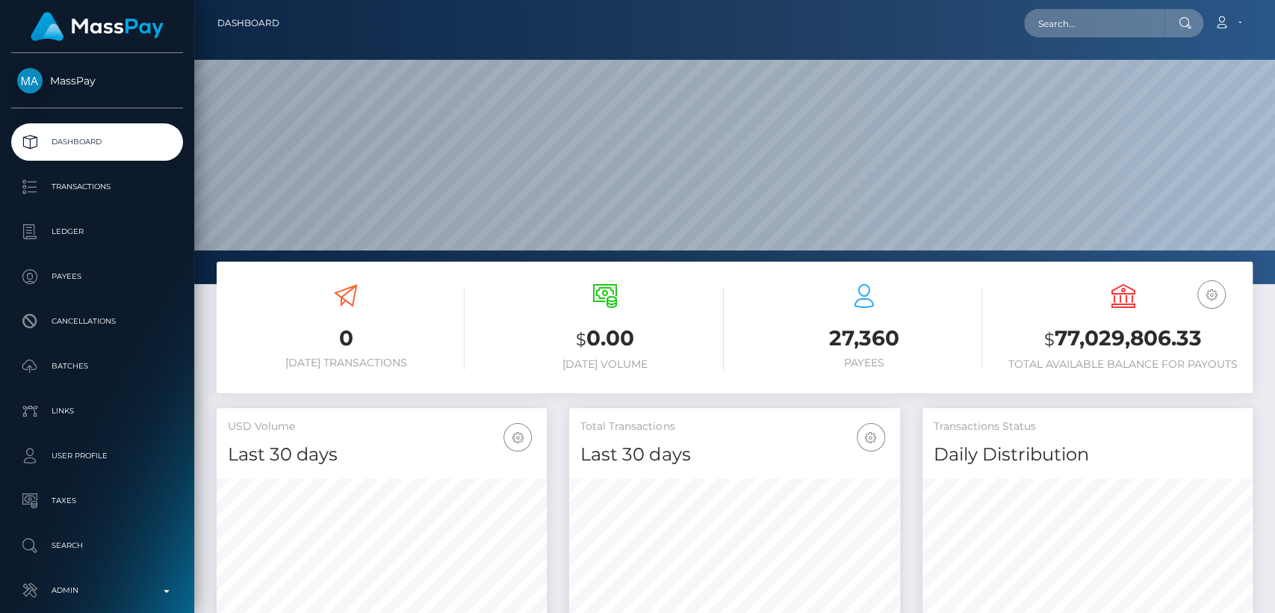
scroll to position [264, 330]
click at [1127, 17] on input "text" at bounding box center [1094, 23] width 140 height 28
paste input "[EMAIL_ADDRESS][DOMAIN_NAME]"
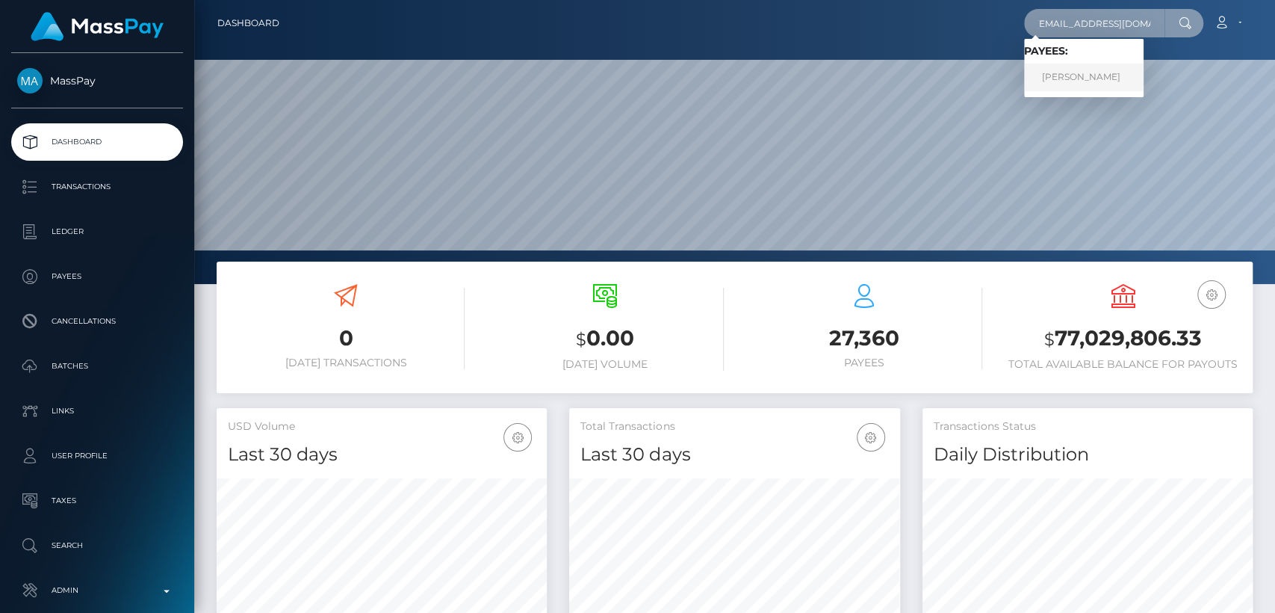
type input "[EMAIL_ADDRESS][DOMAIN_NAME]"
click at [1118, 72] on link "Lydia Elizabeth Garnett" at bounding box center [1084, 78] width 120 height 28
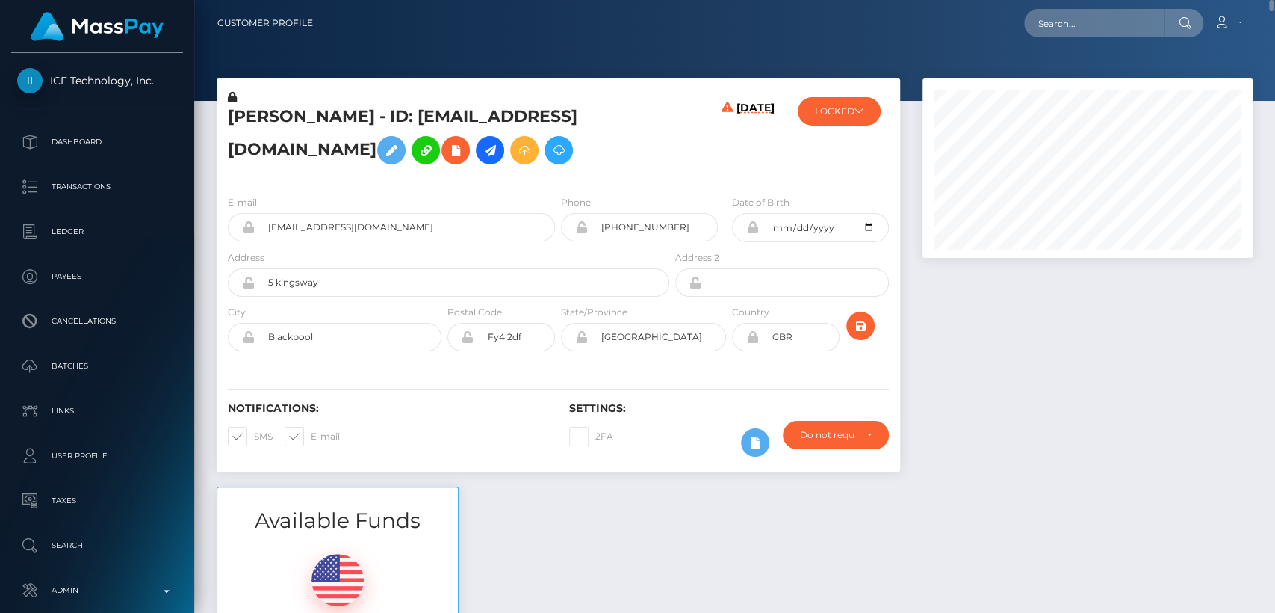
click at [241, 114] on h5 "Lydia Elizabeth Garnett - ID: lgarnett1989@gmail.com" at bounding box center [444, 138] width 433 height 67
copy h5 "Lydia"
click at [1069, 22] on input "text" at bounding box center [1094, 23] width 140 height 28
paste input "sharminpp1c@gmail.com"
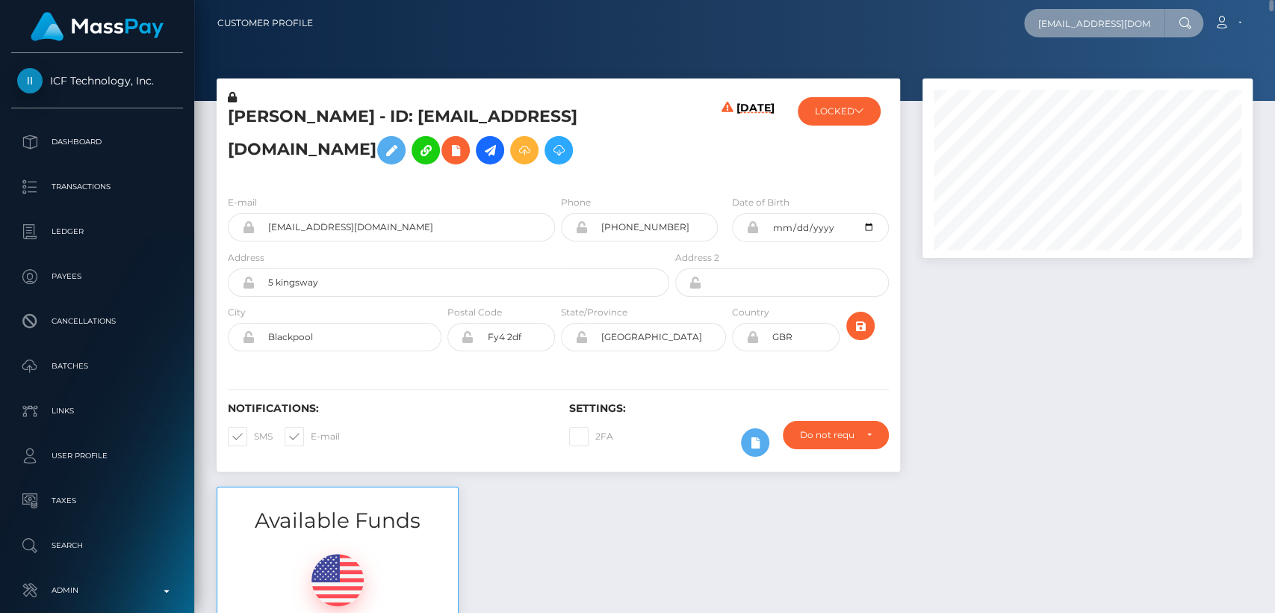
scroll to position [0, 4]
type input "sharminpp1c@gmail.com"
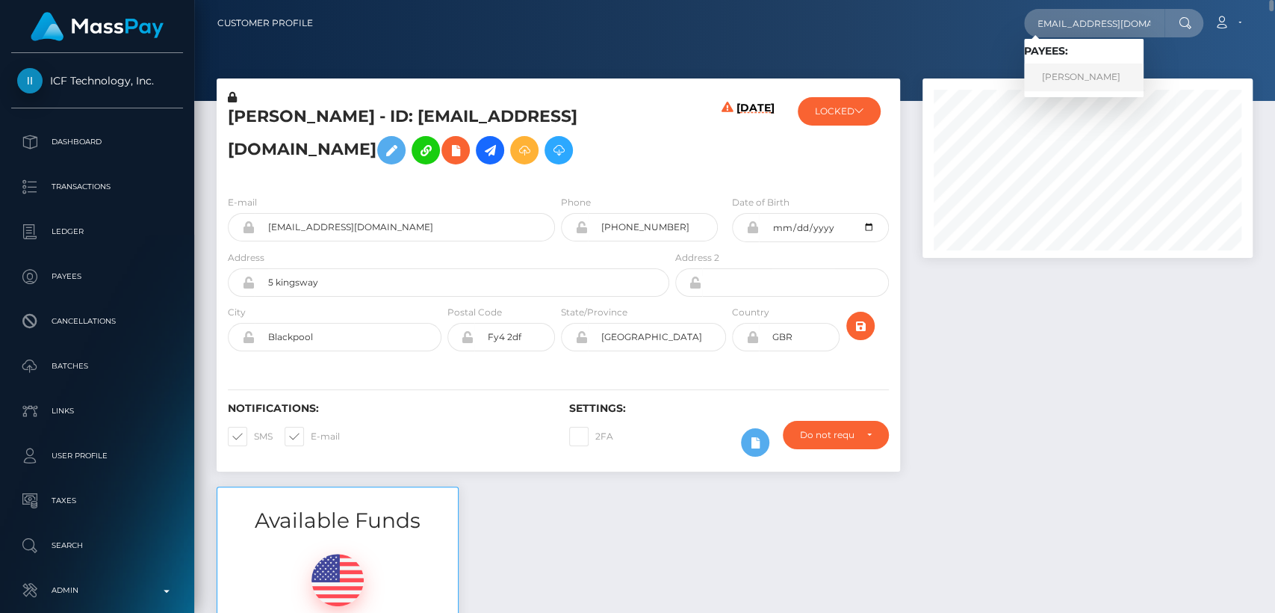
scroll to position [0, 0]
click at [1064, 80] on link "Sharmin Akter" at bounding box center [1084, 78] width 120 height 28
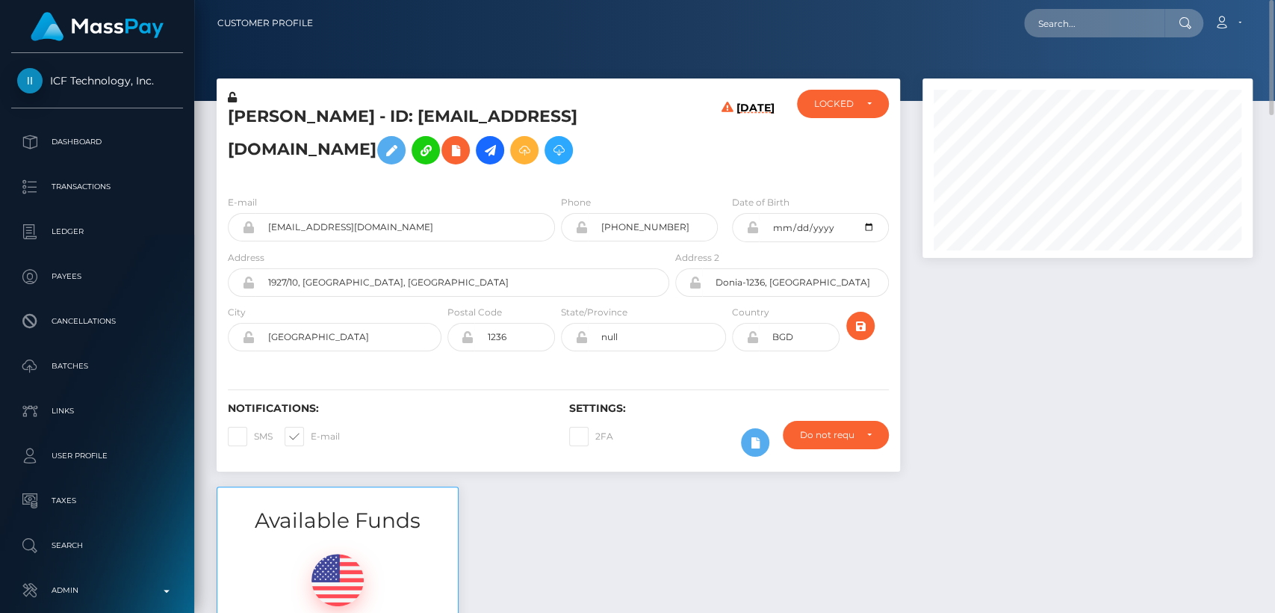
click at [265, 121] on h5 "[PERSON_NAME] - ID: [EMAIL_ADDRESS][DOMAIN_NAME]" at bounding box center [444, 138] width 433 height 67
copy h5 "[PERSON_NAME]"
